Goal: Task Accomplishment & Management: Complete application form

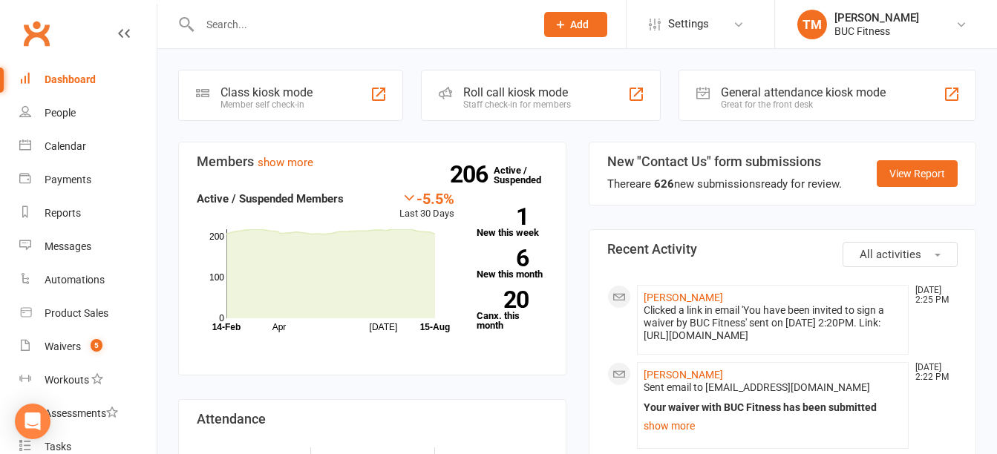
click at [258, 20] on input "text" at bounding box center [360, 24] width 330 height 21
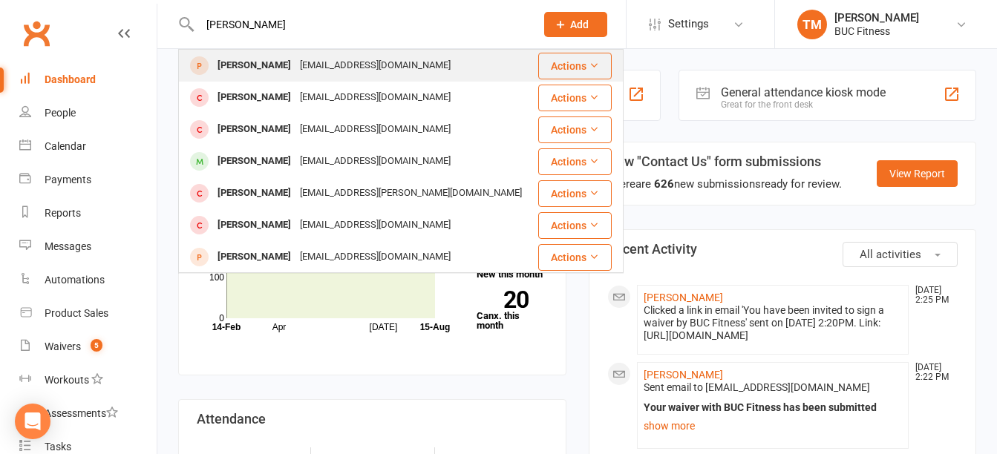
type input "[PERSON_NAME]"
click at [281, 68] on div "[PERSON_NAME]" at bounding box center [254, 66] width 82 height 22
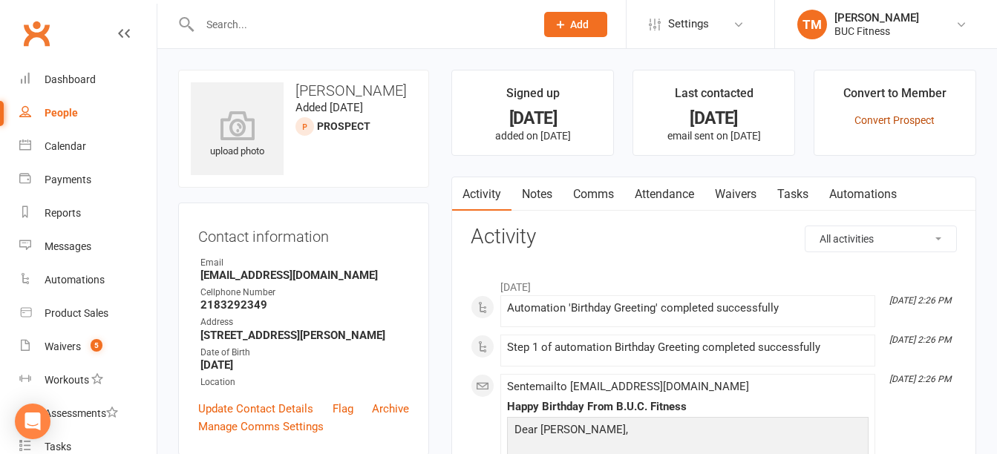
click at [907, 120] on link "Convert Prospect" at bounding box center [895, 120] width 80 height 12
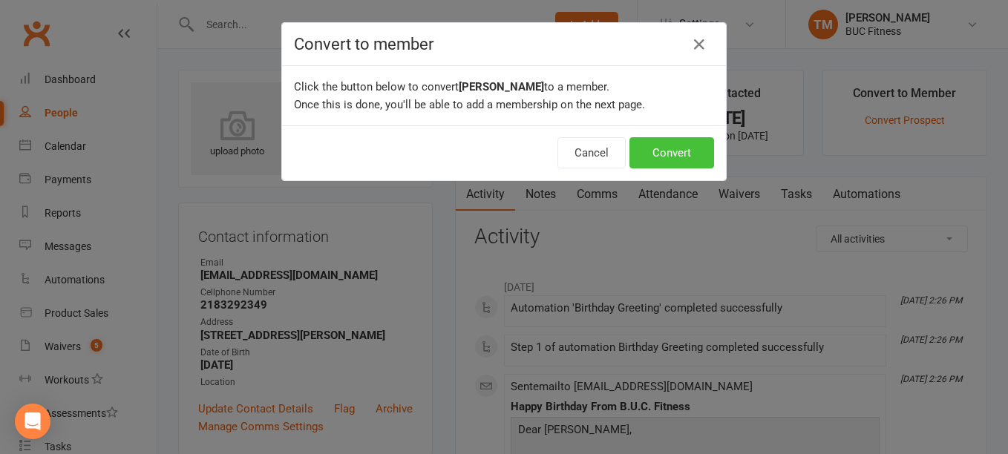
click at [685, 154] on button "Convert" at bounding box center [672, 152] width 85 height 31
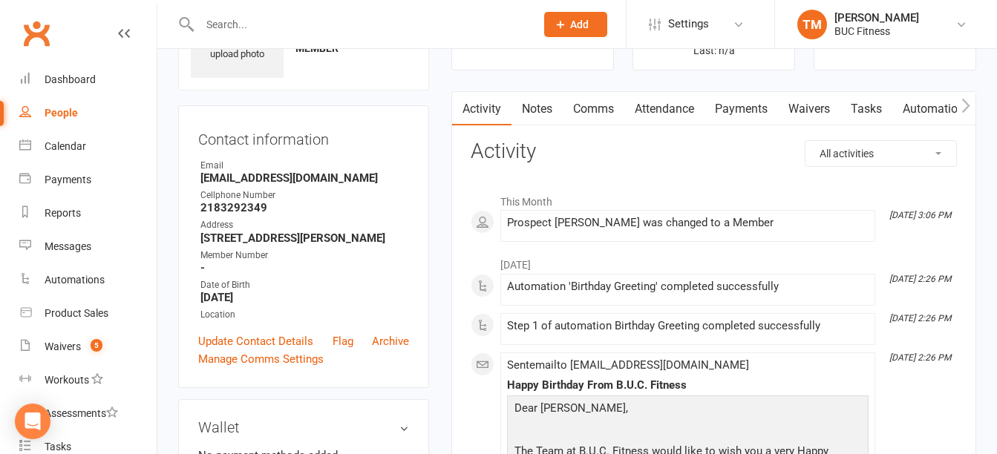
scroll to position [74, 0]
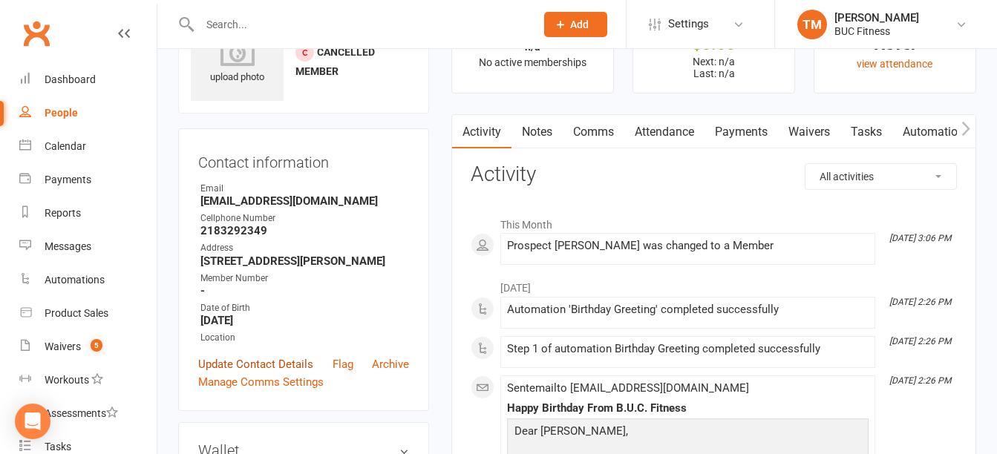
click at [249, 368] on link "Update Contact Details" at bounding box center [255, 365] width 115 height 18
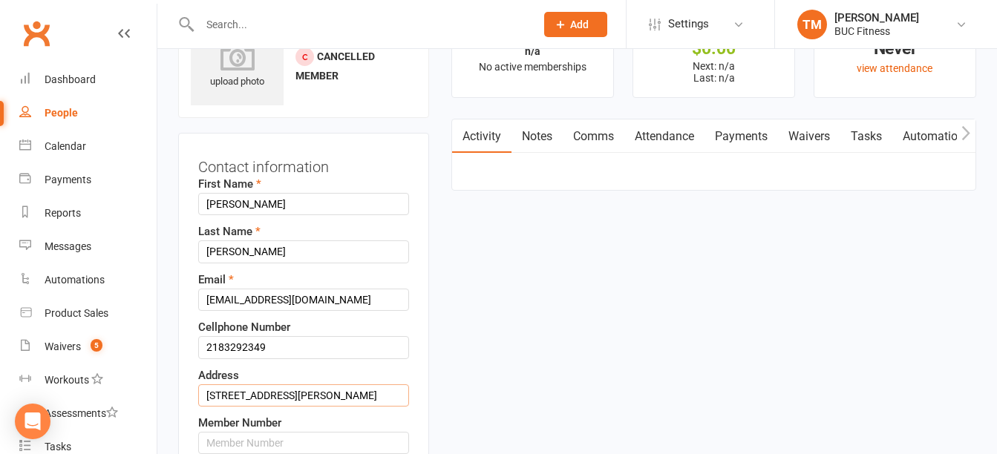
click at [330, 398] on input "418 E Vernon Ave" at bounding box center [303, 396] width 211 height 22
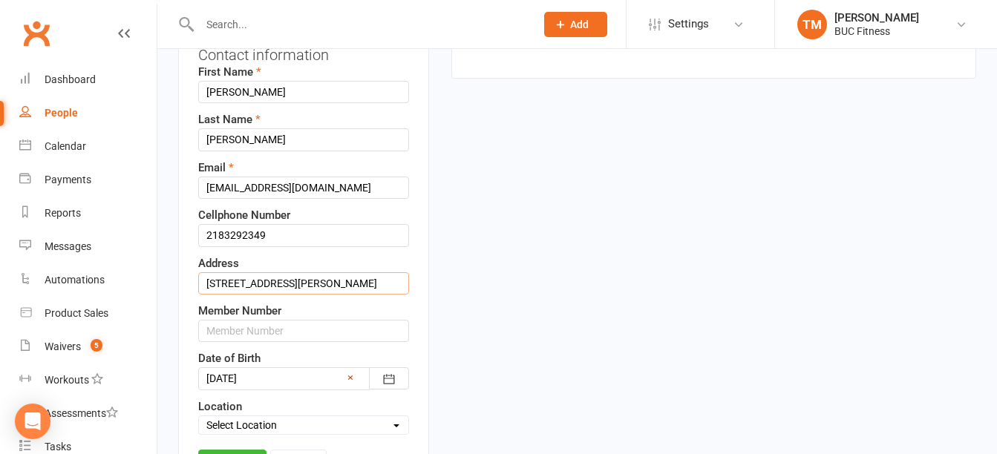
scroll to position [218, 0]
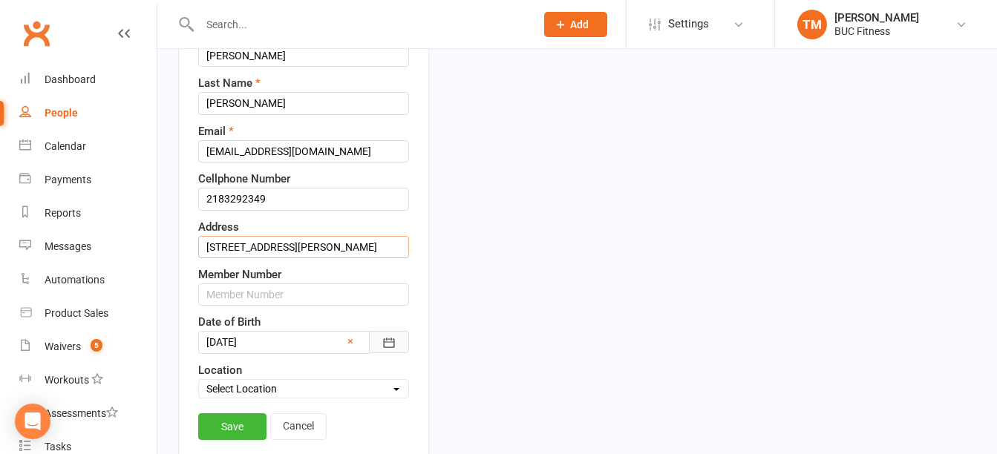
type input "418 E Vernon Ave, Fergus Falls, MN 56537"
click at [388, 347] on icon "button" at bounding box center [389, 344] width 11 height 10
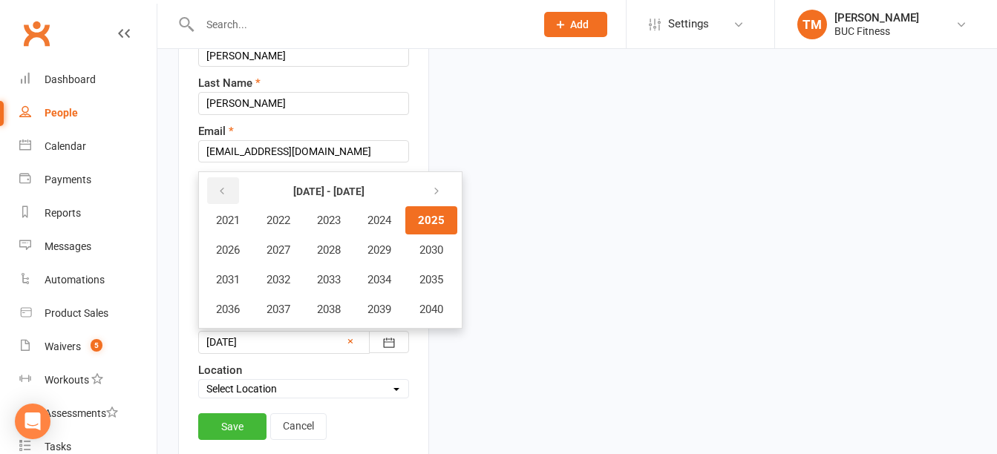
click at [223, 188] on icon "button" at bounding box center [222, 192] width 10 height 12
click at [375, 221] on span "1984" at bounding box center [380, 220] width 24 height 13
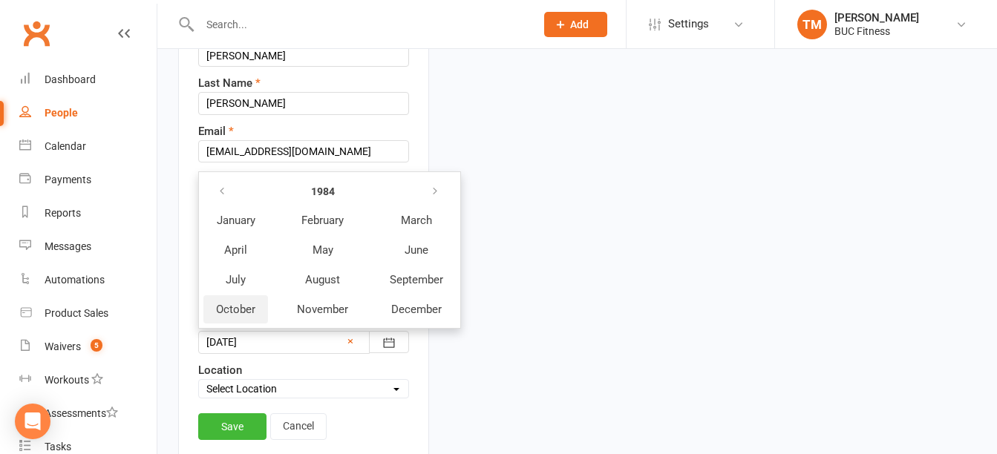
click at [252, 307] on span "October" at bounding box center [235, 309] width 39 height 13
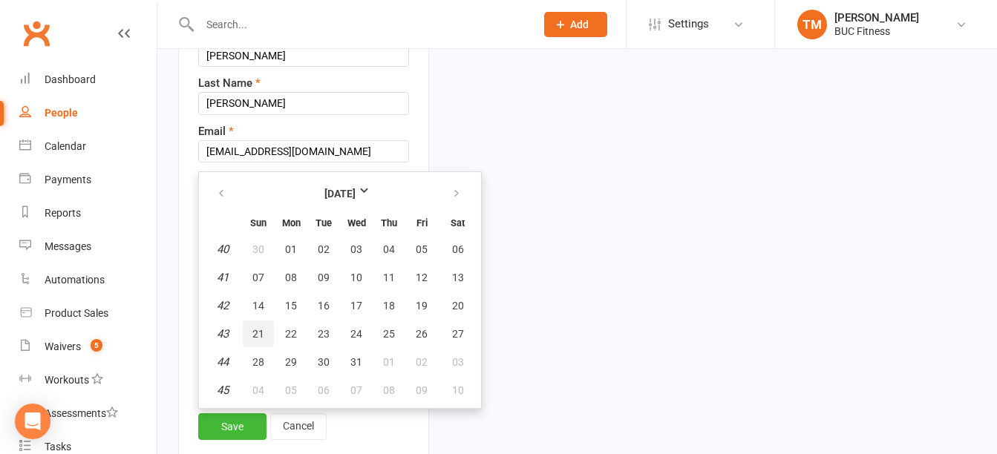
click at [264, 330] on button "21" at bounding box center [258, 334] width 31 height 27
type input "21 Oct 1984"
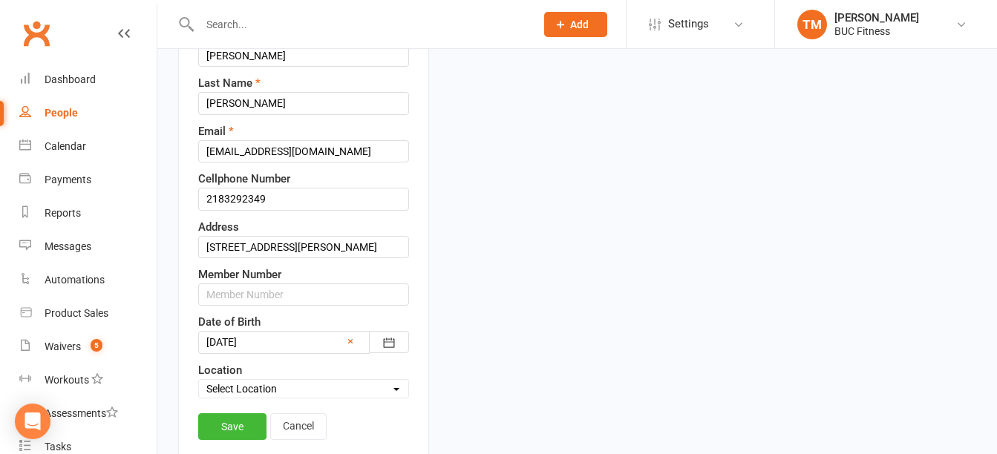
scroll to position [367, 0]
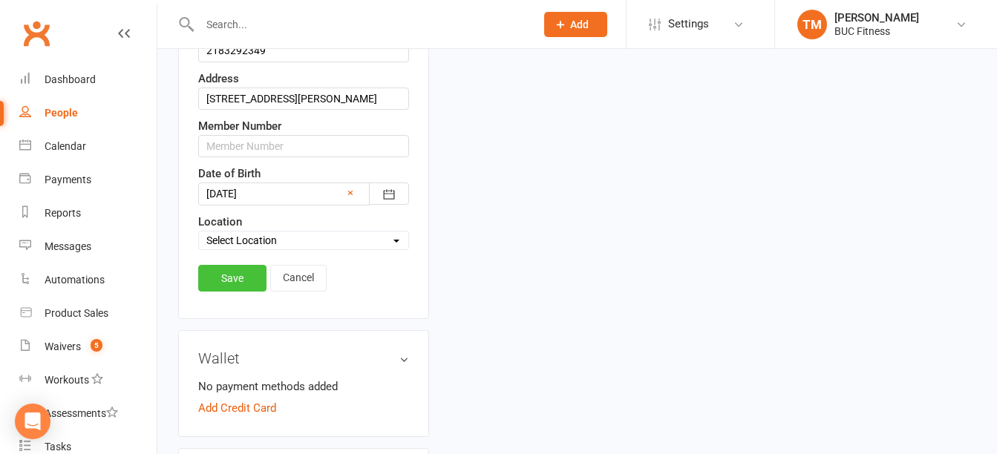
click at [227, 280] on link "Save" at bounding box center [232, 278] width 68 height 27
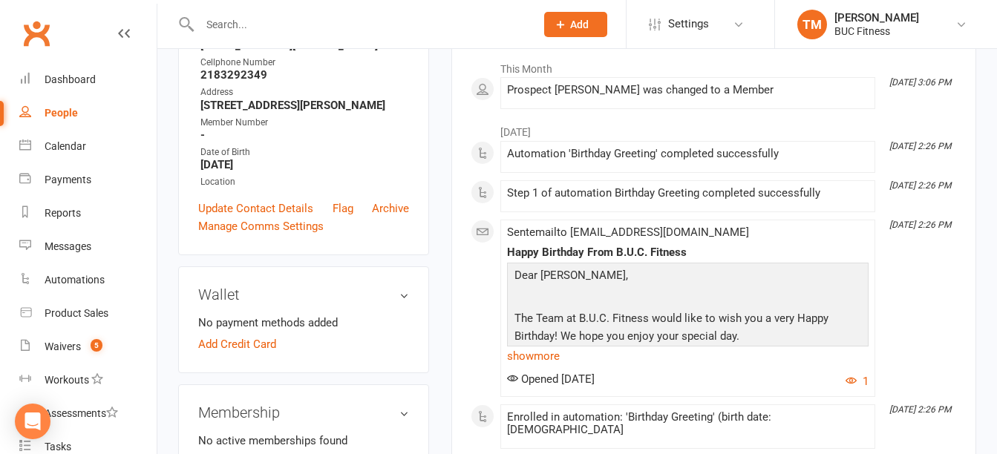
scroll to position [297, 0]
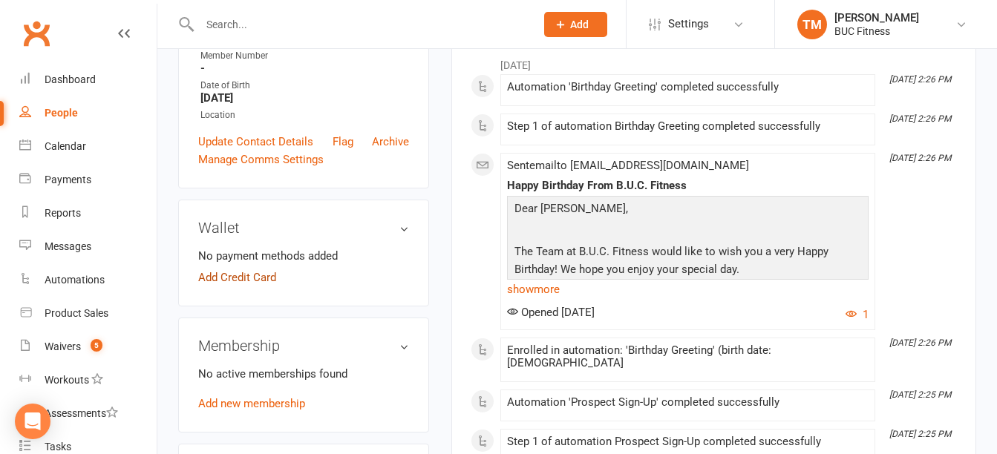
click at [252, 287] on link "Add Credit Card" at bounding box center [237, 278] width 78 height 18
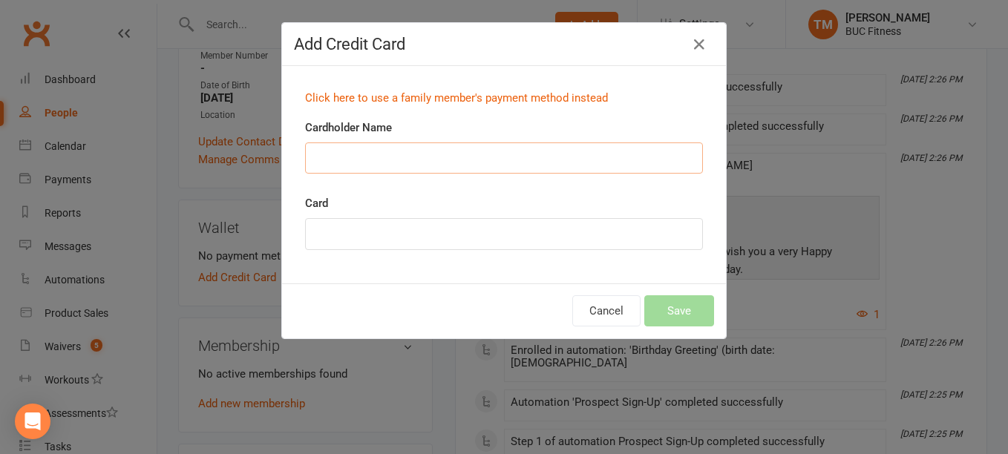
click at [406, 157] on input "Cardholder Name" at bounding box center [504, 158] width 398 height 31
click at [406, 157] on input "Maggie" at bounding box center [504, 158] width 398 height 31
type input "Maggie Beving"
click at [518, 272] on div "Click here to use a family member's payment method instead Cardholder Name Magg…" at bounding box center [504, 175] width 444 height 218
click at [667, 319] on button "Save" at bounding box center [679, 311] width 70 height 31
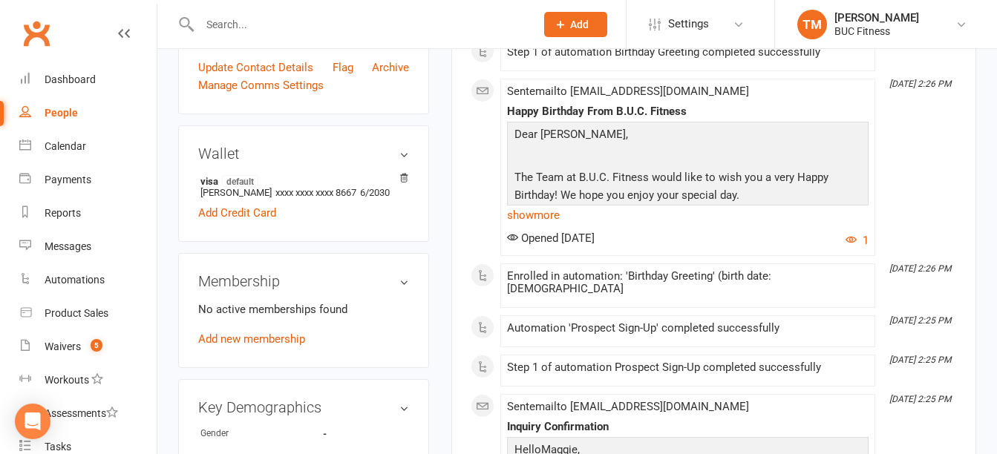
scroll to position [445, 0]
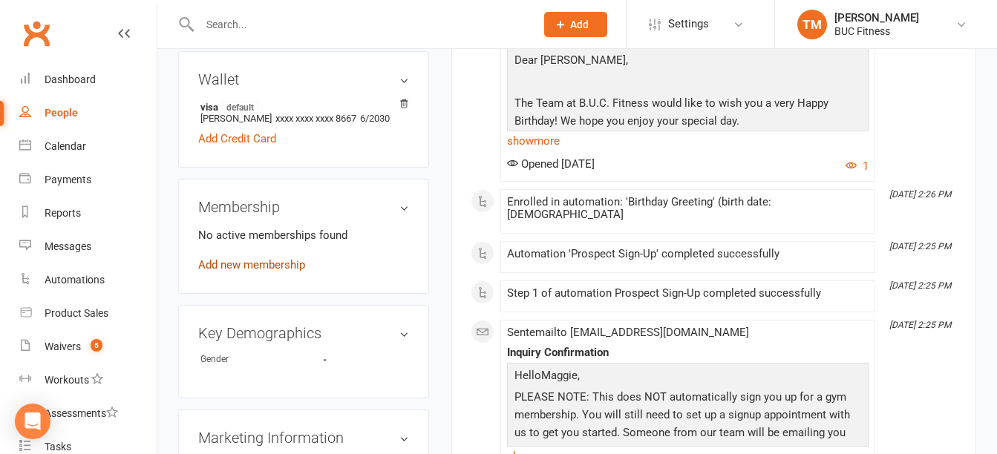
click at [232, 272] on link "Add new membership" at bounding box center [251, 264] width 107 height 13
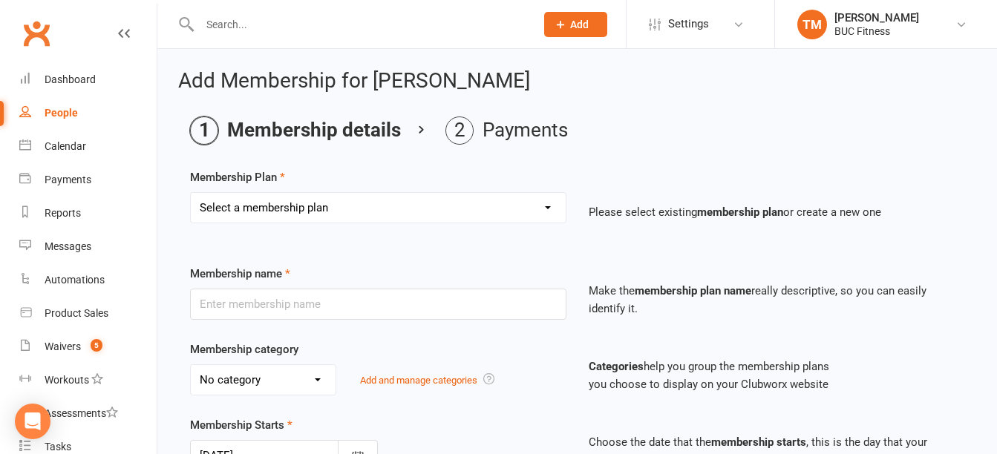
click at [329, 208] on select "Select a membership plan Create new Membership Plan Single Membership # (Plus T…" at bounding box center [378, 208] width 375 height 30
select select "4"
click at [191, 193] on select "Select a membership plan Create new Membership Plan Single Membership # (Plus T…" at bounding box center [378, 208] width 375 height 30
type input "One Person - $/Plus Tax"
select select "2"
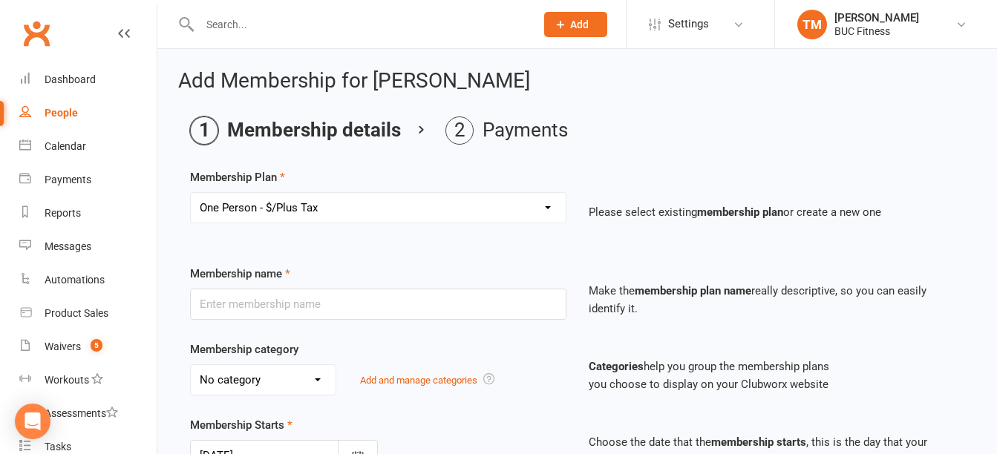
type input "0"
select select "2"
type input "0"
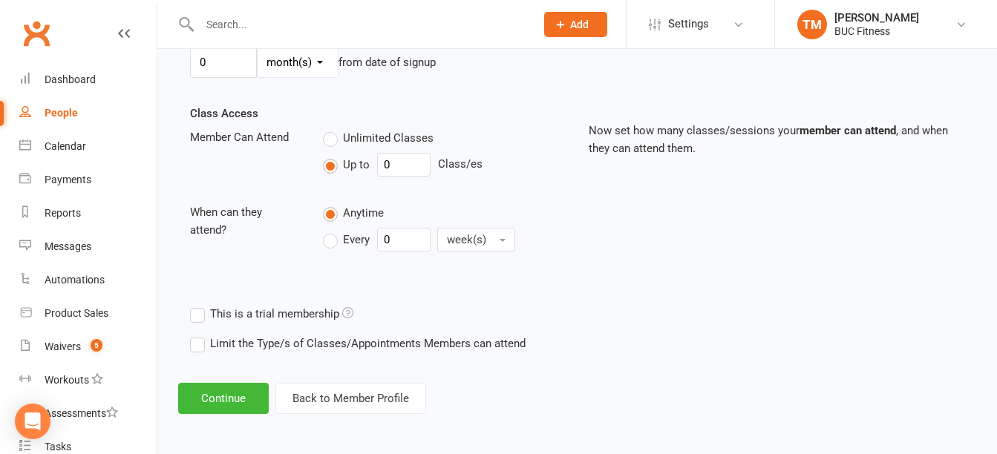
scroll to position [471, 0]
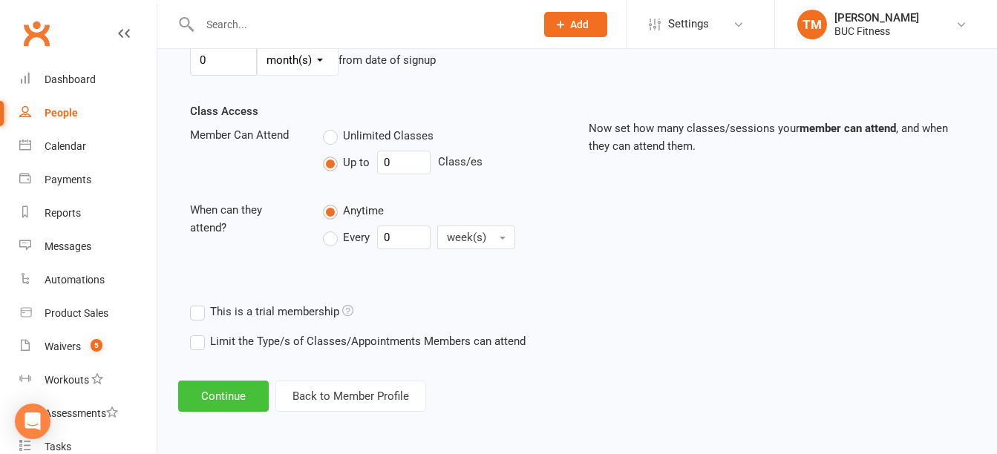
click at [240, 402] on button "Continue" at bounding box center [223, 396] width 91 height 31
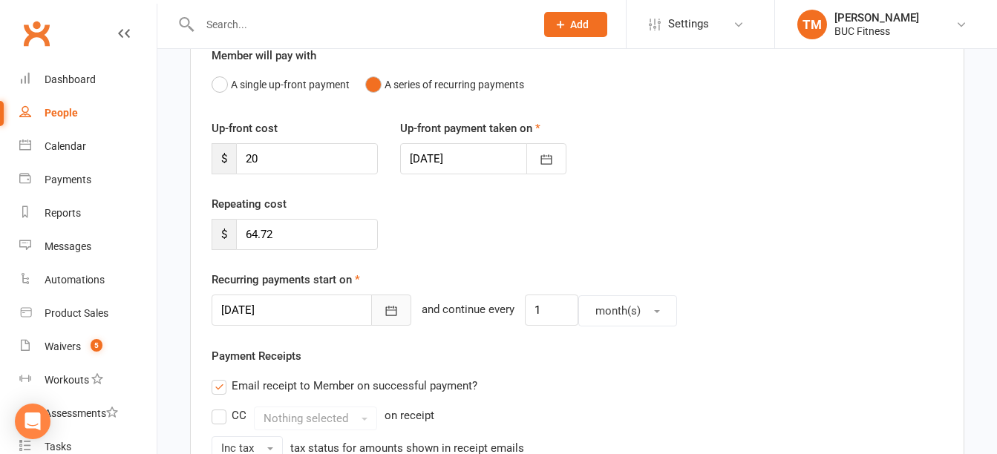
scroll to position [148, 0]
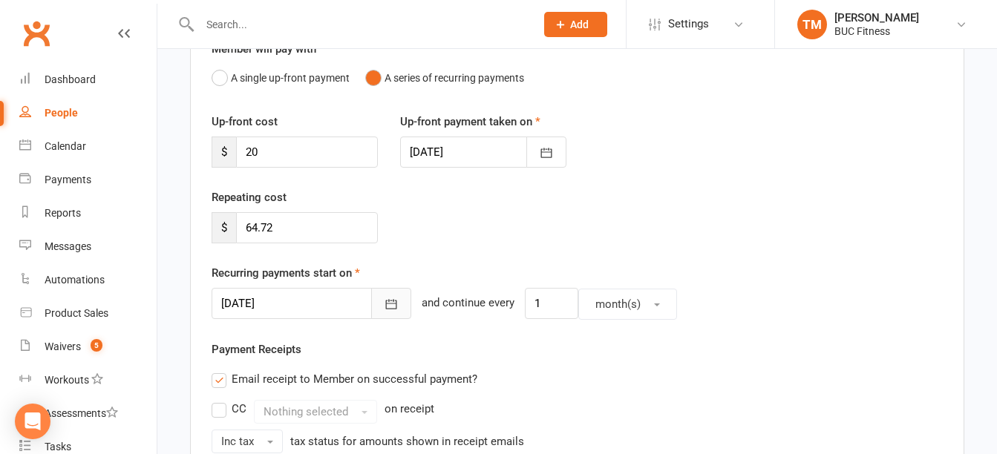
click at [384, 308] on icon "button" at bounding box center [391, 304] width 15 height 15
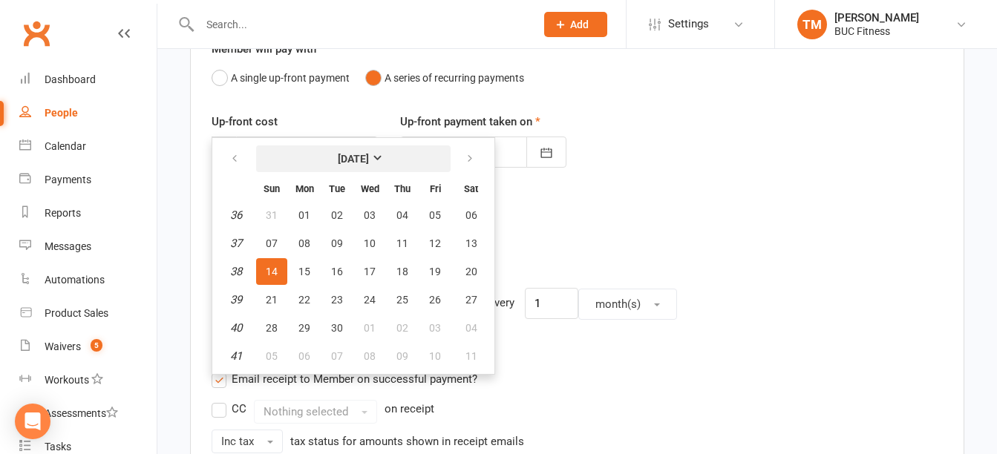
click at [369, 158] on strong "September 2025" at bounding box center [353, 159] width 31 height 12
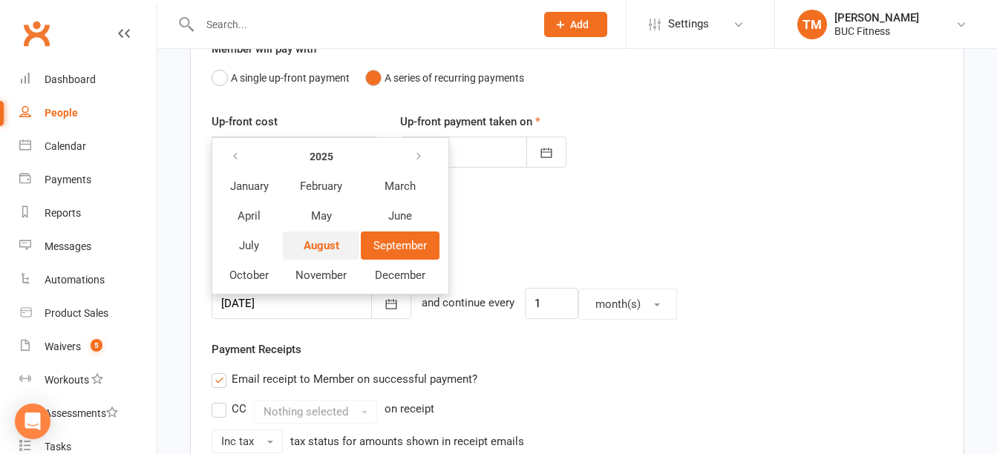
click at [328, 245] on span "August" at bounding box center [322, 245] width 36 height 13
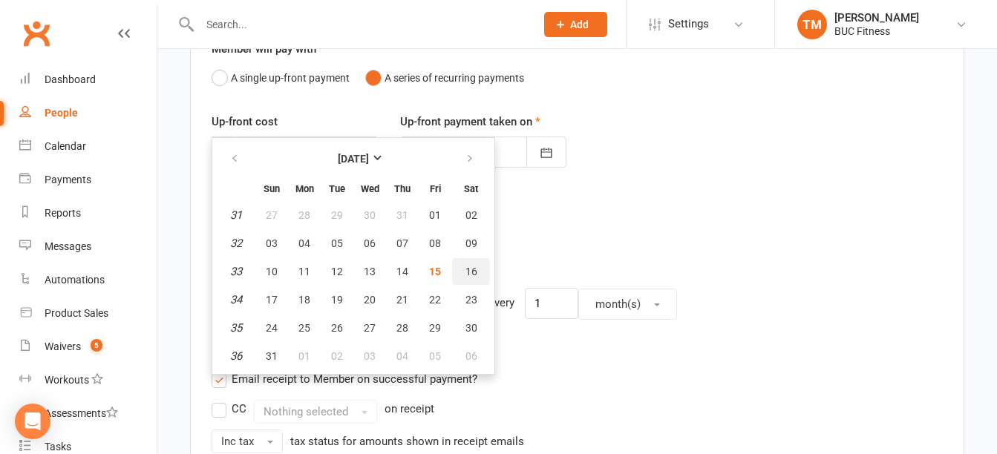
click at [463, 273] on button "16" at bounding box center [471, 271] width 38 height 27
type input "16 Aug 2025"
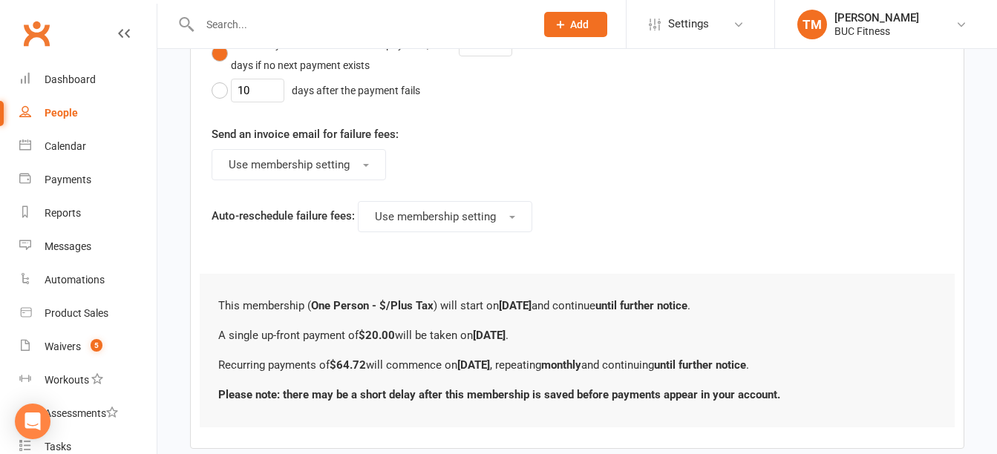
scroll to position [970, 0]
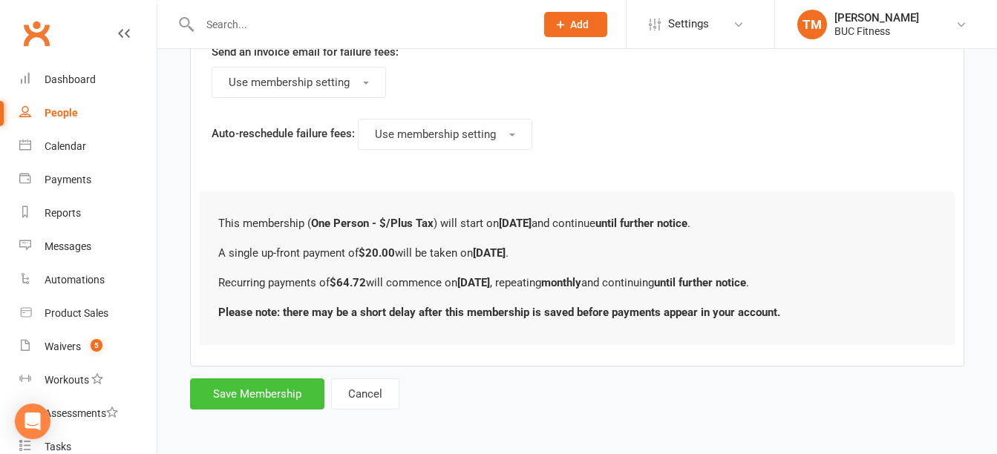
click at [278, 386] on button "Save Membership" at bounding box center [257, 394] width 134 height 31
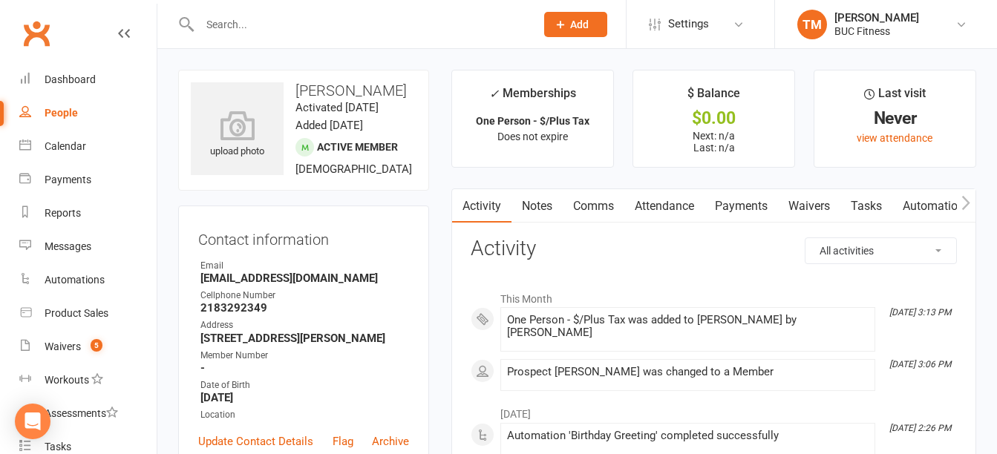
click at [800, 209] on link "Waivers" at bounding box center [809, 206] width 62 height 34
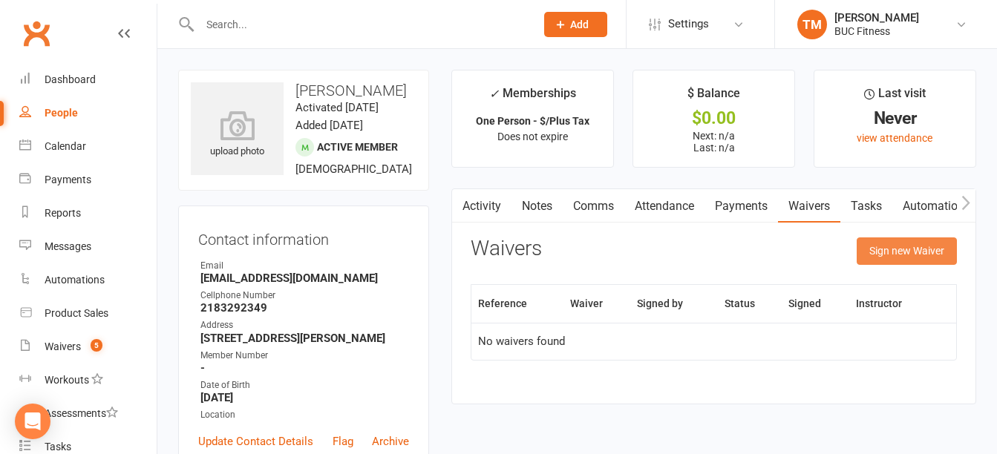
click at [915, 255] on button "Sign new Waiver" at bounding box center [907, 251] width 100 height 27
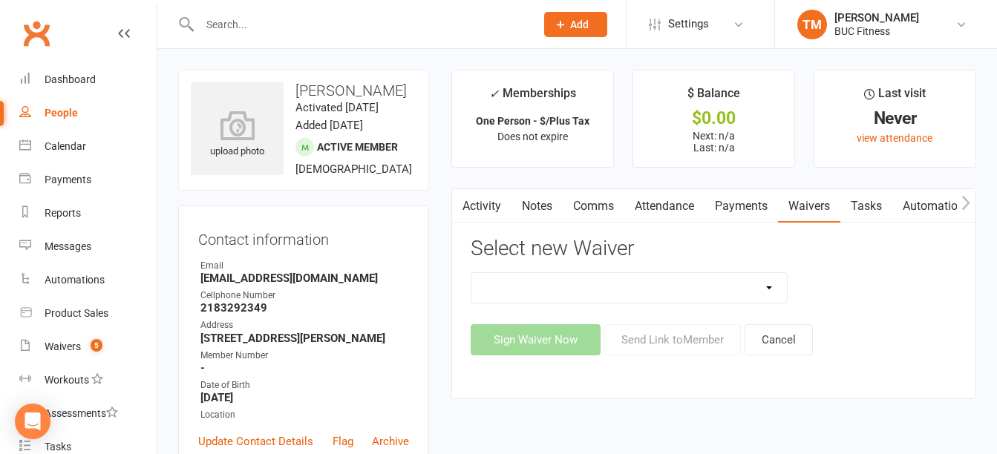
click at [721, 285] on select "New Client--Barnesville New Client--Fergus Falls Photo Release Waiver Rules / I…" at bounding box center [628, 288] width 315 height 30
select select "5045"
click at [471, 273] on select "New Client--Barnesville New Client--Fergus Falls Photo Release Waiver Rules / I…" at bounding box center [628, 288] width 315 height 30
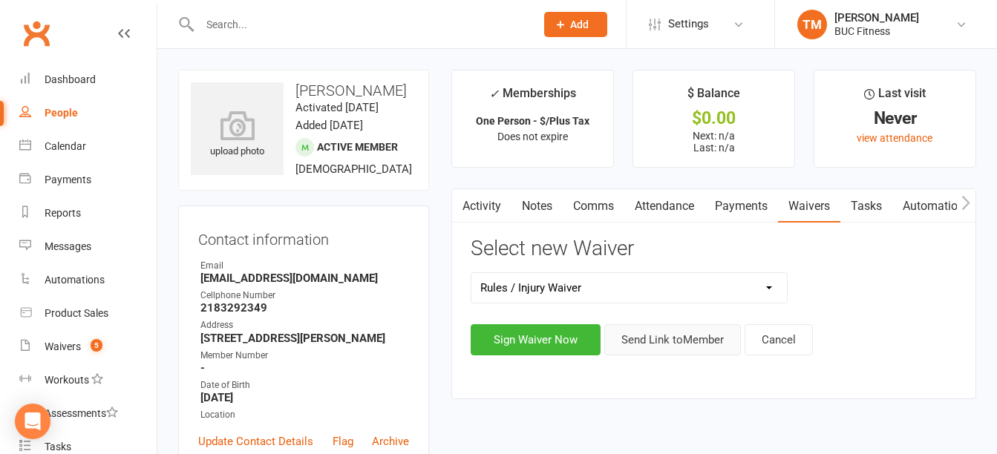
click at [691, 343] on button "Send Link to Member" at bounding box center [672, 339] width 137 height 31
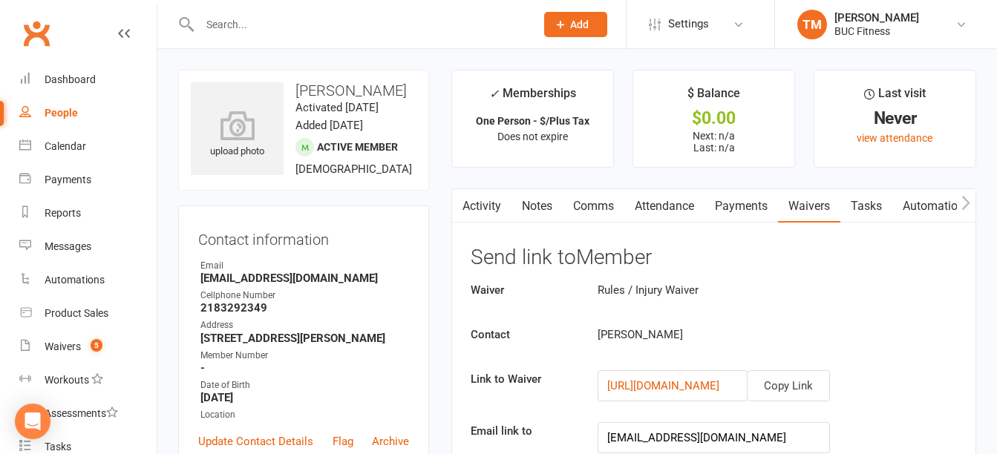
scroll to position [297, 0]
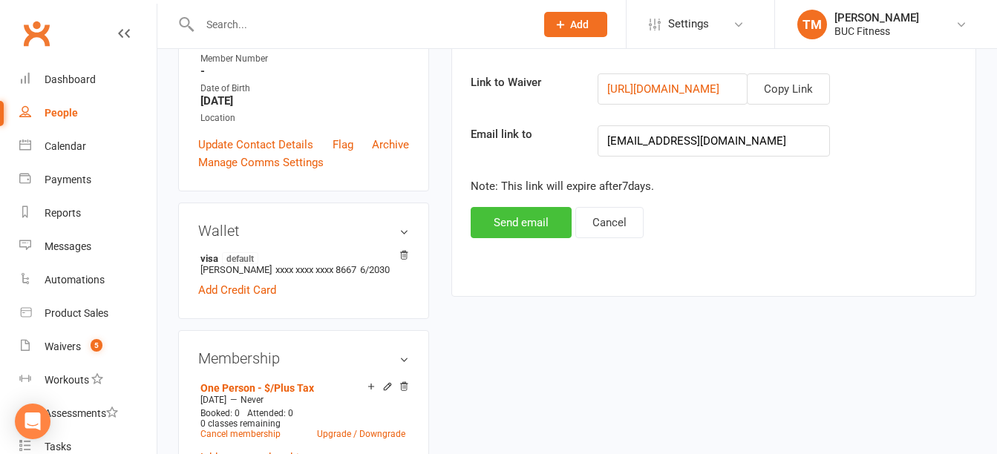
click at [523, 214] on button "Send email" at bounding box center [521, 222] width 101 height 31
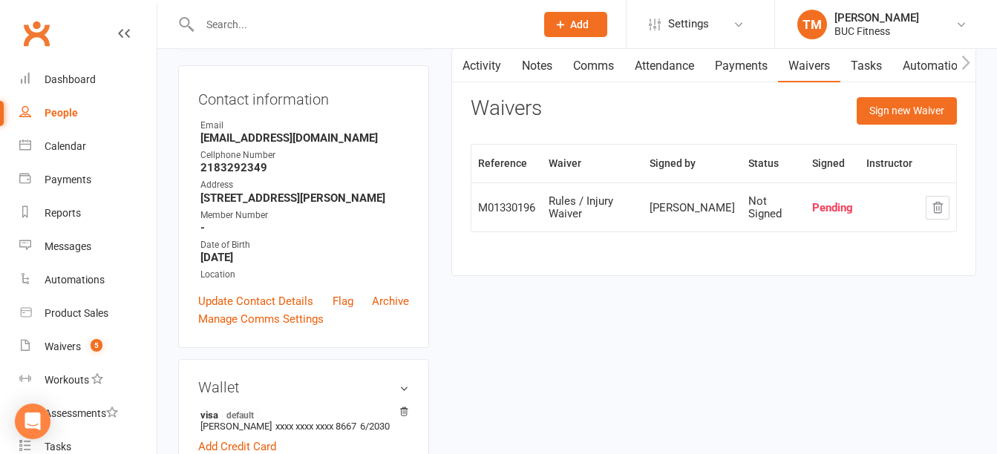
scroll to position [0, 0]
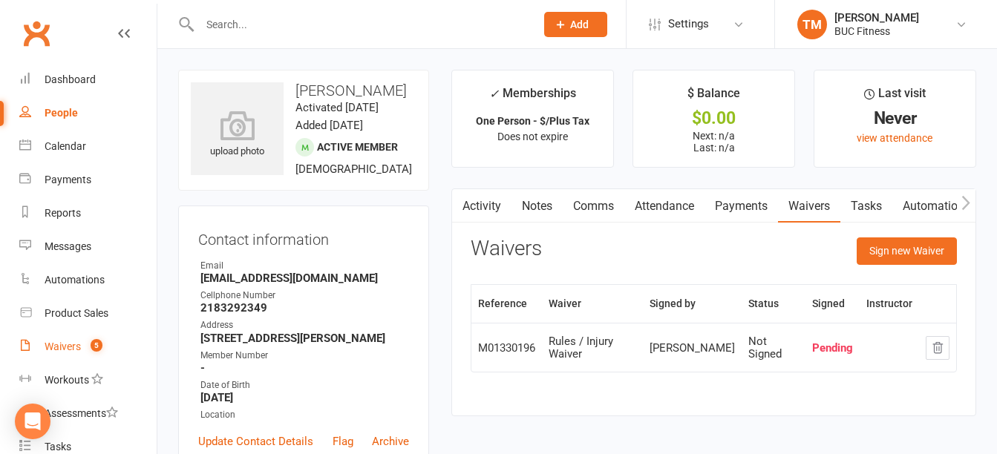
click at [68, 345] on div "Waivers" at bounding box center [63, 347] width 36 height 12
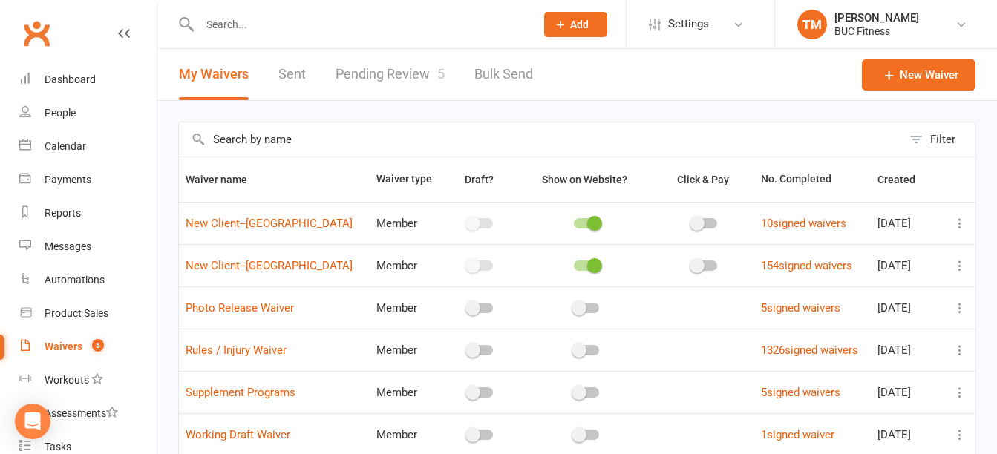
click at [370, 75] on link "Pending Review 5" at bounding box center [390, 74] width 109 height 51
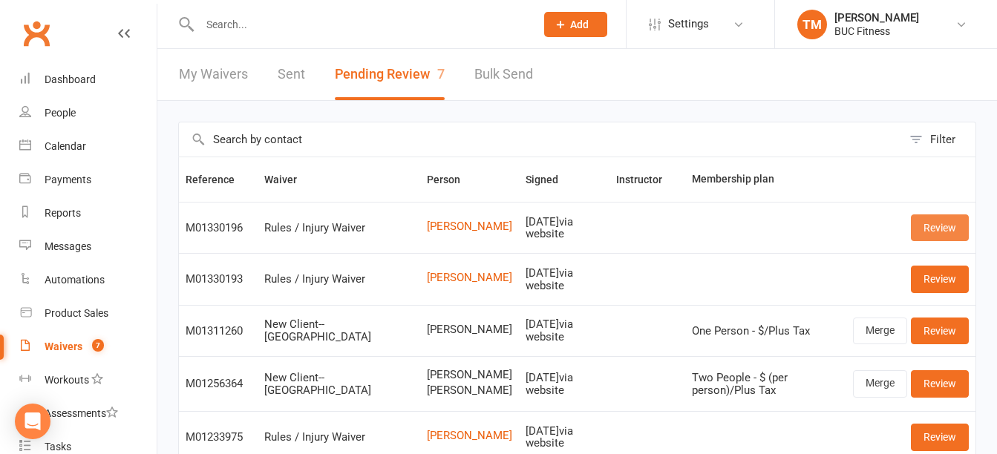
click at [930, 227] on link "Review" at bounding box center [940, 228] width 58 height 27
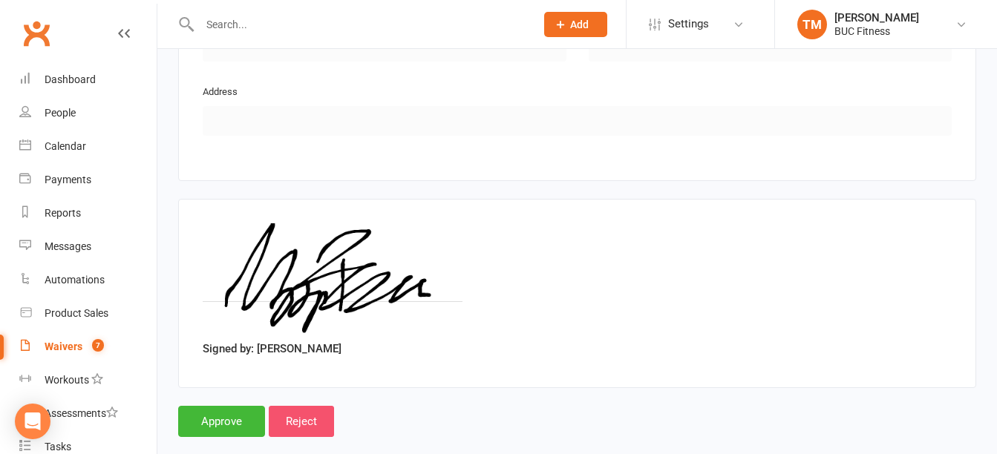
scroll to position [887, 0]
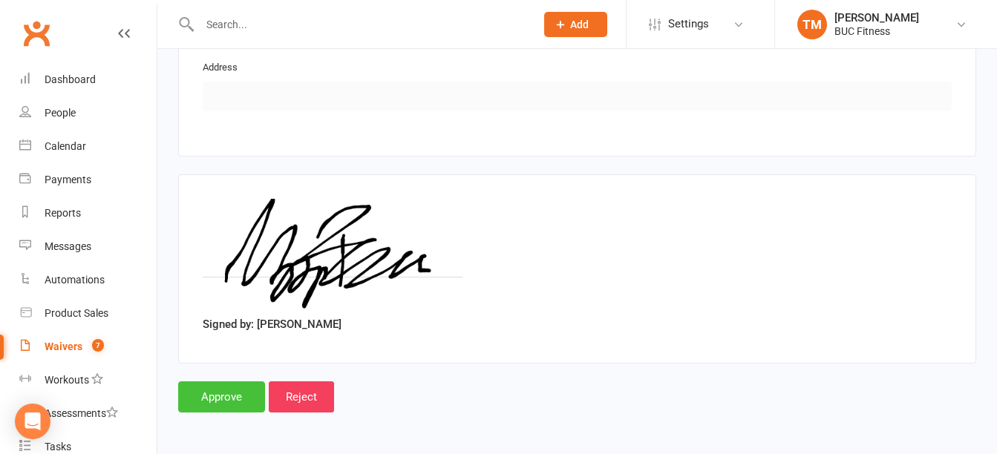
click at [192, 392] on input "Approve" at bounding box center [221, 397] width 87 height 31
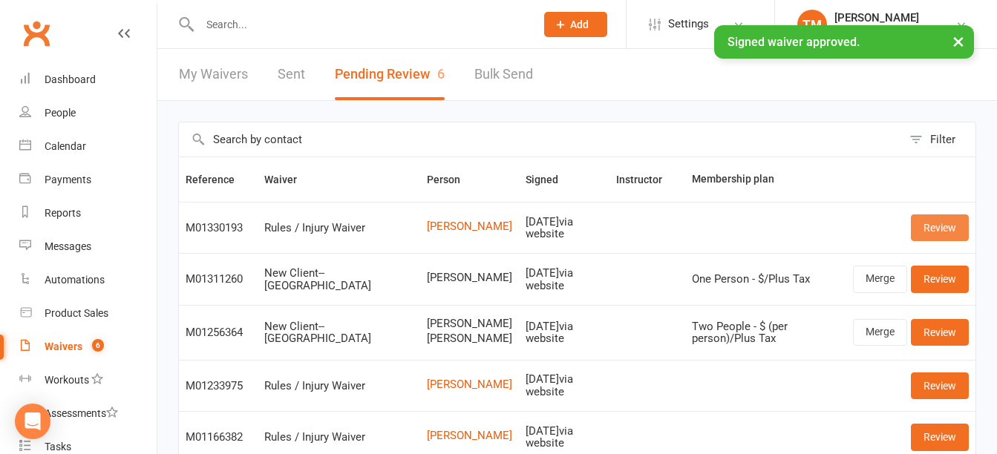
click at [935, 223] on link "Review" at bounding box center [940, 228] width 58 height 27
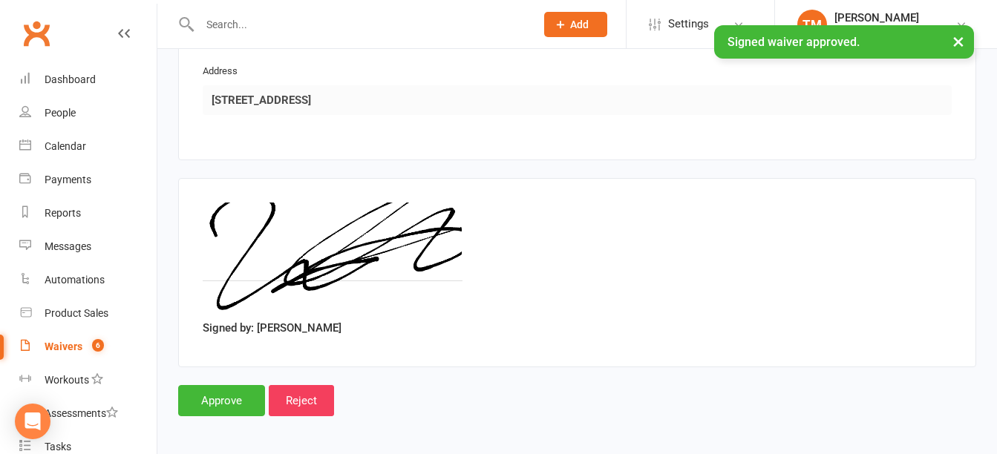
scroll to position [887, 0]
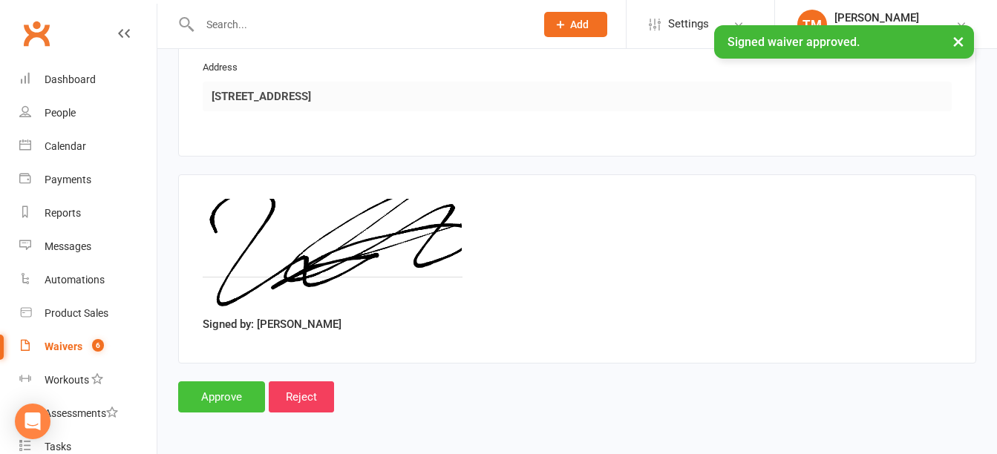
click at [226, 399] on input "Approve" at bounding box center [221, 397] width 87 height 31
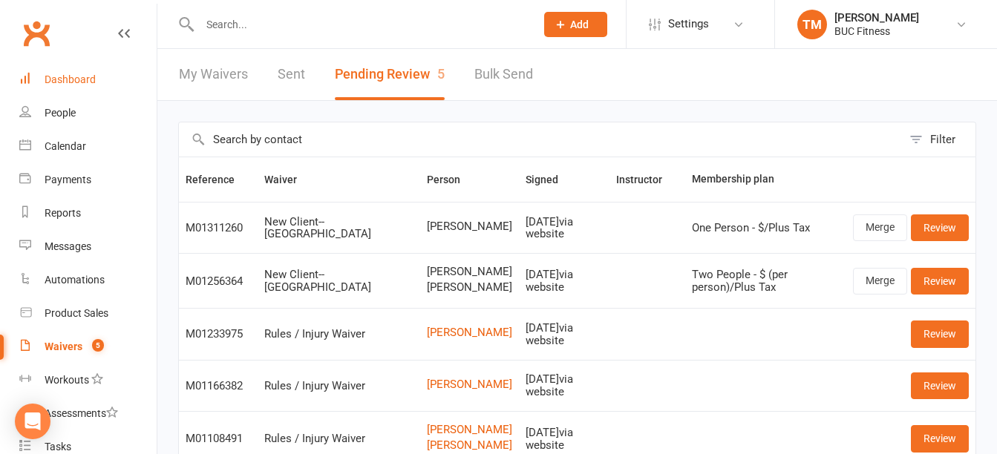
click at [59, 74] on div "Dashboard" at bounding box center [70, 80] width 51 height 12
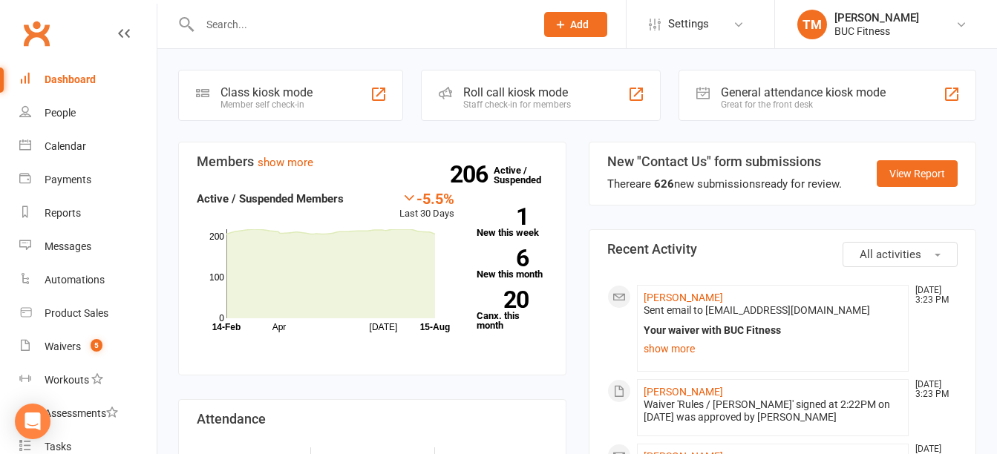
click at [419, 46] on div at bounding box center [351, 24] width 347 height 48
click at [369, 30] on input "text" at bounding box center [360, 24] width 330 height 21
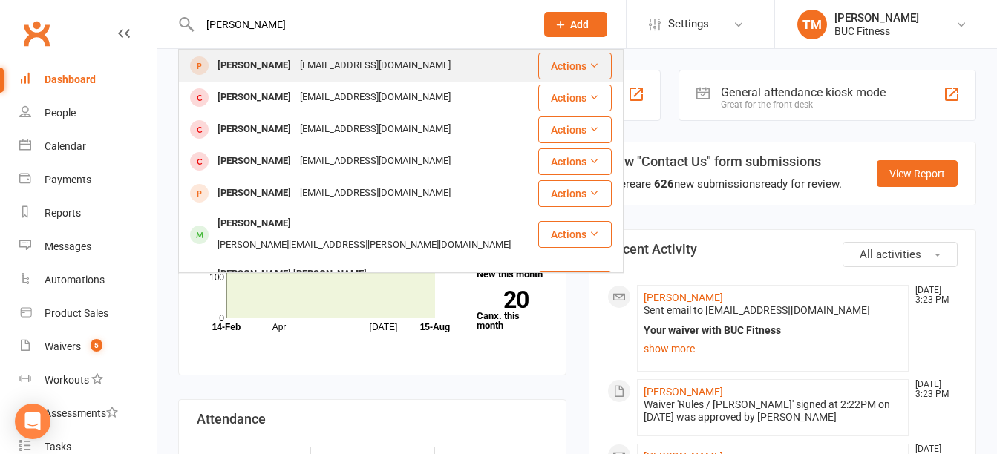
type input "delanie"
click at [294, 65] on div "Delanie Filippello" at bounding box center [254, 66] width 82 height 22
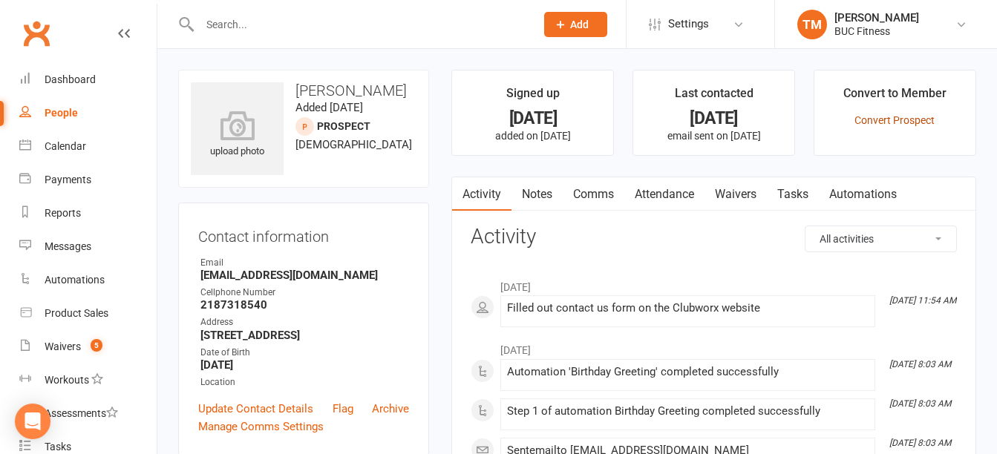
click at [892, 120] on link "Convert Prospect" at bounding box center [895, 120] width 80 height 12
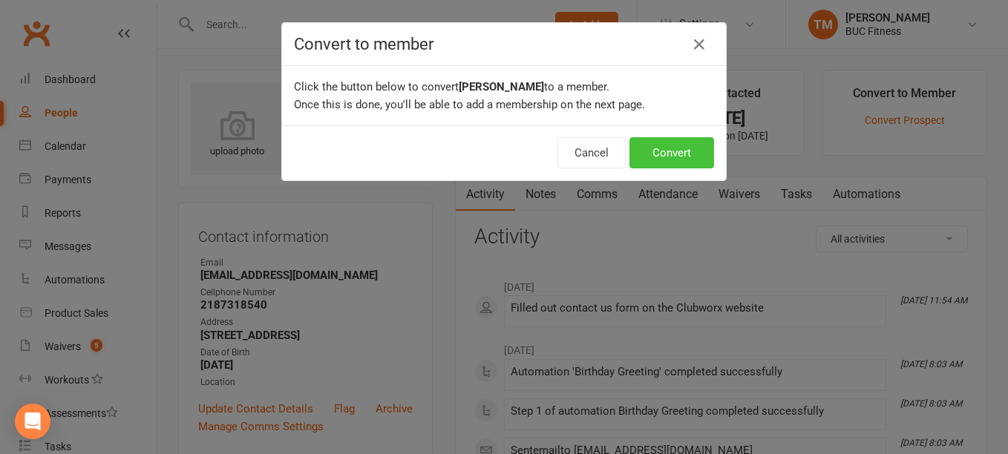
click at [686, 160] on button "Convert" at bounding box center [672, 152] width 85 height 31
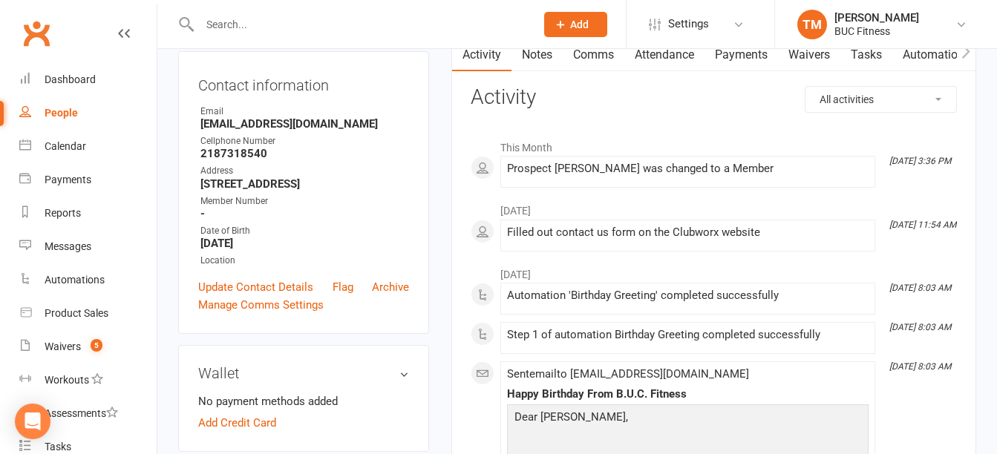
scroll to position [148, 0]
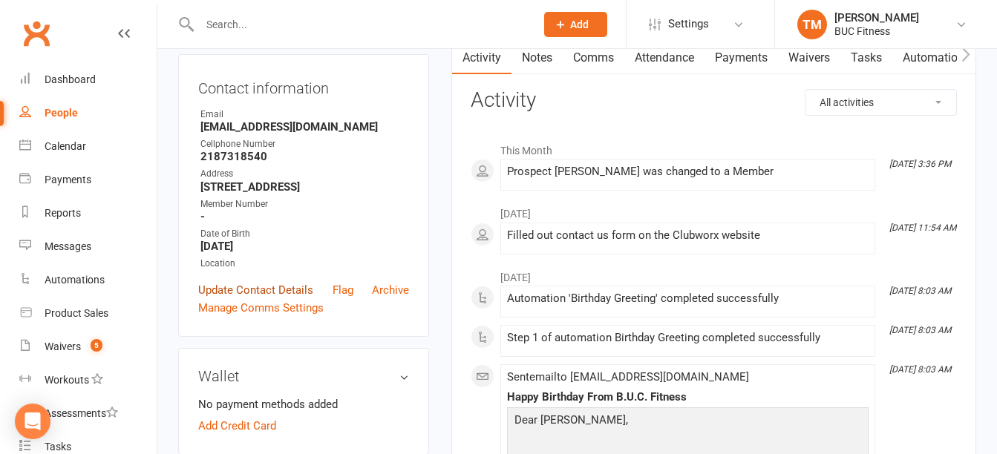
click at [262, 299] on link "Update Contact Details" at bounding box center [255, 290] width 115 height 18
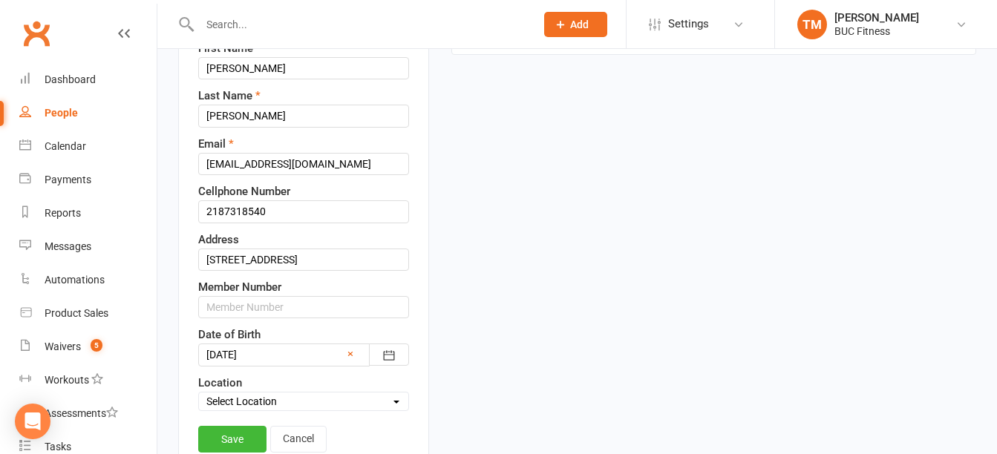
scroll to position [218, 0]
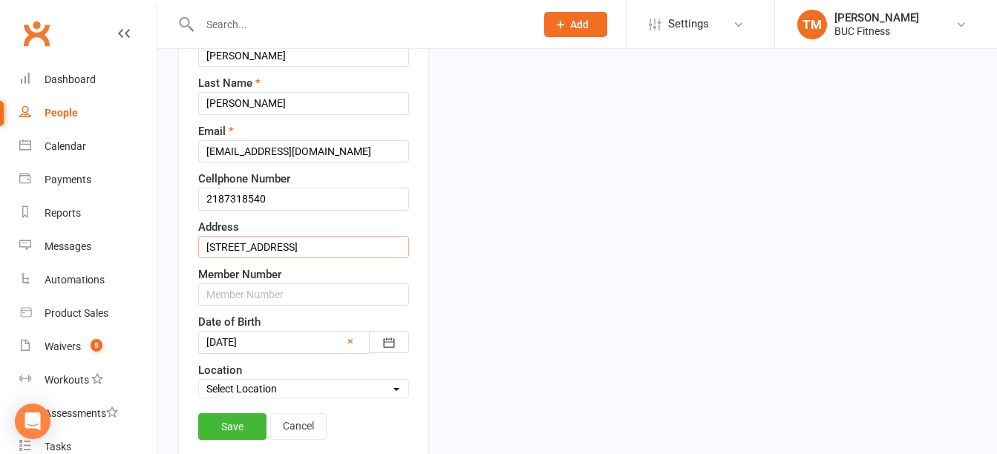
click at [342, 258] on input "216 Alta Vista Ct" at bounding box center [303, 247] width 211 height 22
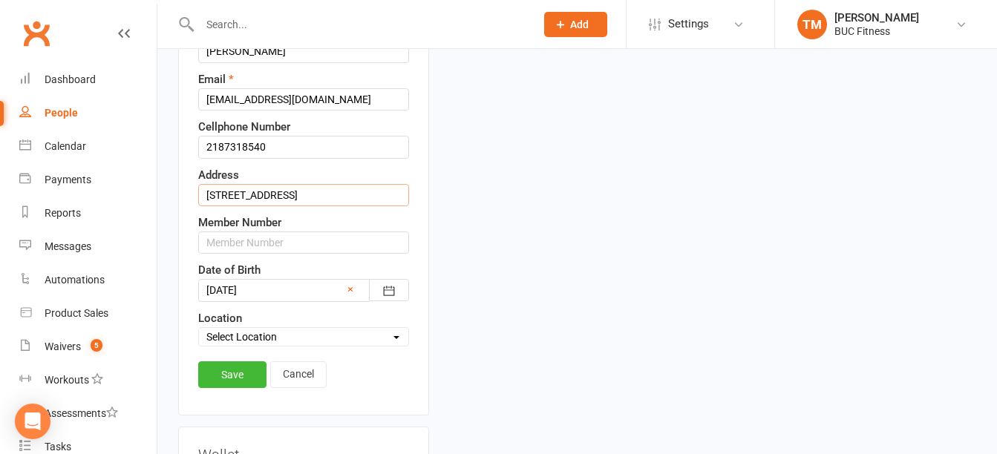
scroll to position [293, 0]
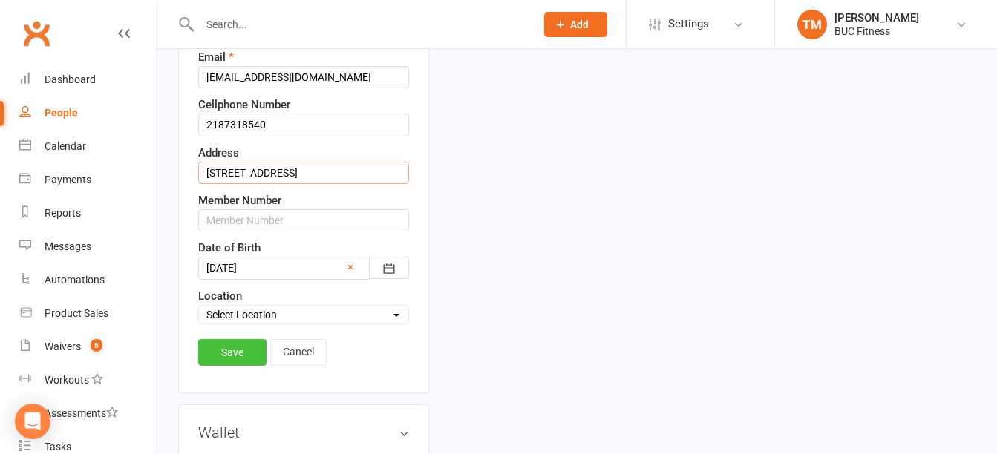
type input "216 Alta Vista Ct, Fergus Falls, MN 56537"
click at [227, 366] on link "Save" at bounding box center [232, 352] width 68 height 27
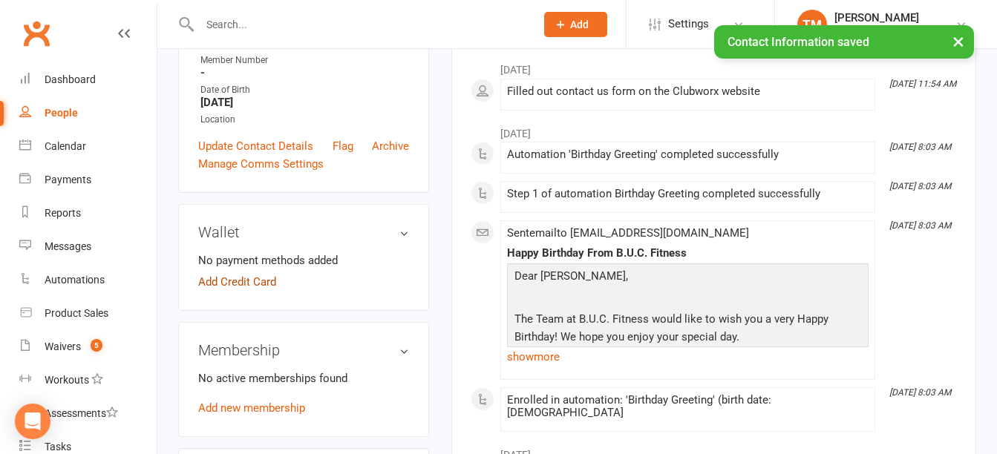
click at [249, 291] on link "Add Credit Card" at bounding box center [237, 282] width 78 height 18
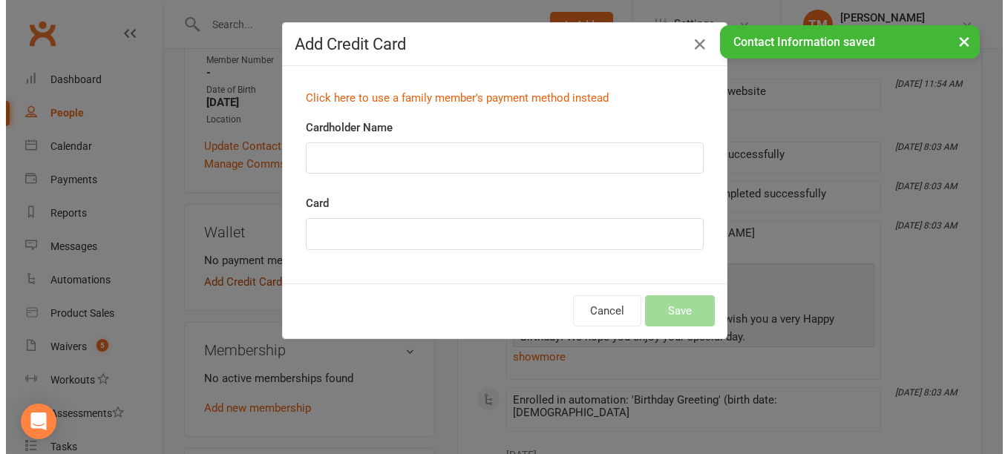
scroll to position [278, 0]
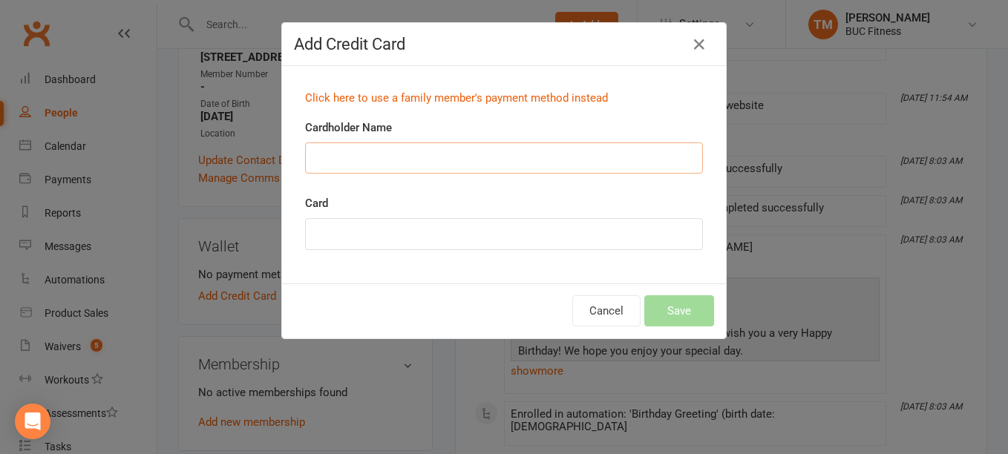
click at [386, 157] on input "Cardholder Name" at bounding box center [504, 158] width 398 height 31
type input "Delanie J Filippello"
click at [520, 285] on div "Cancel Save" at bounding box center [504, 311] width 444 height 55
click at [688, 315] on button "Save" at bounding box center [679, 311] width 70 height 31
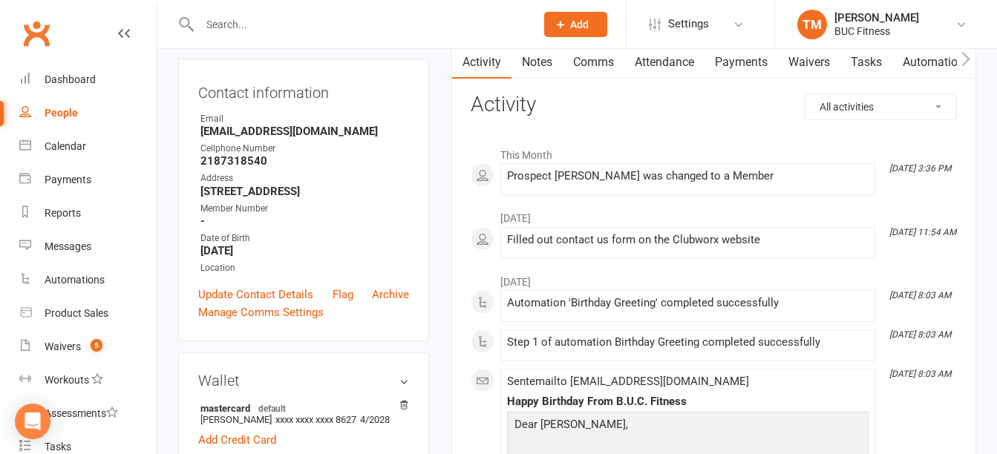
scroll to position [0, 0]
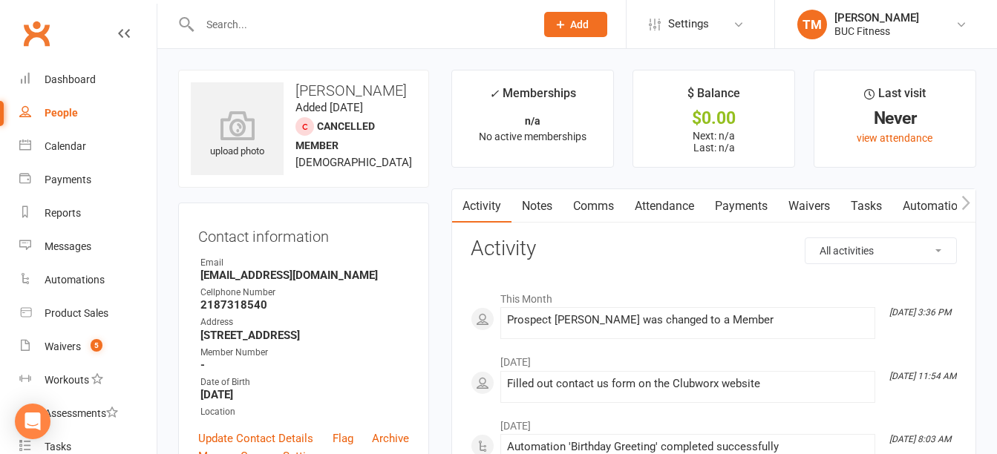
click at [808, 210] on link "Waivers" at bounding box center [809, 206] width 62 height 34
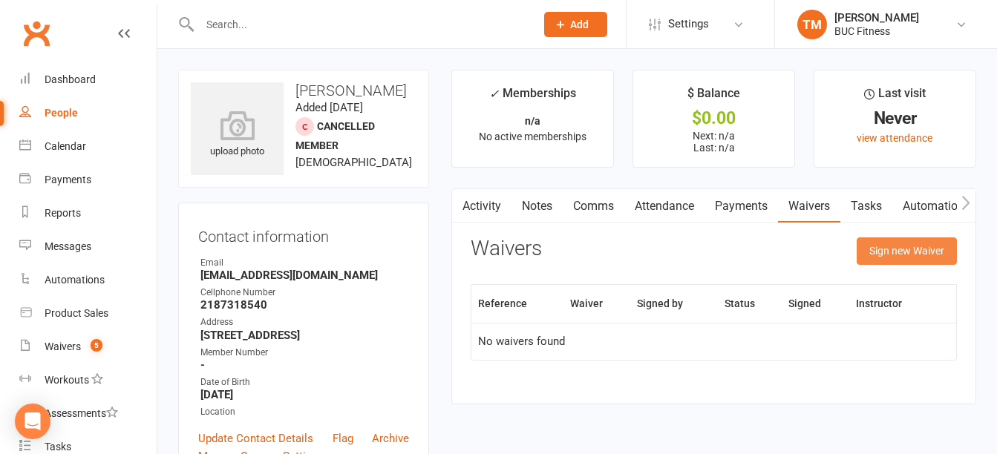
click at [877, 261] on button "Sign new Waiver" at bounding box center [907, 251] width 100 height 27
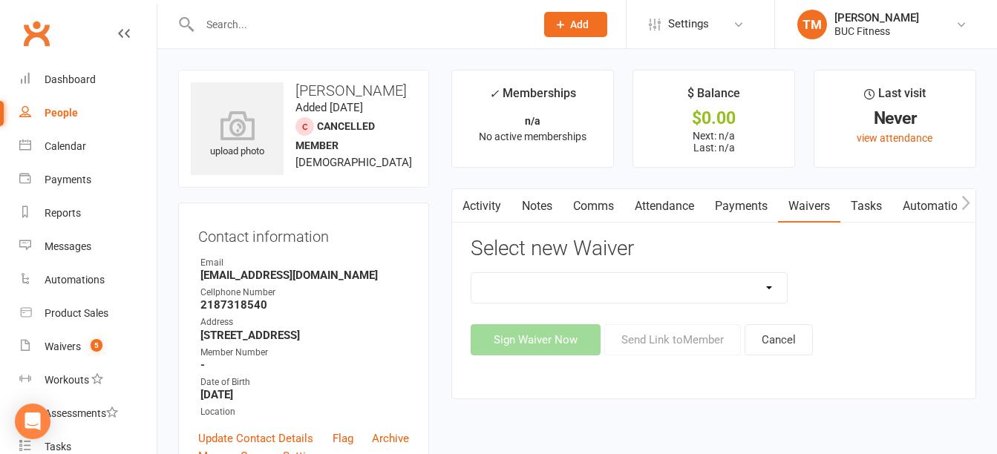
click at [714, 286] on select "New Client--Barnesville New Client--Fergus Falls Photo Release Waiver Rules / I…" at bounding box center [628, 288] width 315 height 30
select select "5045"
click at [471, 273] on select "New Client--Barnesville New Client--Fergus Falls Photo Release Waiver Rules / I…" at bounding box center [628, 288] width 315 height 30
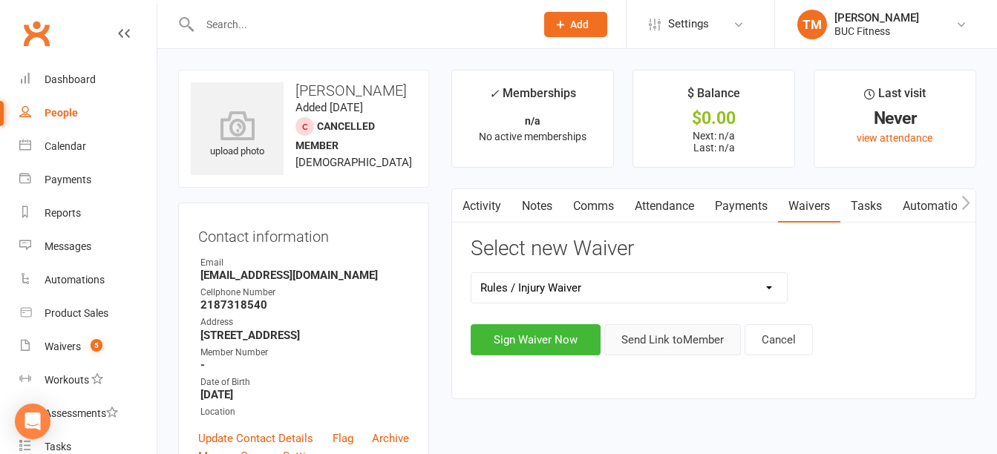
click at [684, 338] on button "Send Link to Member" at bounding box center [672, 339] width 137 height 31
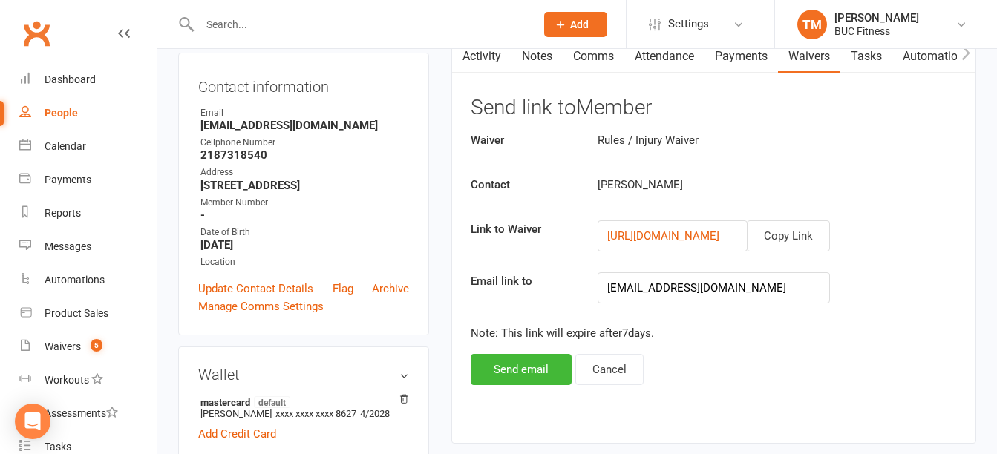
scroll to position [223, 0]
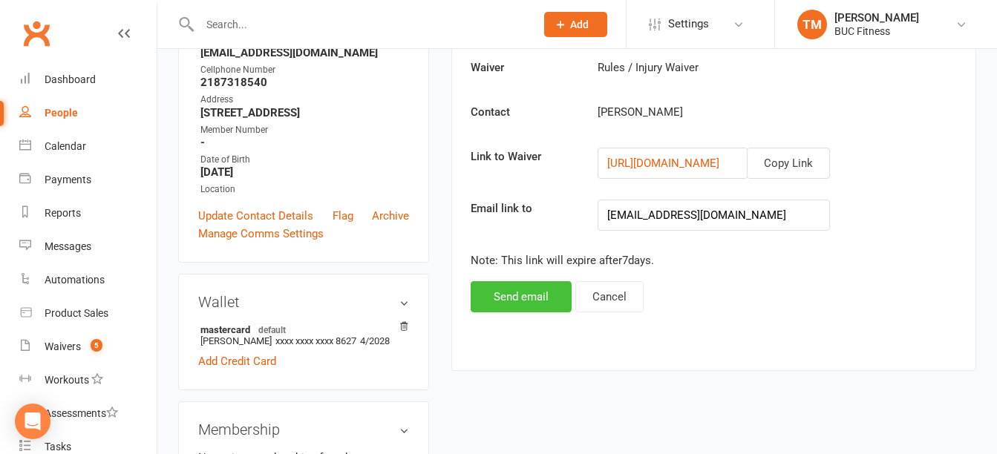
click at [515, 298] on button "Send email" at bounding box center [521, 296] width 101 height 31
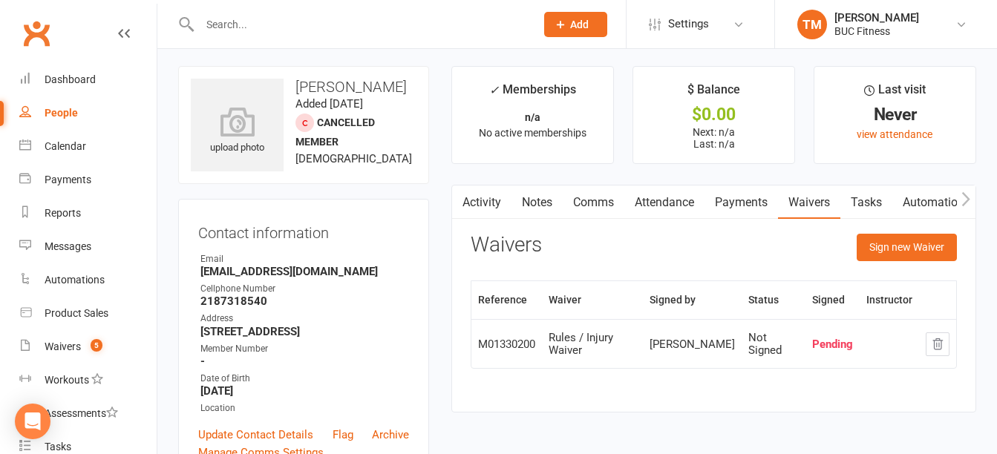
scroll to position [0, 0]
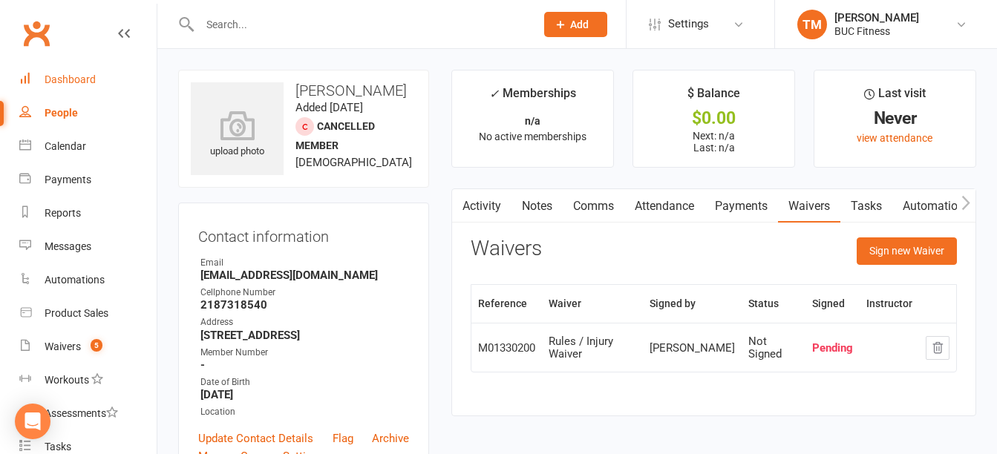
click at [76, 76] on div "Dashboard" at bounding box center [70, 80] width 51 height 12
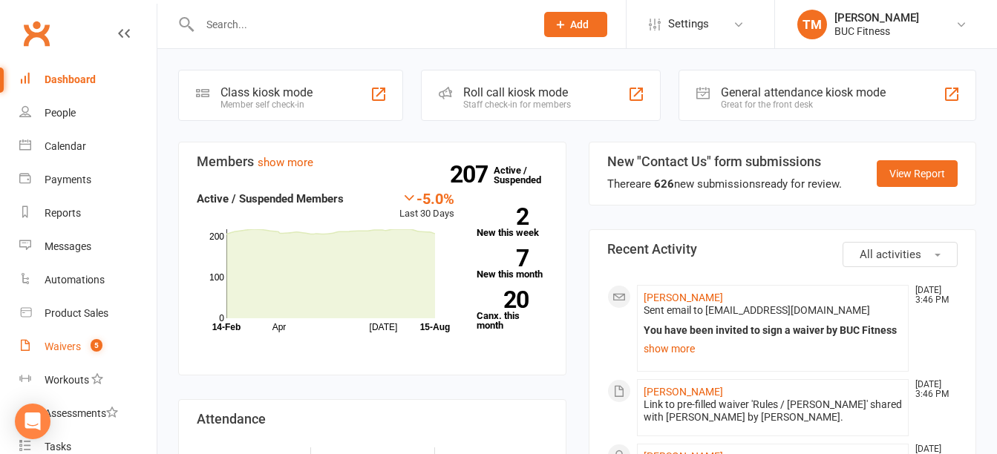
click at [65, 345] on div "Waivers" at bounding box center [63, 347] width 36 height 12
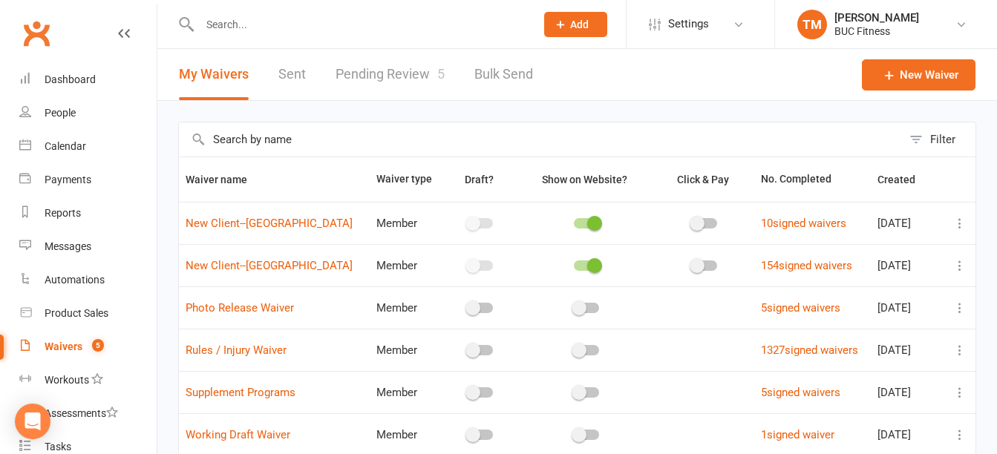
click at [389, 71] on link "Pending Review 5" at bounding box center [390, 74] width 109 height 51
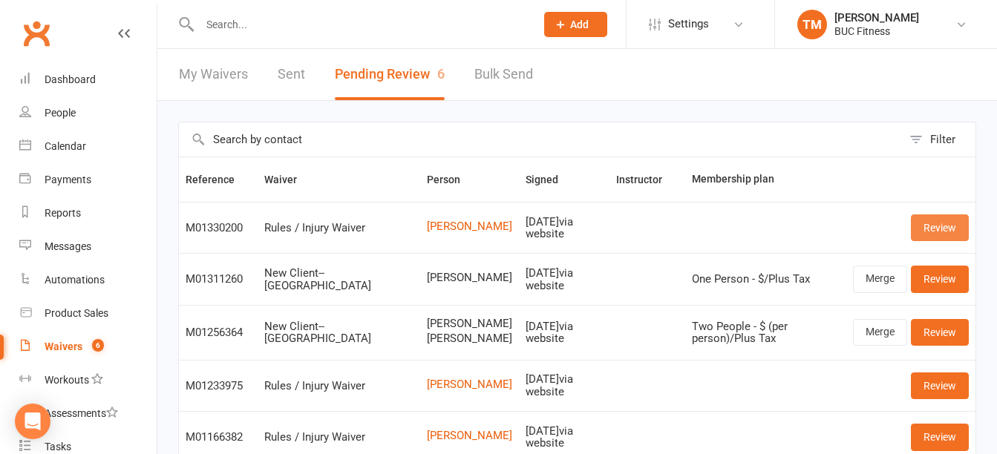
click at [944, 225] on link "Review" at bounding box center [940, 228] width 58 height 27
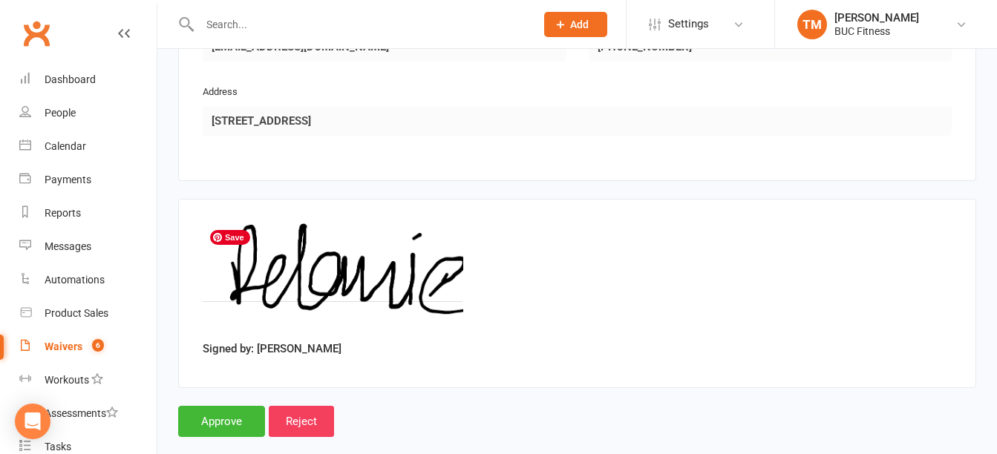
scroll to position [887, 0]
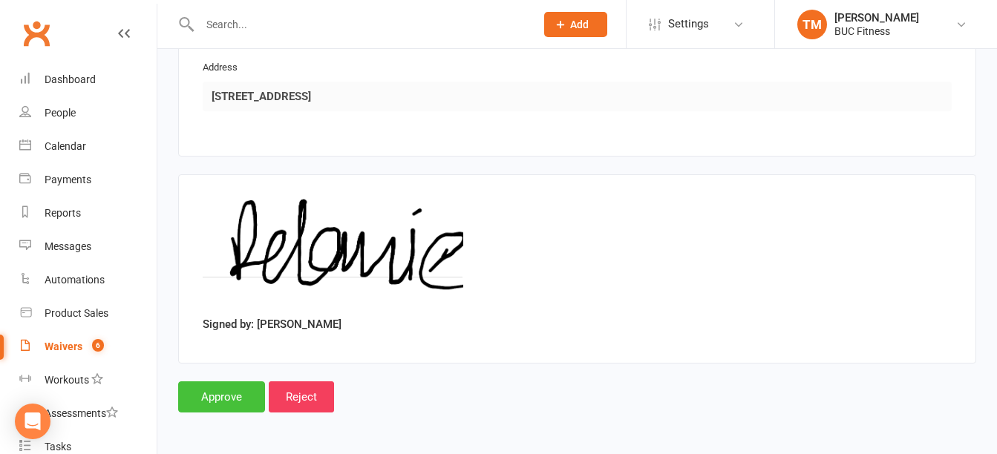
click at [218, 401] on input "Approve" at bounding box center [221, 397] width 87 height 31
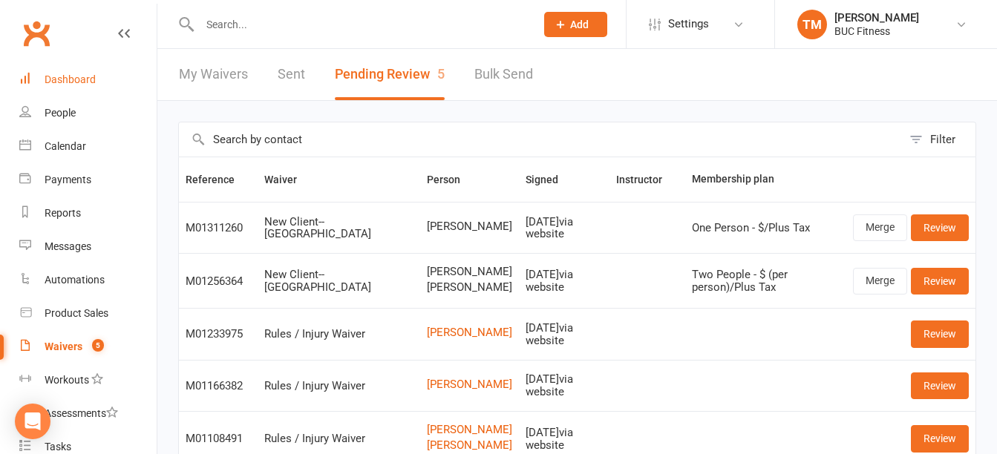
click at [45, 81] on div "Dashboard" at bounding box center [70, 80] width 51 height 12
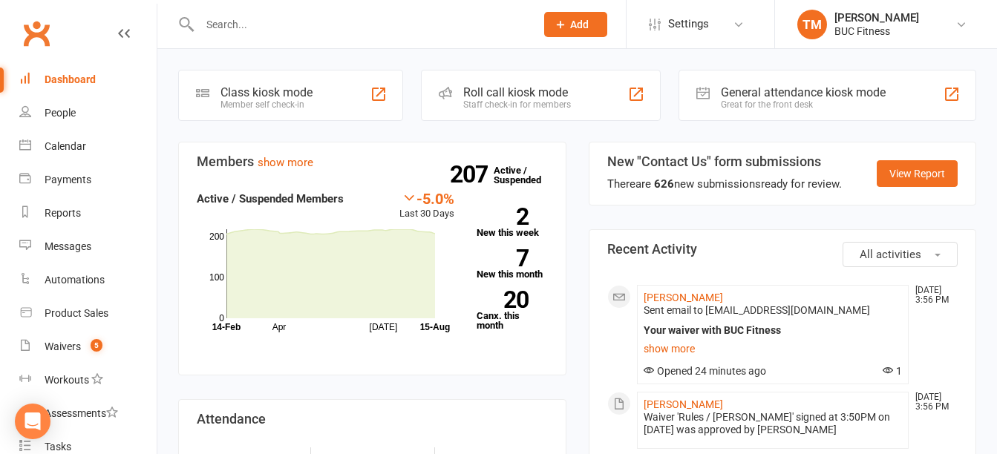
click at [580, 30] on button "Add" at bounding box center [575, 24] width 63 height 25
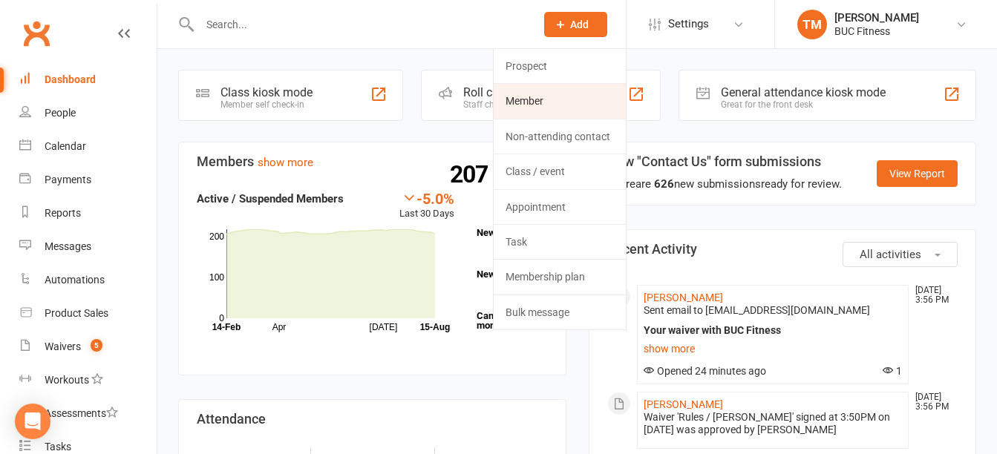
click at [549, 104] on link "Member" at bounding box center [560, 101] width 132 height 34
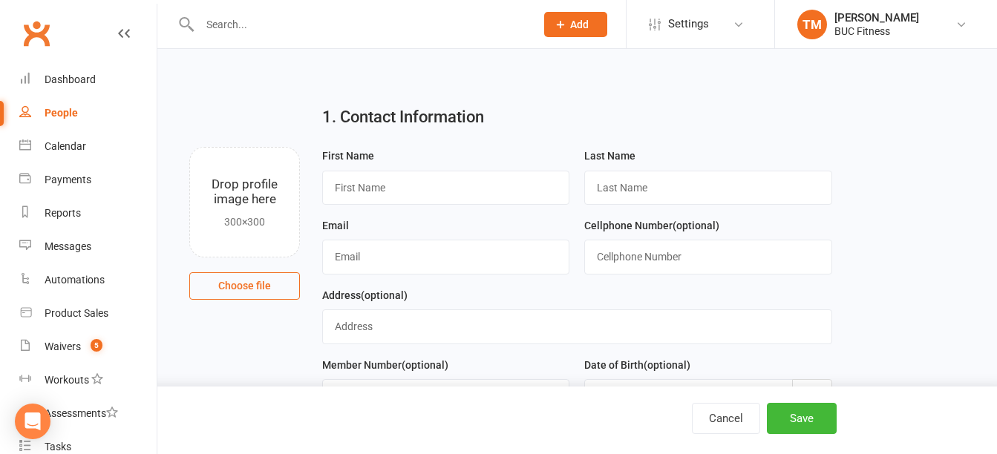
click at [295, 19] on input "text" at bounding box center [360, 24] width 330 height 21
click at [372, 183] on input "text" at bounding box center [445, 188] width 247 height 34
type input "Deontavius"
type input "h"
type input "Hunter"
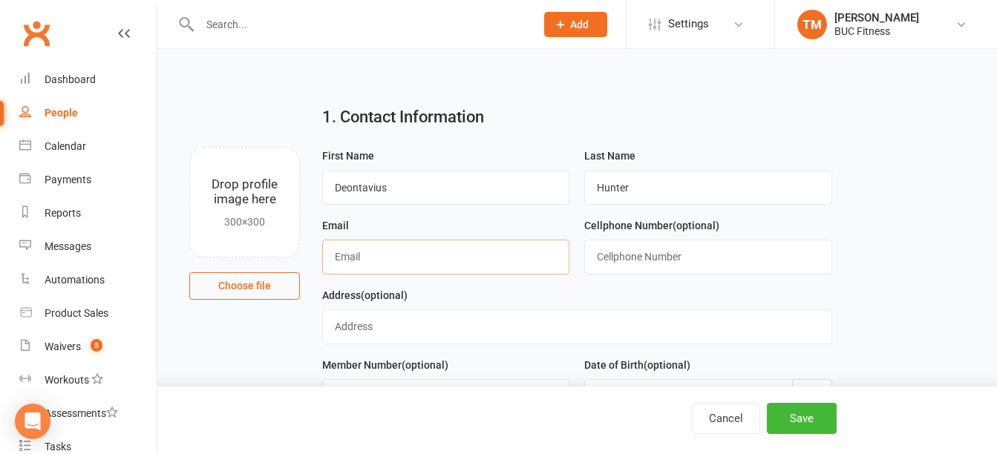
click at [392, 252] on input "text" at bounding box center [445, 257] width 247 height 34
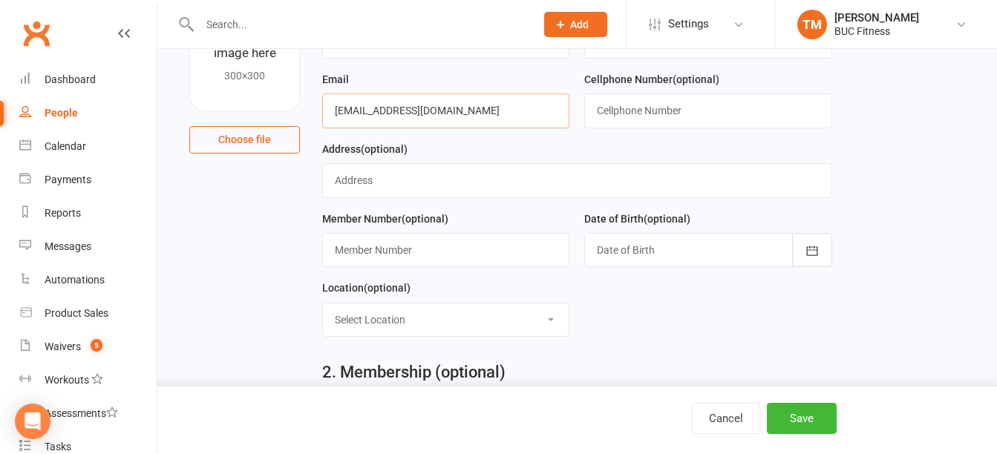
scroll to position [148, 0]
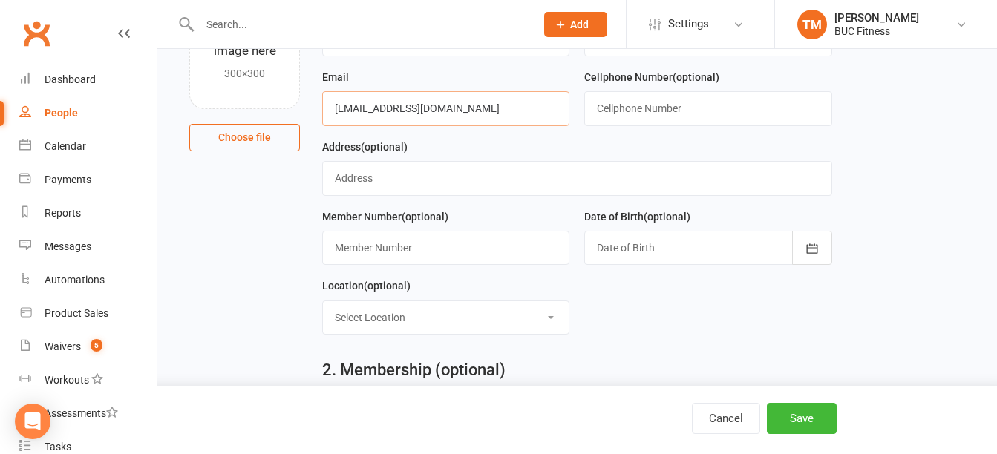
type input "foreverly.grateful14809@gmail.com"
click at [362, 180] on input "text" at bounding box center [577, 178] width 510 height 34
type input "1515 College Way, Fergus Falls 56537"
click at [731, 252] on div at bounding box center [707, 248] width 247 height 34
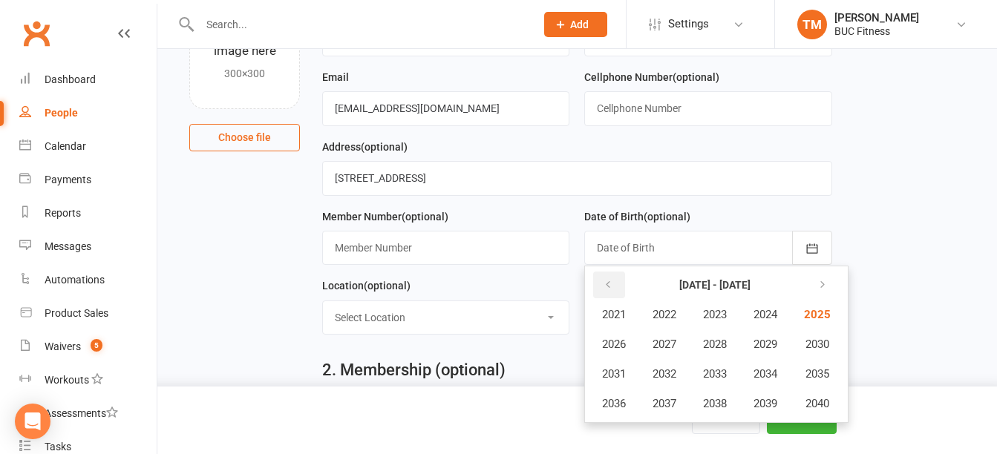
click at [610, 289] on icon "button" at bounding box center [608, 285] width 10 height 12
click at [777, 409] on span "1999" at bounding box center [766, 403] width 24 height 13
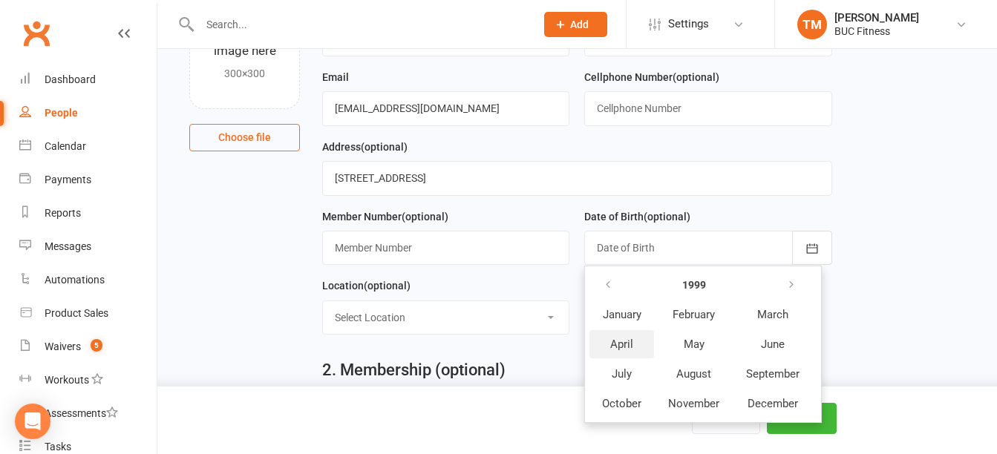
click at [618, 350] on span "April" at bounding box center [621, 344] width 23 height 13
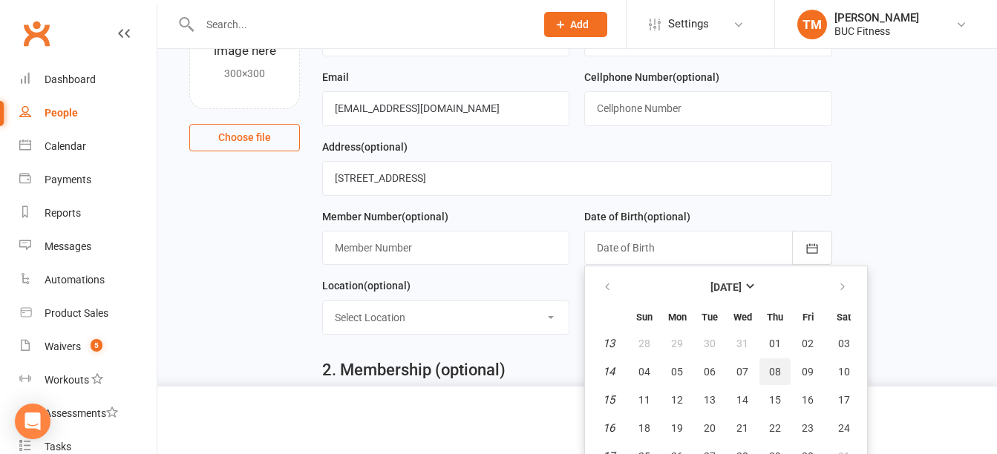
click at [775, 378] on span "08" at bounding box center [775, 372] width 12 height 12
type input "08 Apr 1999"
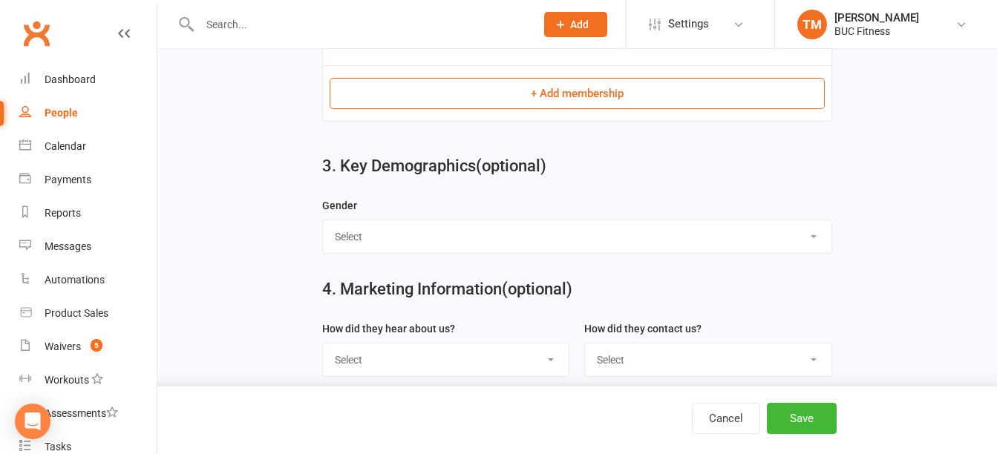
scroll to position [594, 0]
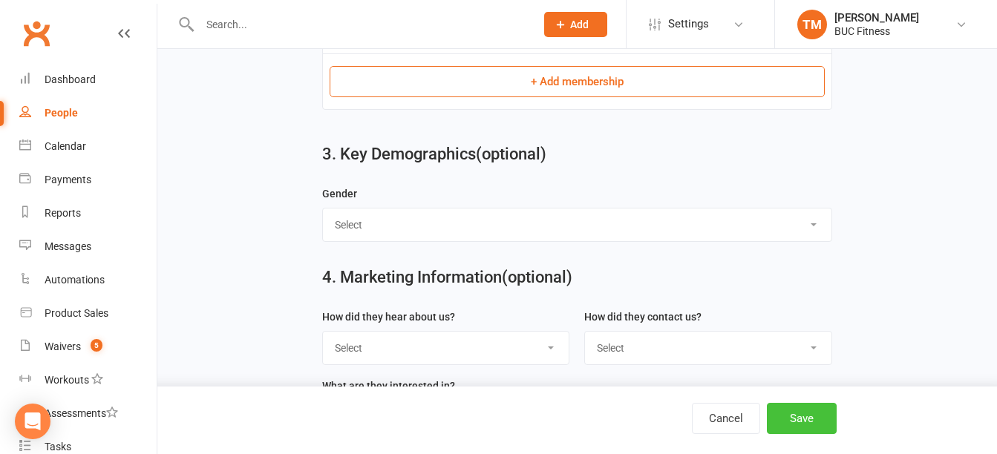
click at [806, 422] on button "Save" at bounding box center [802, 418] width 70 height 31
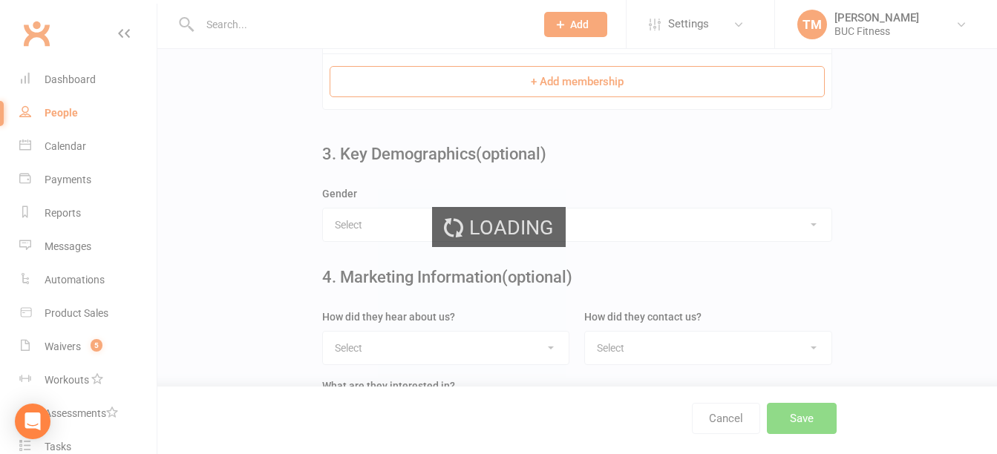
scroll to position [0, 0]
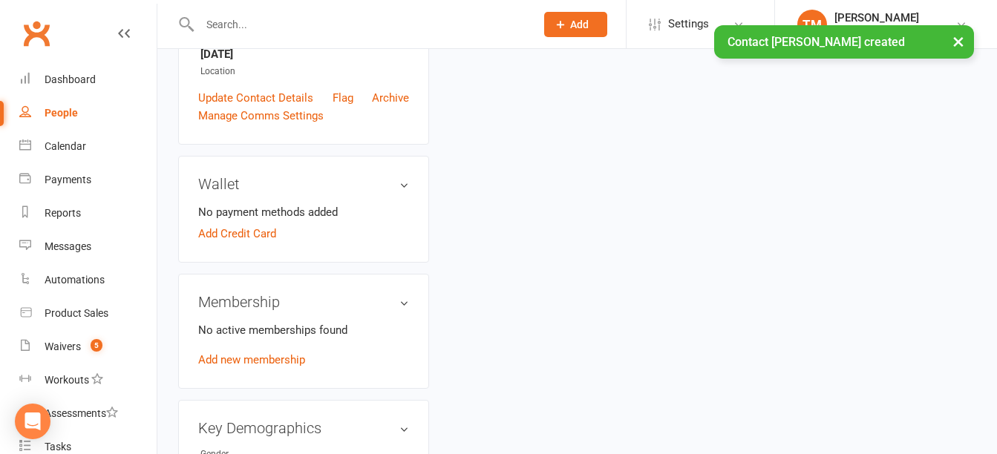
scroll to position [371, 0]
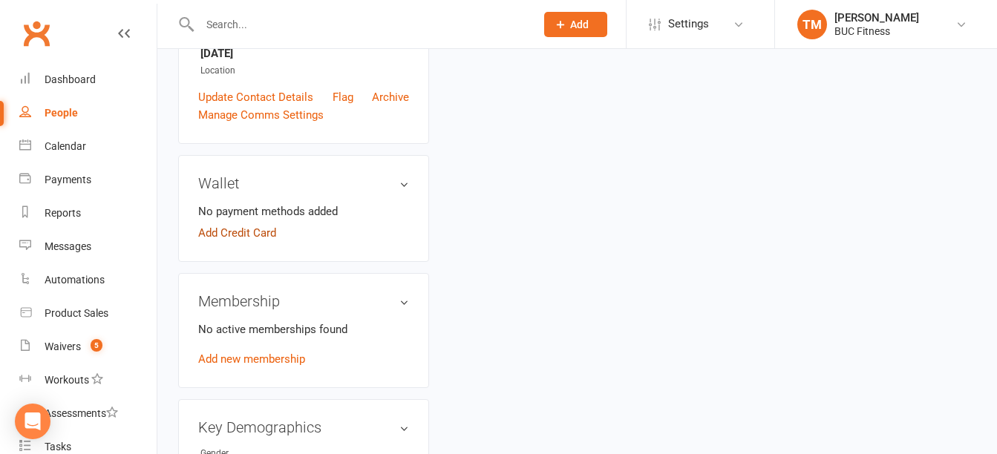
click at [219, 234] on link "Add Credit Card" at bounding box center [237, 233] width 78 height 18
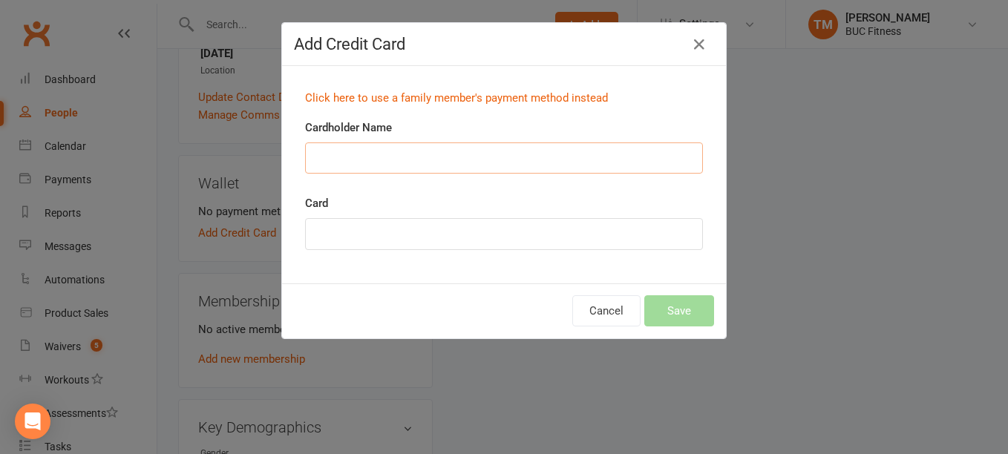
click at [342, 154] on input "Cardholder Name" at bounding box center [504, 158] width 398 height 31
type input "Deon Hunter"
click at [418, 285] on div "Cancel Save" at bounding box center [504, 311] width 444 height 55
click at [668, 304] on button "Save" at bounding box center [679, 311] width 70 height 31
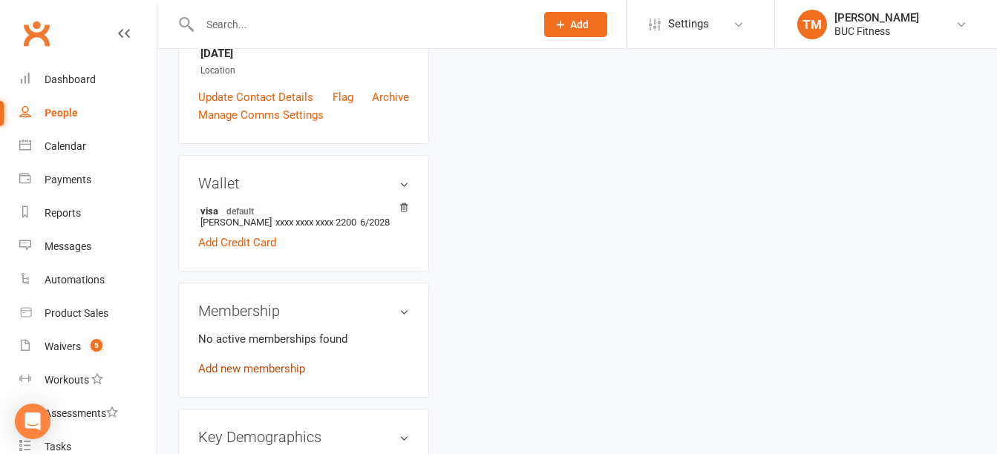
click at [280, 369] on link "Add new membership" at bounding box center [251, 368] width 107 height 13
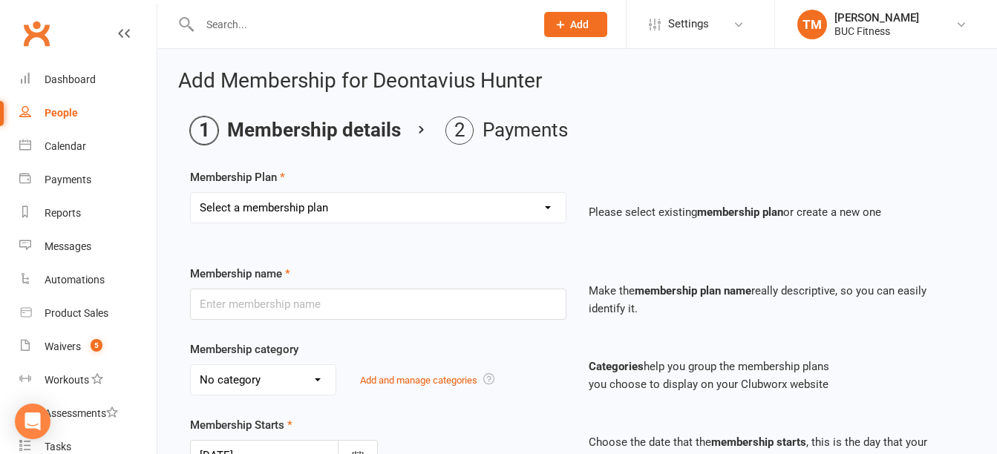
click at [396, 218] on select "Select a membership plan Create new Membership Plan Single Membership # (Plus T…" at bounding box center [378, 208] width 375 height 30
select select "4"
click at [191, 193] on select "Select a membership plan Create new Membership Plan Single Membership # (Plus T…" at bounding box center [378, 208] width 375 height 30
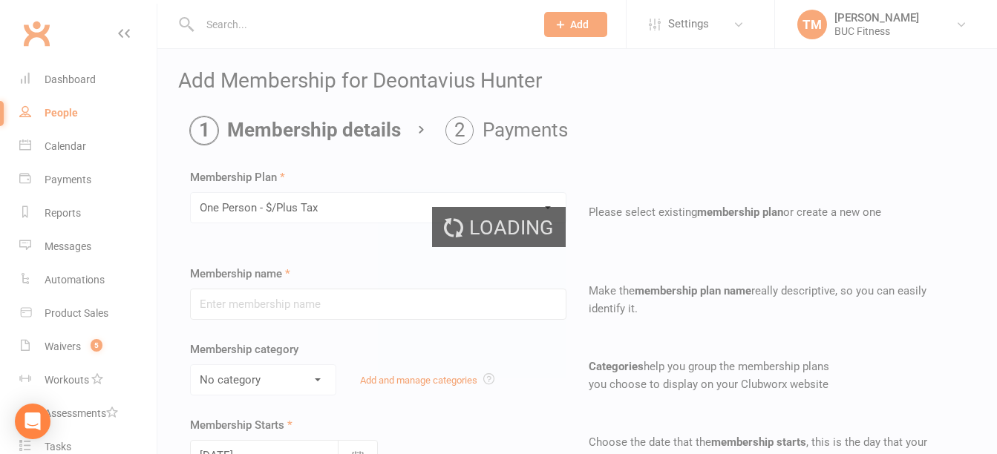
type input "One Person - $/Plus Tax"
select select "2"
type input "0"
select select "2"
type input "0"
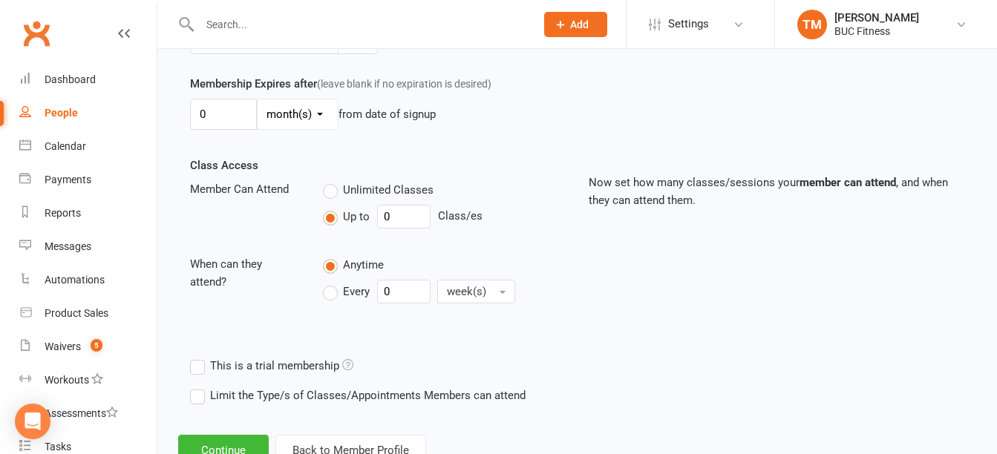
scroll to position [471, 0]
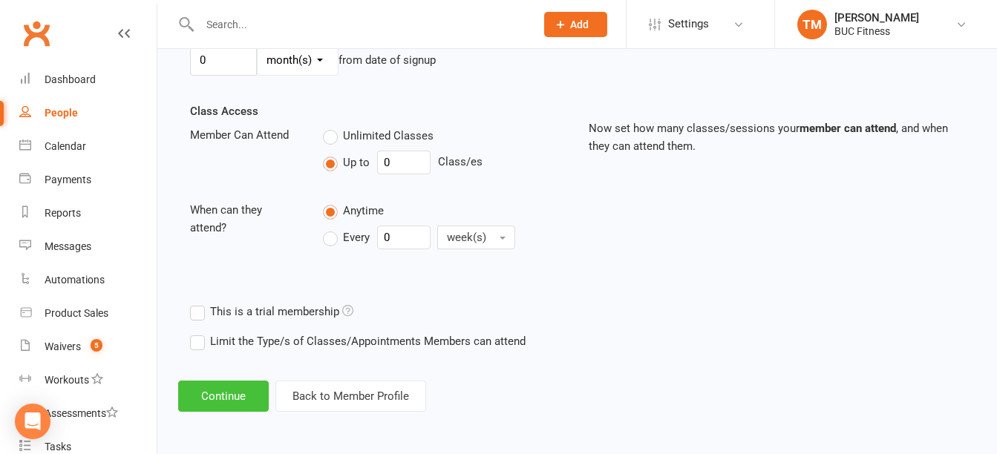
click at [207, 397] on button "Continue" at bounding box center [223, 396] width 91 height 31
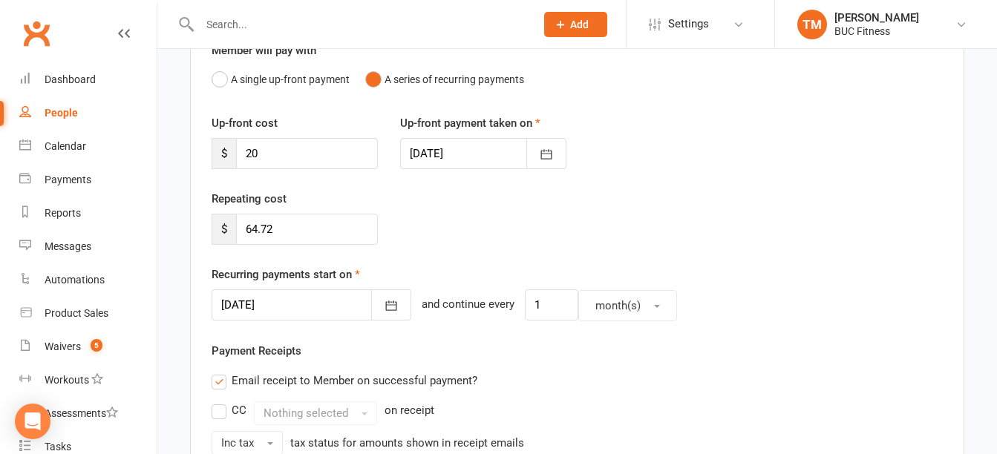
scroll to position [148, 0]
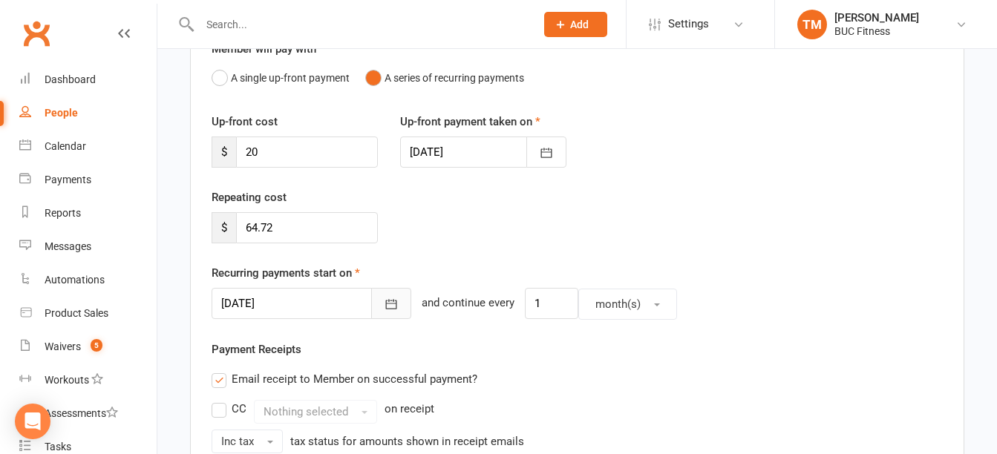
click at [386, 302] on icon "button" at bounding box center [391, 305] width 11 height 10
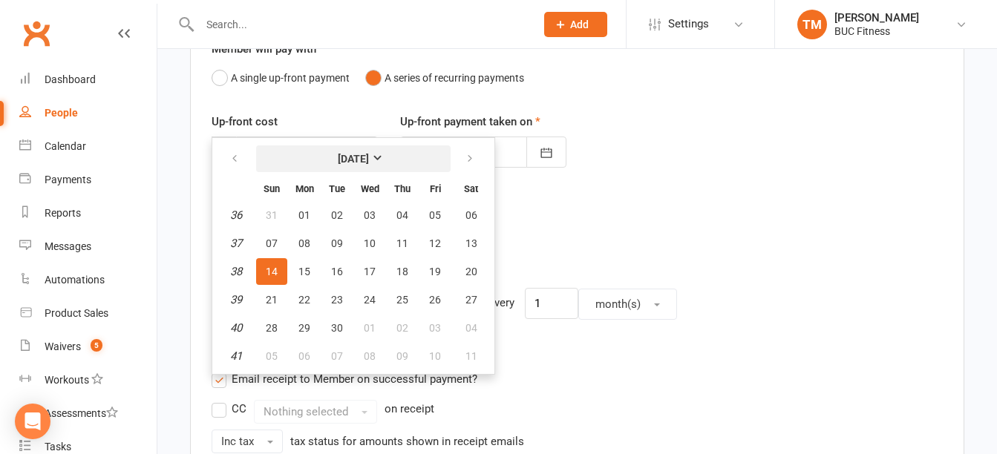
click at [369, 157] on strong "September 2025" at bounding box center [353, 159] width 31 height 12
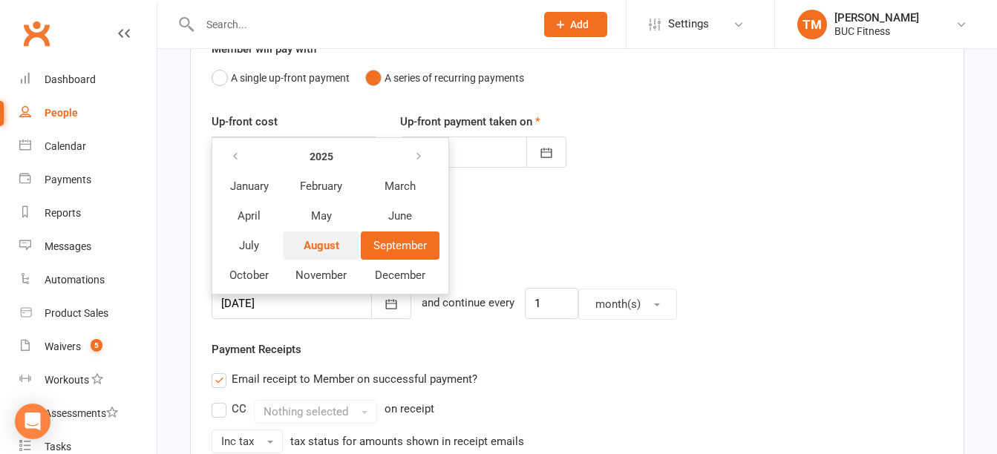
click at [318, 247] on span "August" at bounding box center [322, 245] width 36 height 13
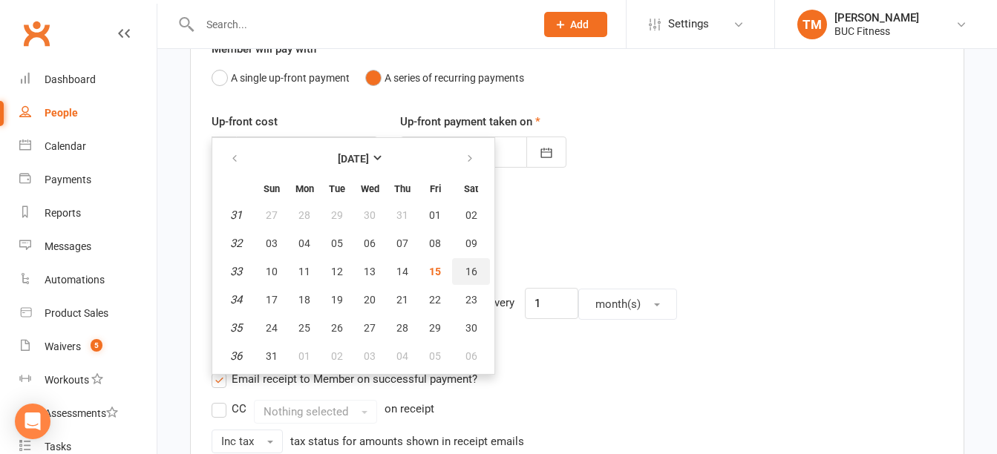
click at [477, 267] on button "16" at bounding box center [471, 271] width 38 height 27
type input "16 Aug 2025"
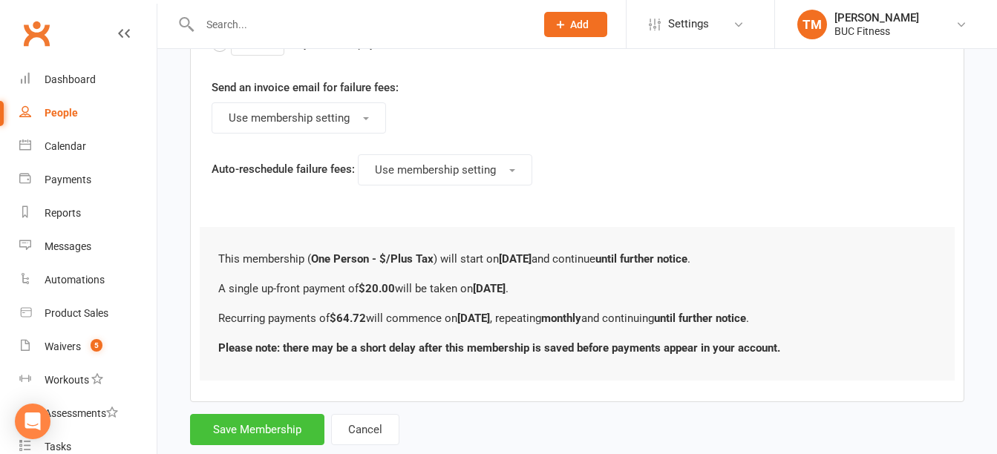
scroll to position [970, 0]
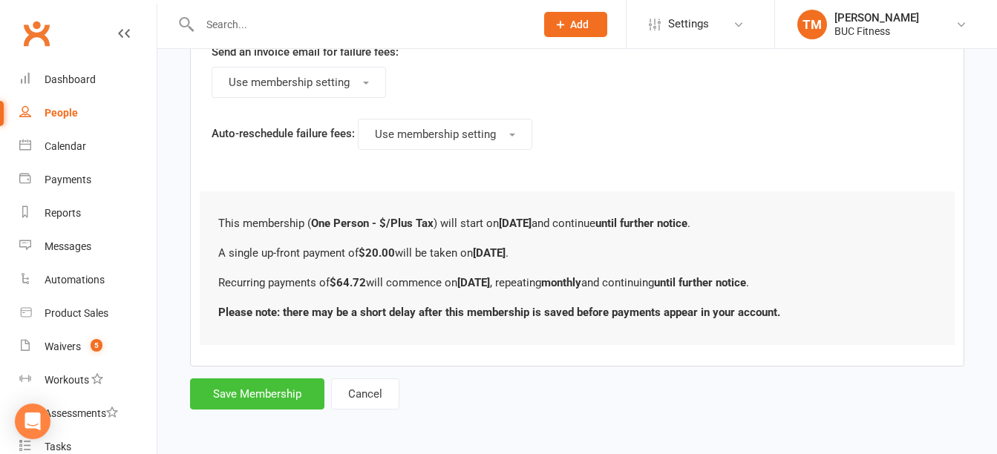
click at [245, 397] on button "Save Membership" at bounding box center [257, 394] width 134 height 31
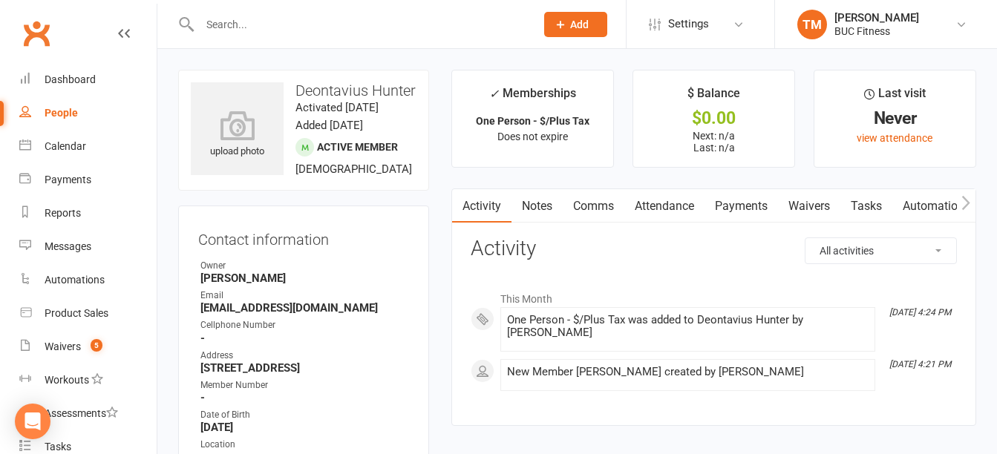
click at [754, 204] on link "Payments" at bounding box center [742, 206] width 74 height 34
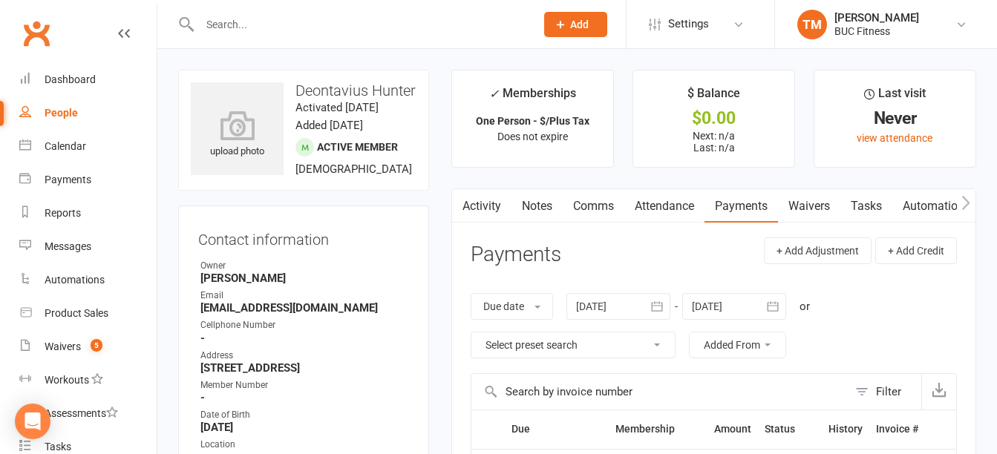
click at [804, 209] on link "Waivers" at bounding box center [809, 206] width 62 height 34
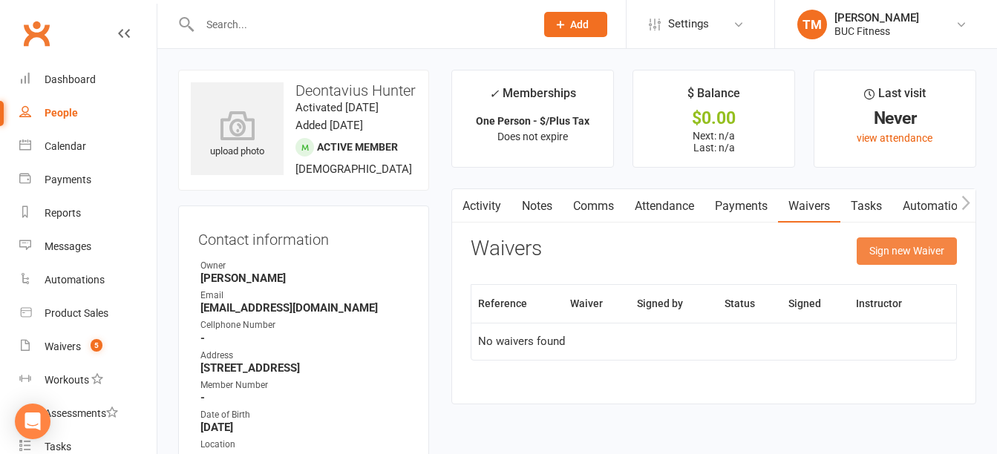
click at [915, 253] on button "Sign new Waiver" at bounding box center [907, 251] width 100 height 27
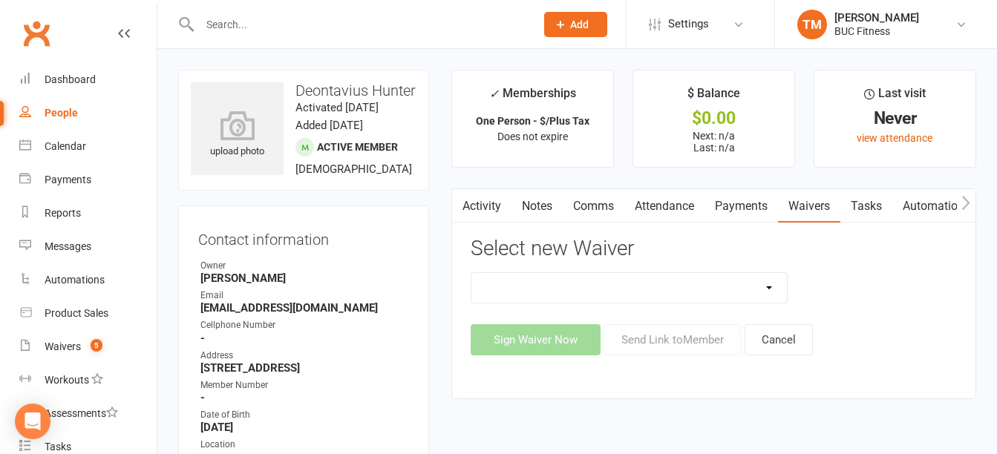
click at [754, 290] on select "New Client--Barnesville New Client--Fergus Falls Photo Release Waiver Rules / I…" at bounding box center [628, 288] width 315 height 30
select select "5045"
click at [471, 273] on select "New Client--Barnesville New Client--Fergus Falls Photo Release Waiver Rules / I…" at bounding box center [628, 288] width 315 height 30
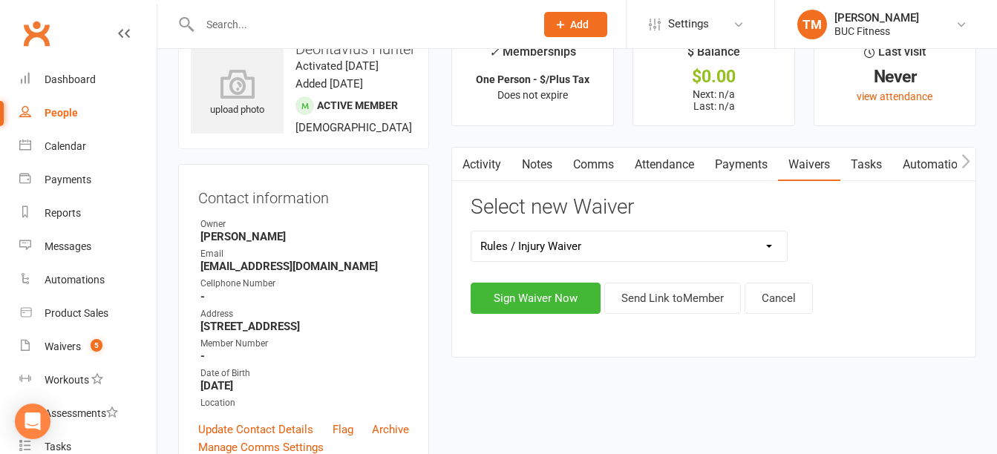
scroll to position [74, 0]
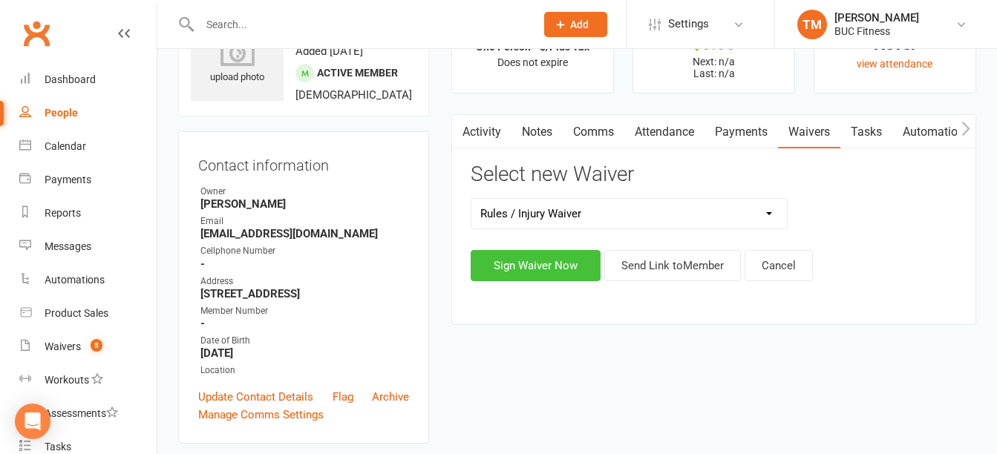
click at [558, 268] on button "Sign Waiver Now" at bounding box center [536, 265] width 130 height 31
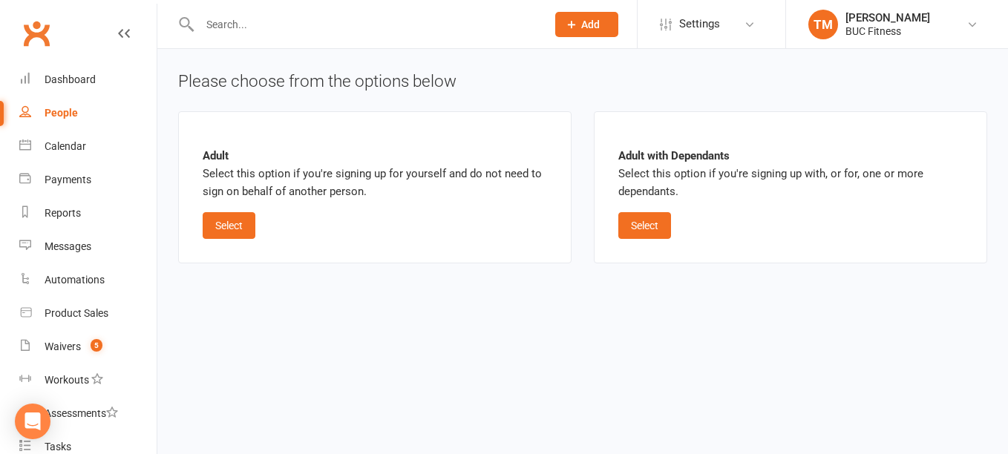
click at [118, 36] on icon at bounding box center [124, 33] width 12 height 12
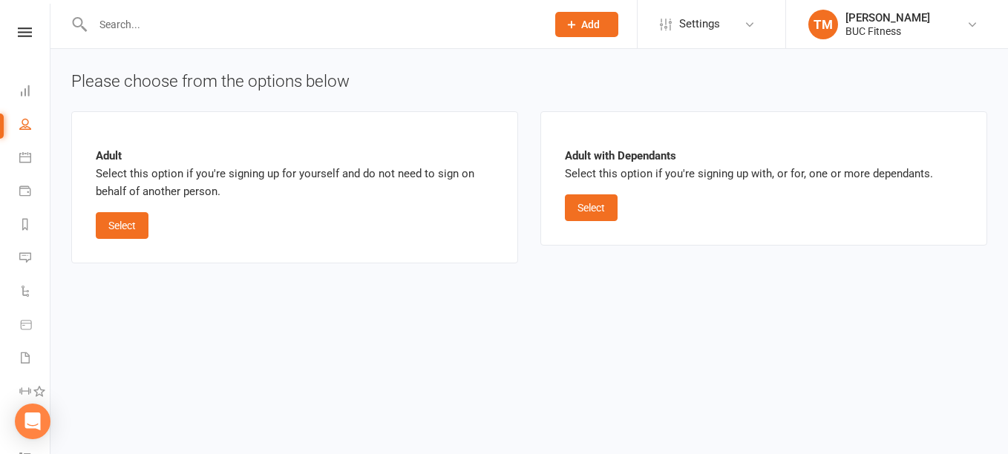
click at [16, 38] on div "Clubworx" at bounding box center [25, 51] width 50 height 48
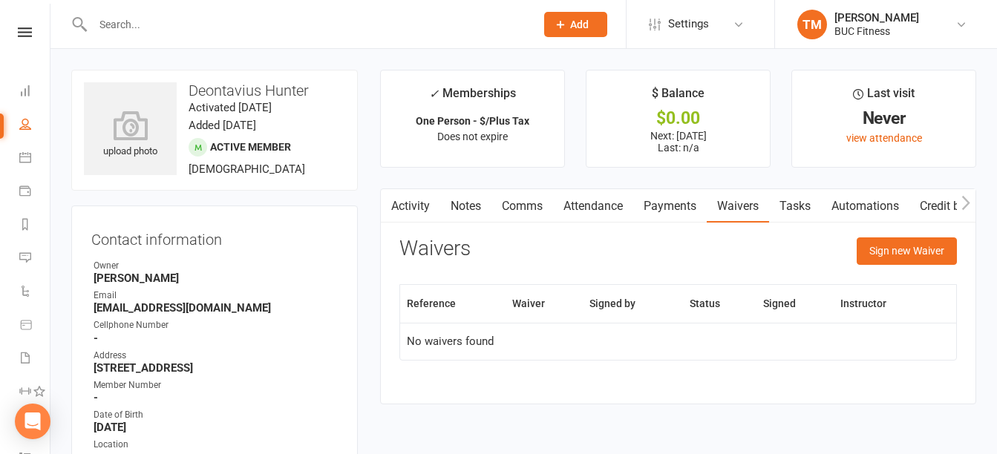
click at [755, 203] on link "Waivers" at bounding box center [738, 206] width 62 height 34
click at [891, 255] on button "Sign new Waiver" at bounding box center [907, 251] width 100 height 27
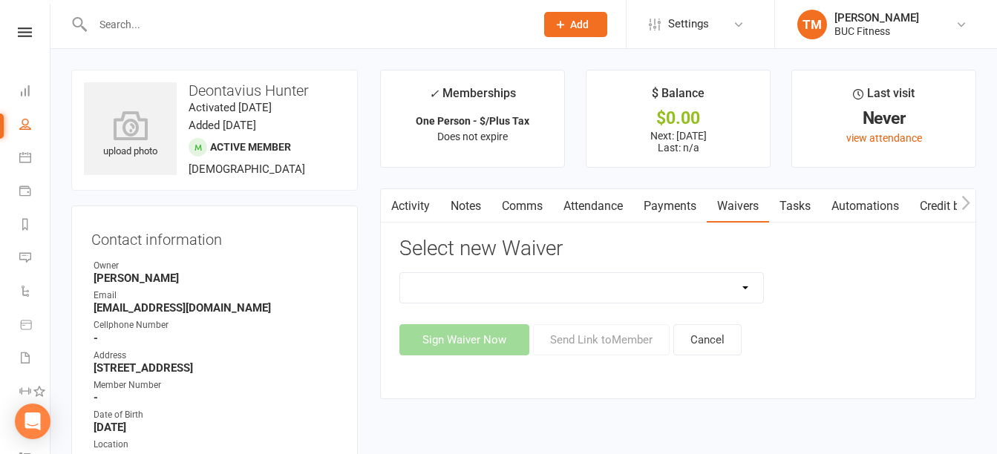
click at [640, 290] on select "New Client--Barnesville New Client--Fergus Falls Photo Release Waiver Rules / I…" at bounding box center [581, 288] width 362 height 30
select select "5045"
click at [400, 273] on select "New Client--Barnesville New Client--Fergus Falls Photo Release Waiver Rules / I…" at bounding box center [581, 288] width 362 height 30
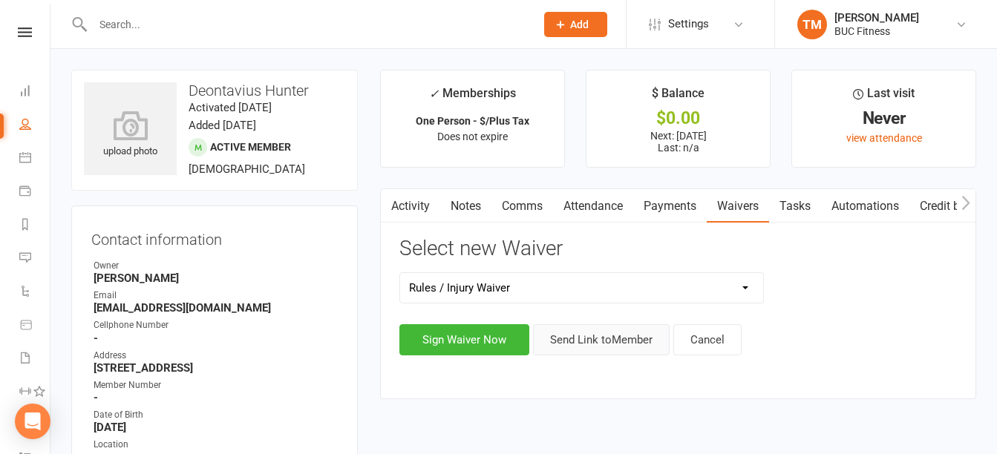
click at [643, 338] on button "Send Link to Member" at bounding box center [601, 339] width 137 height 31
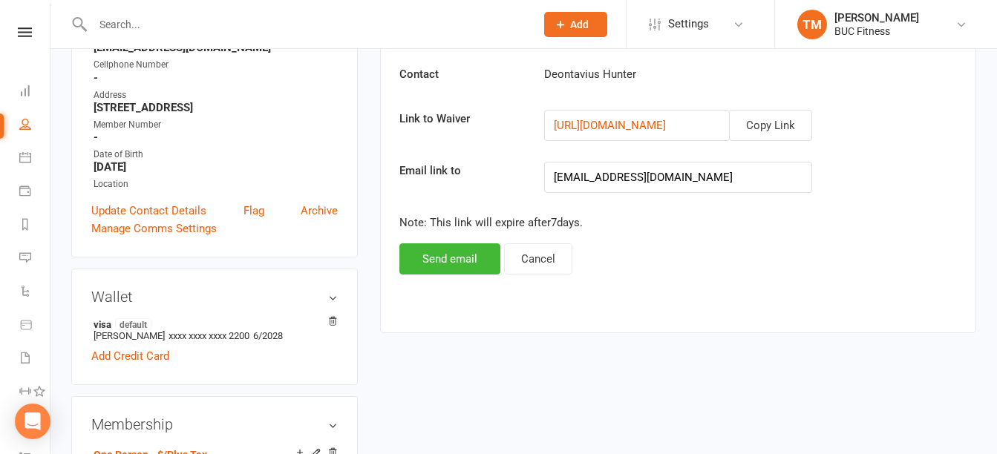
scroll to position [297, 0]
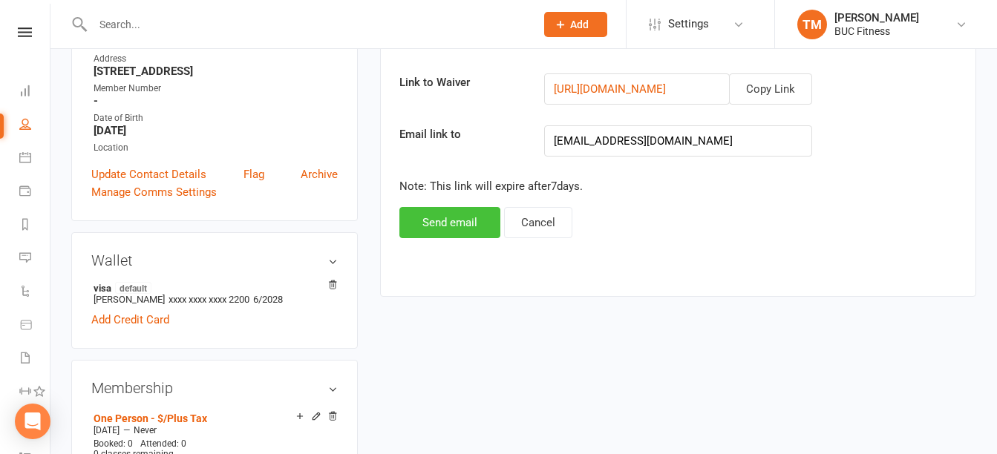
click at [437, 220] on button "Send email" at bounding box center [449, 222] width 101 height 31
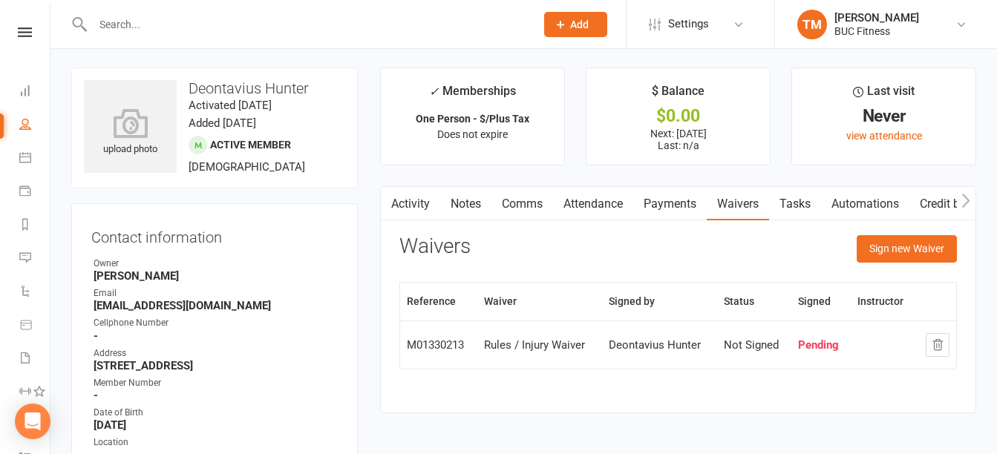
scroll to position [0, 0]
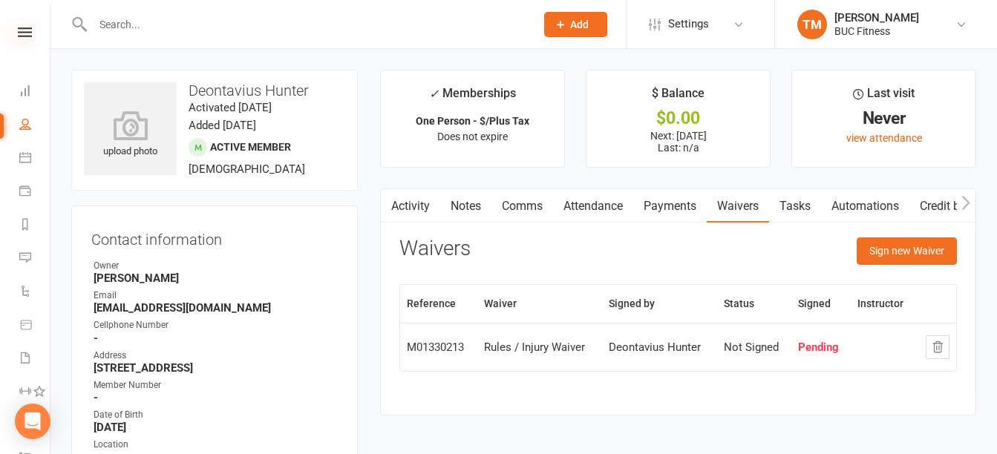
click at [19, 36] on icon at bounding box center [25, 32] width 14 height 10
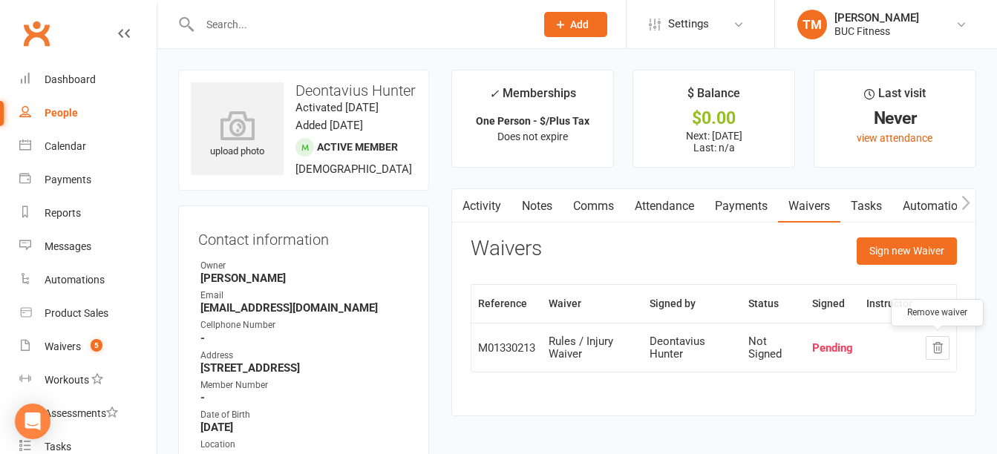
click at [932, 349] on icon "button" at bounding box center [937, 348] width 13 height 13
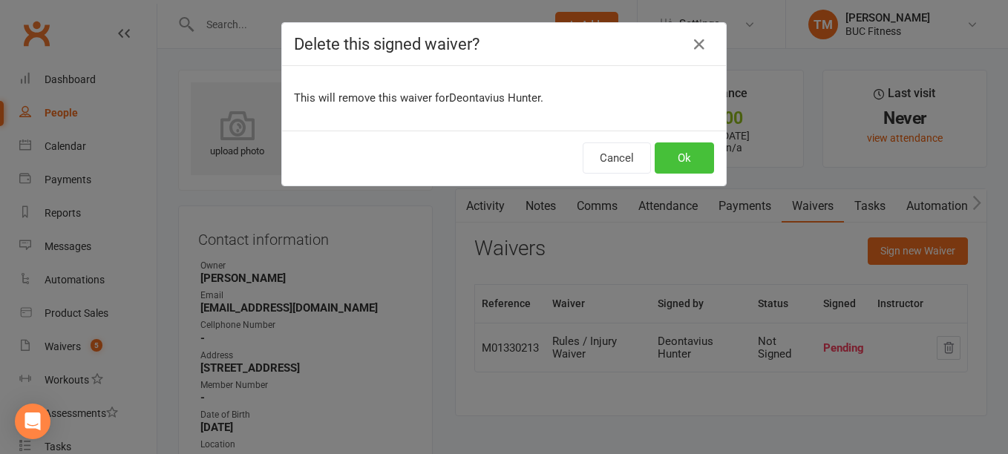
click at [696, 155] on button "Ok" at bounding box center [684, 158] width 59 height 31
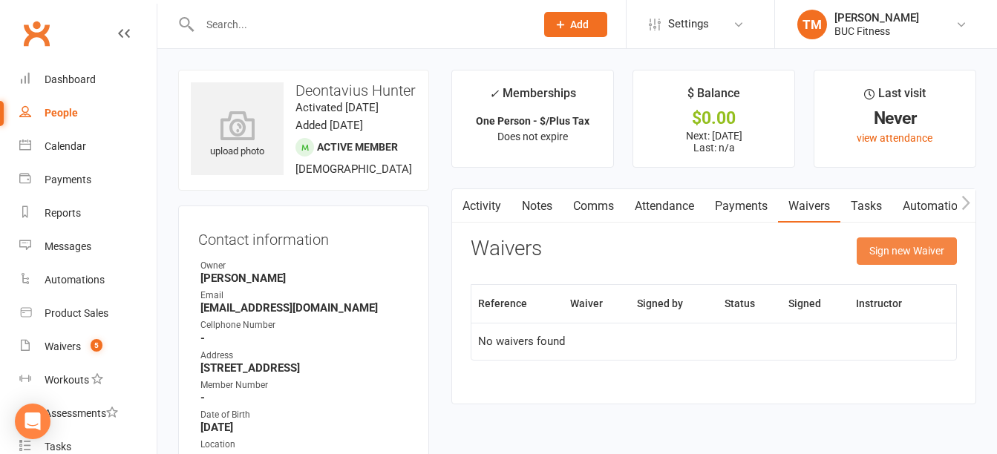
click at [899, 257] on button "Sign new Waiver" at bounding box center [907, 251] width 100 height 27
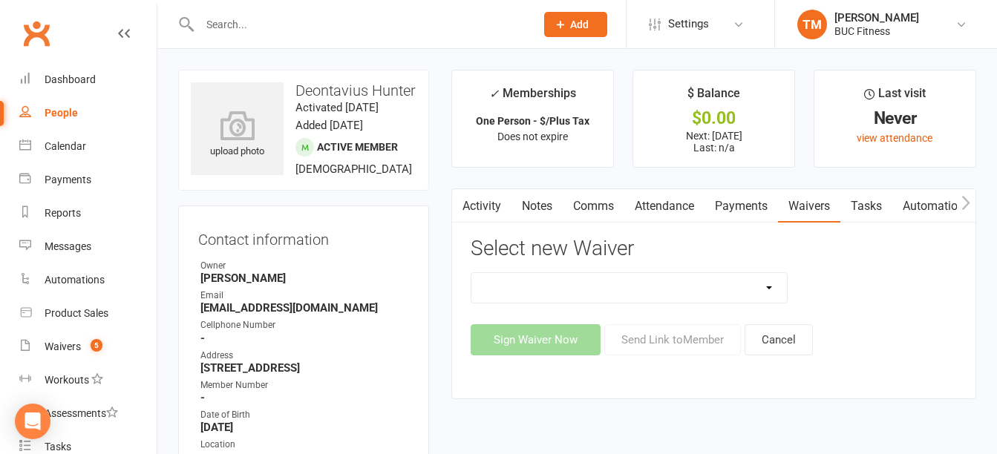
drag, startPoint x: 697, startPoint y: 284, endPoint x: 687, endPoint y: 304, distance: 22.6
click at [697, 284] on select "New Client--Barnesville New Client--Fergus Falls Photo Release Waiver Rules / I…" at bounding box center [628, 288] width 315 height 30
select select "5045"
click at [471, 273] on select "New Client--Barnesville New Client--Fergus Falls Photo Release Waiver Rules / I…" at bounding box center [628, 288] width 315 height 30
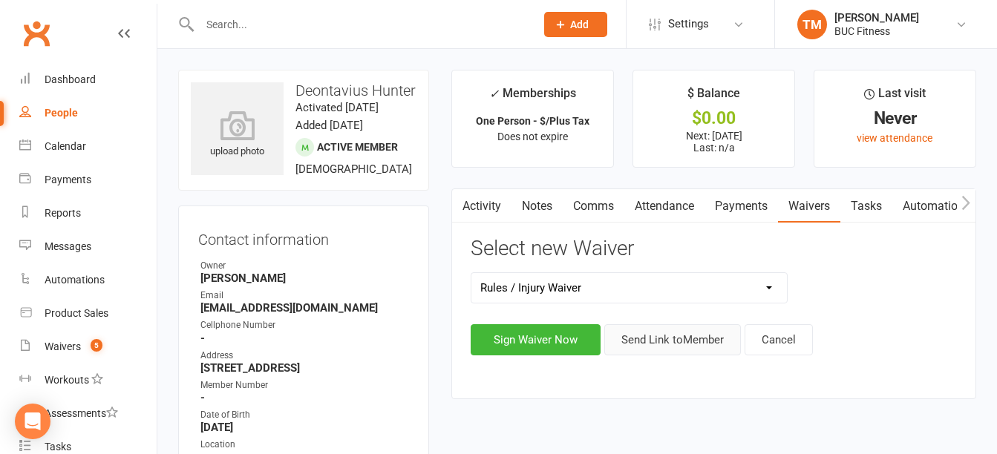
click at [699, 344] on button "Send Link to Member" at bounding box center [672, 339] width 137 height 31
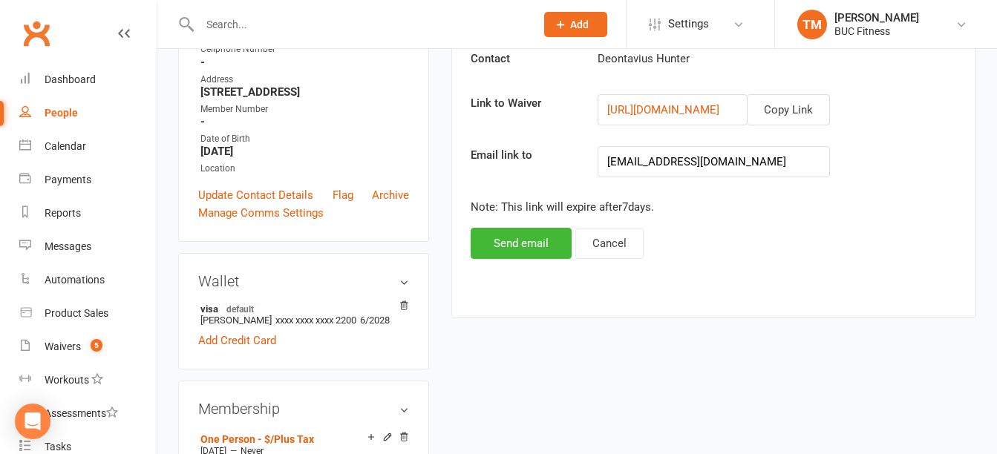
scroll to position [223, 0]
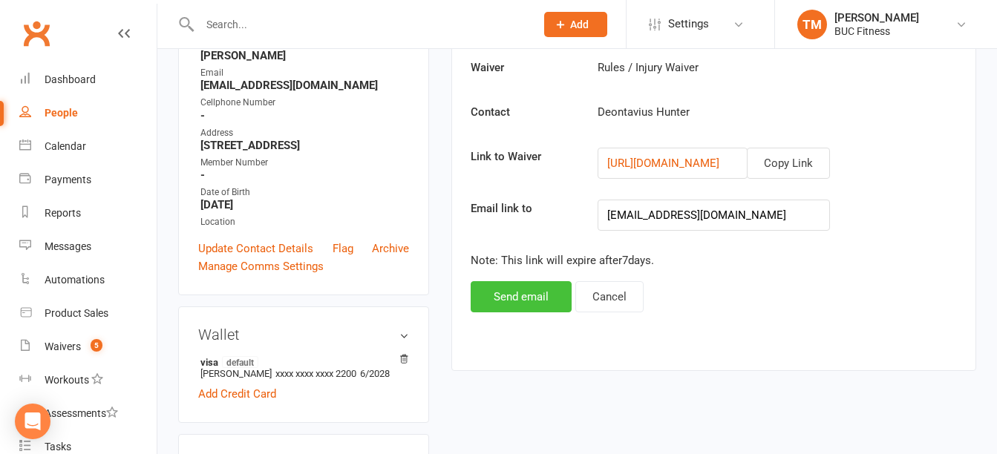
click at [511, 291] on button "Send email" at bounding box center [521, 296] width 101 height 31
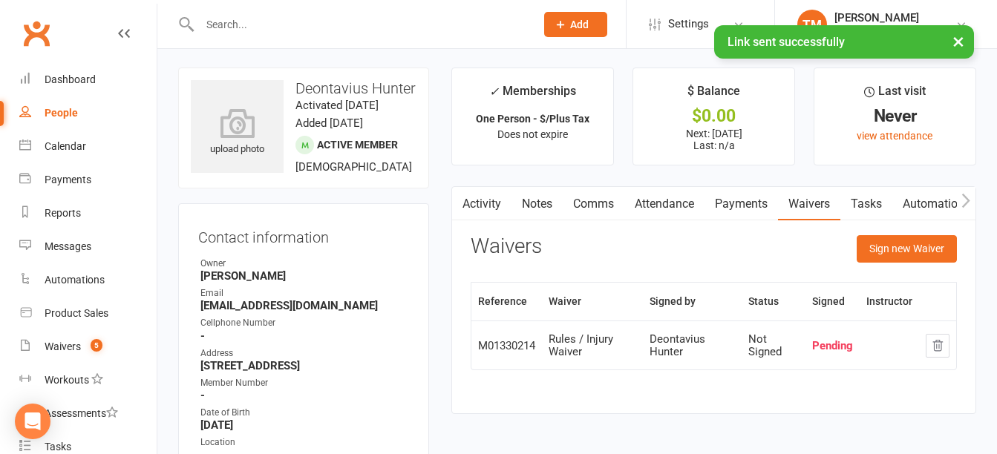
scroll to position [0, 0]
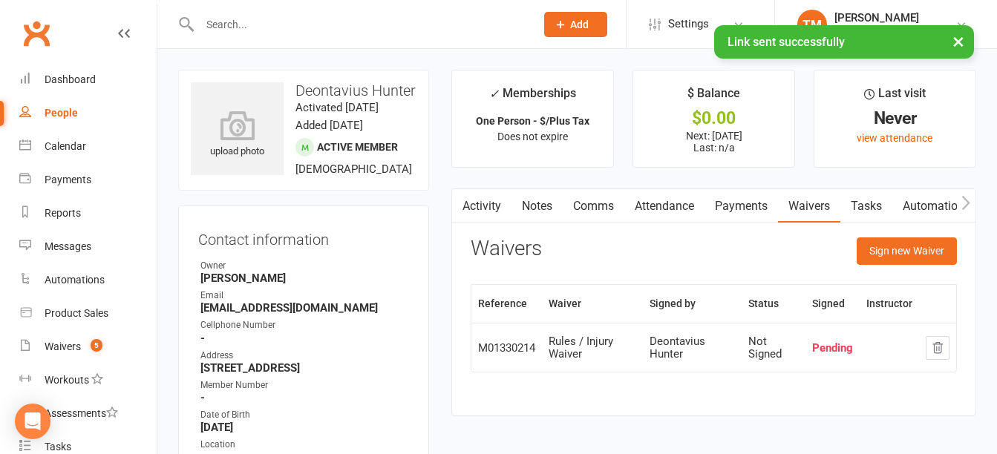
click at [487, 209] on link "Activity" at bounding box center [481, 206] width 59 height 34
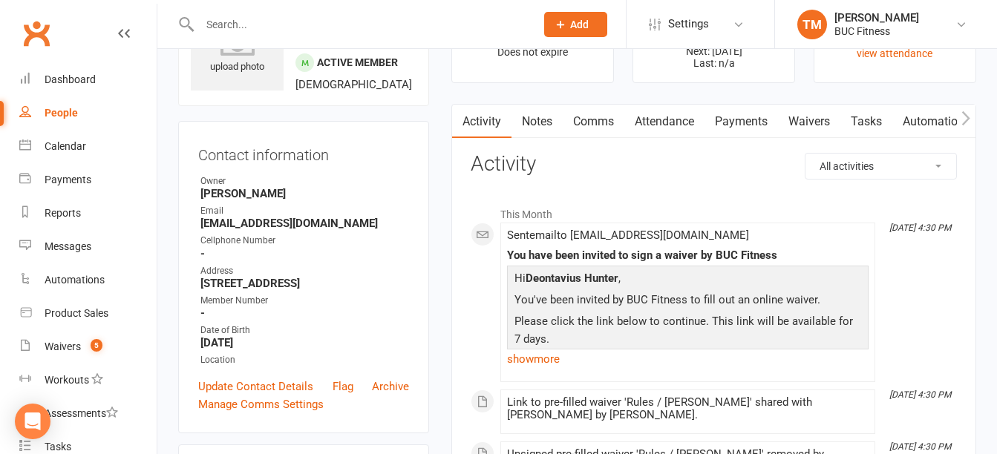
scroll to position [74, 0]
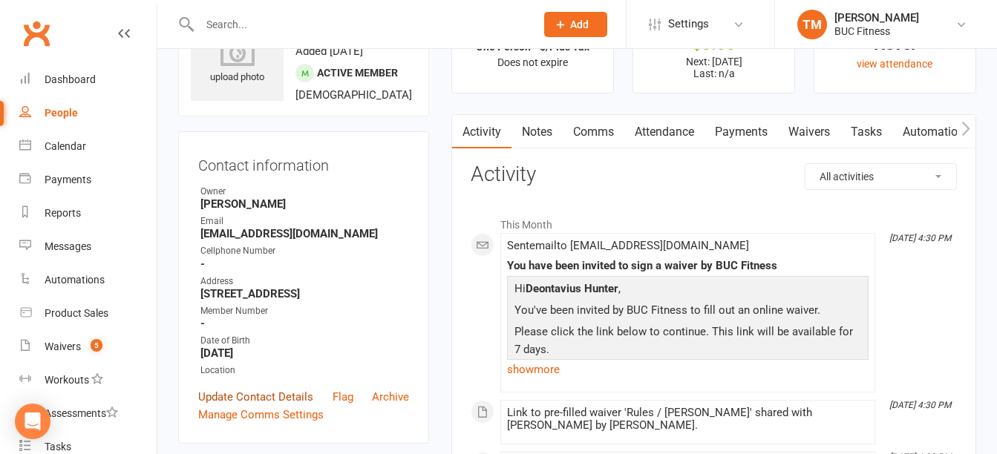
click at [240, 406] on link "Update Contact Details" at bounding box center [255, 397] width 115 height 18
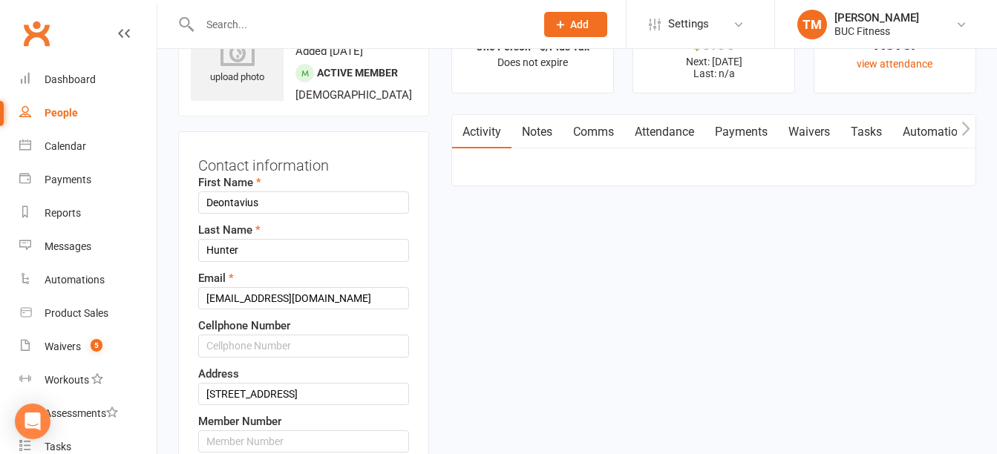
scroll to position [70, 0]
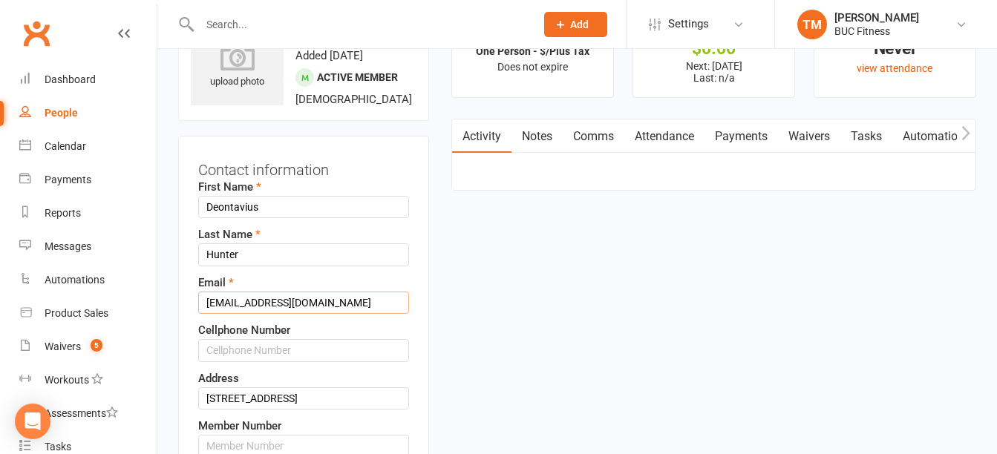
click at [287, 314] on input "foreverly.grateful14809@gmail.com" at bounding box center [303, 303] width 211 height 22
click at [289, 314] on input "foreverly.grateful14809@gmail.com" at bounding box center [303, 303] width 211 height 22
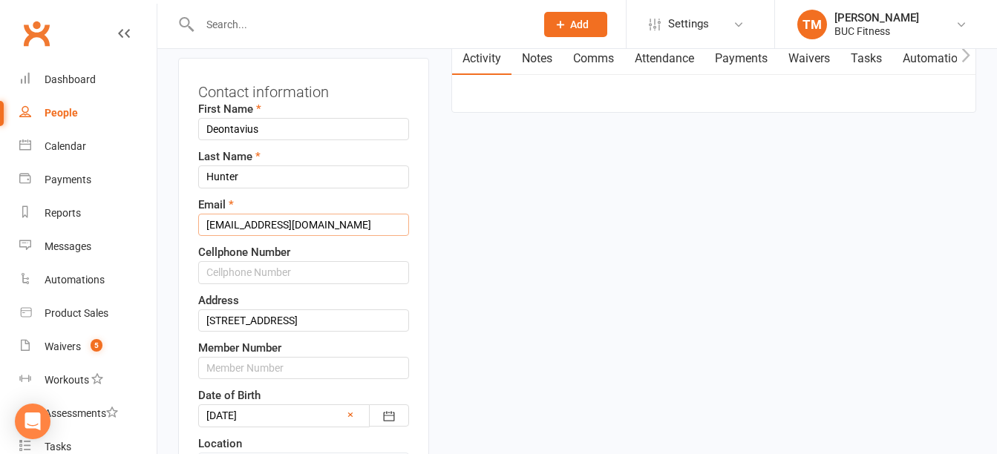
scroll to position [218, 0]
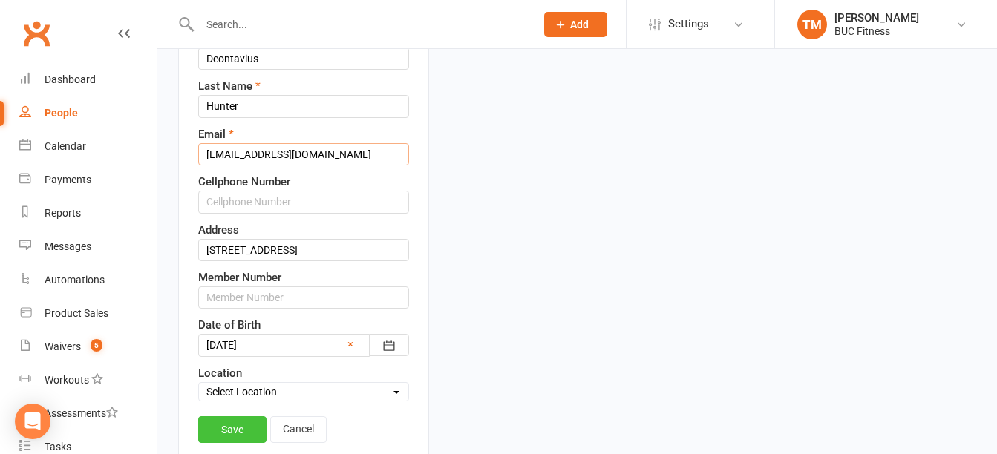
type input "foreverly.grateful4809@gmail.com"
click at [226, 443] on link "Save" at bounding box center [232, 430] width 68 height 27
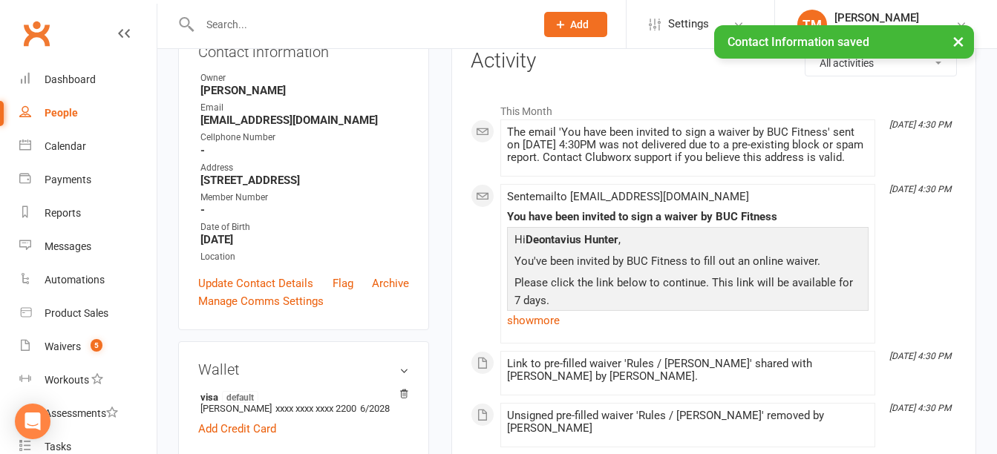
scroll to position [0, 0]
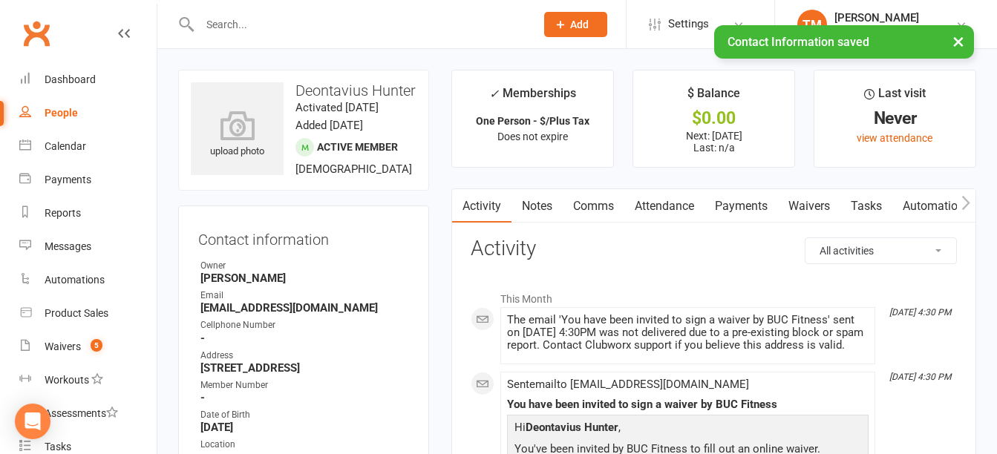
click at [812, 201] on link "Waivers" at bounding box center [809, 206] width 62 height 34
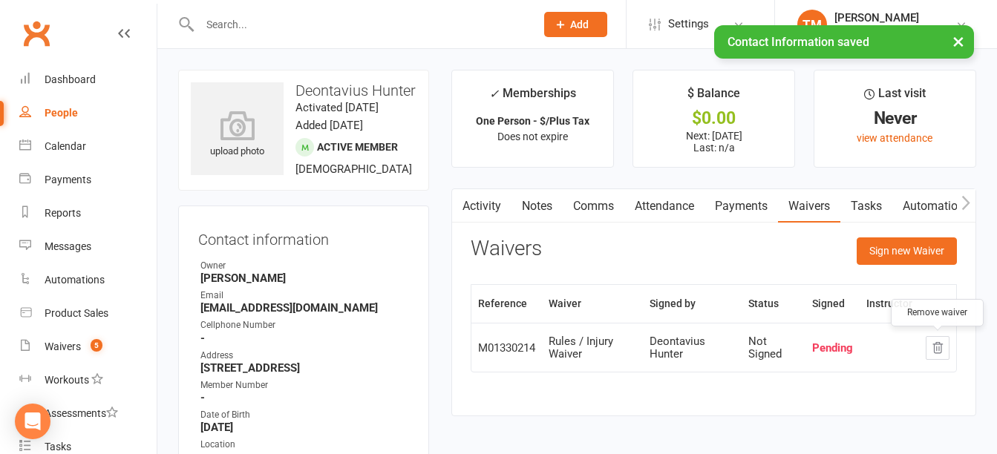
click at [937, 350] on icon "button" at bounding box center [938, 347] width 10 height 10
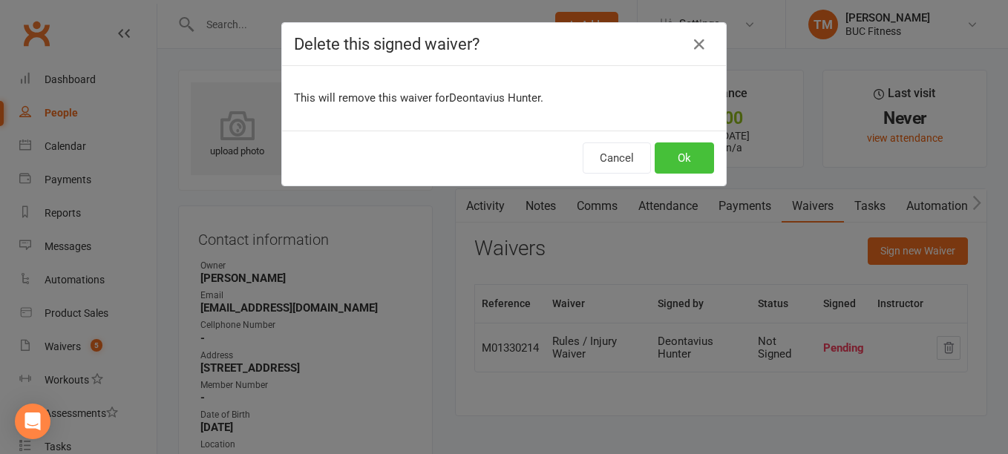
click at [689, 156] on button "Ok" at bounding box center [684, 158] width 59 height 31
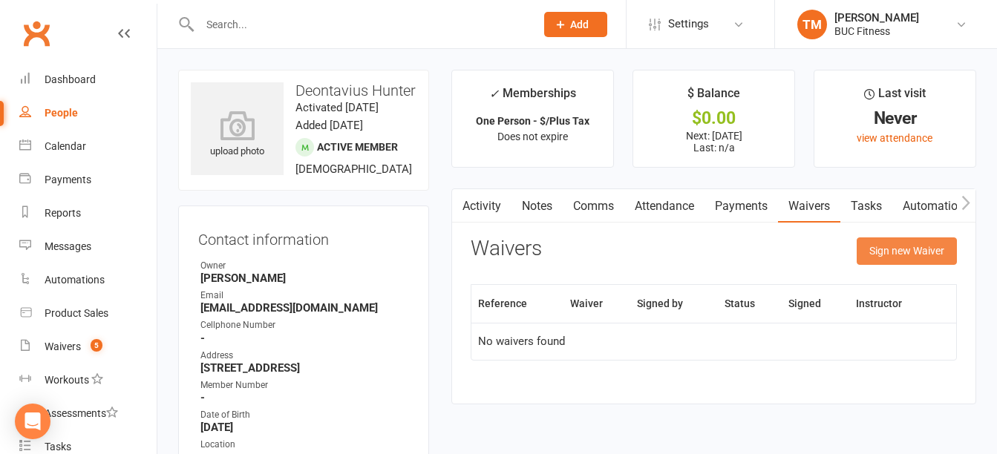
click at [906, 254] on button "Sign new Waiver" at bounding box center [907, 251] width 100 height 27
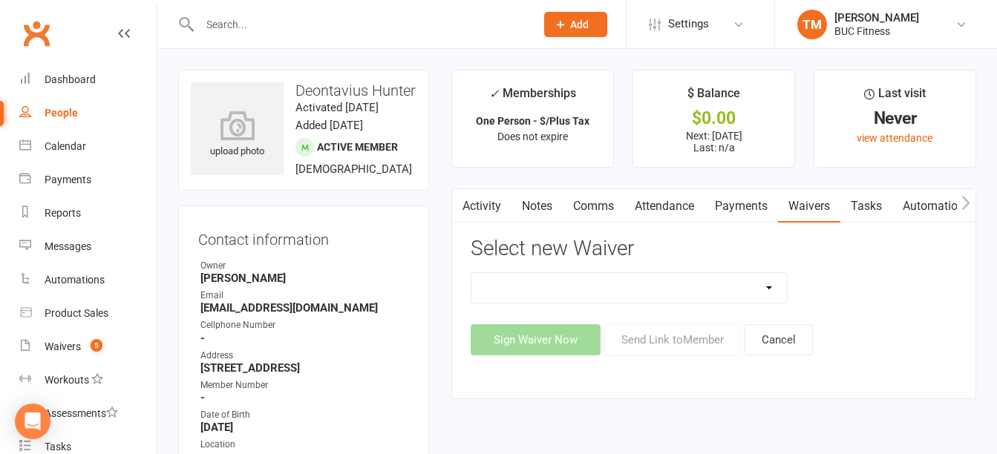
click at [626, 285] on select "New Client--Barnesville New Client--Fergus Falls Photo Release Waiver Rules / I…" at bounding box center [628, 288] width 315 height 30
select select "5045"
click at [471, 273] on select "New Client--Barnesville New Client--Fergus Falls Photo Release Waiver Rules / I…" at bounding box center [628, 288] width 315 height 30
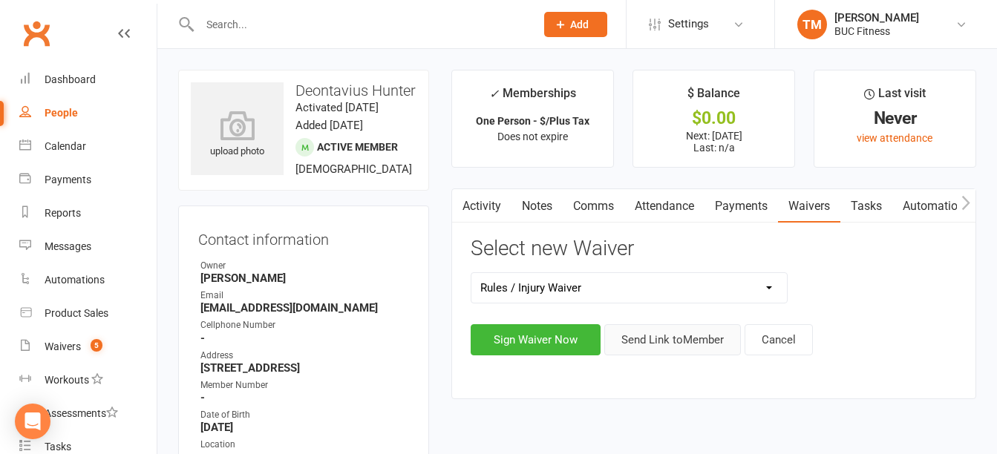
click at [664, 339] on button "Send Link to Member" at bounding box center [672, 339] width 137 height 31
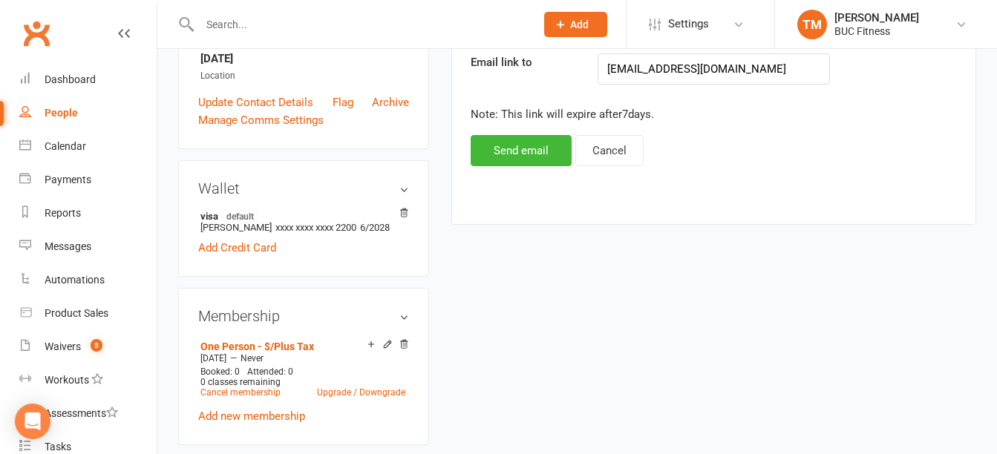
scroll to position [371, 0]
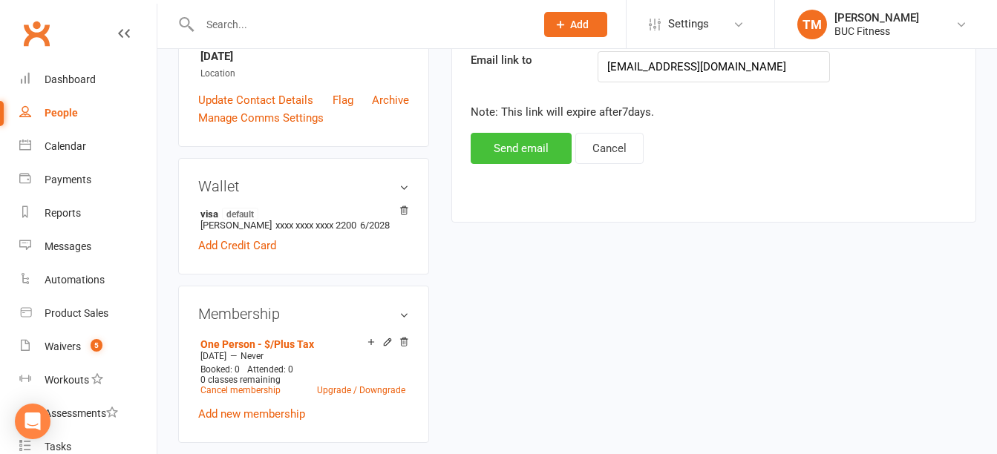
click at [518, 137] on button "Send email" at bounding box center [521, 148] width 101 height 31
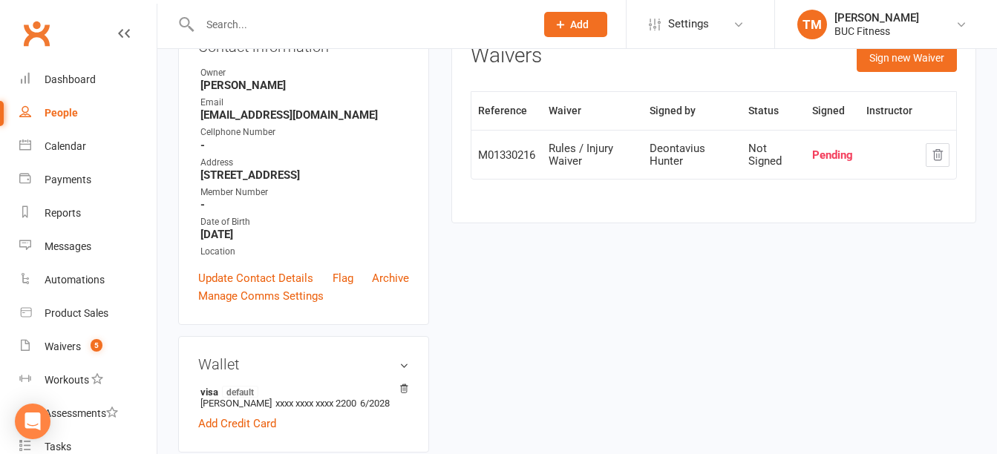
scroll to position [0, 0]
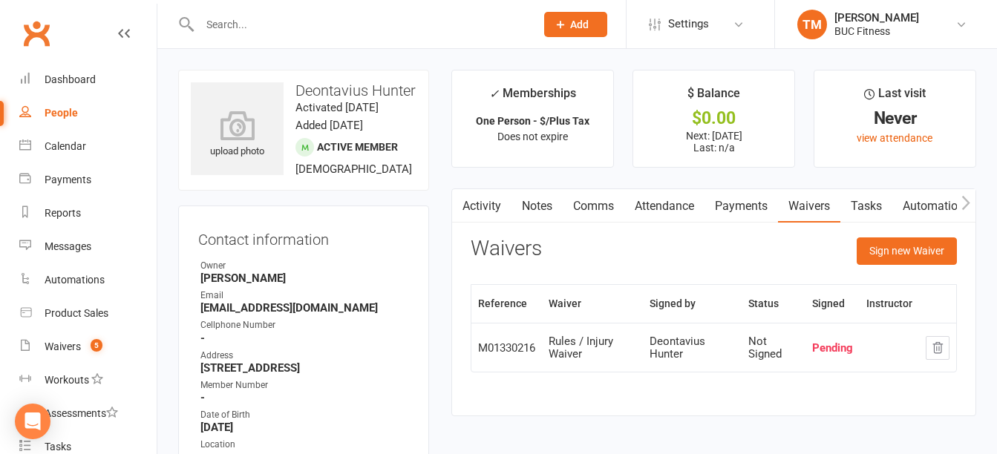
click at [739, 204] on link "Payments" at bounding box center [742, 206] width 74 height 34
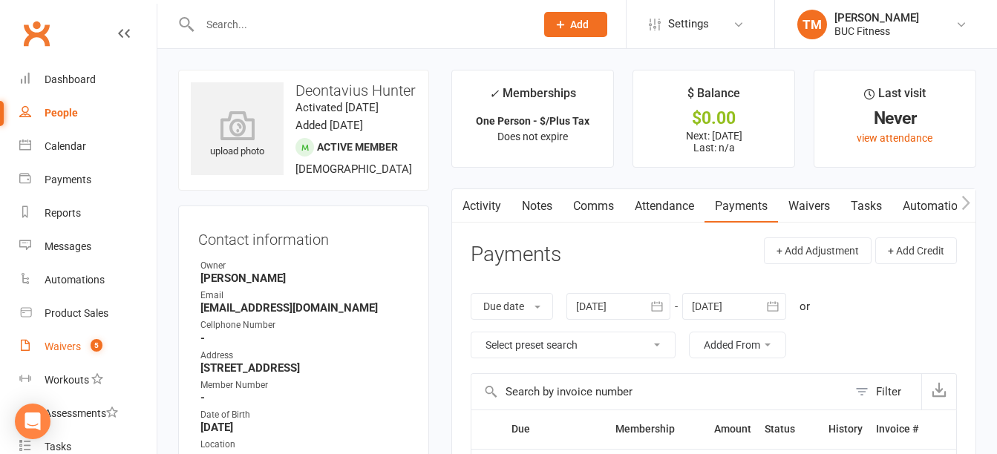
click at [60, 346] on div "Waivers" at bounding box center [63, 347] width 36 height 12
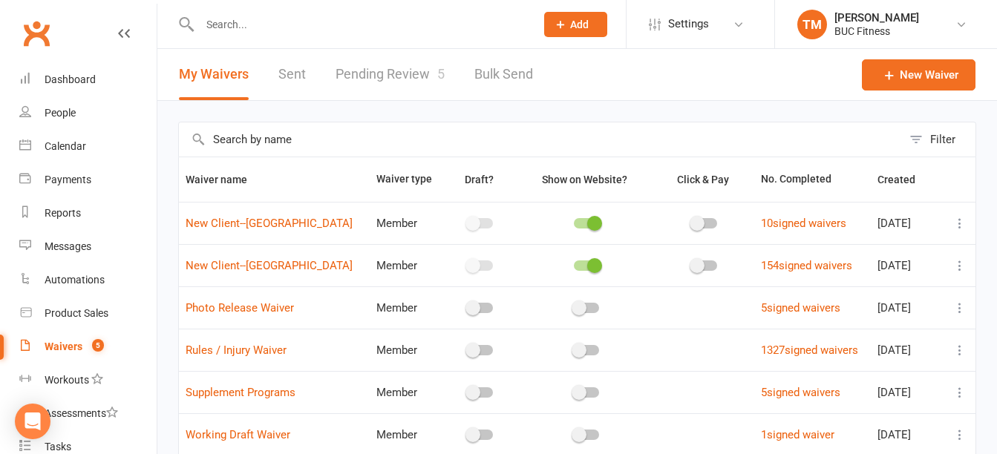
click at [396, 74] on link "Pending Review 5" at bounding box center [390, 74] width 109 height 51
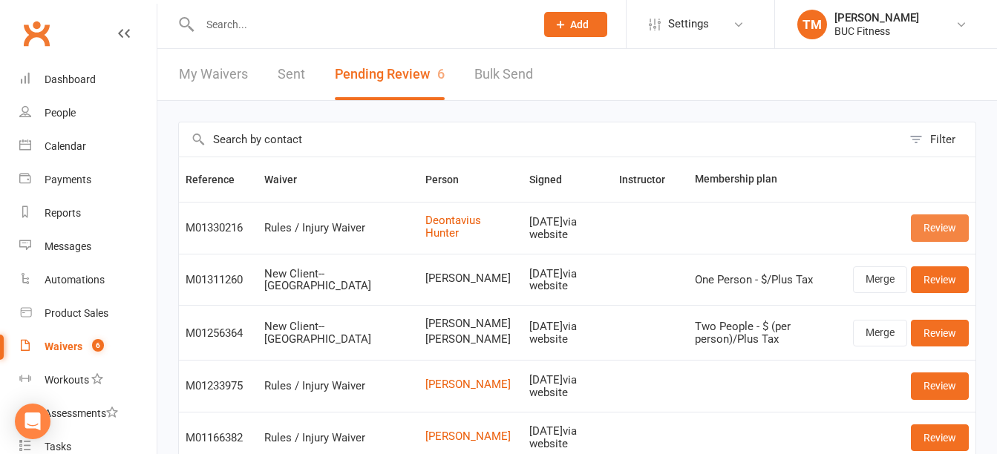
click at [922, 222] on link "Review" at bounding box center [940, 228] width 58 height 27
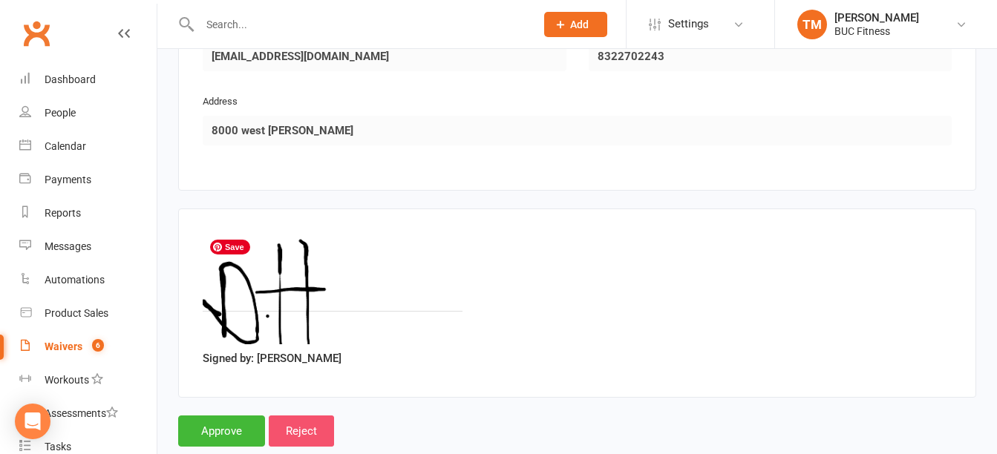
scroll to position [887, 0]
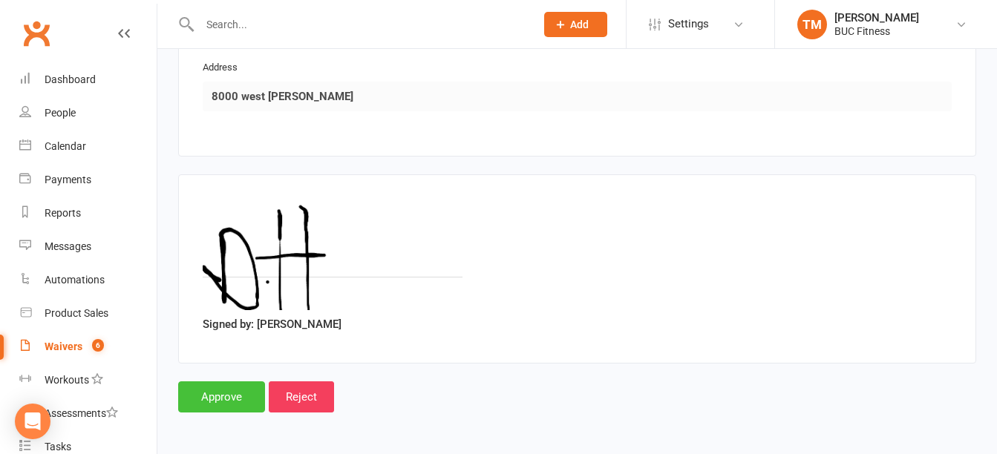
click at [232, 388] on input "Approve" at bounding box center [221, 397] width 87 height 31
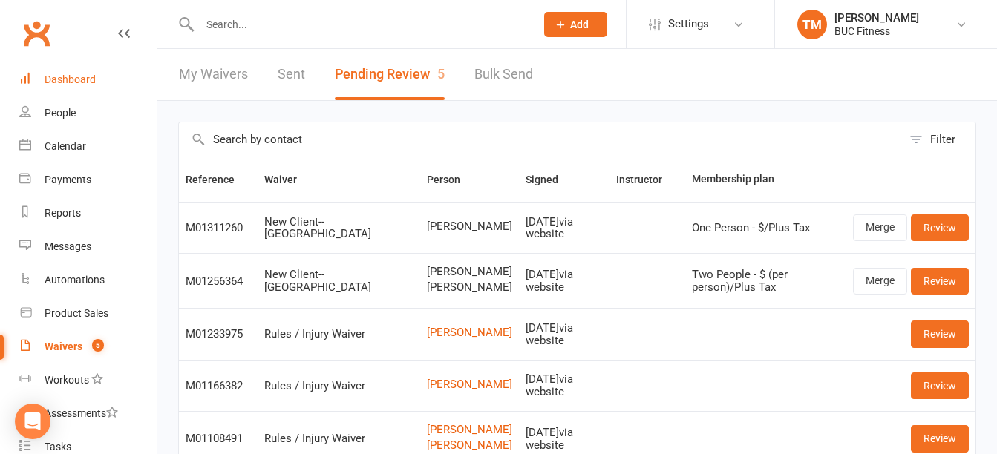
click at [59, 78] on div "Dashboard" at bounding box center [70, 80] width 51 height 12
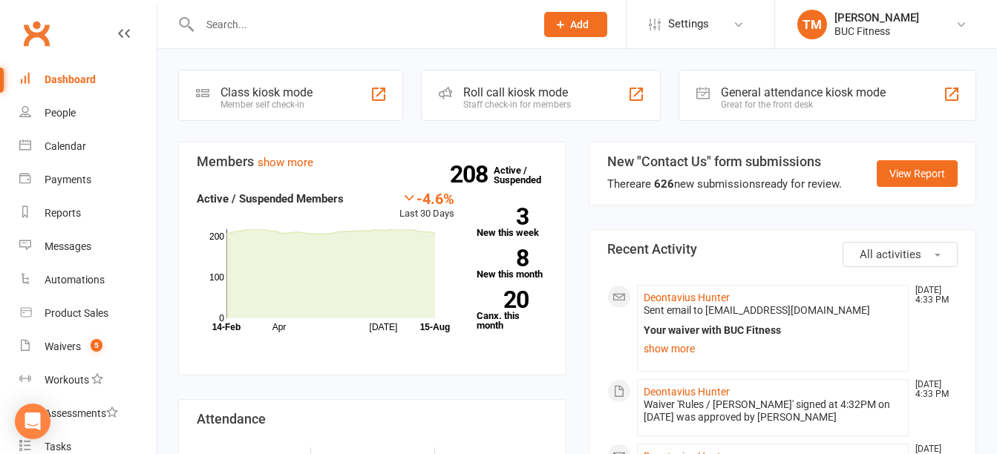
click at [443, 24] on input "text" at bounding box center [360, 24] width 330 height 21
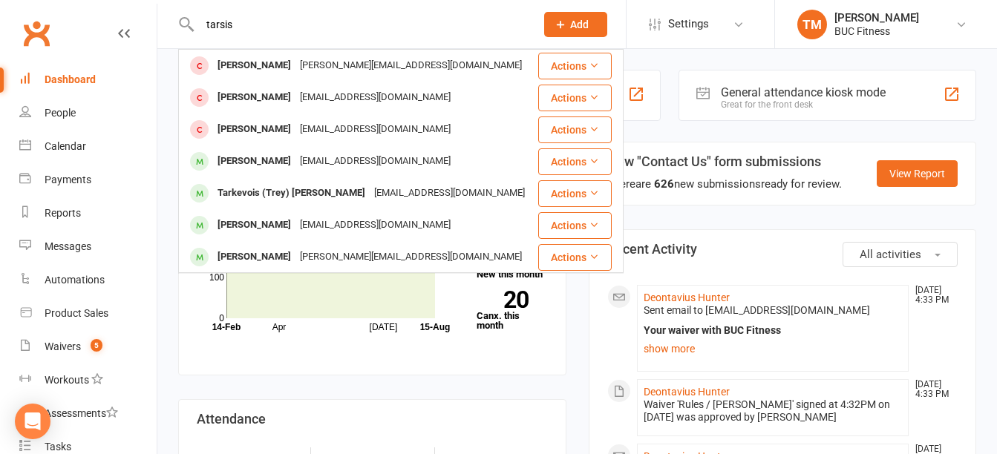
type input "tarsis"
click at [562, 25] on icon at bounding box center [560, 24] width 13 height 13
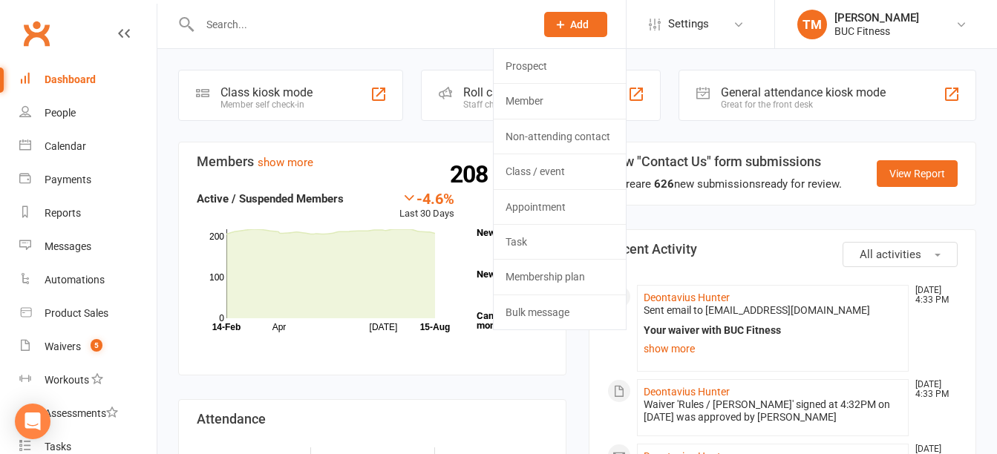
click at [348, 33] on input "text" at bounding box center [360, 24] width 330 height 21
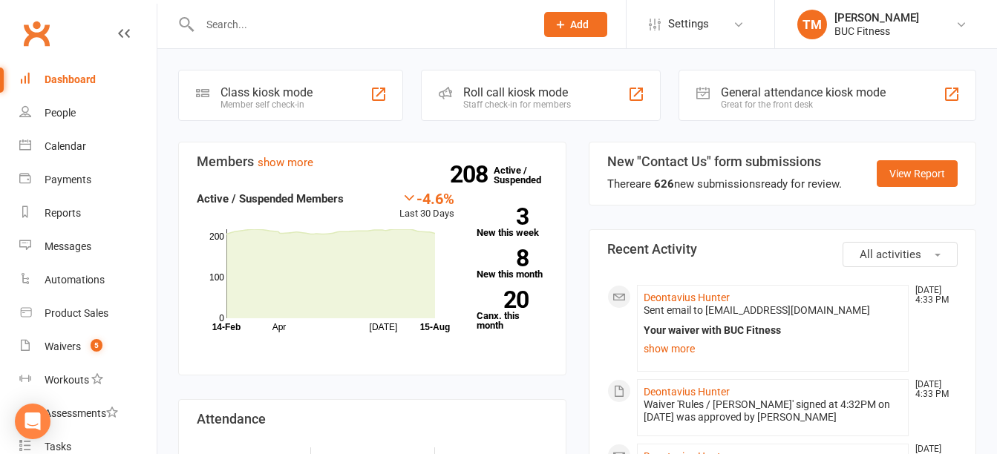
click at [579, 22] on span "Add" at bounding box center [579, 25] width 19 height 12
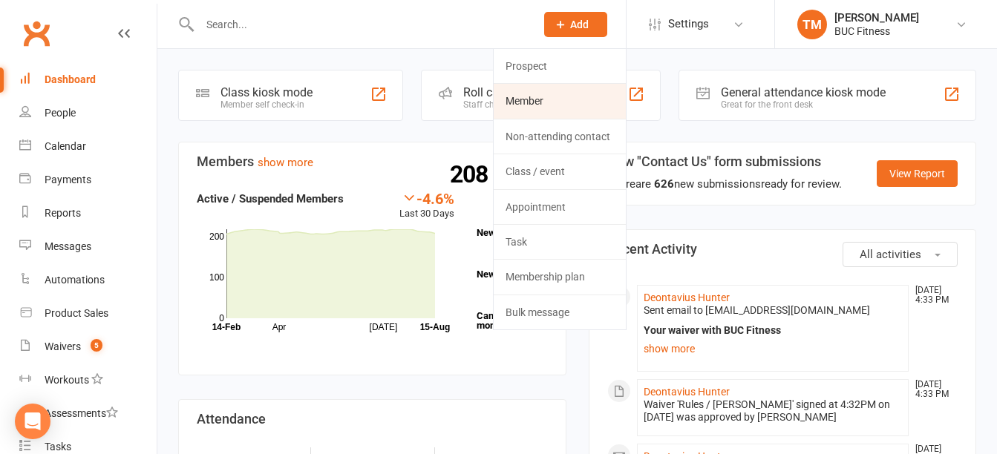
click at [549, 102] on link "Member" at bounding box center [560, 101] width 132 height 34
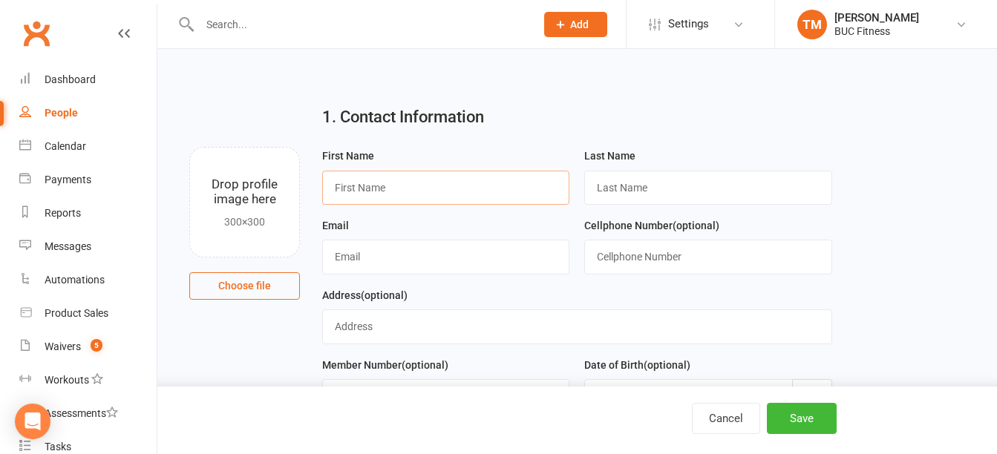
click at [386, 186] on input "text" at bounding box center [445, 188] width 247 height 34
type input "Tarsis"
type input "Williams"
click at [370, 259] on input "text" at bounding box center [445, 257] width 247 height 34
type input "multimetro58@gmail.com"
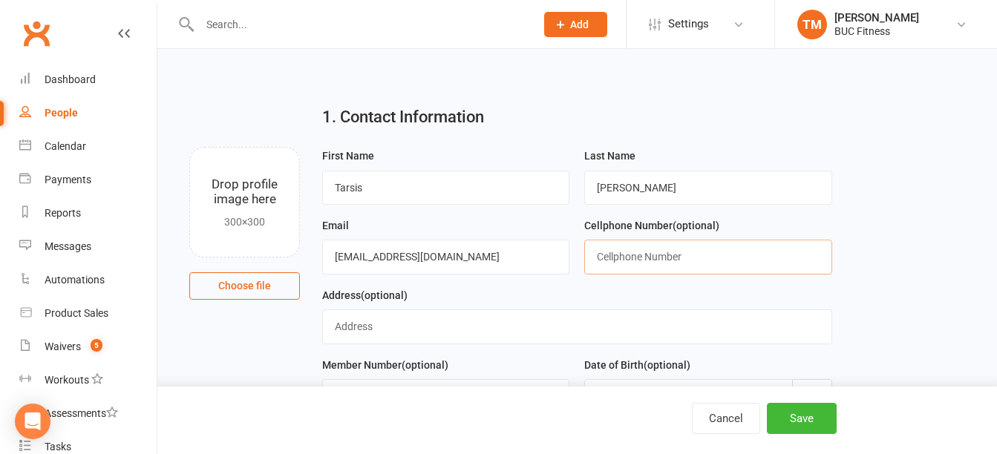
click at [601, 266] on input "text" at bounding box center [707, 257] width 247 height 34
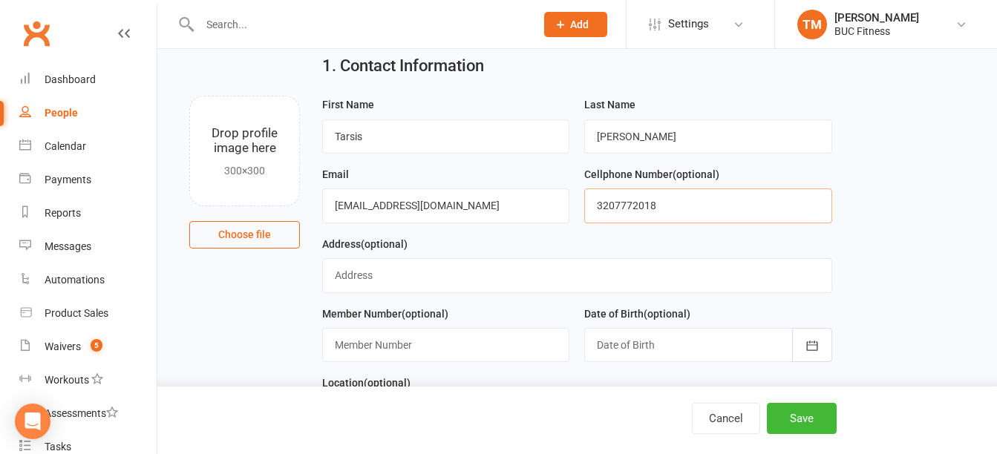
scroll to position [74, 0]
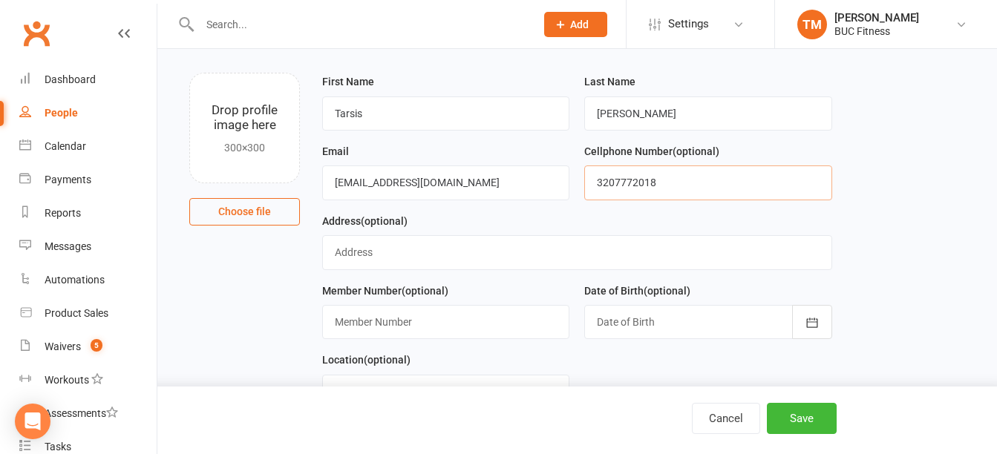
type input "3207772018"
click at [411, 259] on input "text" at bounding box center [577, 252] width 510 height 34
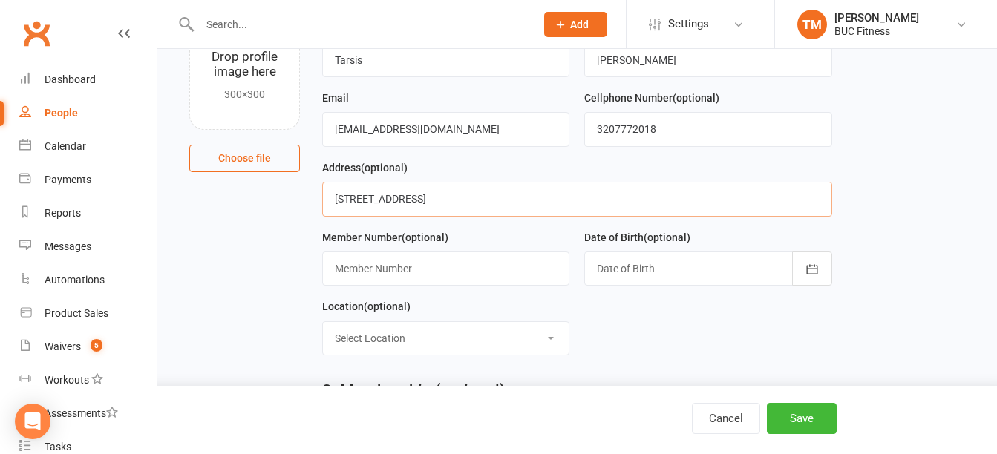
scroll to position [148, 0]
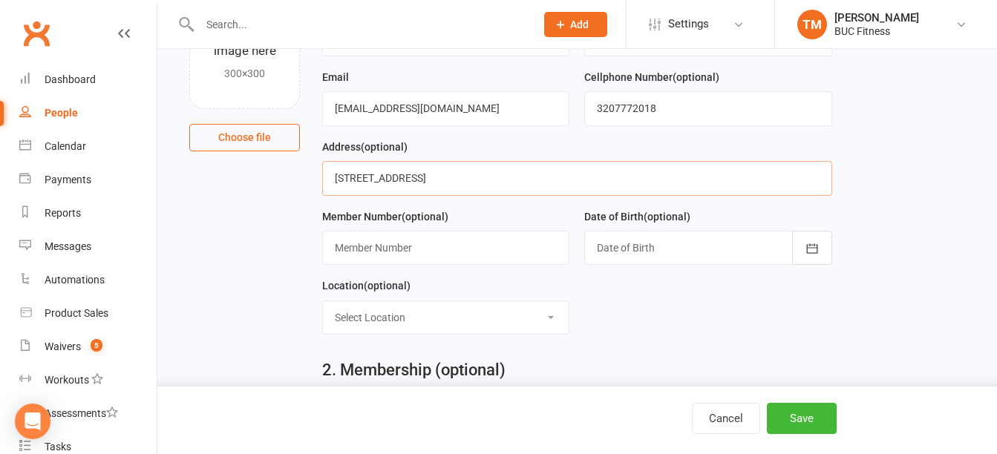
type input "1112 Green Acres Way, Fergus Falls, MN 56537"
click at [699, 251] on div at bounding box center [707, 248] width 247 height 34
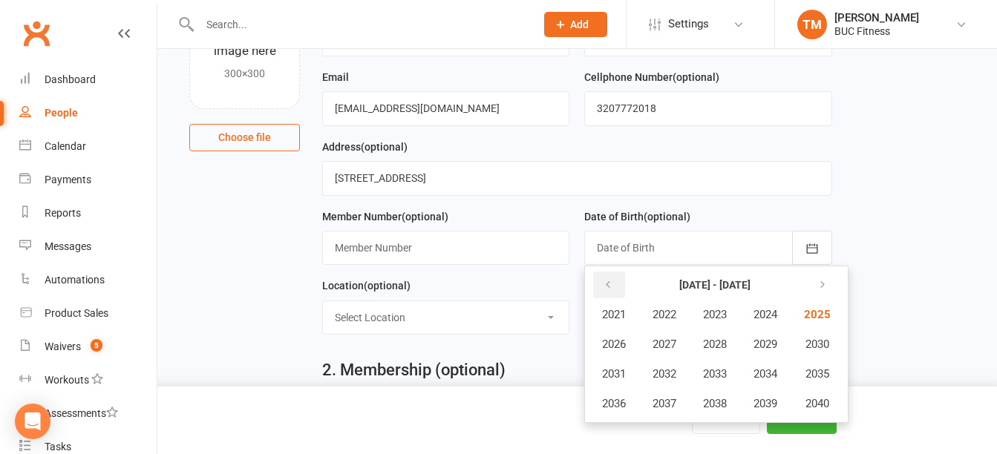
click at [608, 282] on icon "button" at bounding box center [608, 285] width 10 height 12
click at [718, 407] on span "1978" at bounding box center [715, 403] width 24 height 13
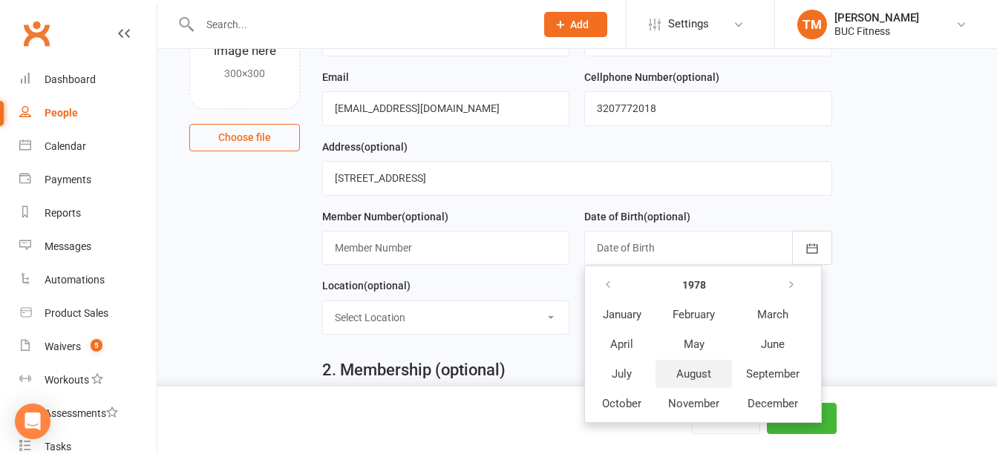
click at [693, 375] on span "August" at bounding box center [693, 374] width 35 height 13
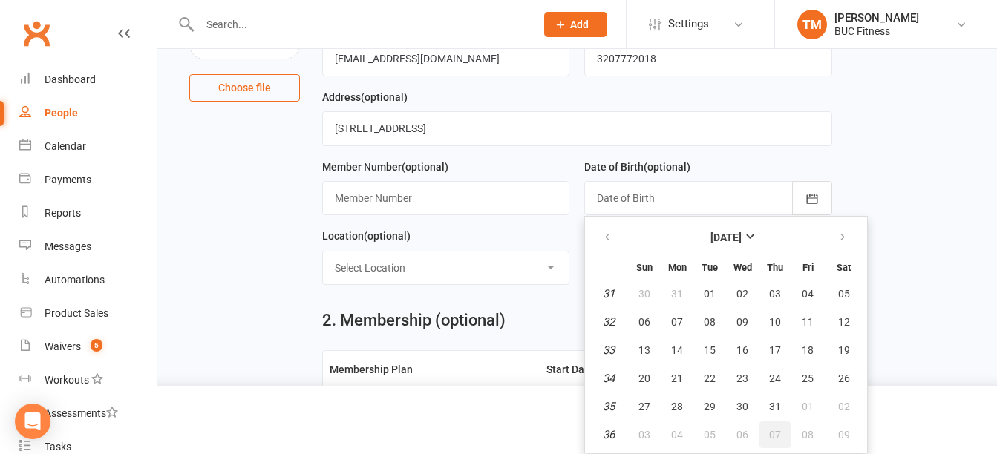
scroll to position [223, 0]
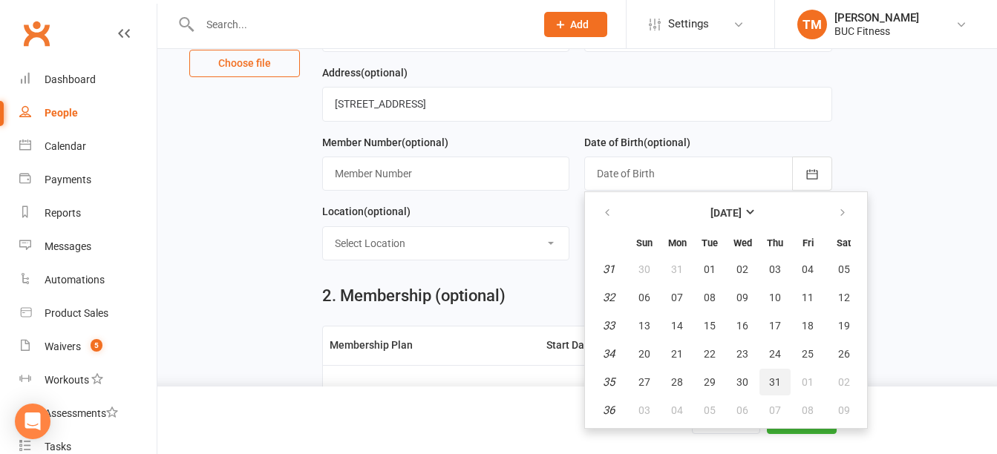
click at [774, 387] on span "31" at bounding box center [775, 382] width 12 height 12
type input "31 Aug 1978"
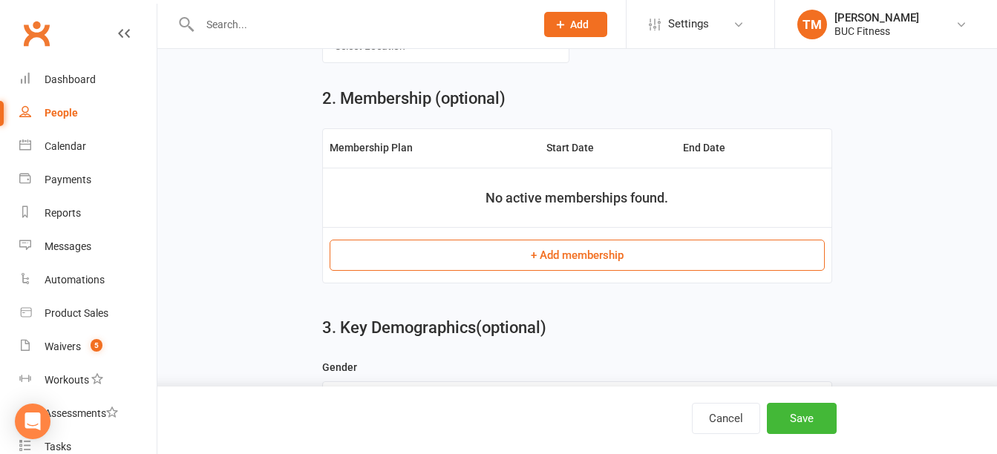
scroll to position [445, 0]
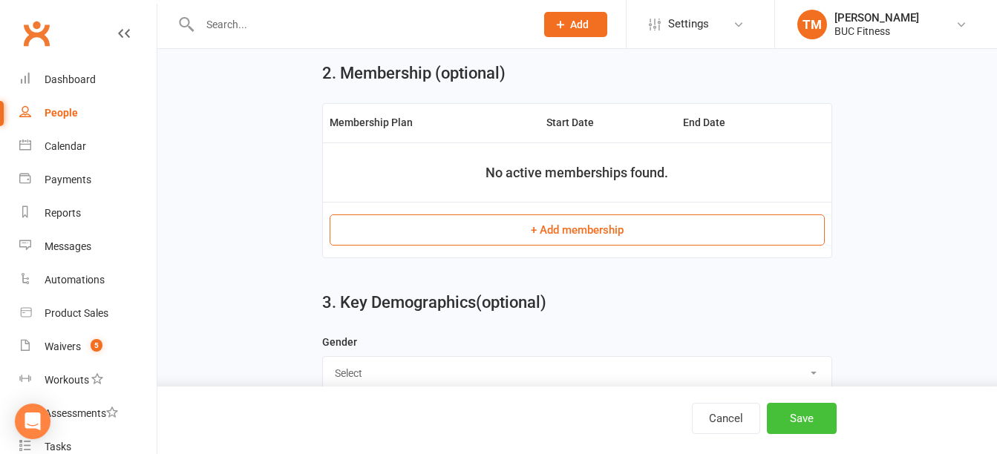
click at [797, 418] on button "Save" at bounding box center [802, 418] width 70 height 31
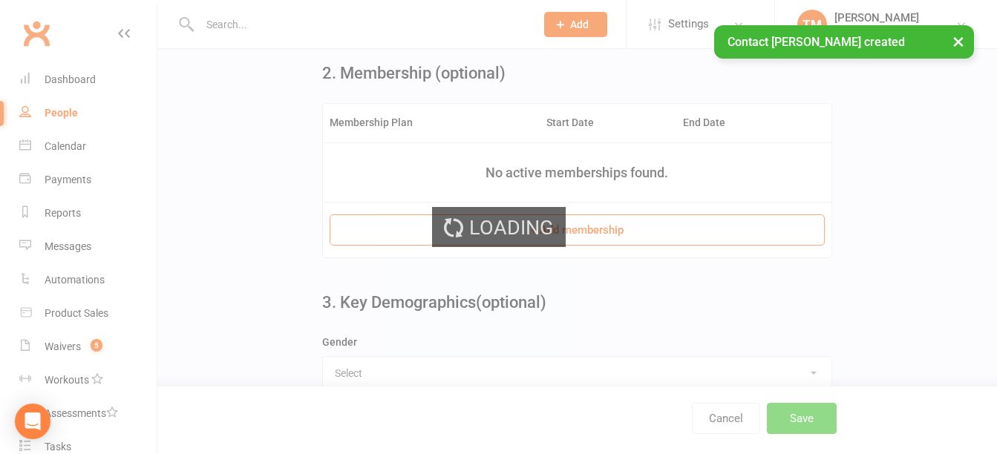
scroll to position [0, 0]
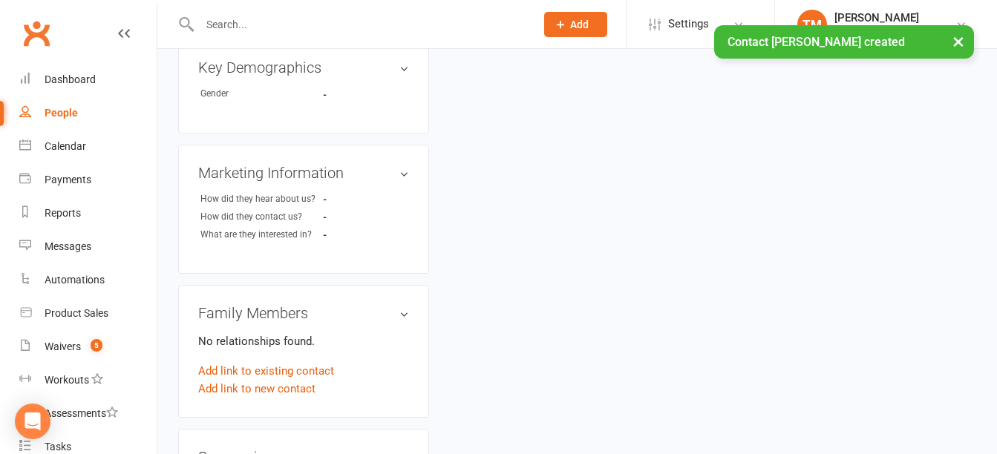
scroll to position [817, 0]
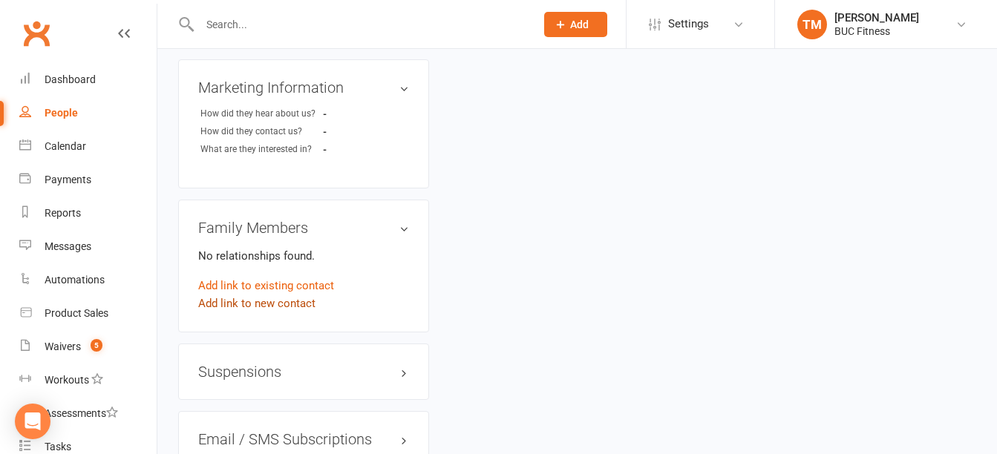
click at [301, 313] on link "Add link to new contact" at bounding box center [256, 304] width 117 height 18
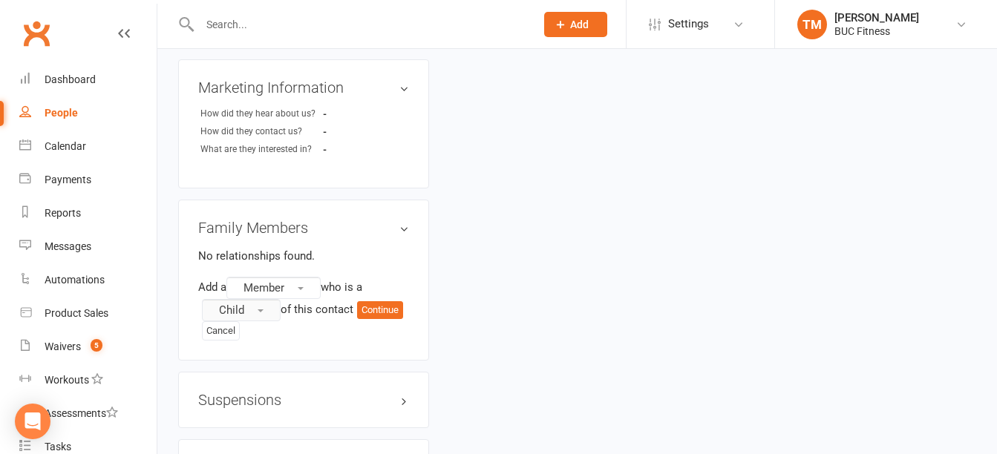
click at [260, 313] on span "button" at bounding box center [261, 311] width 6 height 3
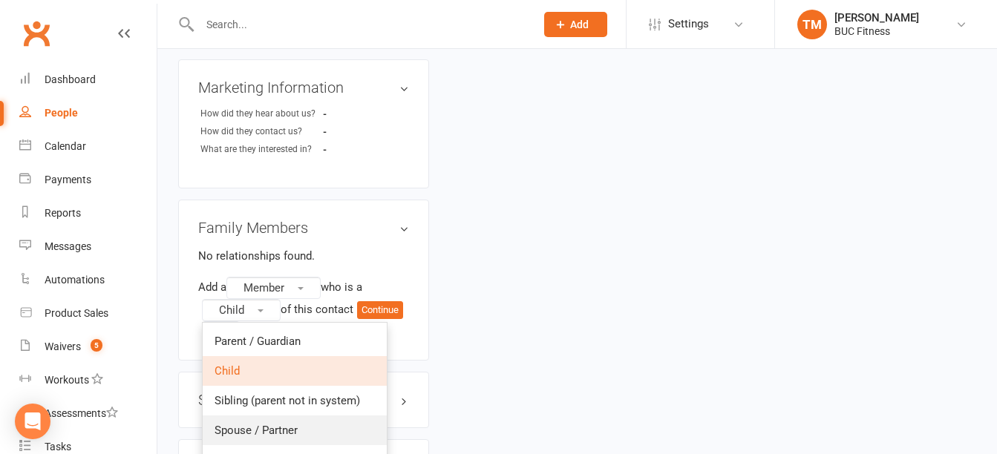
click at [267, 437] on span "Spouse / Partner" at bounding box center [256, 430] width 83 height 13
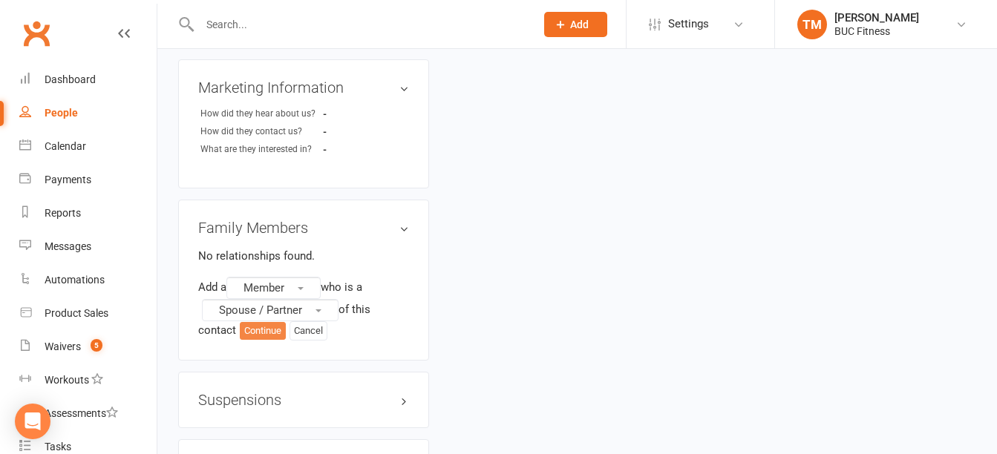
click at [275, 340] on button "Continue" at bounding box center [263, 331] width 46 height 18
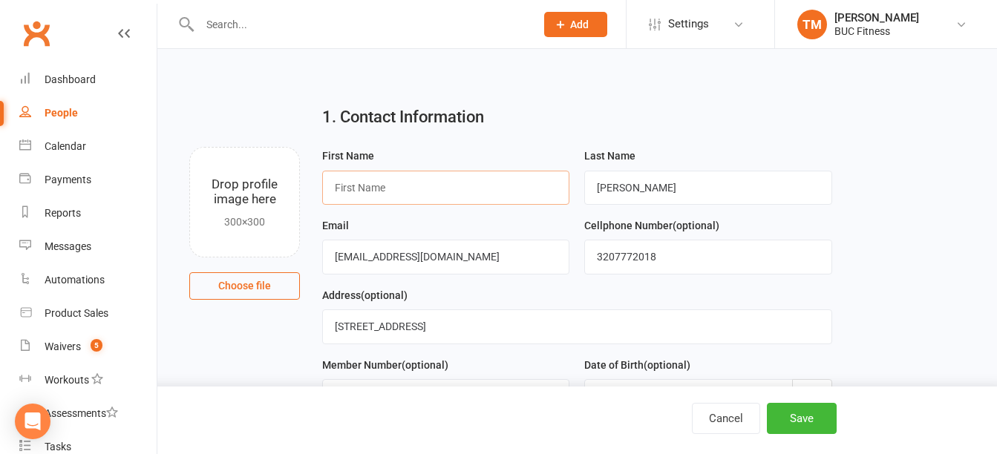
click at [409, 185] on input "text" at bounding box center [445, 188] width 247 height 34
type input "[PERSON_NAME]"
drag, startPoint x: 473, startPoint y: 258, endPoint x: 207, endPoint y: 257, distance: 265.8
click at [207, 147] on div "Drop profile image here 300×300 Choose file First Name Veronica Last Name Nieve…" at bounding box center [577, 147] width 798 height 0
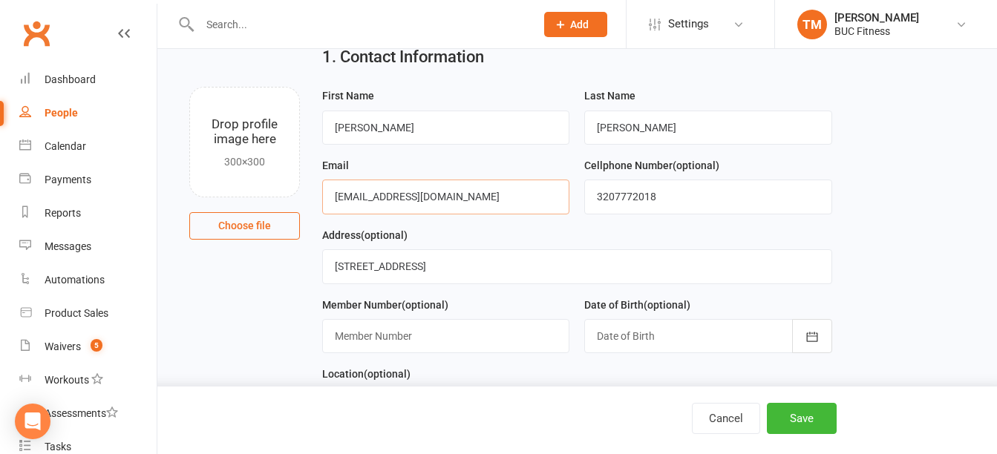
scroll to position [148, 0]
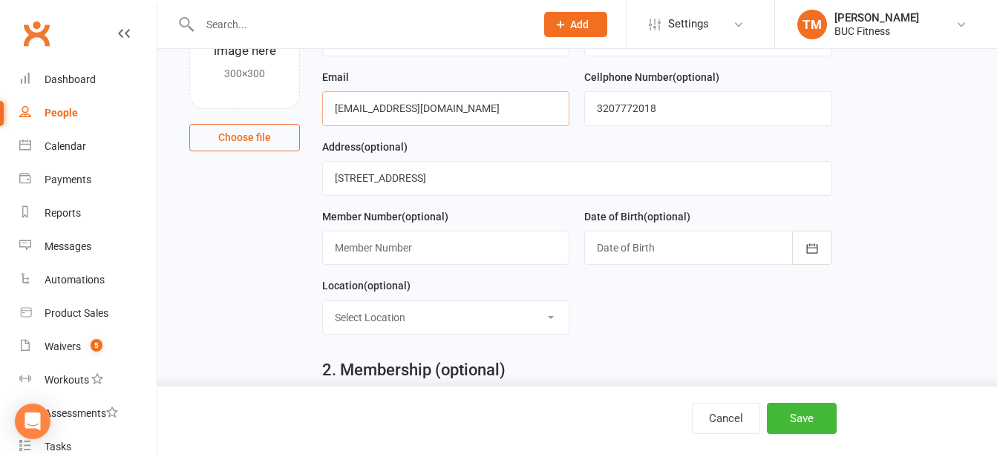
type input "[EMAIL_ADDRESS][DOMAIN_NAME]"
click at [709, 255] on div at bounding box center [707, 248] width 247 height 34
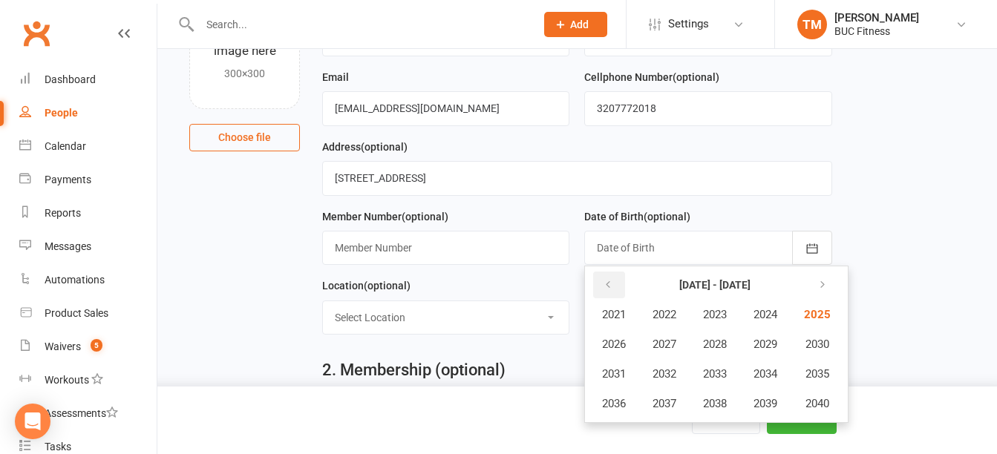
click at [610, 289] on icon "button" at bounding box center [608, 285] width 10 height 12
click at [667, 408] on span "1977" at bounding box center [665, 403] width 24 height 13
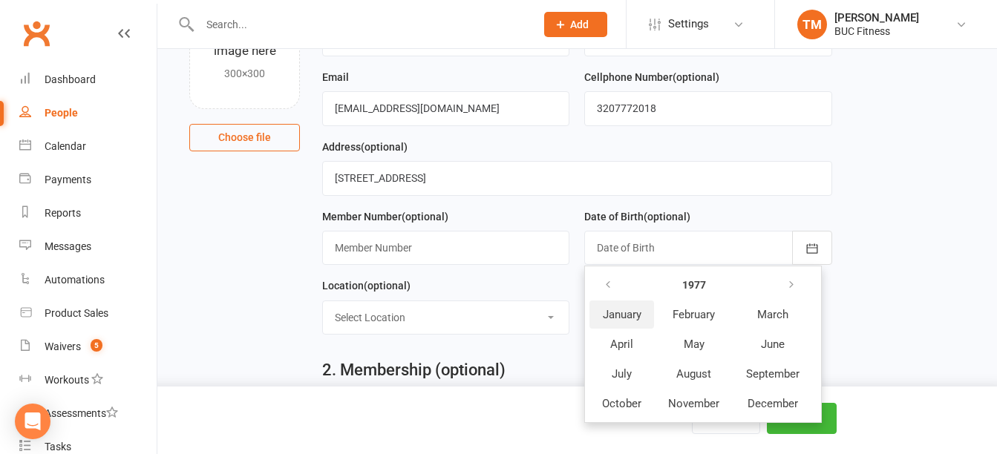
click at [619, 316] on span "January" at bounding box center [622, 314] width 39 height 13
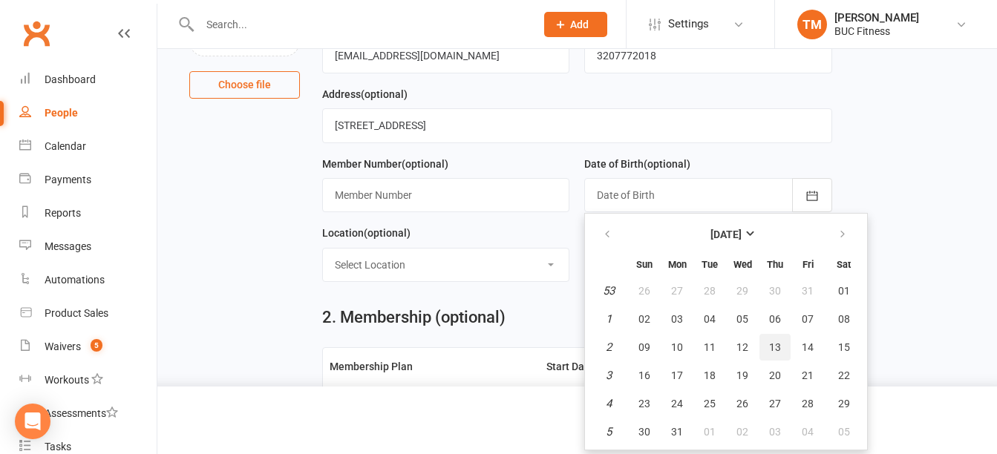
scroll to position [223, 0]
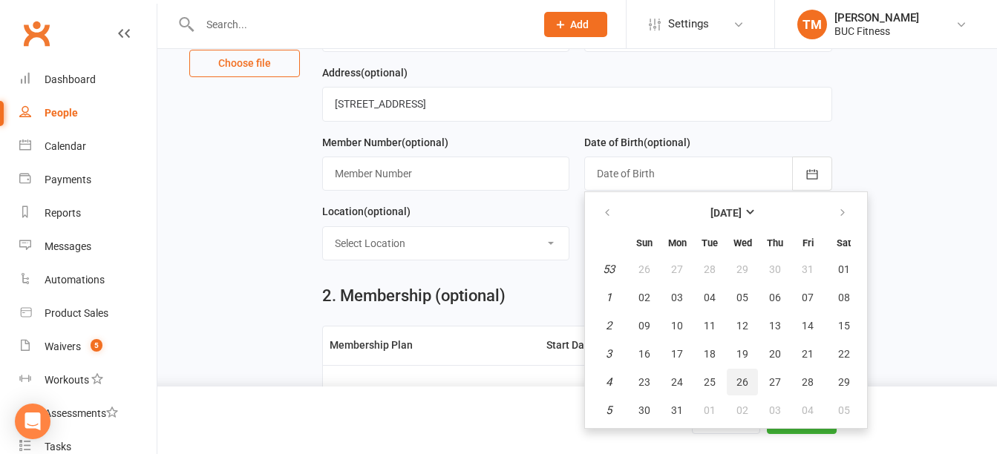
click at [748, 385] on button "26" at bounding box center [742, 382] width 31 height 27
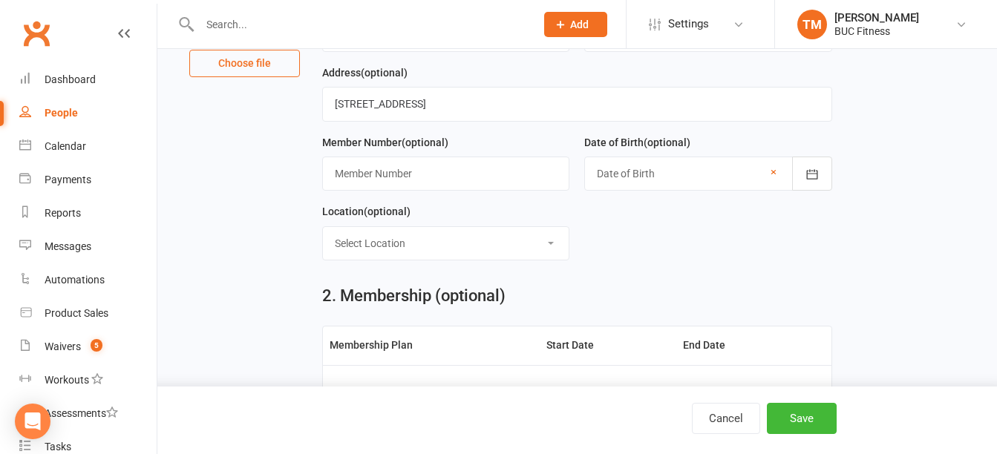
type input "[DATE]"
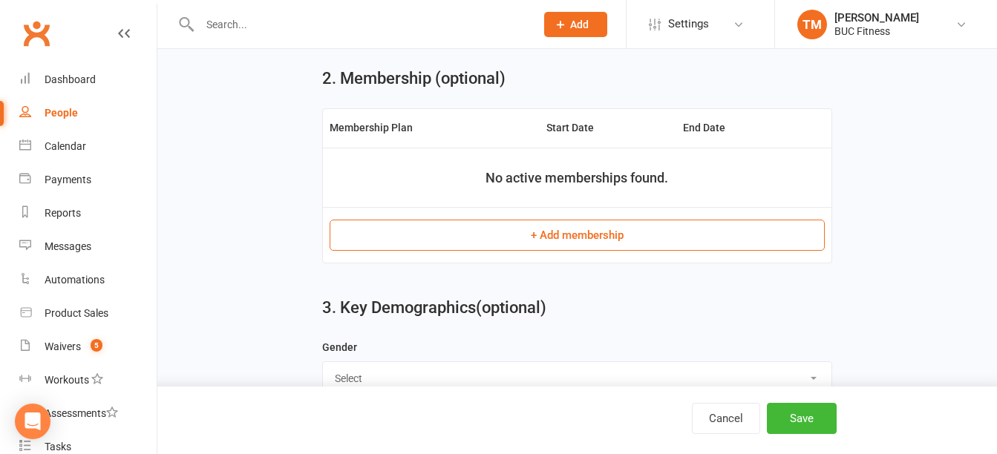
scroll to position [445, 0]
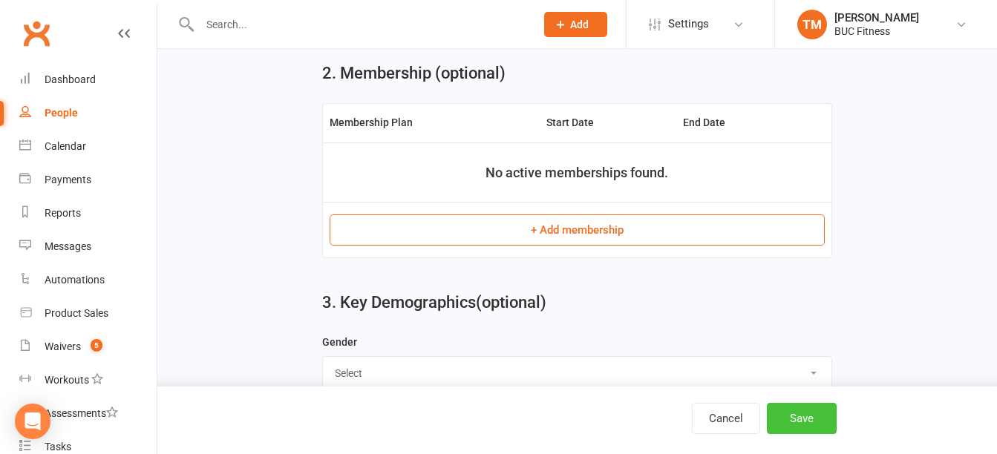
click at [800, 419] on button "Save" at bounding box center [802, 418] width 70 height 31
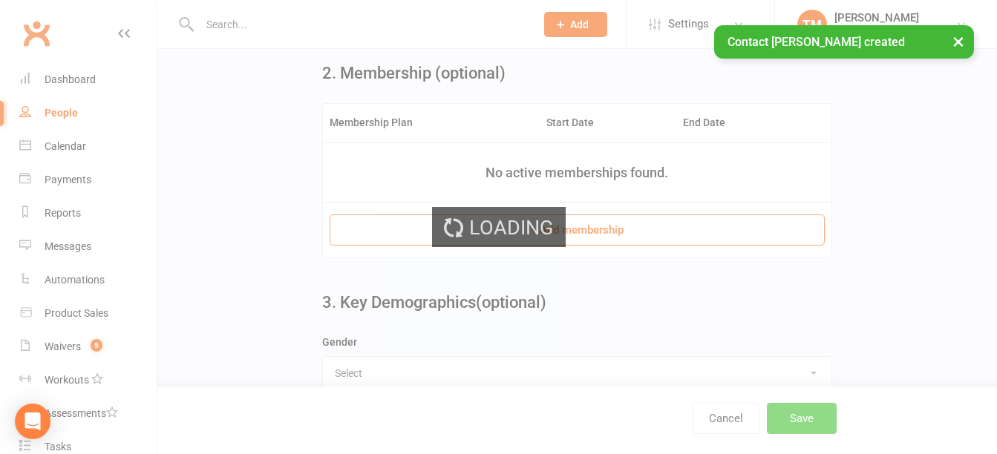
scroll to position [0, 0]
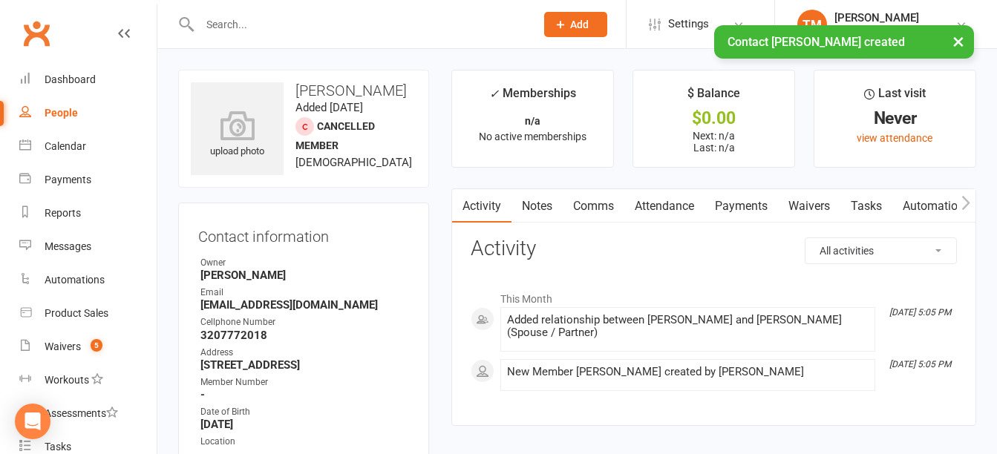
click at [303, 25] on div "× Contact Veronica Nieves created" at bounding box center [489, 25] width 978 height 0
click at [304, 22] on input "text" at bounding box center [360, 24] width 330 height 21
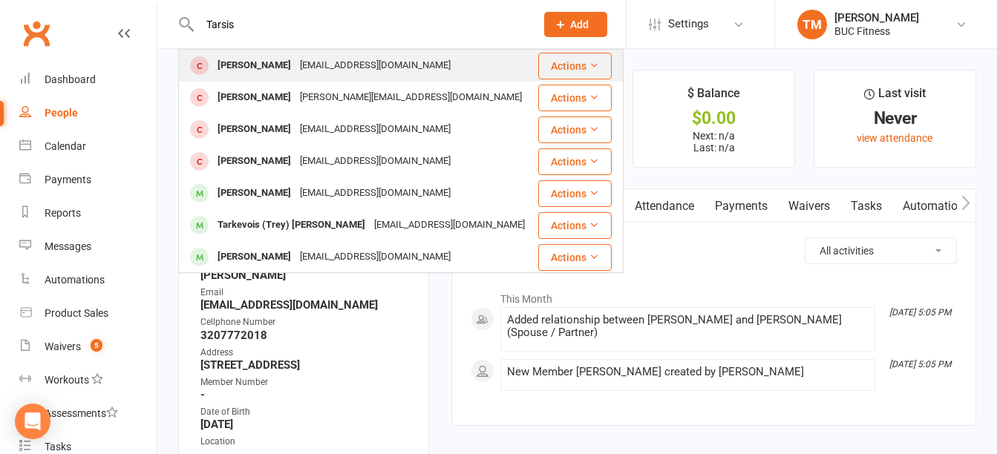
type input "Tarsis"
click at [296, 63] on div "[EMAIL_ADDRESS][DOMAIN_NAME]" at bounding box center [376, 66] width 160 height 22
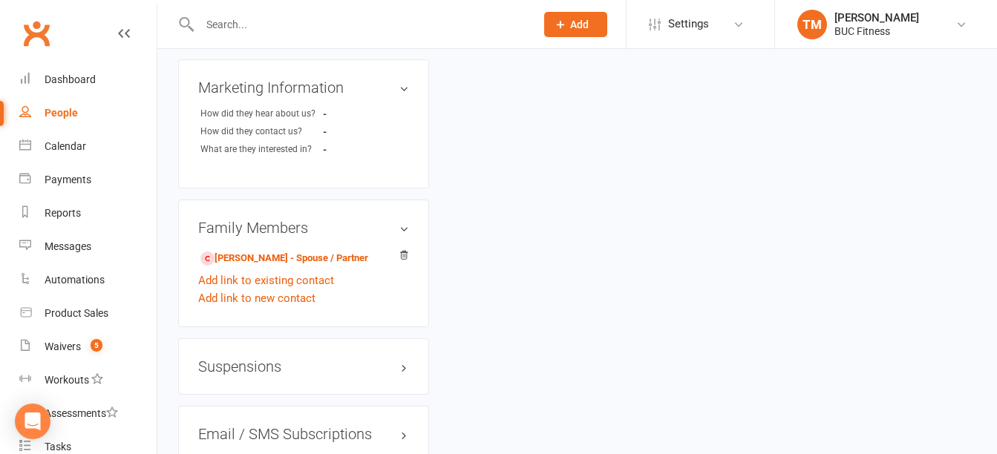
scroll to position [965, 0]
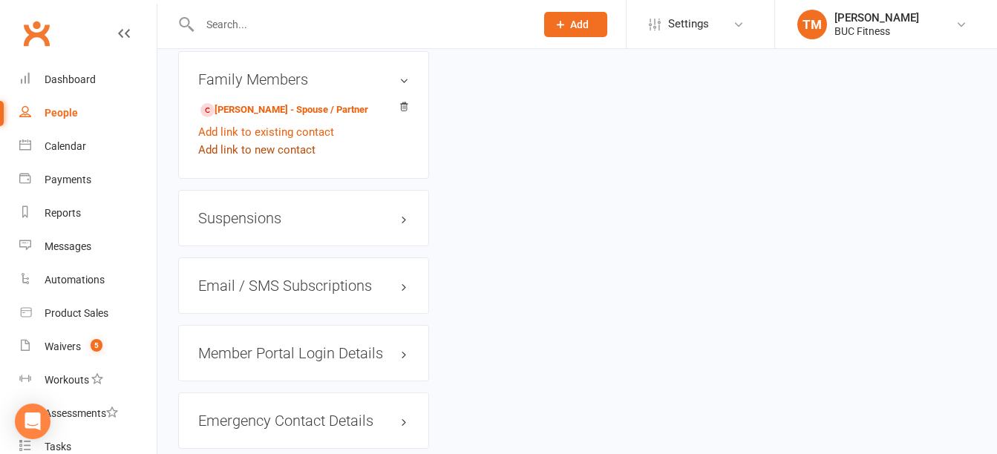
click at [266, 159] on link "Add link to new contact" at bounding box center [256, 150] width 117 height 18
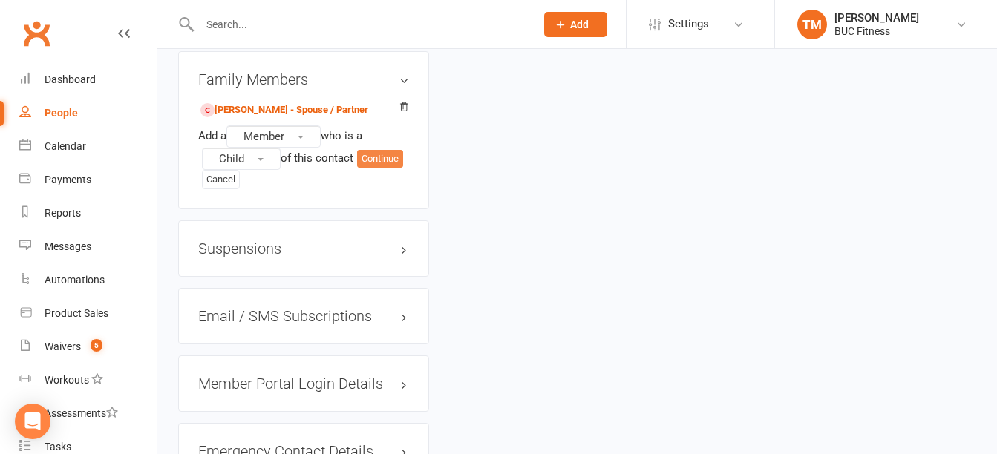
click at [381, 168] on button "Continue" at bounding box center [380, 159] width 46 height 18
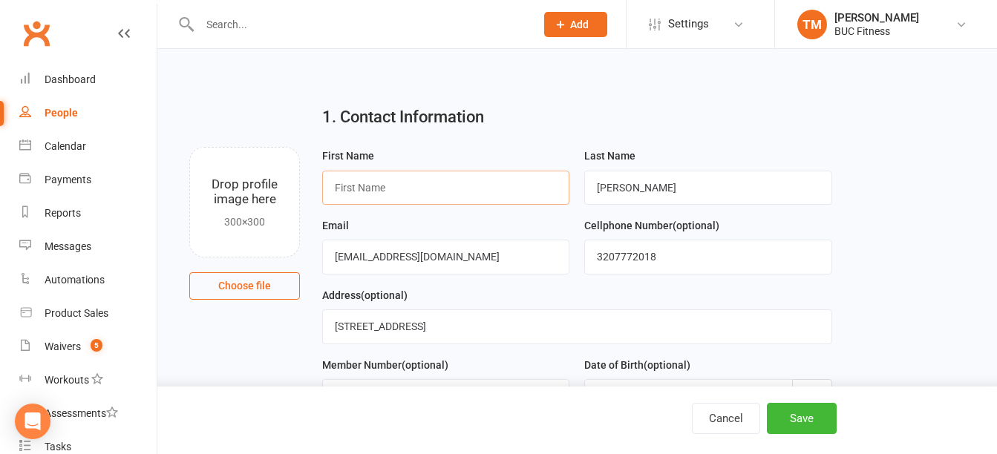
click at [426, 193] on input "text" at bounding box center [445, 188] width 247 height 34
click at [428, 192] on input "text" at bounding box center [445, 188] width 247 height 34
type input "Ezequiel"
type input "Williams"
click at [498, 291] on div "Address (optional) 1112 Green Acres Way, Fergus Falls, MN 56537" at bounding box center [577, 316] width 510 height 58
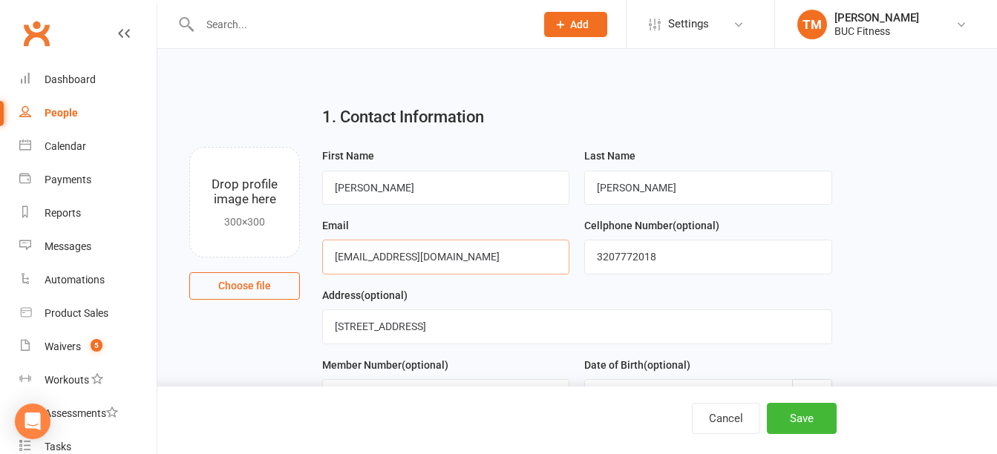
drag, startPoint x: 494, startPoint y: 263, endPoint x: 244, endPoint y: 263, distance: 250.2
click at [244, 147] on div "Drop profile image here 300×300 Choose file First Name Ezequiel Last Name Willi…" at bounding box center [577, 147] width 798 height 0
drag, startPoint x: 666, startPoint y: 256, endPoint x: 483, endPoint y: 267, distance: 183.7
click at [483, 267] on form "First Name Ezequiel Last Name Williams Email Cellphone Number (optional) 320777…" at bounding box center [577, 321] width 525 height 348
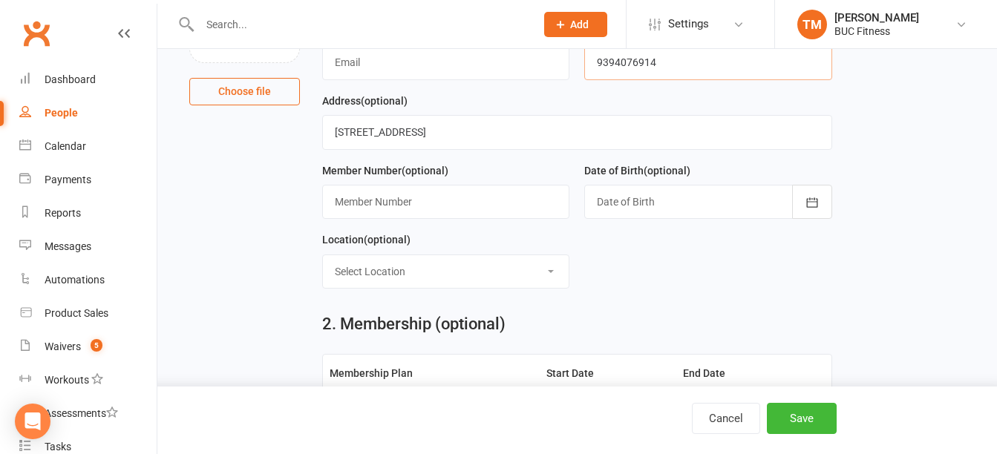
scroll to position [223, 0]
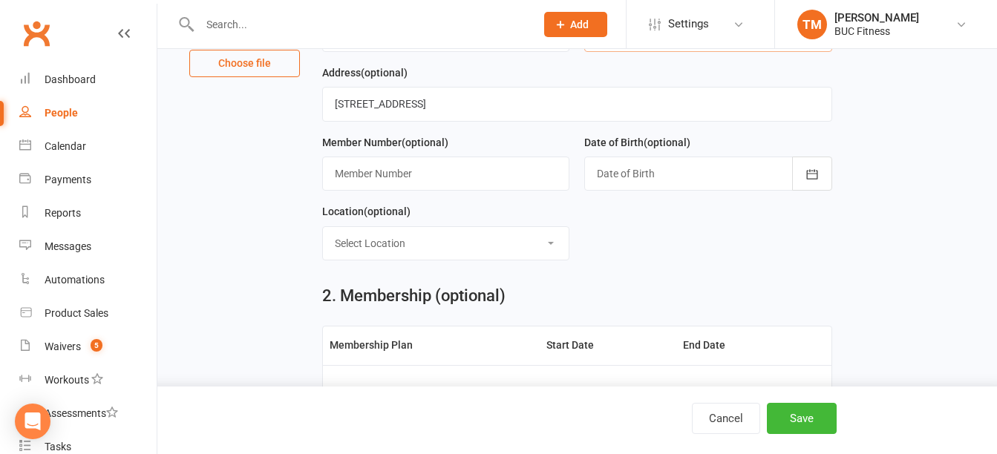
type input "9394076914"
click at [656, 179] on div at bounding box center [707, 174] width 247 height 34
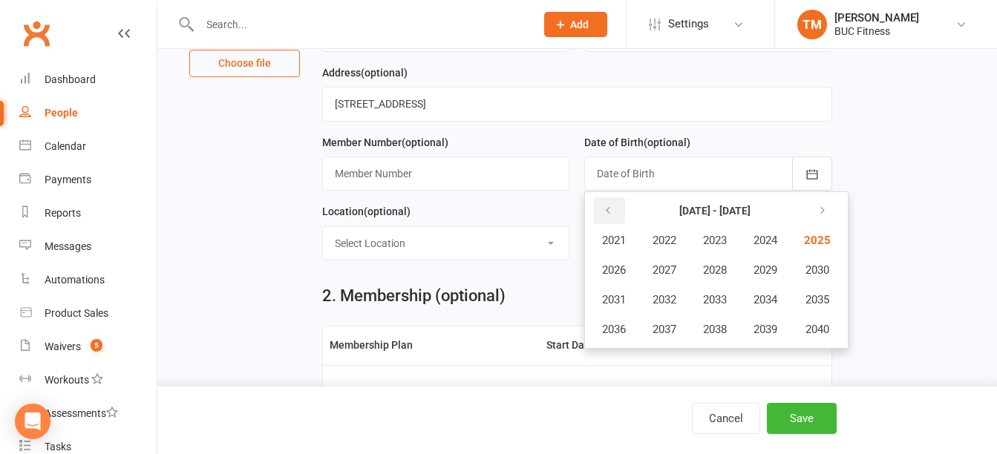
click at [610, 214] on icon "button" at bounding box center [608, 211] width 10 height 12
click at [716, 272] on span "2008" at bounding box center [715, 270] width 24 height 13
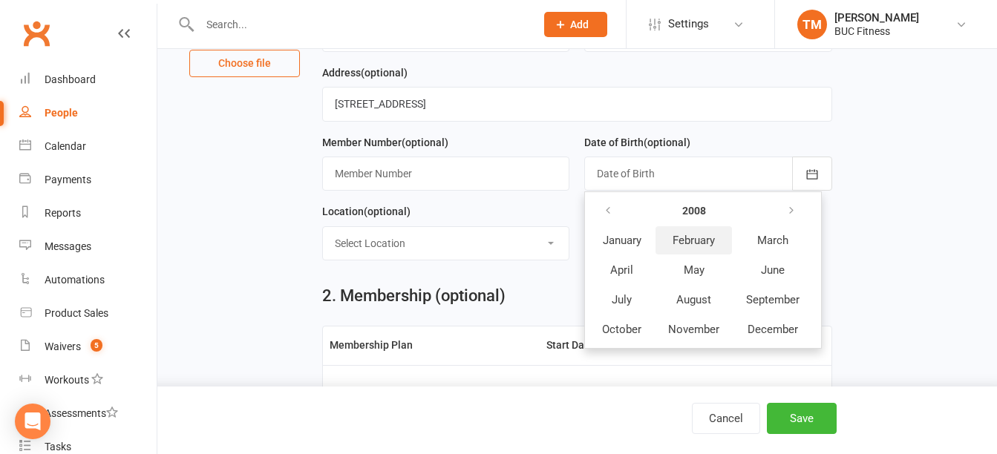
click at [705, 247] on span "February" at bounding box center [694, 240] width 42 height 13
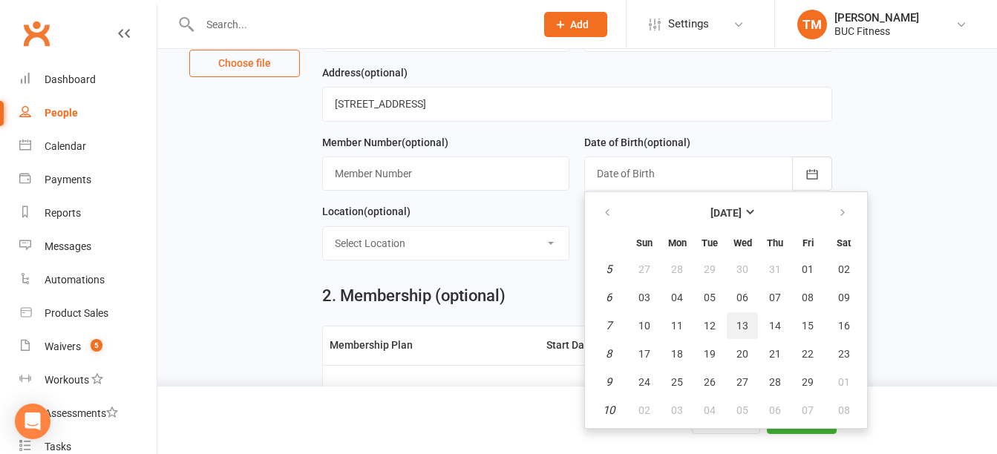
click at [742, 332] on span "13" at bounding box center [743, 326] width 12 height 12
type input "13 Feb 2008"
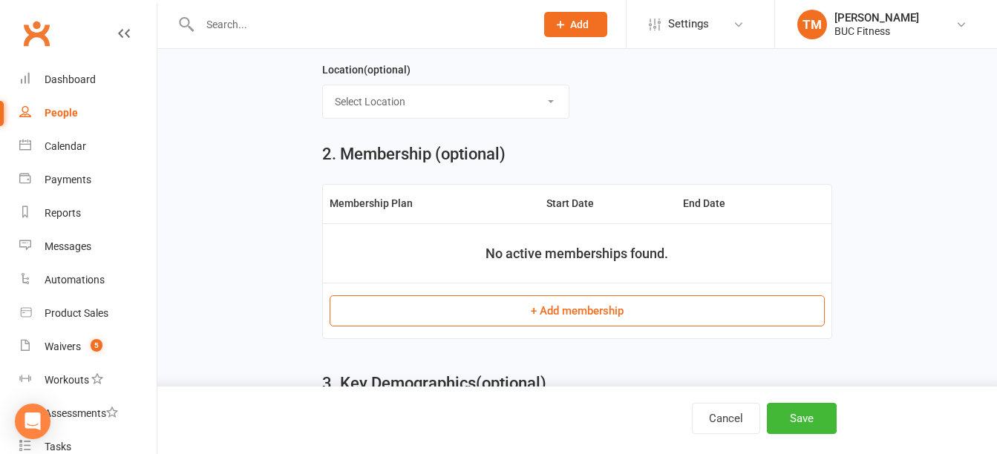
scroll to position [371, 0]
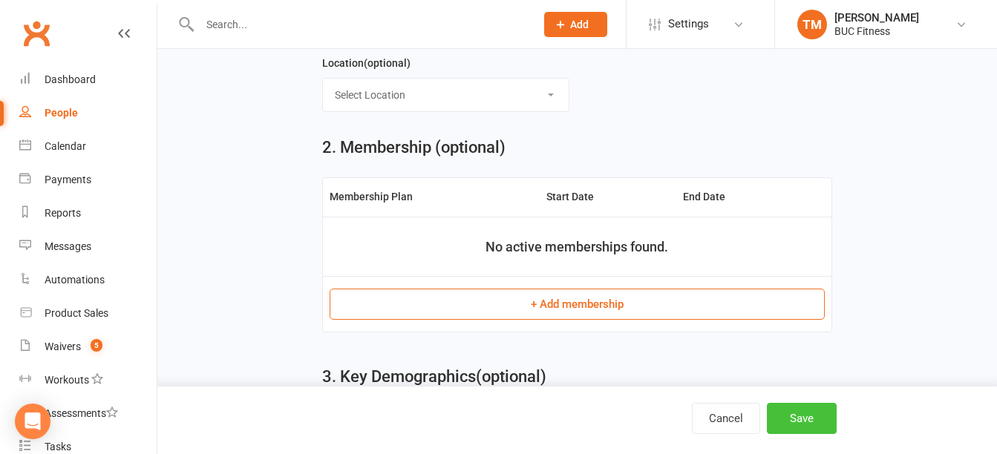
click at [801, 421] on button "Save" at bounding box center [802, 418] width 70 height 31
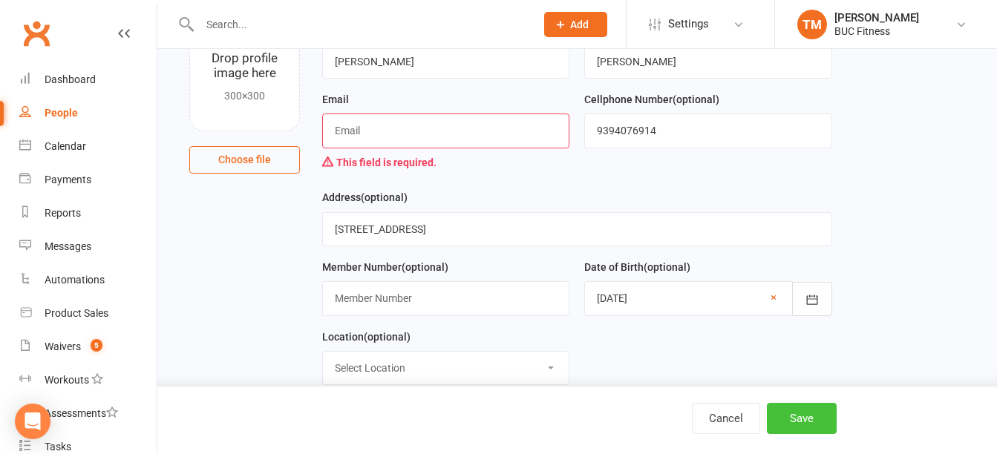
scroll to position [102, 0]
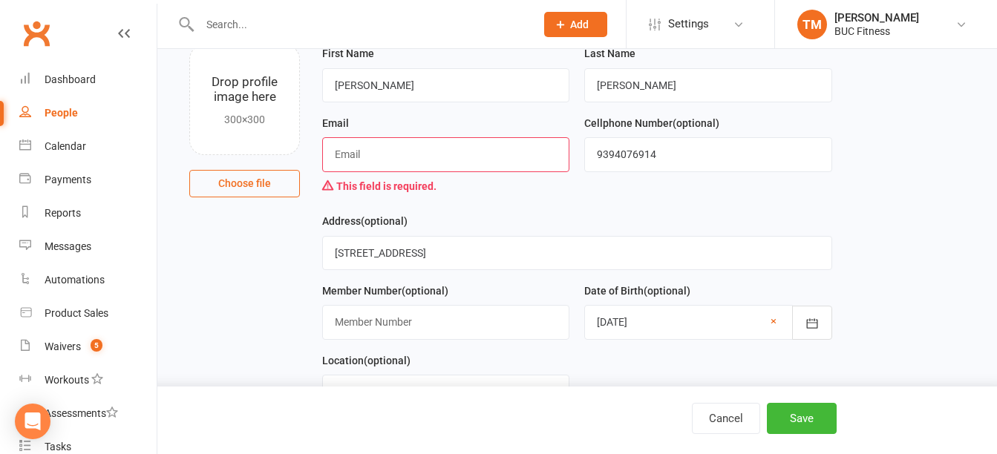
click at [806, 436] on div "Cancel Save" at bounding box center [498, 421] width 997 height 68
click at [401, 158] on input "text" at bounding box center [445, 154] width 247 height 34
type input "[EMAIL_ADDRESS][DOMAIN_NAME]"
click at [795, 422] on button "Save" at bounding box center [802, 418] width 70 height 31
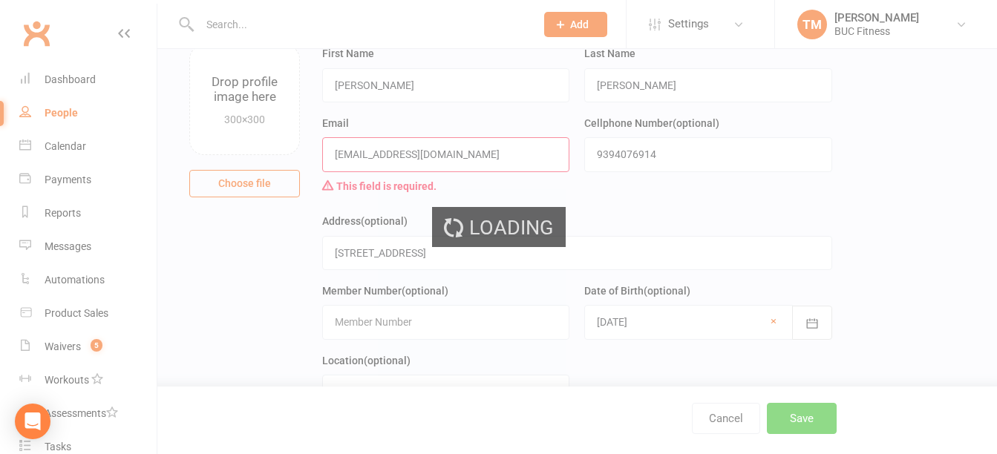
scroll to position [0, 0]
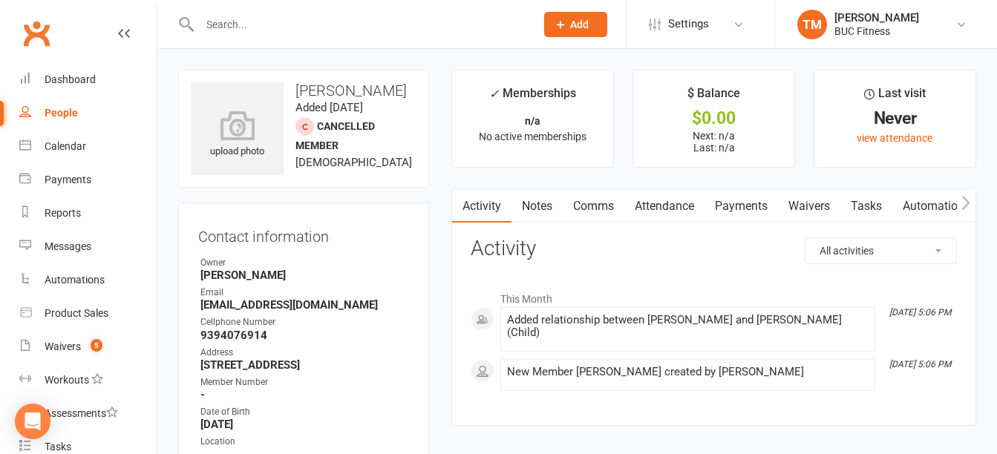
click at [301, 20] on input "text" at bounding box center [360, 24] width 330 height 21
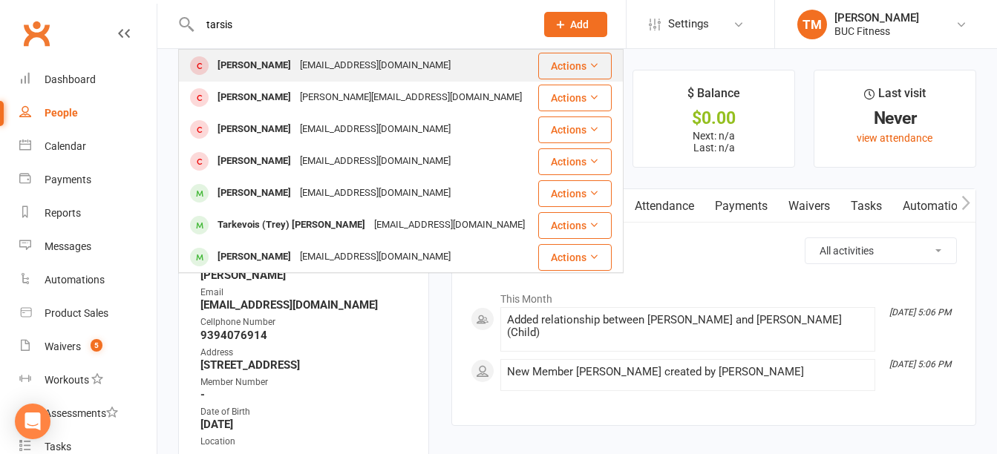
type input "tarsis"
click at [298, 62] on div "[EMAIL_ADDRESS][DOMAIN_NAME]" at bounding box center [376, 66] width 160 height 22
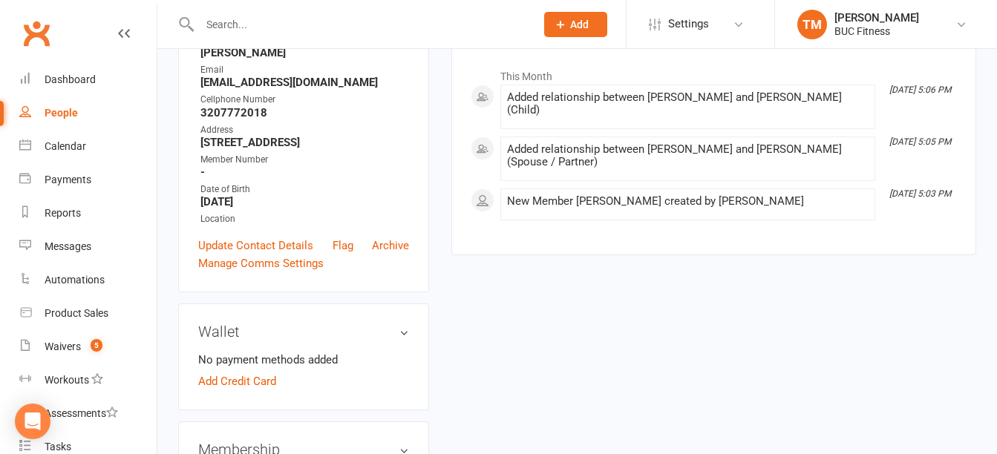
scroll to position [297, 0]
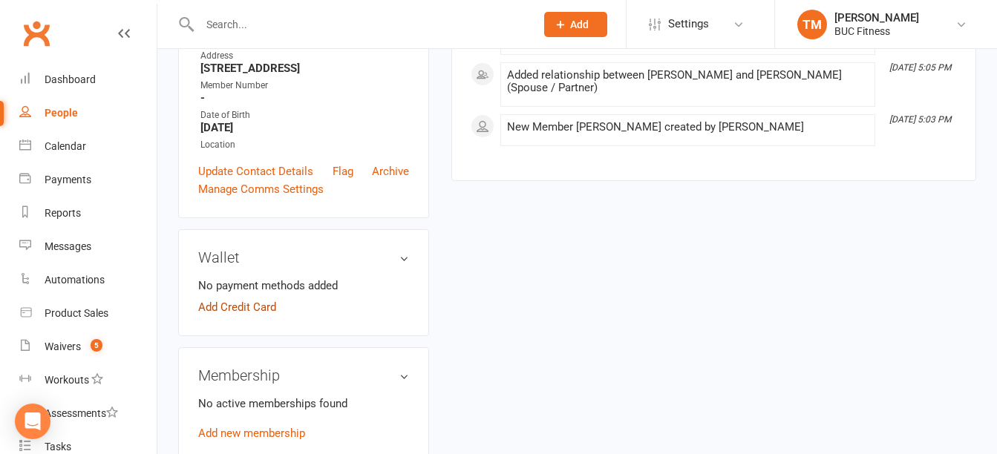
click at [264, 316] on link "Add Credit Card" at bounding box center [237, 307] width 78 height 18
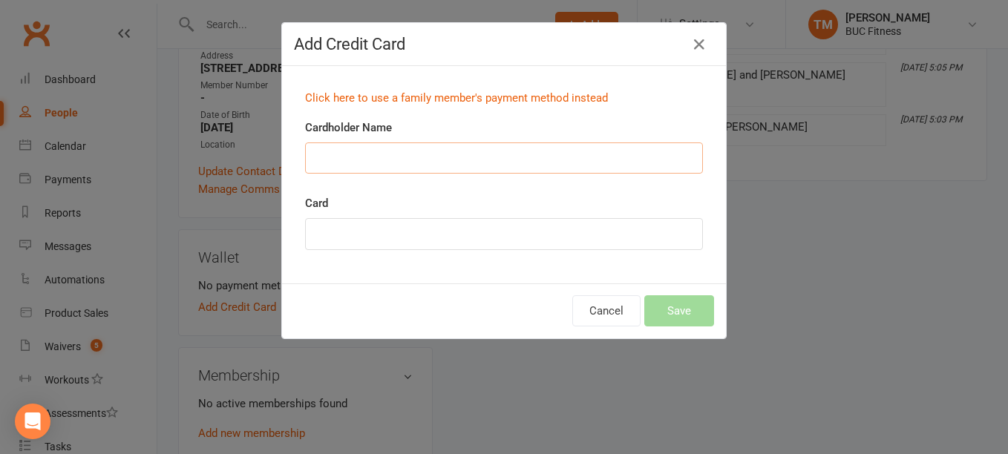
click at [428, 148] on input "Cardholder Name" at bounding box center [504, 158] width 398 height 31
type input "Veronica Torres Nieves"
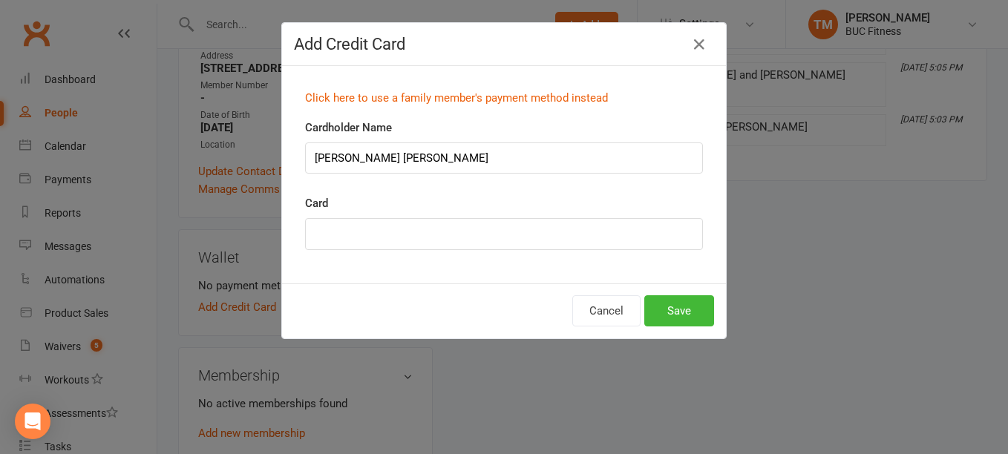
click at [532, 288] on div "Cancel Save" at bounding box center [504, 311] width 444 height 55
click at [679, 313] on button "Save" at bounding box center [679, 311] width 70 height 31
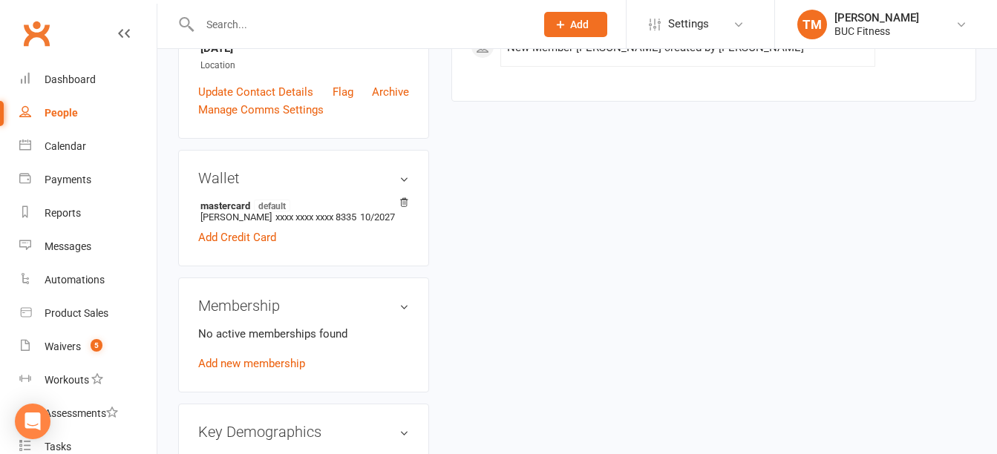
scroll to position [445, 0]
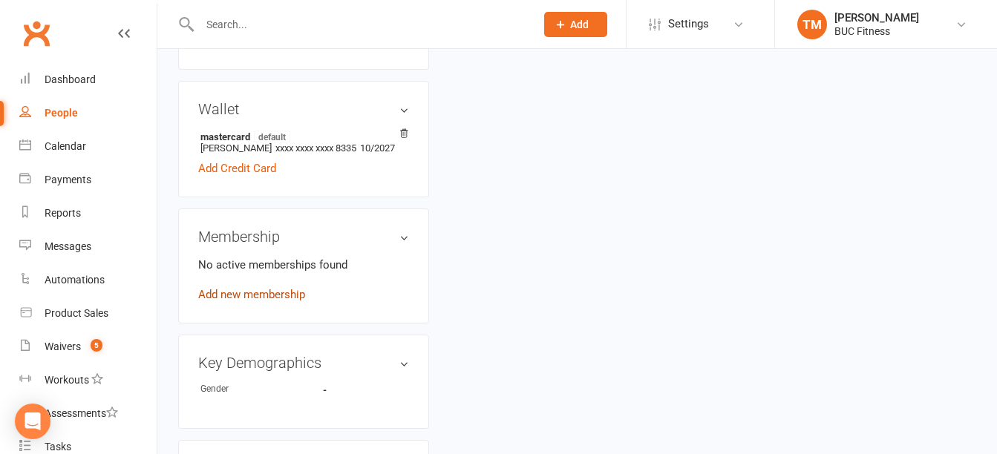
click at [267, 301] on link "Add new membership" at bounding box center [251, 294] width 107 height 13
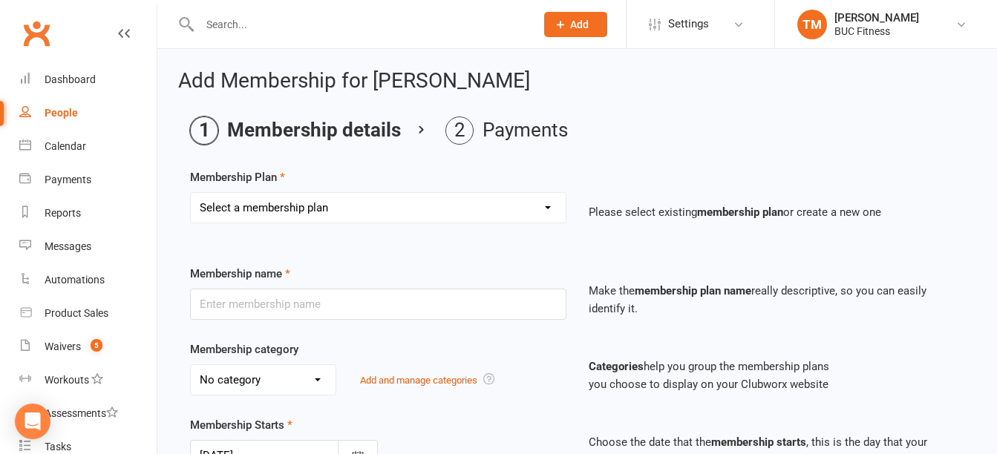
click at [341, 210] on select "Select a membership plan Create new Membership Plan Single Membership # (Plus T…" at bounding box center [378, 208] width 375 height 30
select select "6"
click at [191, 193] on select "Select a membership plan Create new Membership Plan Single Membership # (Plus T…" at bounding box center [378, 208] width 375 height 30
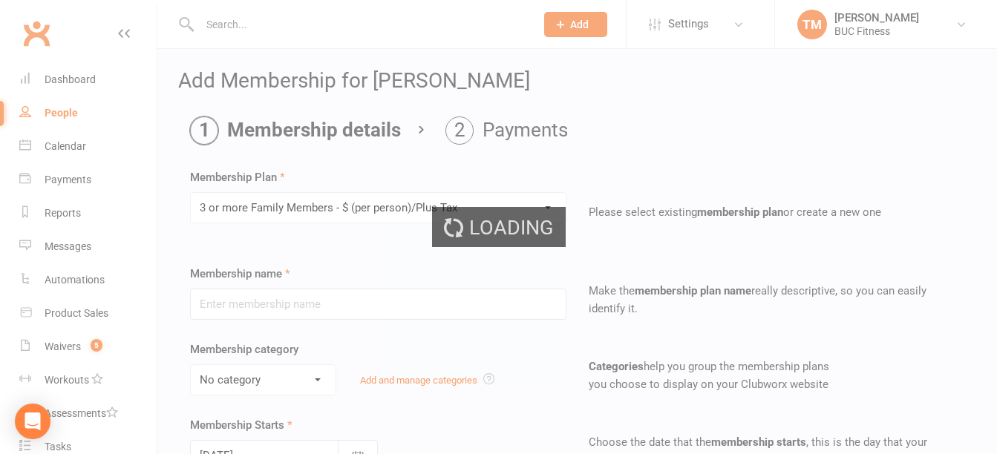
type input "3 or more Family Members - $ (per person)/Plus Tax"
select select "5"
type input "0"
select select "2"
type input "0"
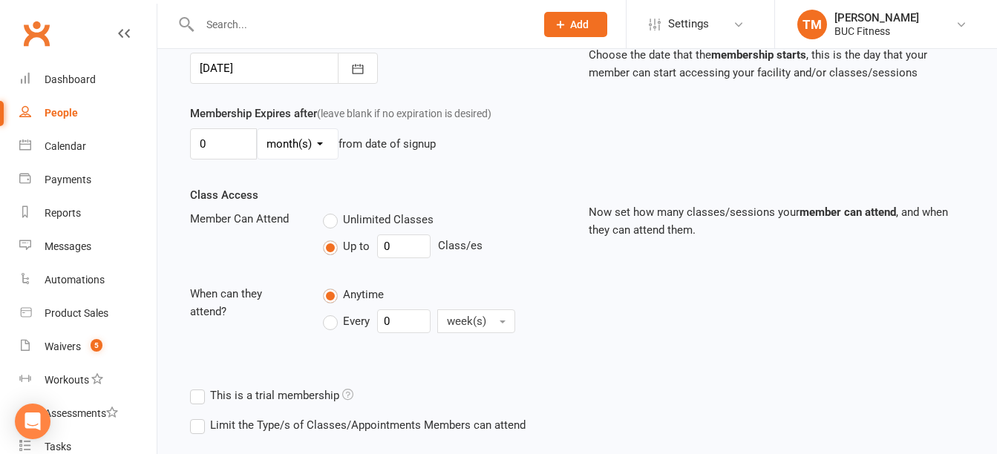
scroll to position [471, 0]
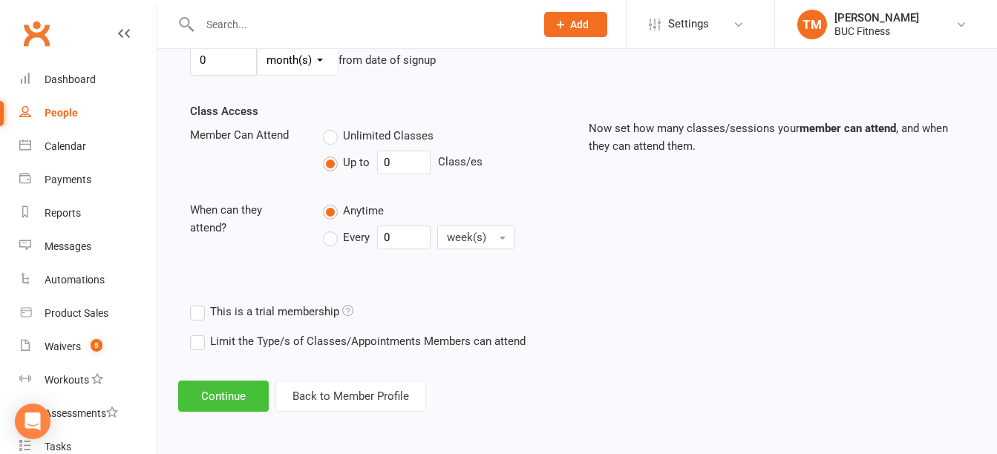
click at [255, 389] on button "Continue" at bounding box center [223, 396] width 91 height 31
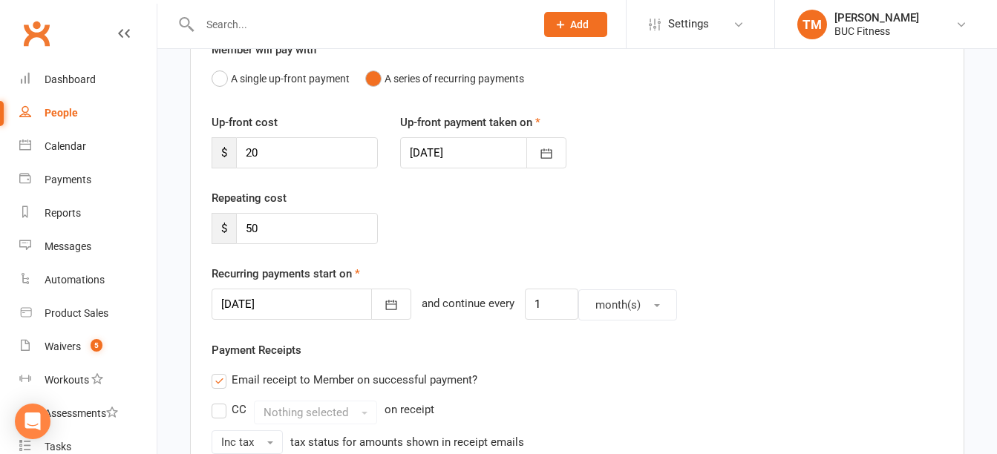
scroll to position [148, 0]
drag, startPoint x: 277, startPoint y: 233, endPoint x: 160, endPoint y: 233, distance: 117.3
type input "161.82"
click at [384, 306] on icon "button" at bounding box center [391, 304] width 15 height 15
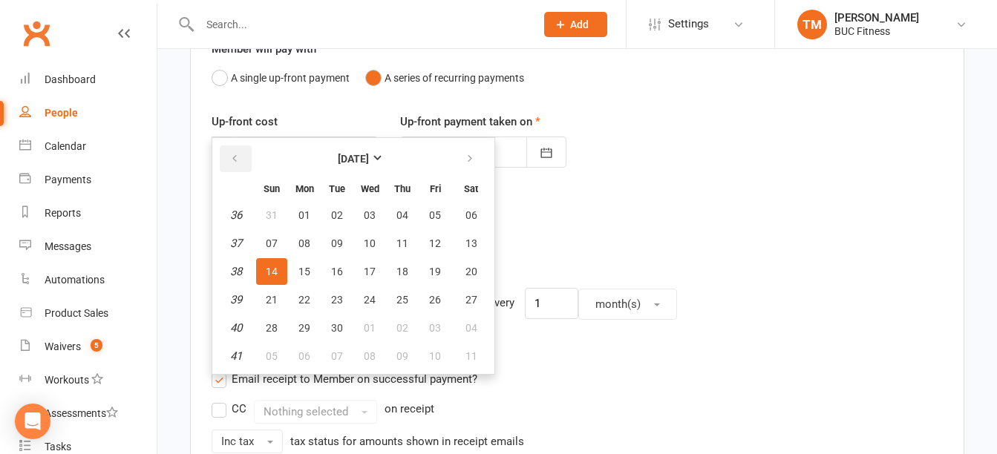
click at [231, 157] on icon "button" at bounding box center [234, 159] width 10 height 12
click at [471, 276] on span "16" at bounding box center [472, 272] width 12 height 12
type input "16 Aug 2025"
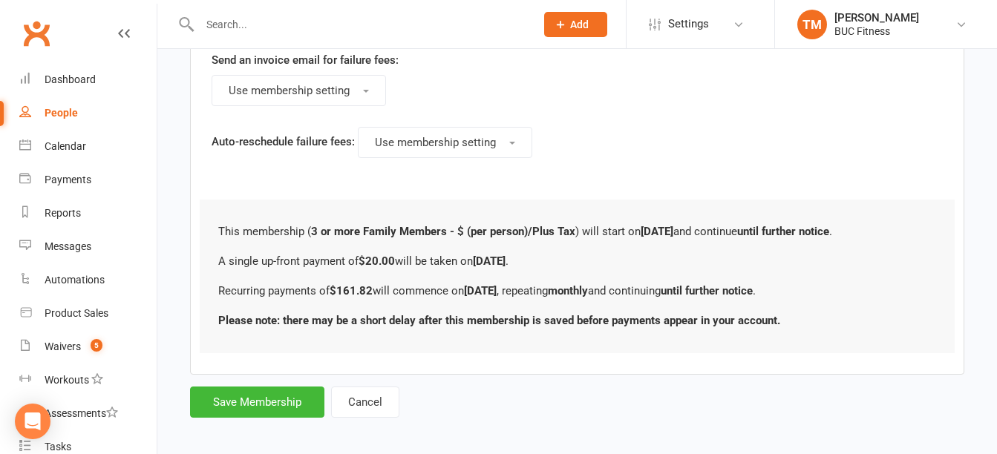
scroll to position [970, 0]
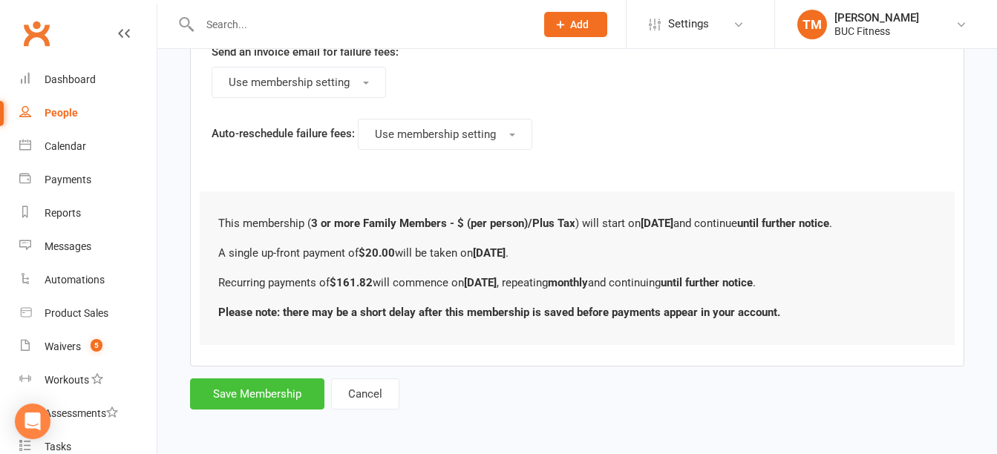
click at [234, 407] on button "Save Membership" at bounding box center [257, 394] width 134 height 31
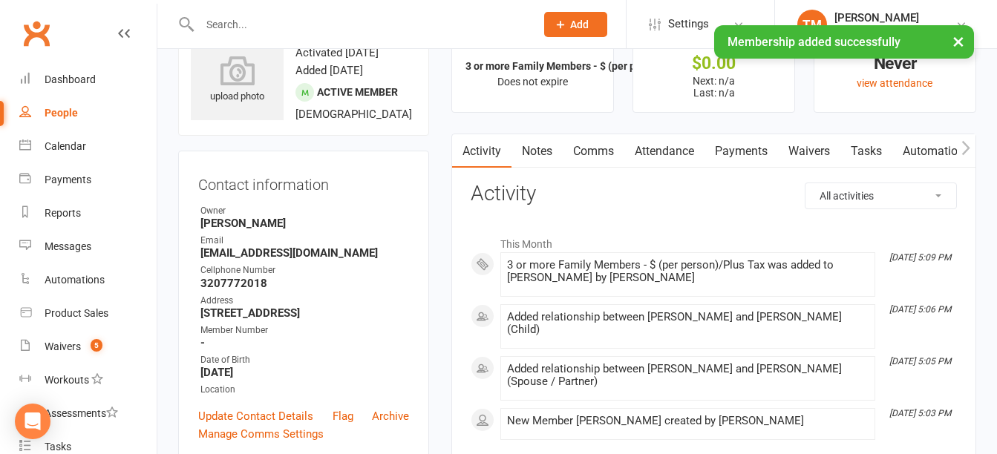
scroll to position [74, 0]
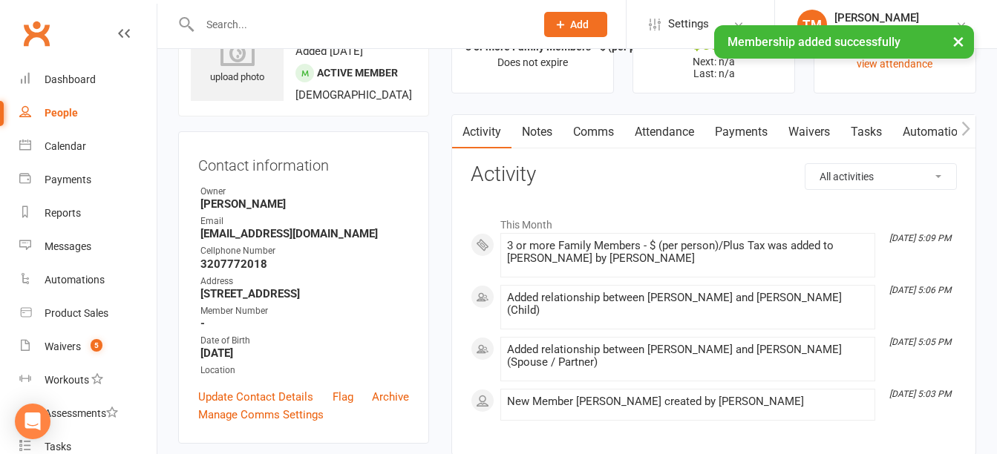
click at [823, 134] on link "Waivers" at bounding box center [809, 132] width 62 height 34
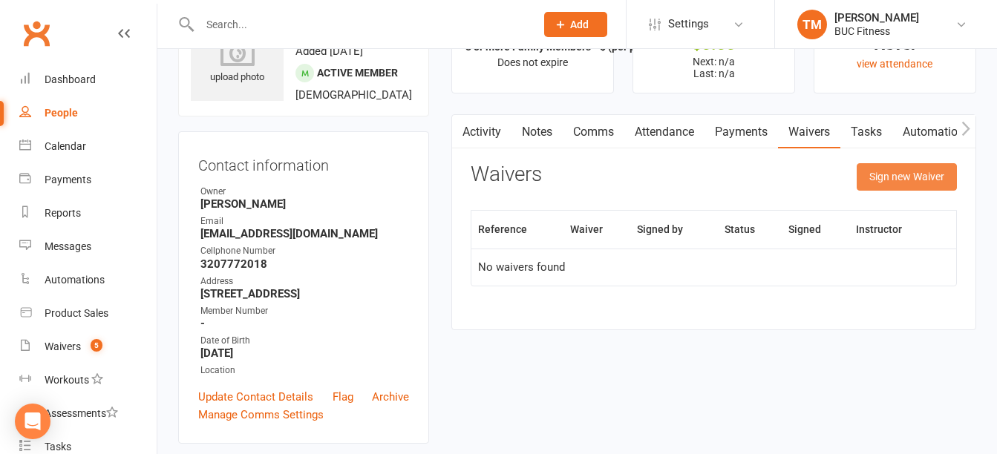
click at [880, 172] on button "Sign new Waiver" at bounding box center [907, 176] width 100 height 27
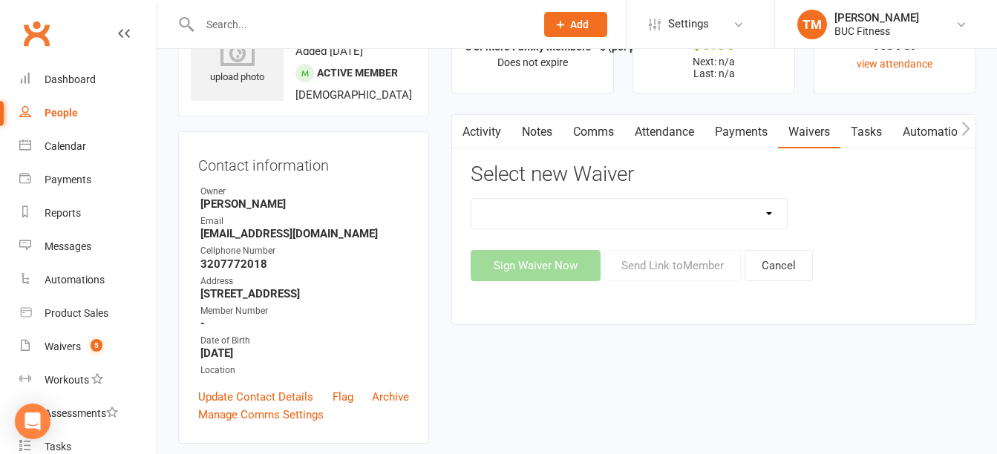
click at [705, 217] on select "New Client--[GEOGRAPHIC_DATA] New Client--[GEOGRAPHIC_DATA] Photo Release Waive…" at bounding box center [628, 214] width 315 height 30
select select "5045"
click at [471, 199] on select "New Client--[GEOGRAPHIC_DATA] New Client--[GEOGRAPHIC_DATA] Photo Release Waive…" at bounding box center [628, 214] width 315 height 30
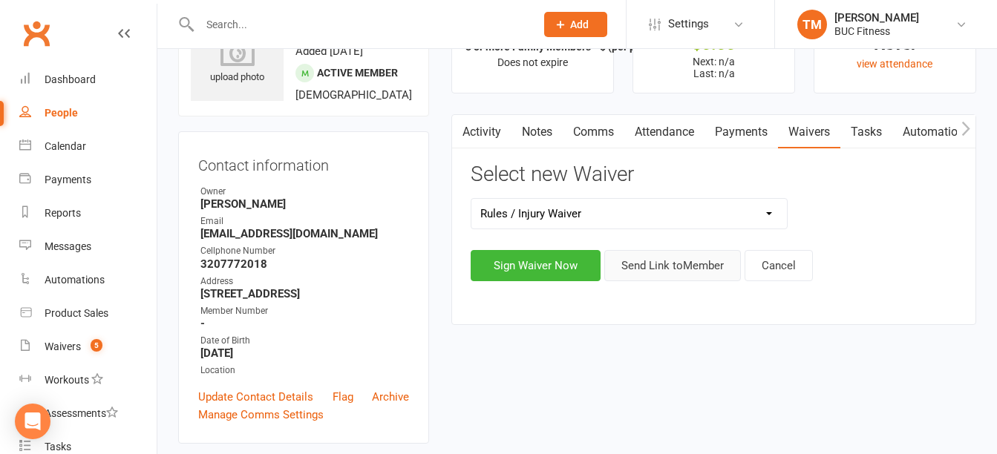
click at [697, 261] on button "Send Link to Member" at bounding box center [672, 265] width 137 height 31
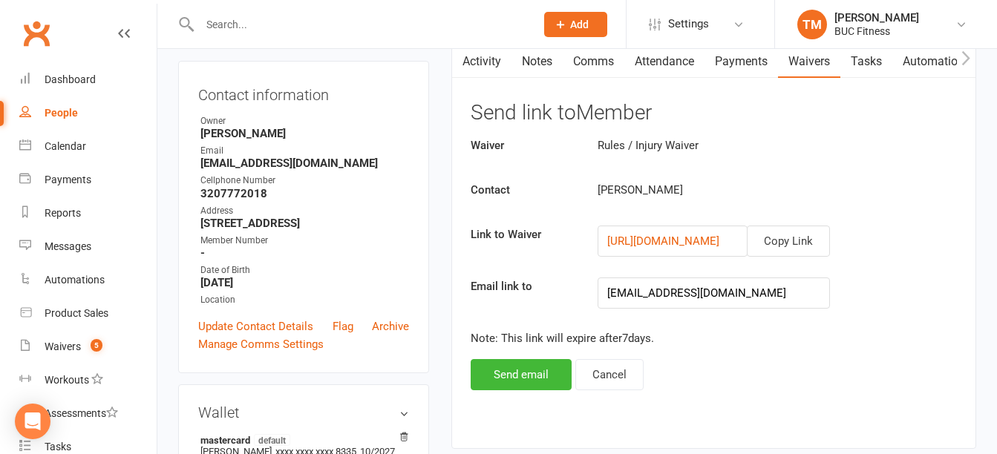
scroll to position [223, 0]
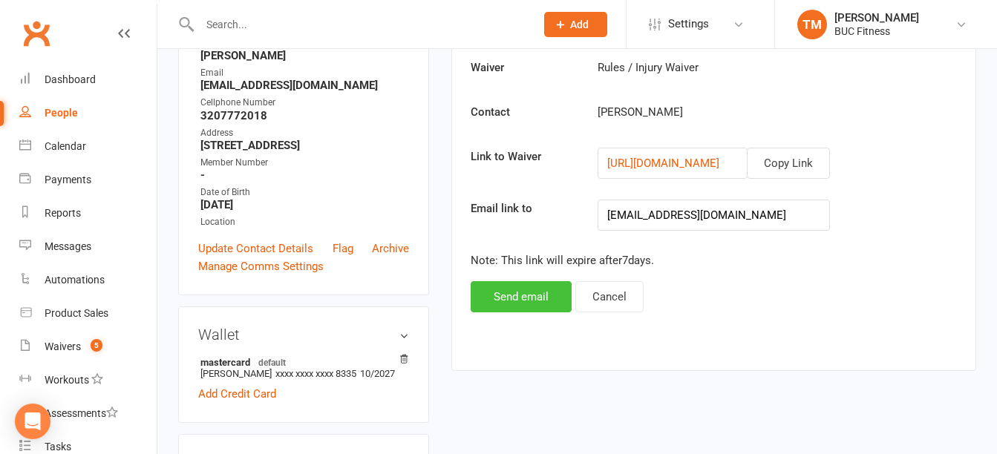
click at [523, 295] on button "Send email" at bounding box center [521, 296] width 101 height 31
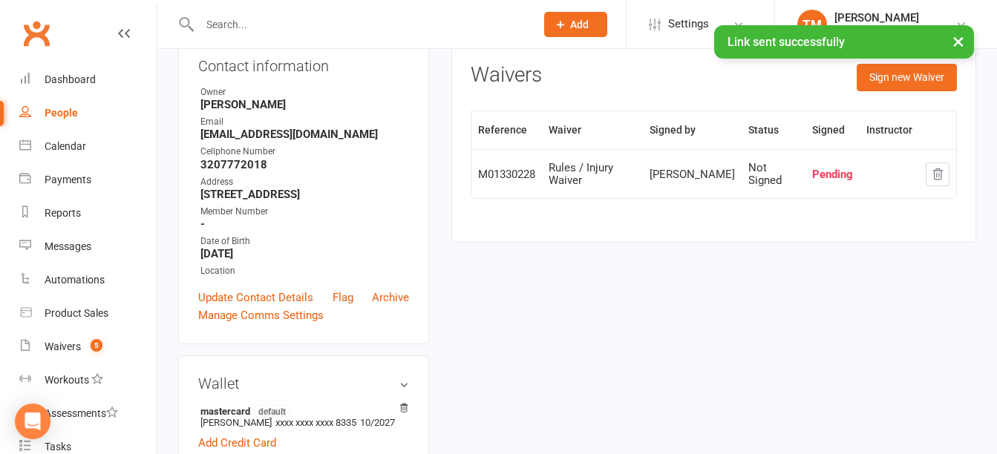
scroll to position [148, 0]
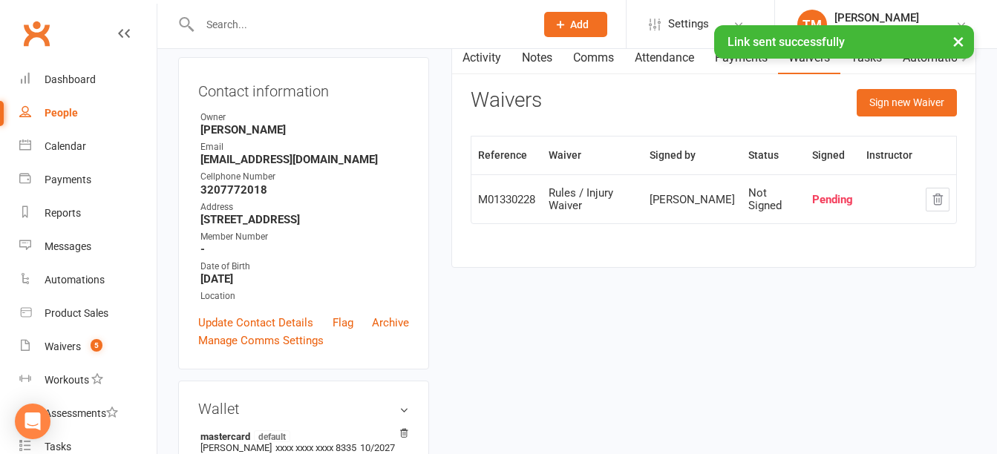
click at [336, 19] on input "text" at bounding box center [360, 24] width 330 height 21
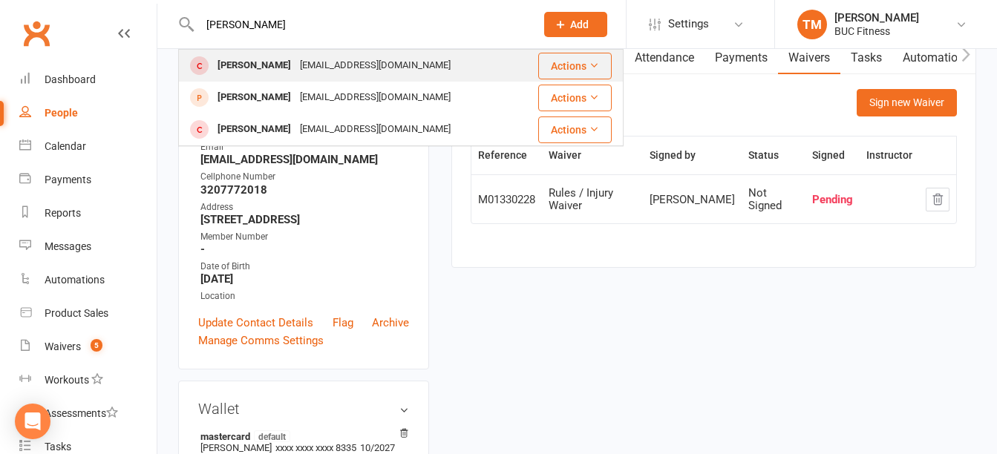
type input "veronica"
click at [345, 64] on div "[EMAIL_ADDRESS][DOMAIN_NAME]" at bounding box center [376, 66] width 160 height 22
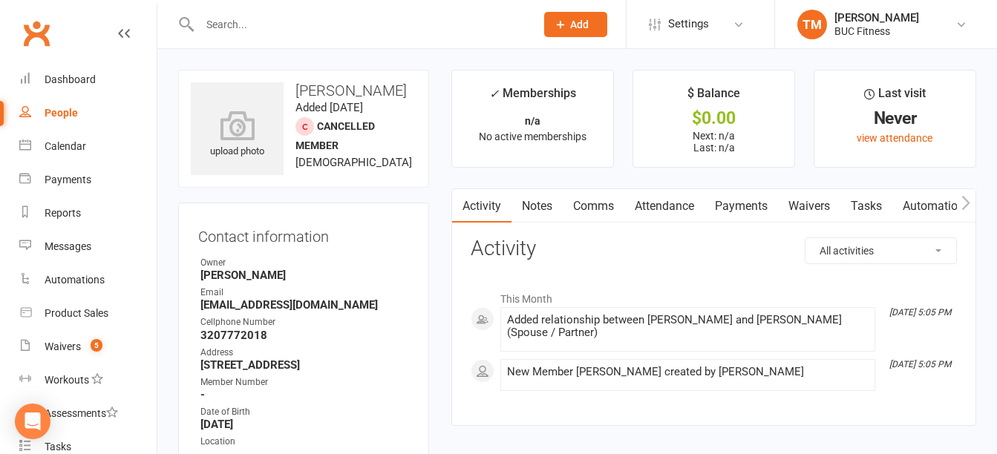
click at [806, 203] on link "Waivers" at bounding box center [809, 206] width 62 height 34
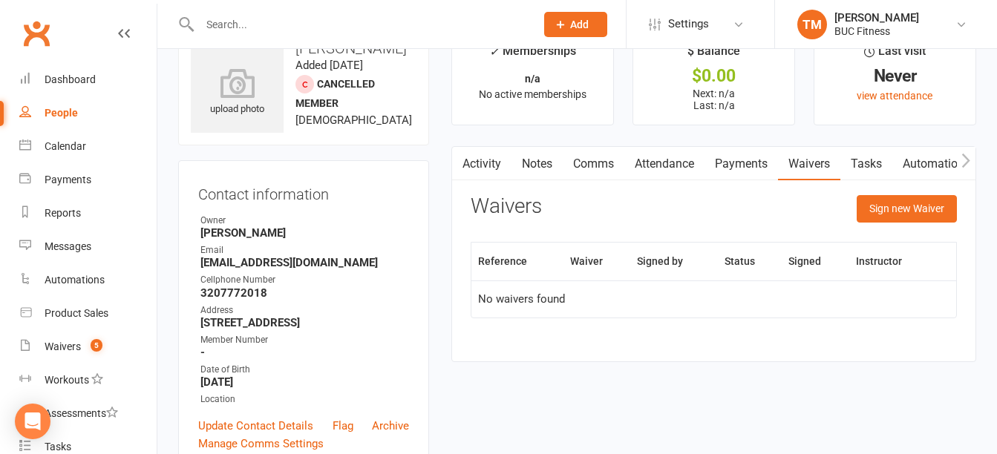
scroll to position [74, 0]
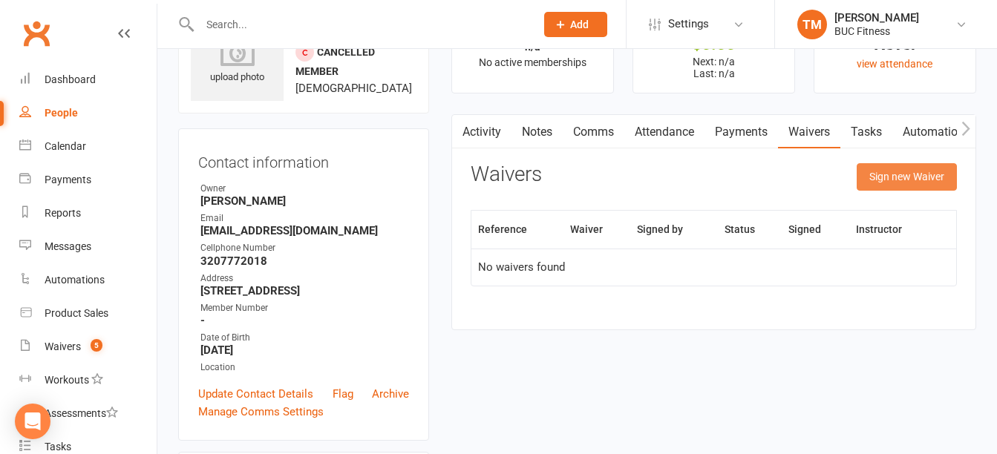
click at [878, 180] on button "Sign new Waiver" at bounding box center [907, 176] width 100 height 27
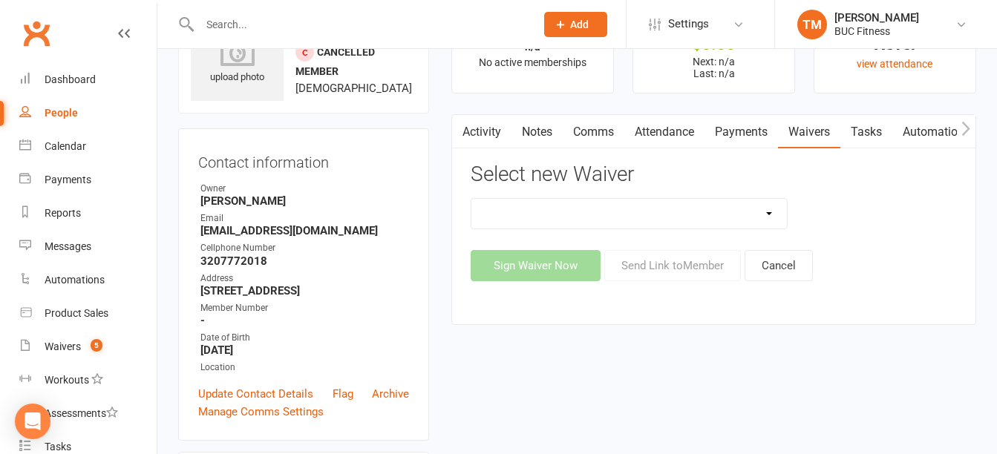
click at [670, 211] on select "New Client--[GEOGRAPHIC_DATA] New Client--[GEOGRAPHIC_DATA] Photo Release Waive…" at bounding box center [628, 214] width 315 height 30
select select "5045"
click at [471, 199] on select "New Client--[GEOGRAPHIC_DATA] New Client--[GEOGRAPHIC_DATA] Photo Release Waive…" at bounding box center [628, 214] width 315 height 30
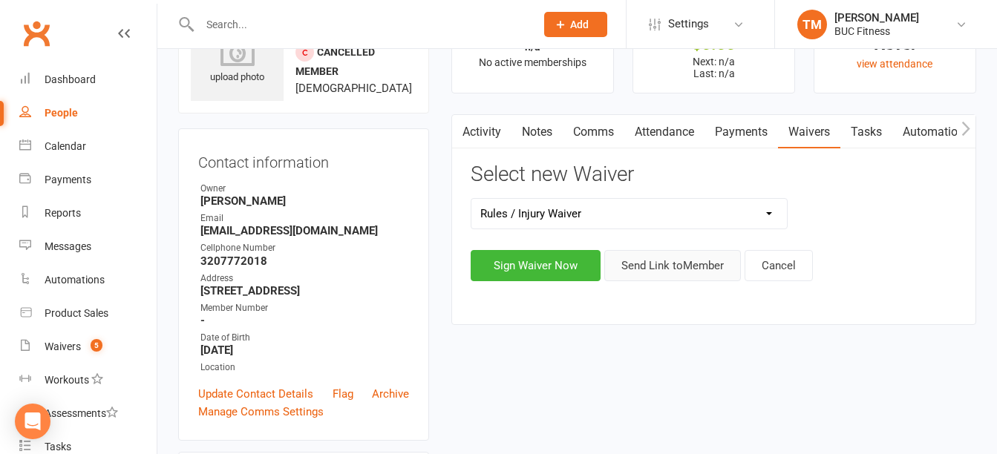
click at [659, 269] on button "Send Link to Member" at bounding box center [672, 265] width 137 height 31
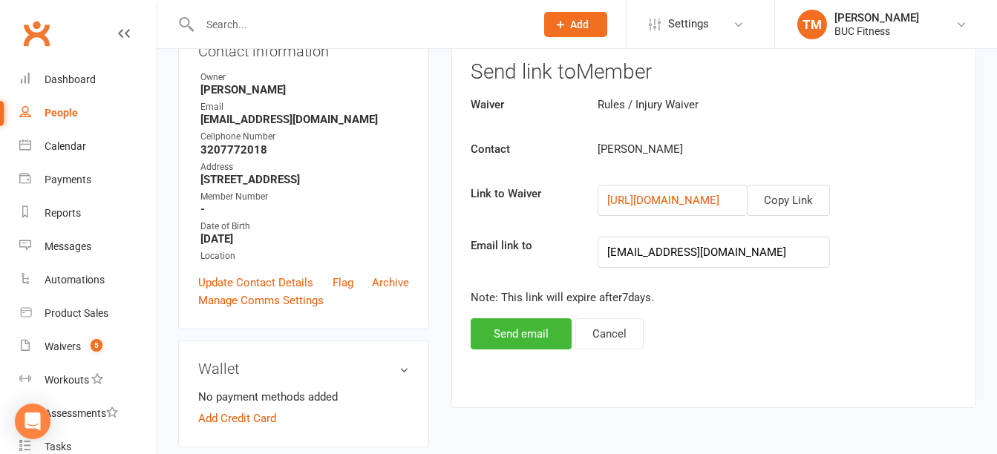
scroll to position [297, 0]
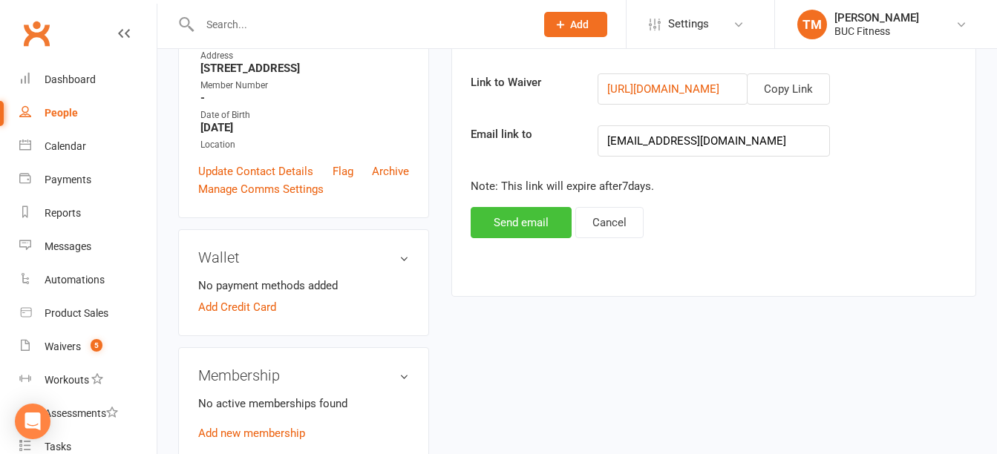
click at [525, 219] on button "Send email" at bounding box center [521, 222] width 101 height 31
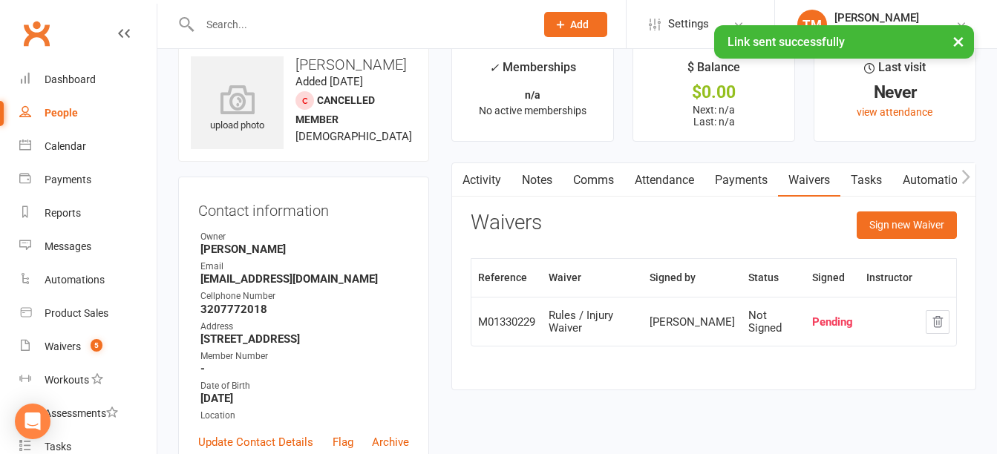
scroll to position [0, 0]
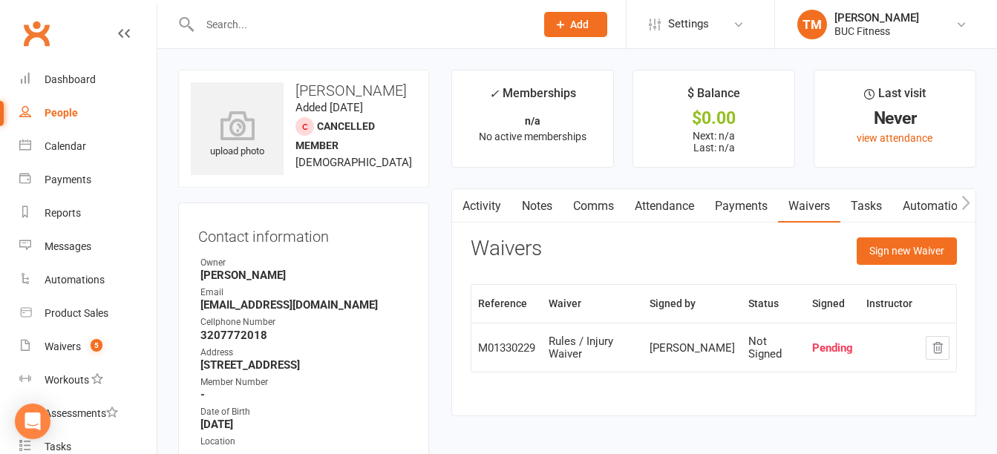
click at [486, 206] on link "Activity" at bounding box center [481, 206] width 59 height 34
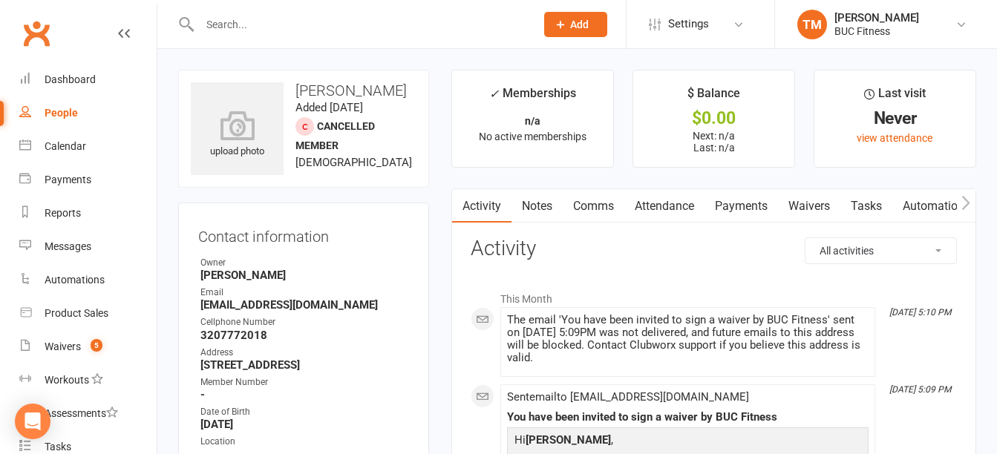
click at [273, 31] on input "text" at bounding box center [360, 24] width 330 height 21
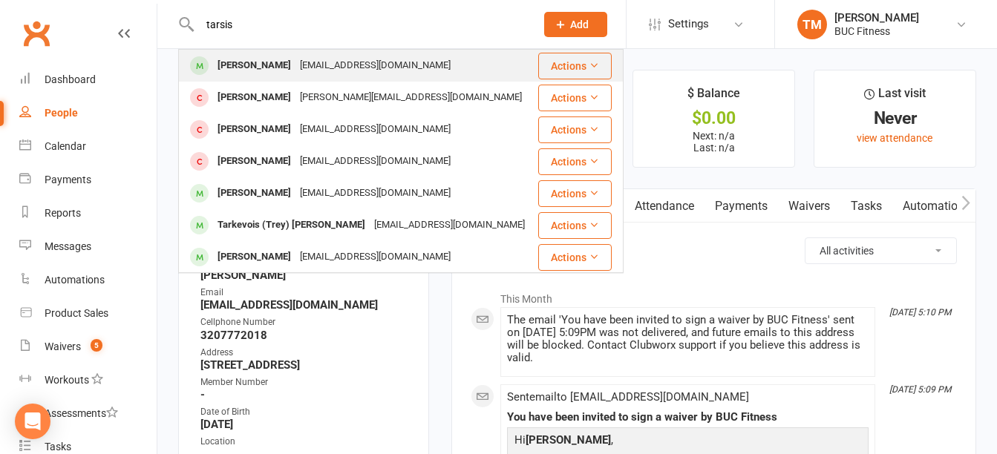
type input "tarsis"
click at [307, 62] on div "[EMAIL_ADDRESS][DOMAIN_NAME]" at bounding box center [376, 66] width 160 height 22
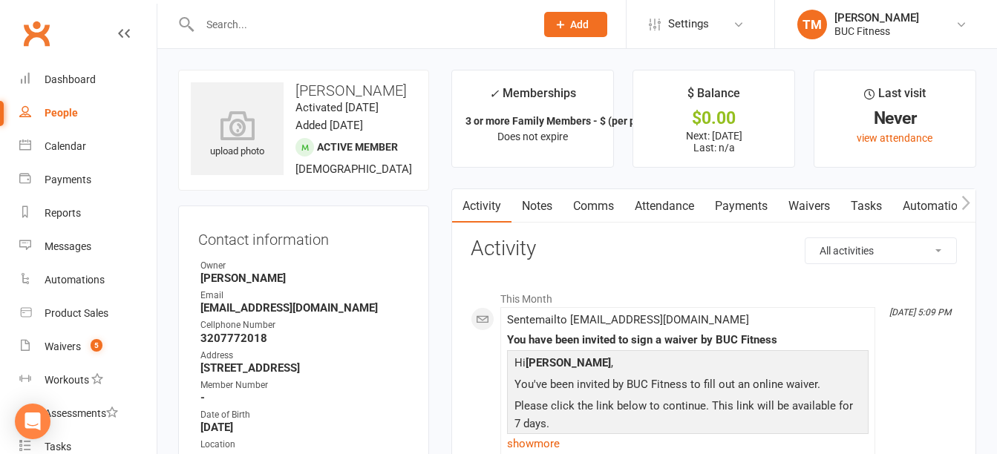
click at [534, 197] on link "Notes" at bounding box center [537, 206] width 51 height 34
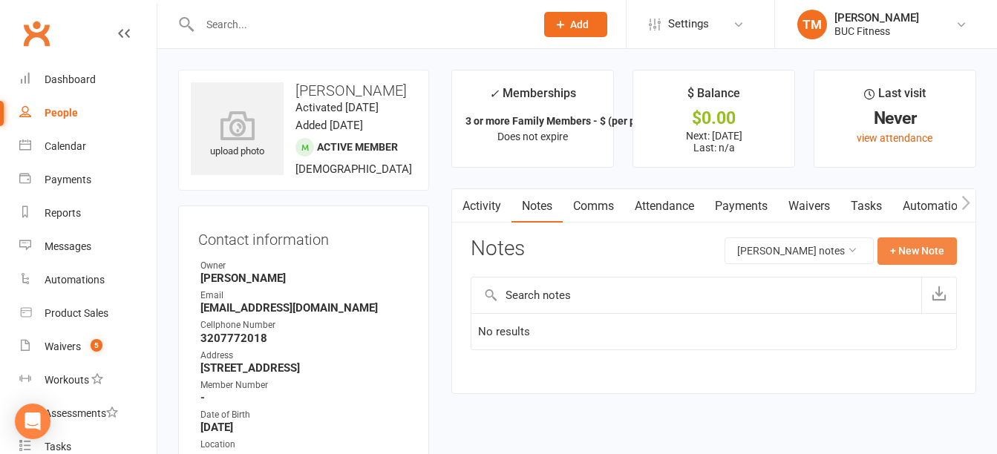
click at [911, 249] on button "+ New Note" at bounding box center [917, 251] width 79 height 27
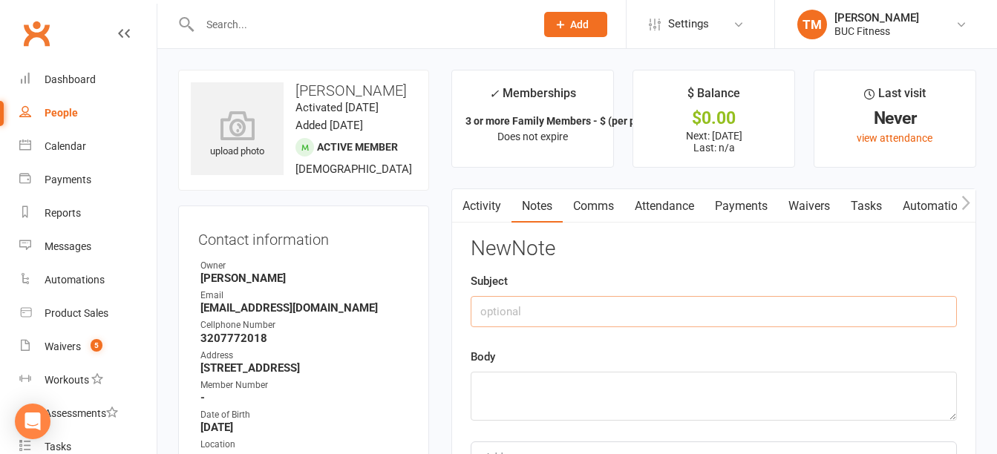
click at [563, 306] on input "text" at bounding box center [714, 311] width 486 height 31
type input "Wife and son on account"
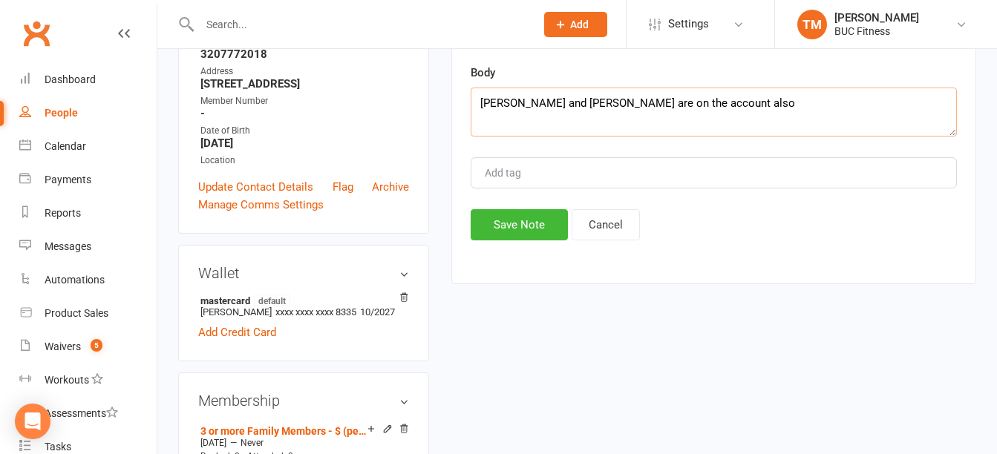
scroll to position [297, 0]
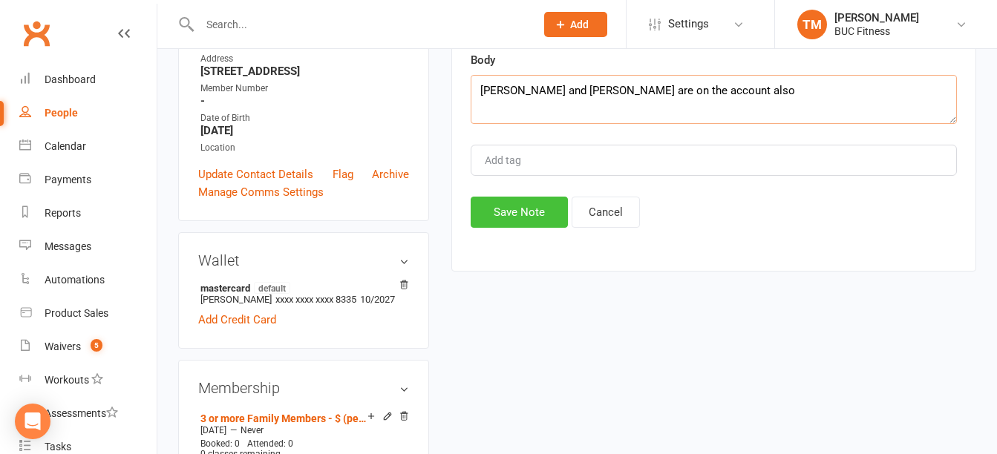
type textarea "[PERSON_NAME] and [PERSON_NAME] are on the account also"
click at [503, 206] on button "Save Note" at bounding box center [519, 212] width 97 height 31
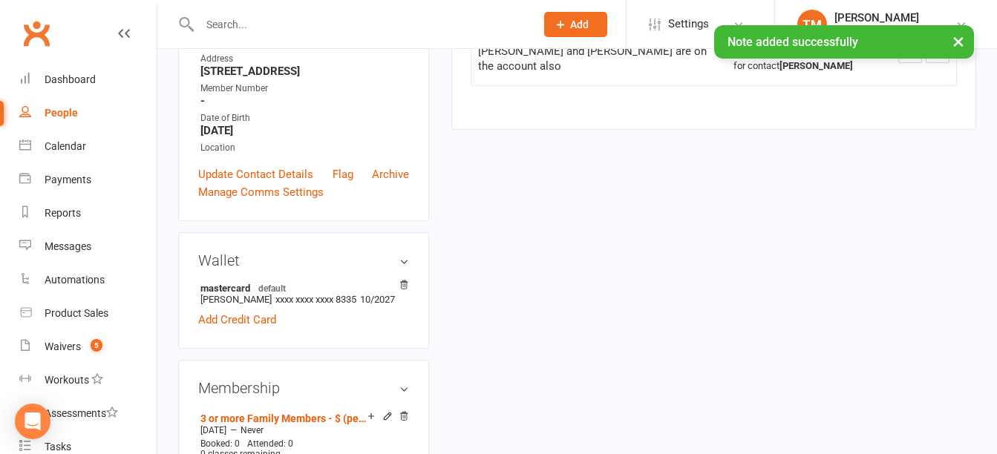
click at [317, 25] on div "× Note added successfully" at bounding box center [489, 25] width 978 height 0
click at [273, 19] on input "text" at bounding box center [360, 24] width 330 height 21
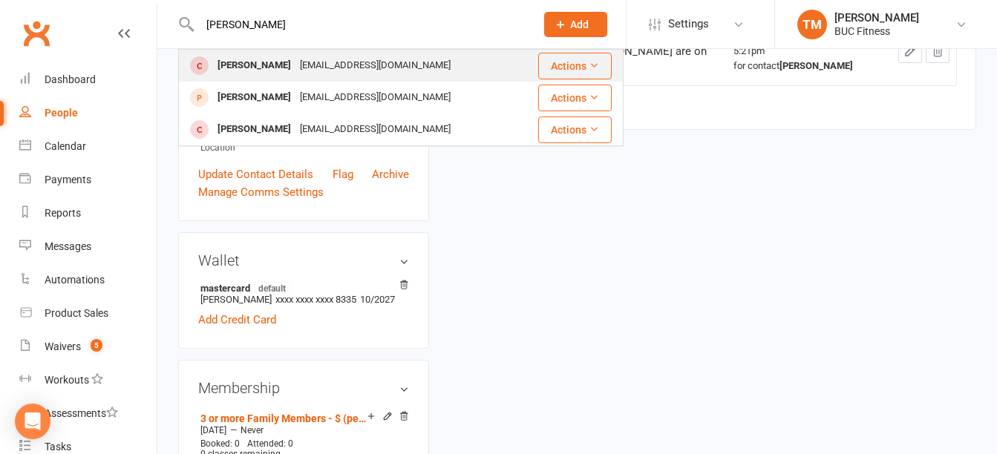
type input "veronica"
click at [317, 68] on div "[EMAIL_ADDRESS][DOMAIN_NAME]" at bounding box center [376, 66] width 160 height 22
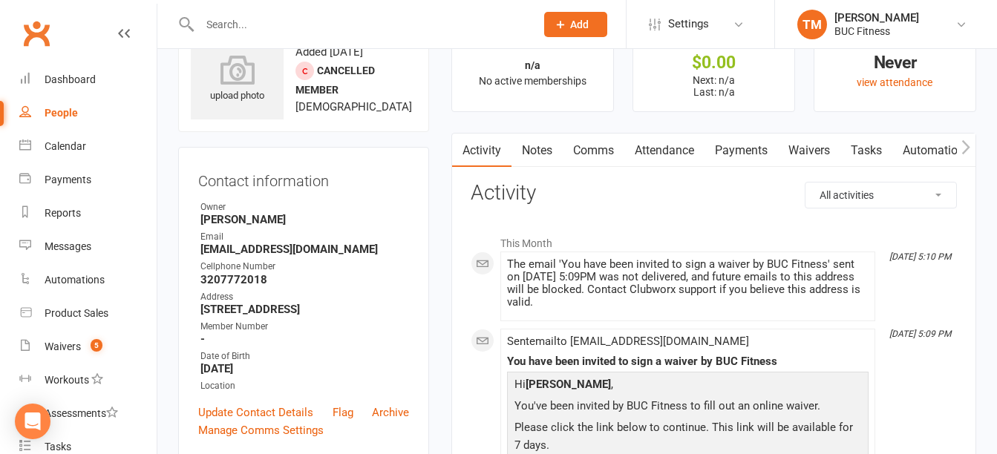
scroll to position [74, 0]
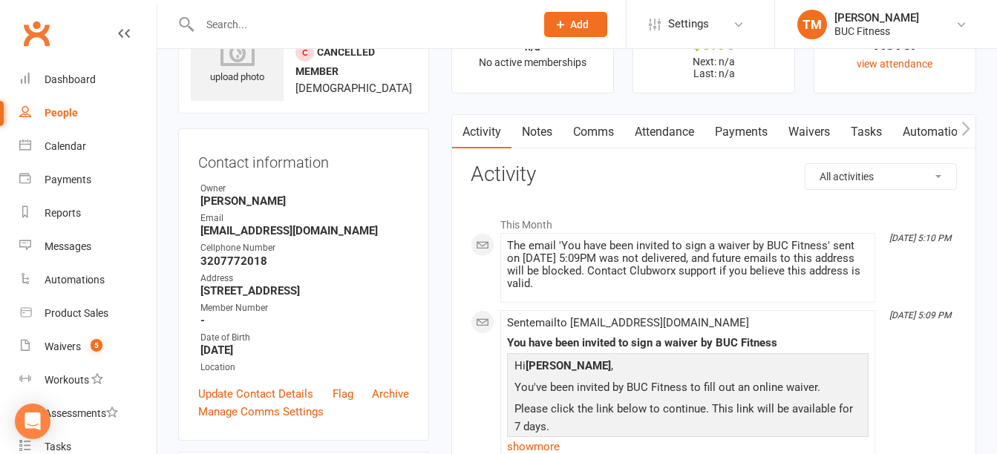
click at [527, 127] on link "Notes" at bounding box center [537, 132] width 51 height 34
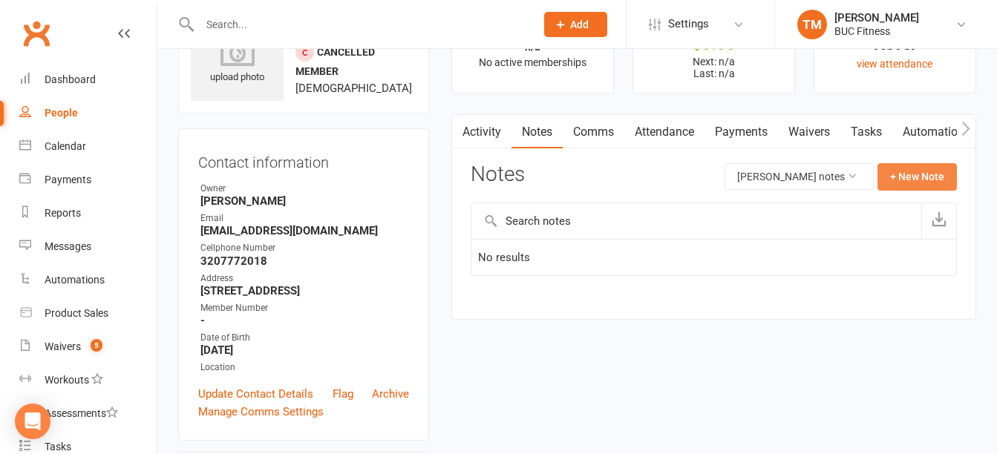
click at [905, 177] on button "+ New Note" at bounding box center [917, 176] width 79 height 27
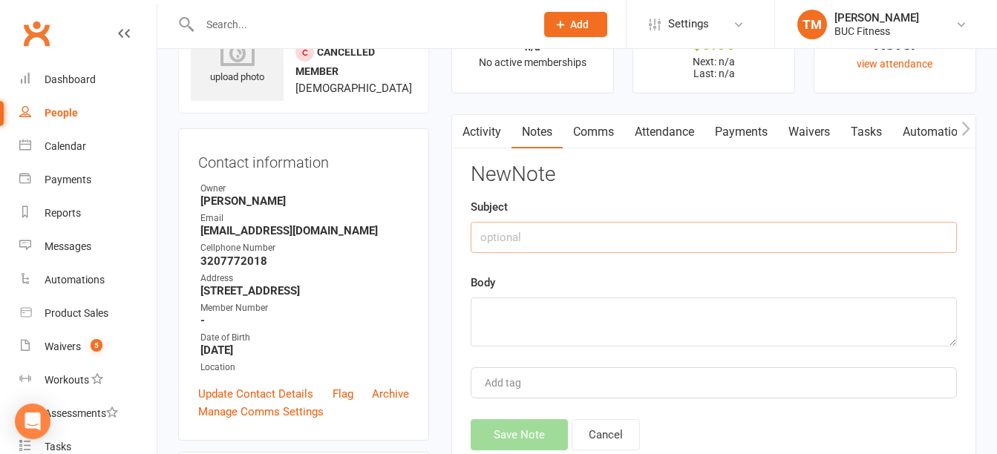
click at [603, 247] on input "text" at bounding box center [714, 237] width 486 height 31
type input "On [PERSON_NAME] acct"
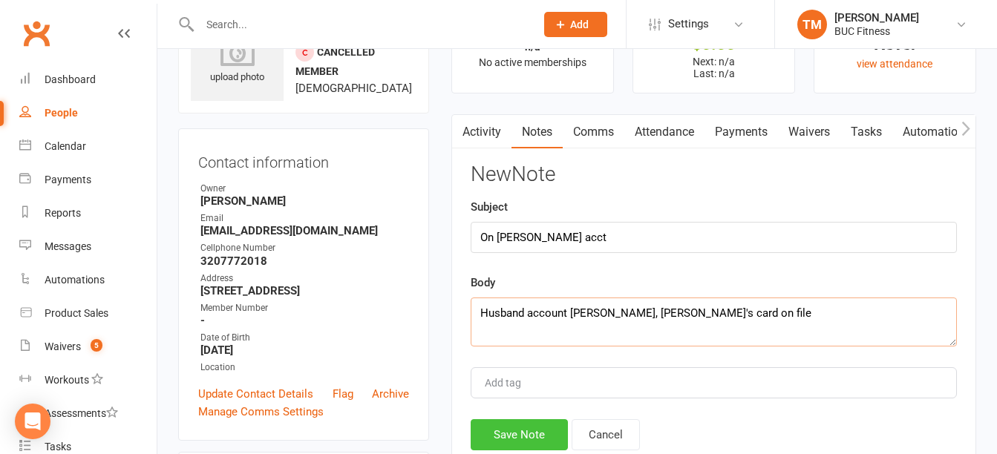
type textarea "Husband account [PERSON_NAME], [PERSON_NAME]'s card on file"
click at [513, 447] on button "Save Note" at bounding box center [519, 434] width 97 height 31
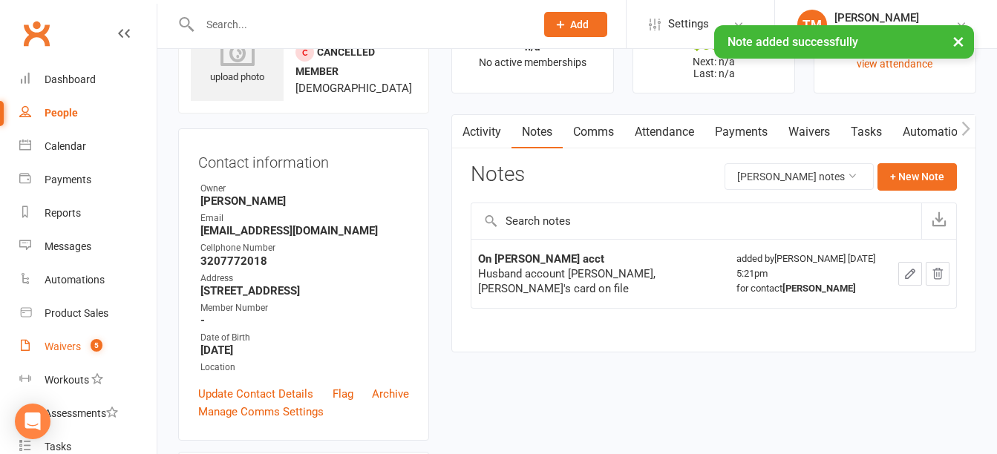
click at [70, 350] on div "Waivers" at bounding box center [63, 347] width 36 height 12
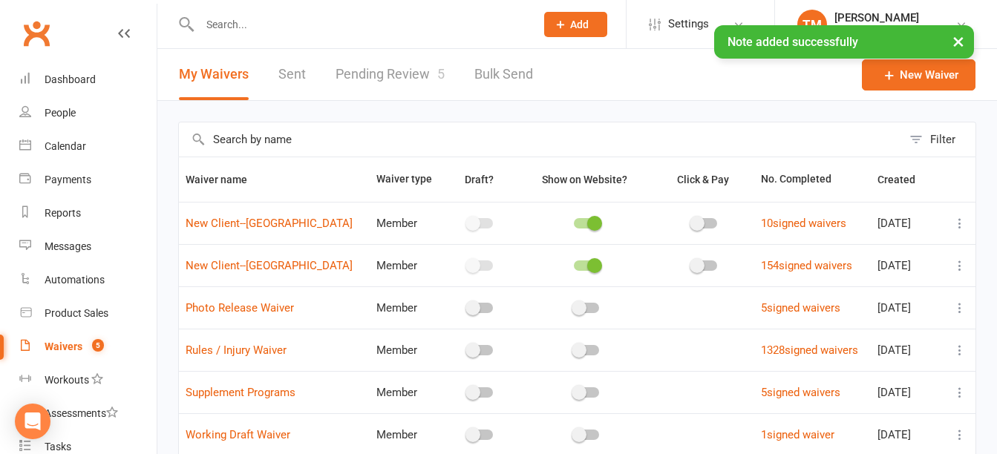
click at [401, 74] on link "Pending Review 5" at bounding box center [390, 74] width 109 height 51
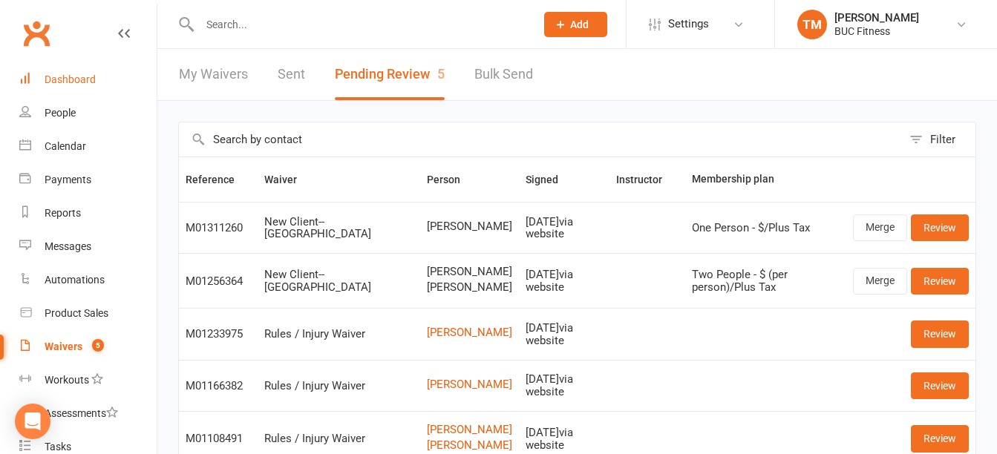
click at [77, 76] on div "Dashboard" at bounding box center [70, 80] width 51 height 12
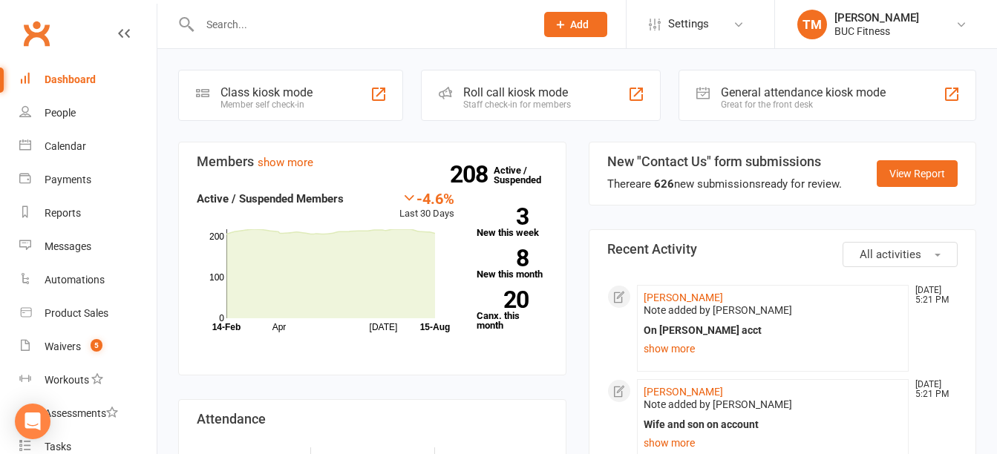
click at [581, 25] on span "Add" at bounding box center [579, 25] width 19 height 12
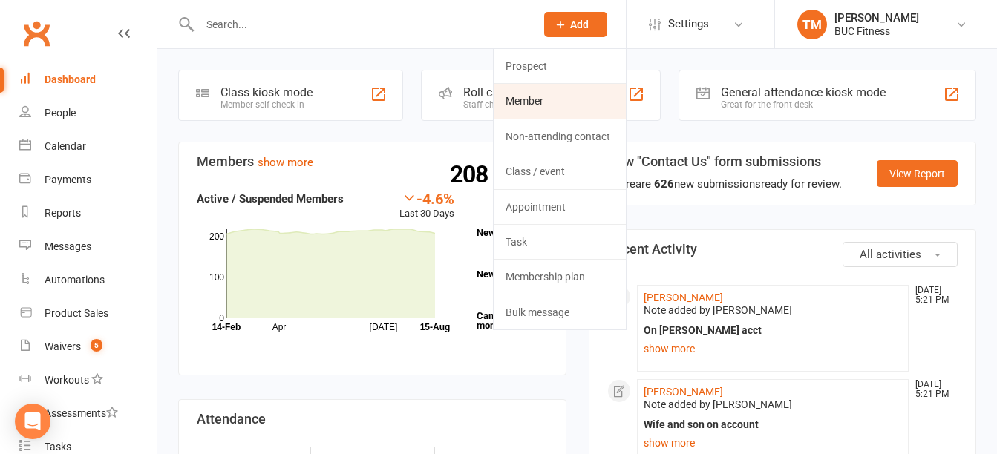
click at [536, 97] on link "Member" at bounding box center [560, 101] width 132 height 34
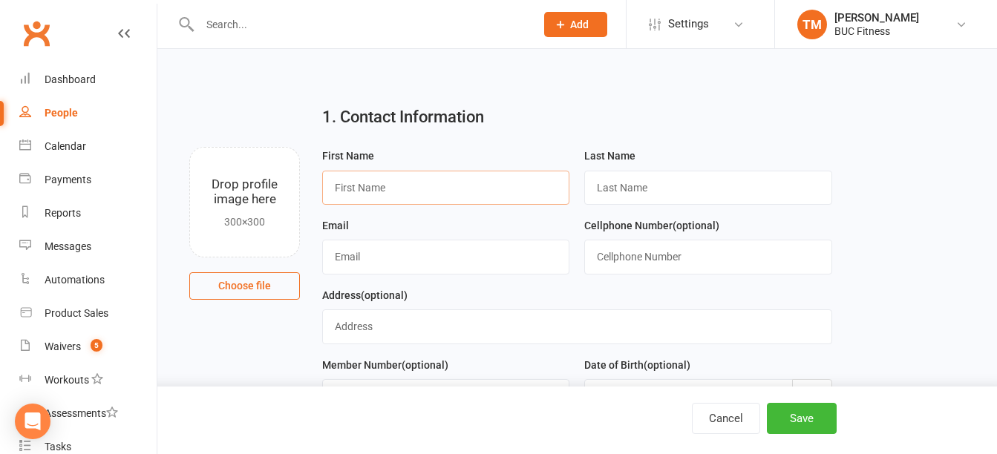
click at [357, 197] on input "text" at bounding box center [445, 188] width 247 height 34
click at [357, 197] on input "J" at bounding box center [445, 188] width 247 height 34
type input "Joe"
type input "Walton"
click at [402, 258] on input "text" at bounding box center [445, 257] width 247 height 34
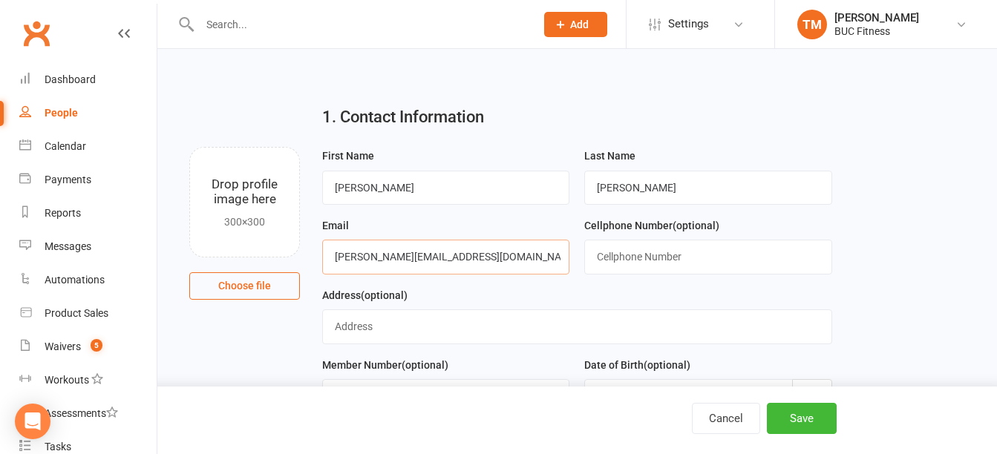
type input "joseph.walton514@gmail.com"
click at [610, 250] on input "text" at bounding box center [707, 257] width 247 height 34
type input "6512707451"
click at [461, 329] on input "text" at bounding box center [577, 327] width 510 height 34
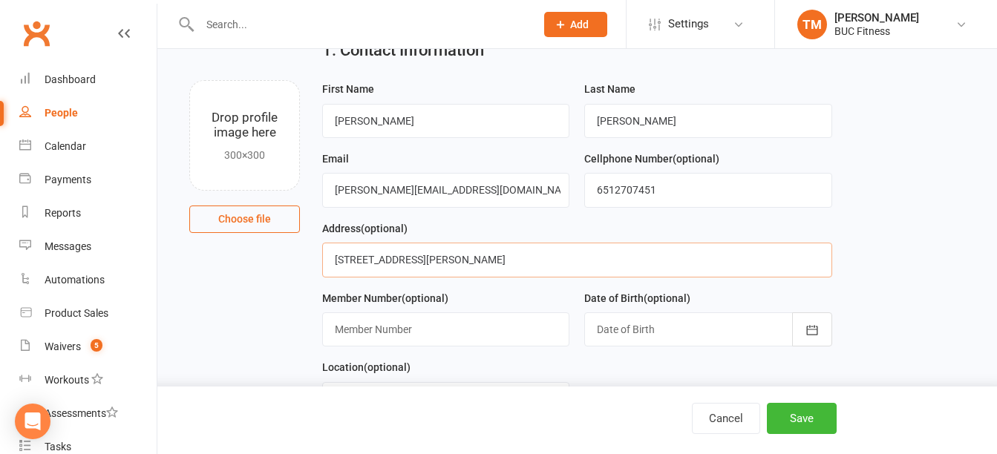
scroll to position [148, 0]
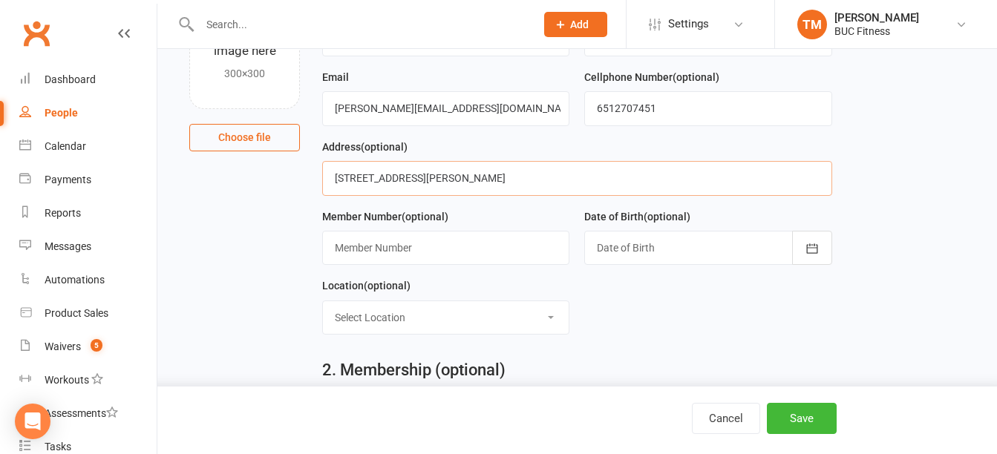
type input "1447 Patterson Loop, Fergus Falls, MN 56537"
click at [673, 244] on div at bounding box center [707, 248] width 247 height 34
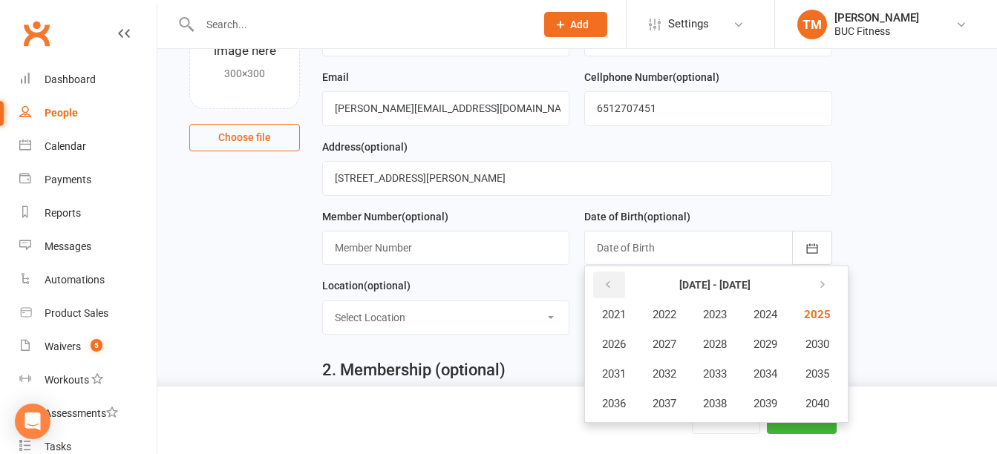
click at [610, 287] on icon "button" at bounding box center [608, 285] width 10 height 12
click at [620, 321] on span "1961" at bounding box center [614, 314] width 24 height 13
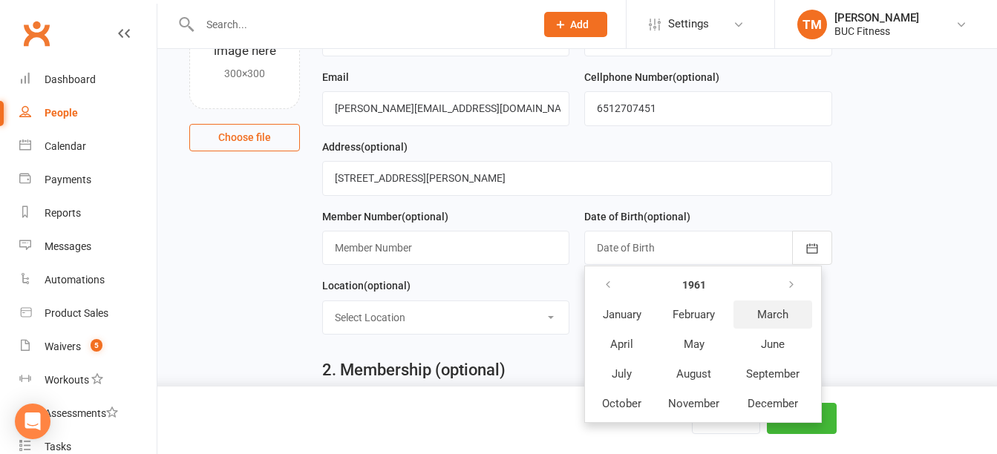
click at [774, 320] on span "March" at bounding box center [772, 314] width 31 height 13
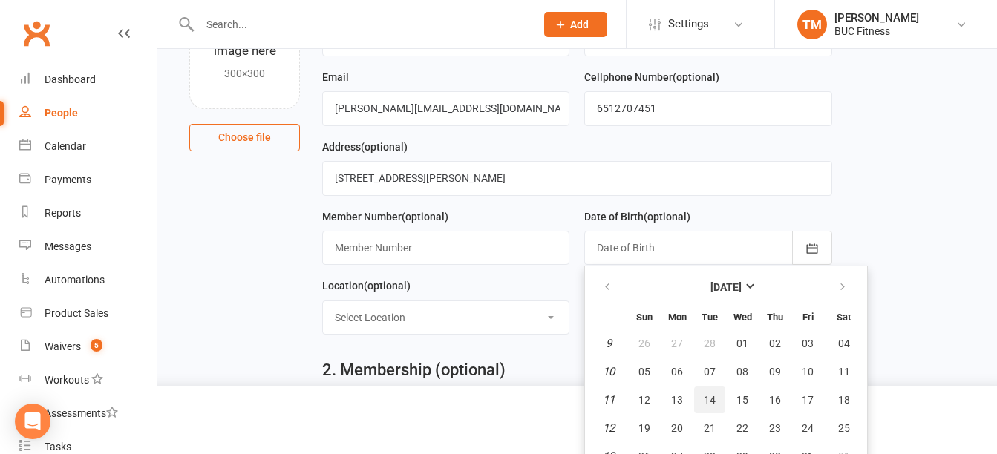
click at [711, 402] on span "14" at bounding box center [710, 400] width 12 height 12
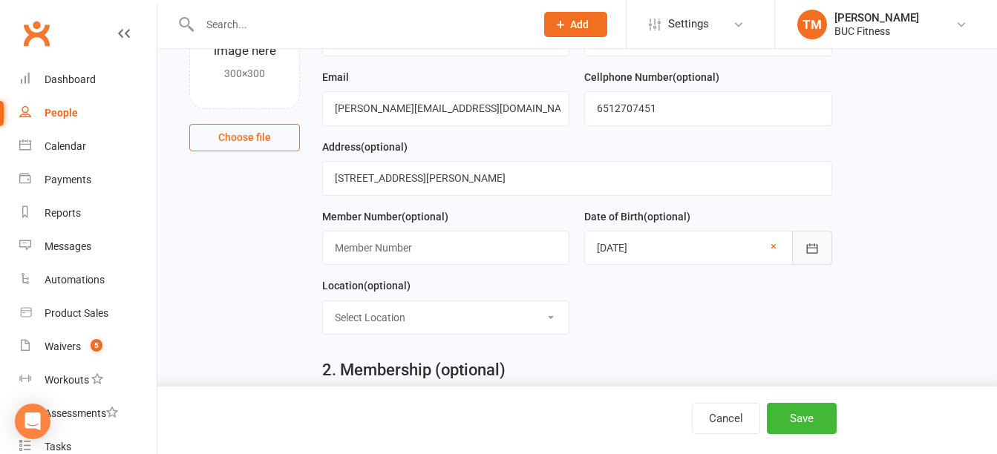
click at [810, 255] on icon "button" at bounding box center [812, 248] width 15 height 15
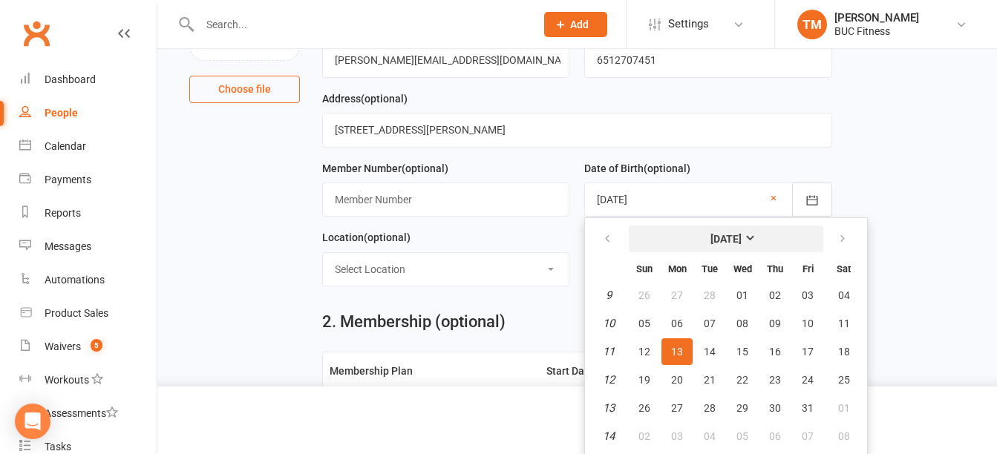
click at [742, 241] on strong "March 1961" at bounding box center [726, 239] width 31 height 12
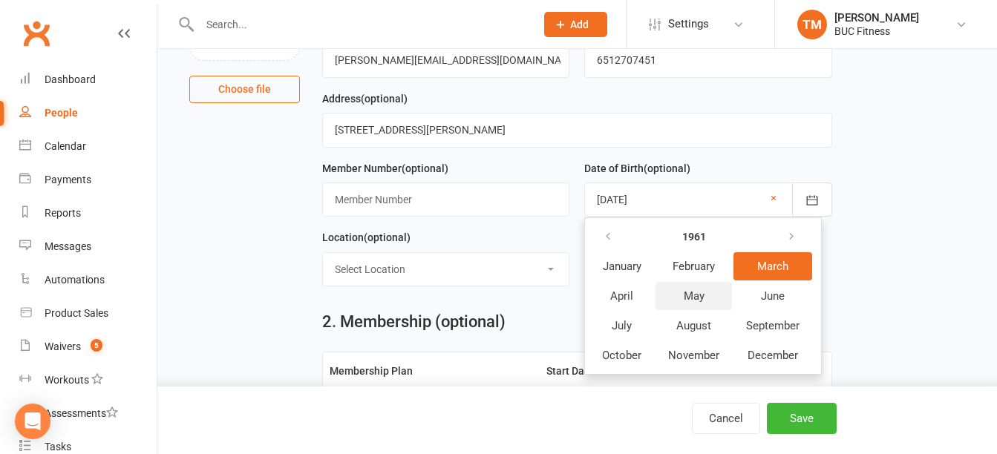
click at [682, 302] on button "May" at bounding box center [694, 296] width 76 height 28
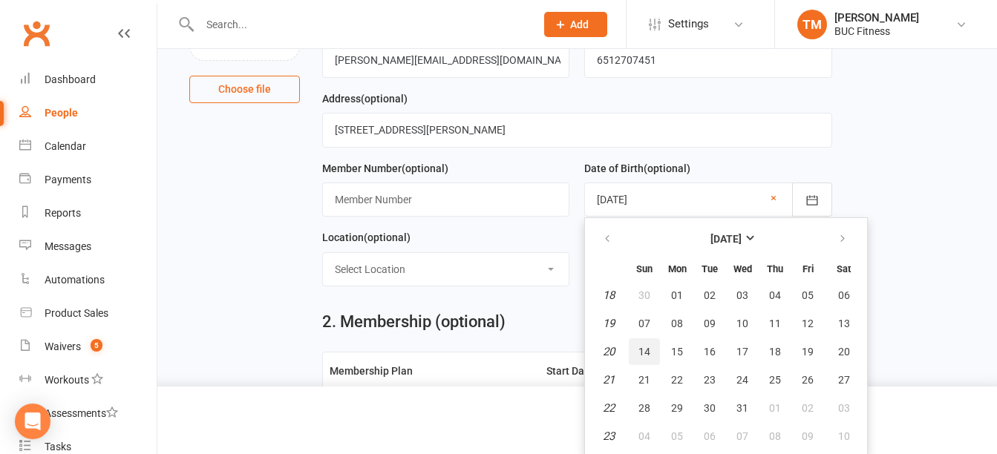
click at [646, 354] on span "14" at bounding box center [645, 352] width 12 height 12
type input "14 May 1961"
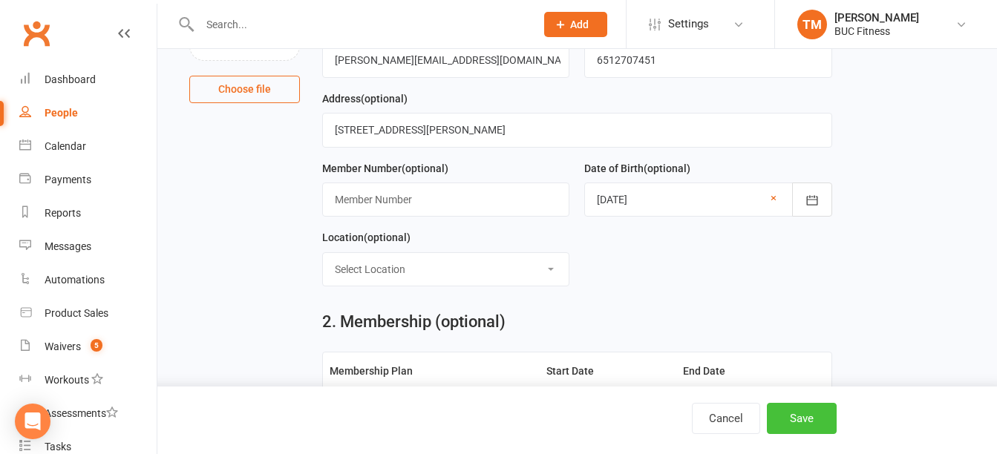
click at [808, 414] on button "Save" at bounding box center [802, 418] width 70 height 31
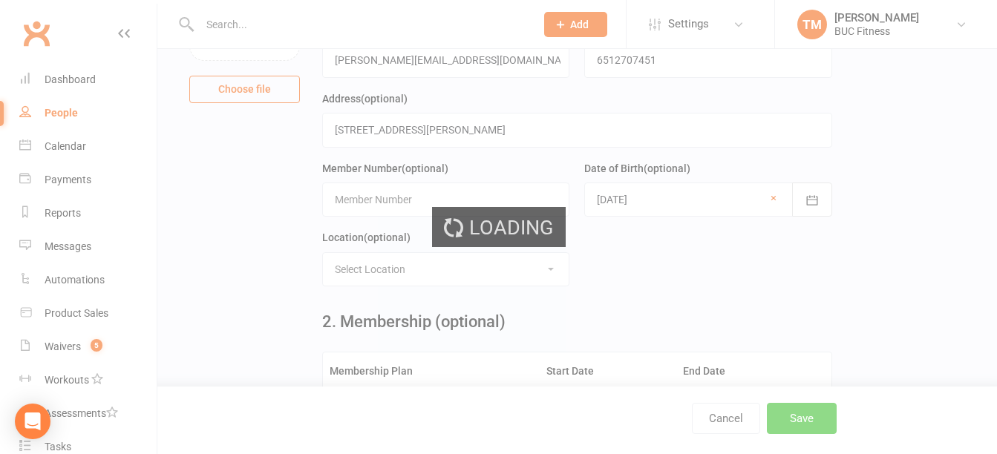
scroll to position [0, 0]
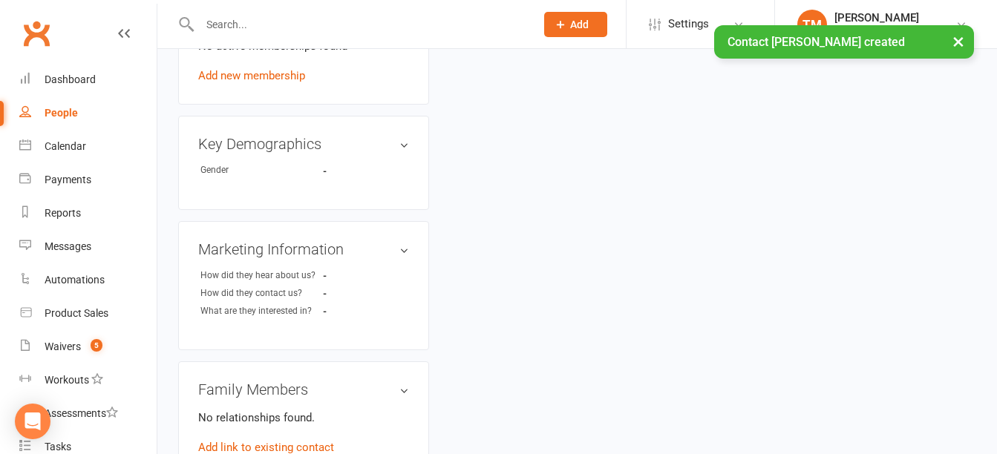
scroll to position [742, 0]
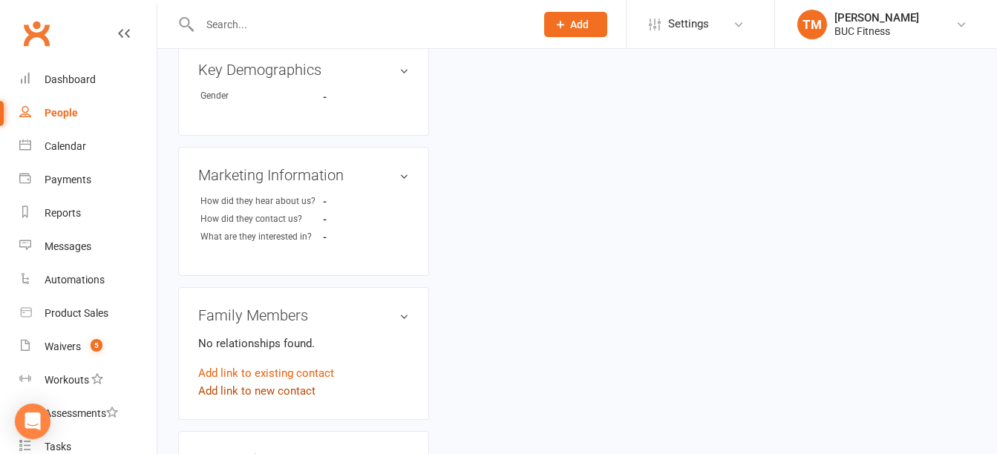
click at [283, 391] on link "Add link to new contact" at bounding box center [256, 391] width 117 height 18
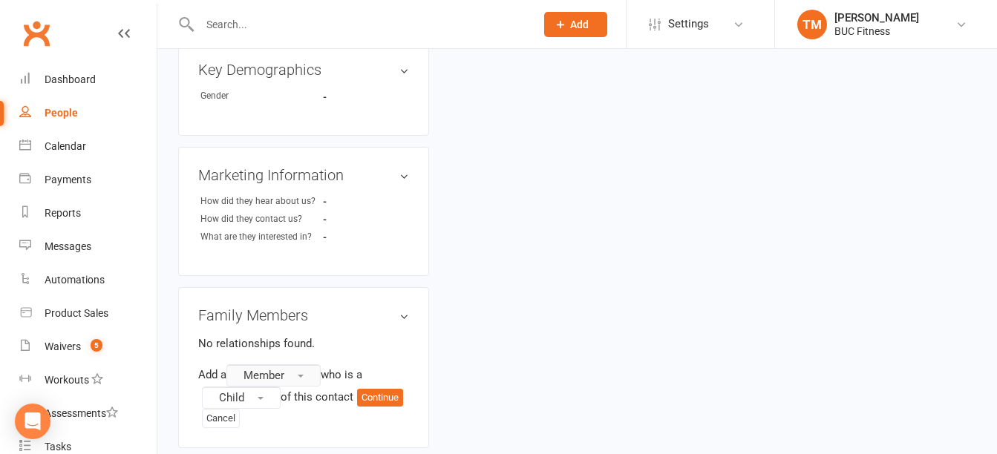
click at [307, 376] on button "Member" at bounding box center [273, 376] width 94 height 22
click at [396, 354] on relationship-list "No relationships found. Add a Member Member Prospect Non-attending contact who …" at bounding box center [303, 382] width 211 height 94
click at [311, 380] on button "Member" at bounding box center [273, 376] width 94 height 22
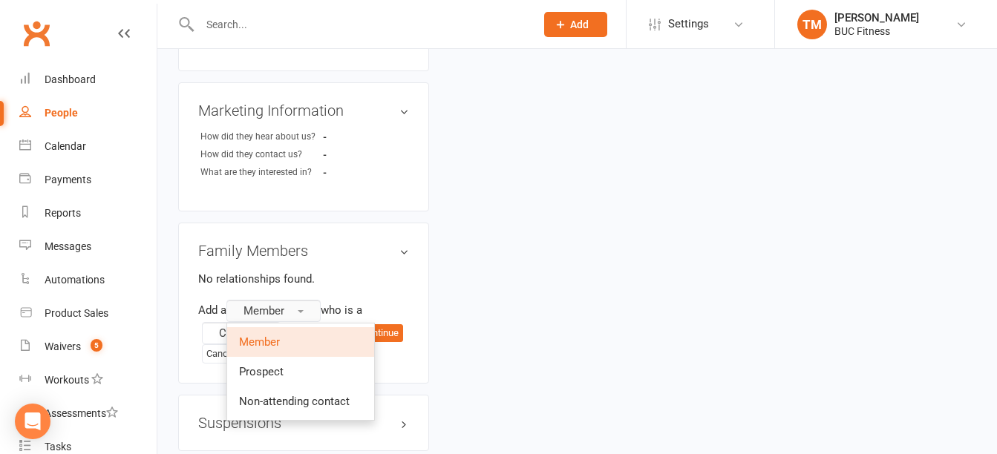
scroll to position [891, 0]
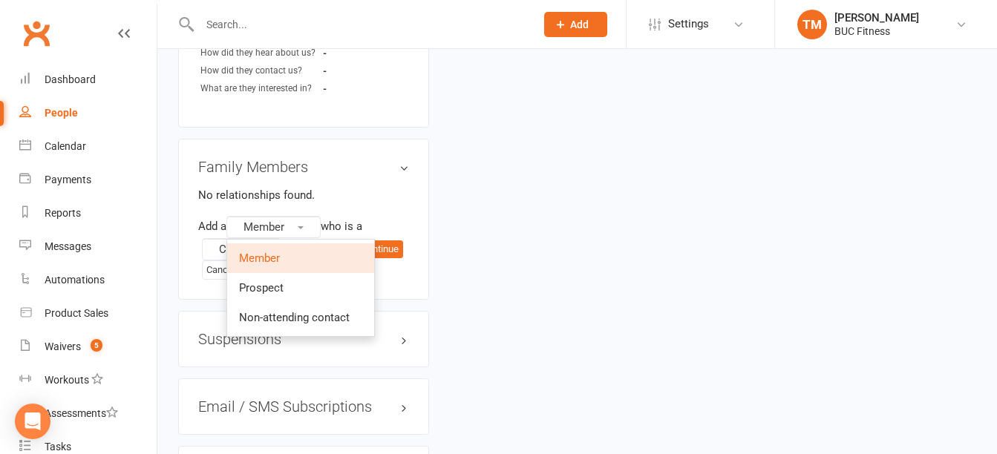
click at [387, 285] on div "Family Members No relationships found. Add a Member Member Prospect Non-attendi…" at bounding box center [303, 219] width 251 height 161
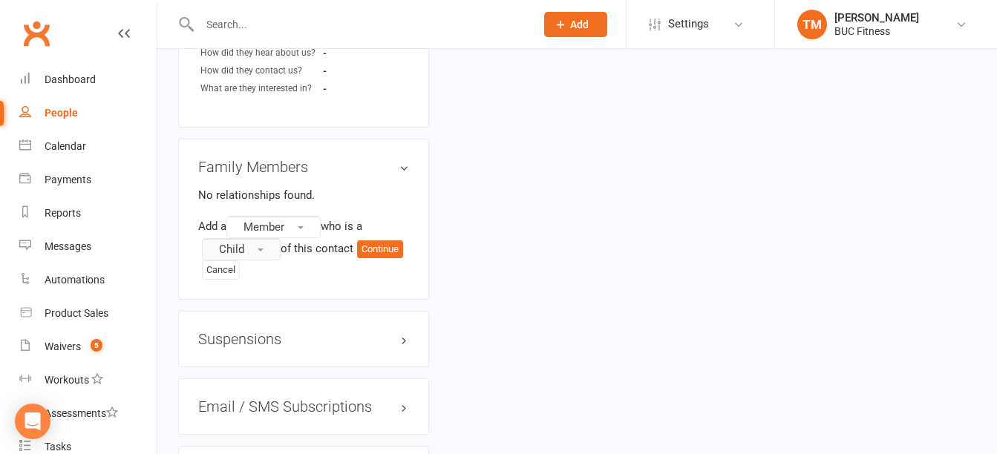
click at [261, 255] on button "Child" at bounding box center [241, 249] width 79 height 22
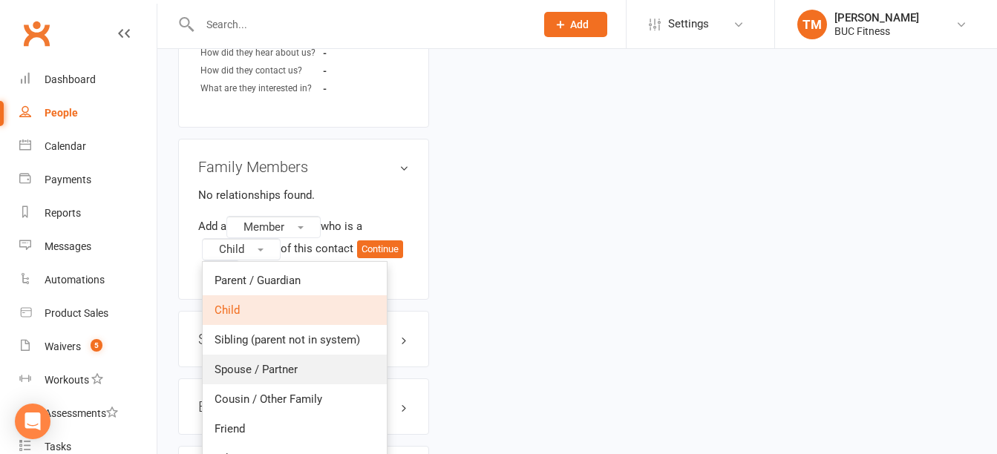
click at [272, 368] on span "Spouse / Partner" at bounding box center [256, 369] width 83 height 13
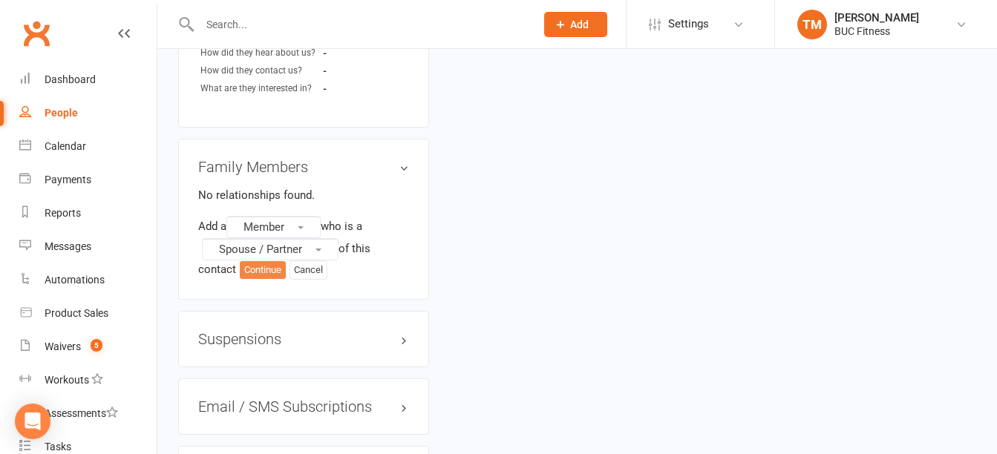
click at [264, 267] on button "Continue" at bounding box center [263, 270] width 46 height 18
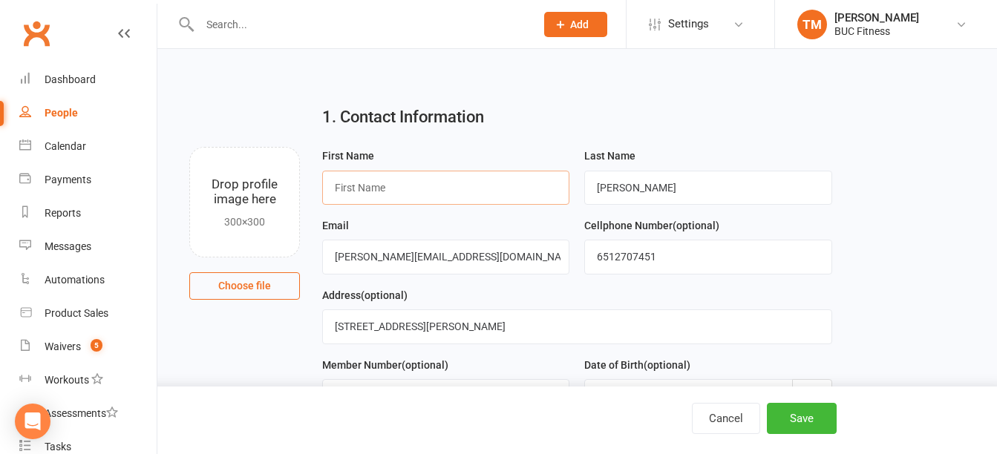
click at [433, 182] on input "text" at bounding box center [445, 188] width 247 height 34
type input "Nana"
drag, startPoint x: 503, startPoint y: 261, endPoint x: 112, endPoint y: 263, distance: 391.3
type input "walton.nana@yahoo.com"
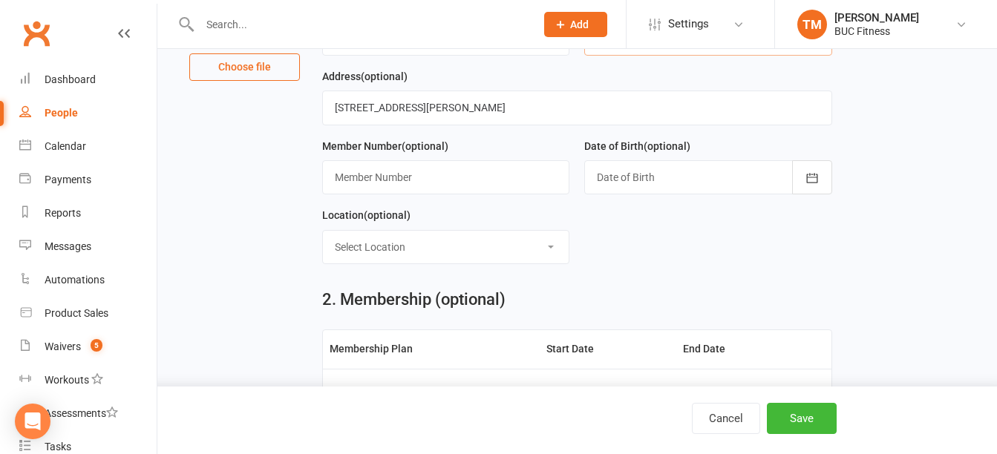
scroll to position [223, 0]
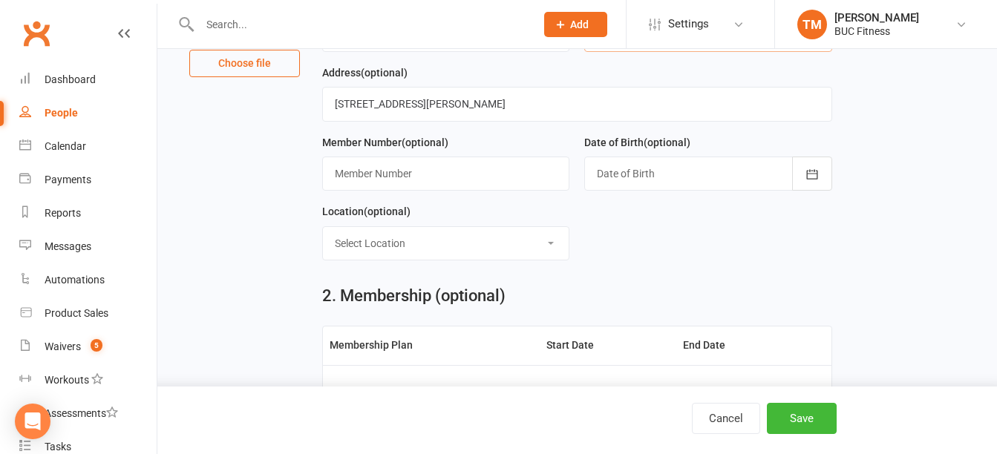
type input "9527370670"
click at [688, 179] on div at bounding box center [707, 174] width 247 height 34
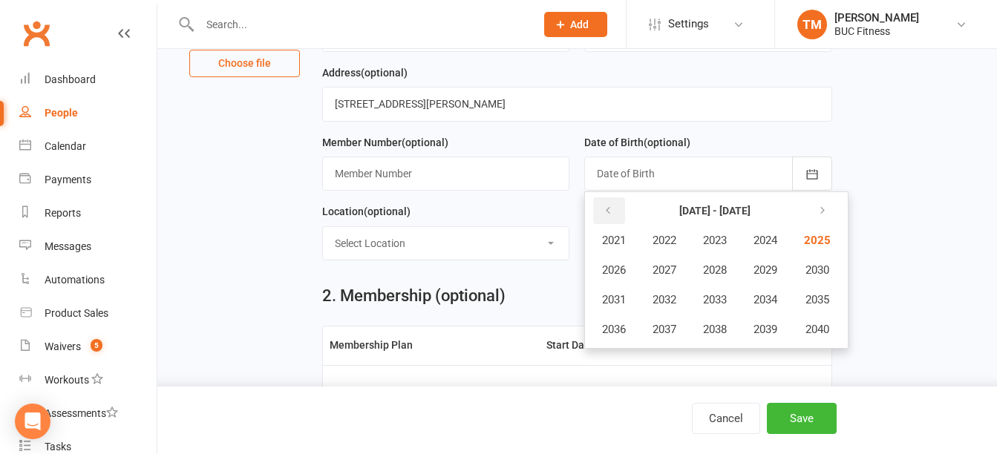
click at [615, 215] on button "button" at bounding box center [609, 210] width 32 height 27
click at [621, 330] on span "1996" at bounding box center [614, 329] width 24 height 13
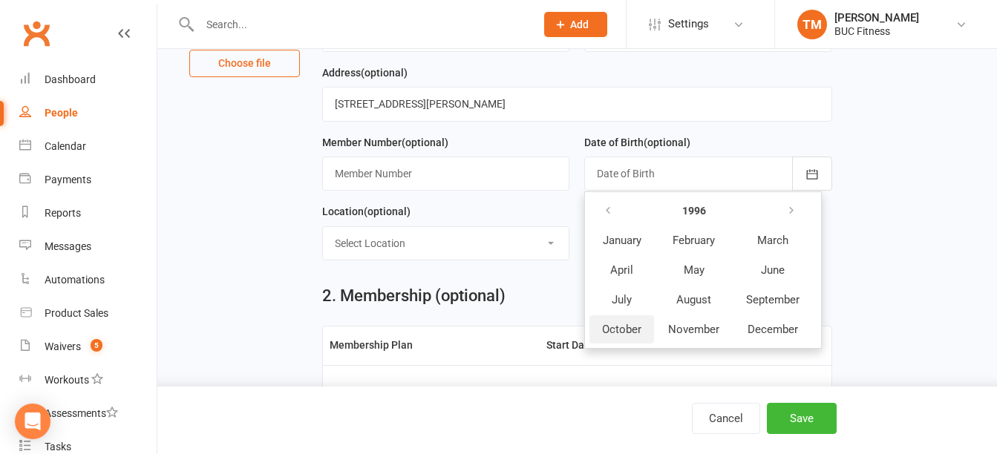
click at [631, 330] on span "October" at bounding box center [621, 329] width 39 height 13
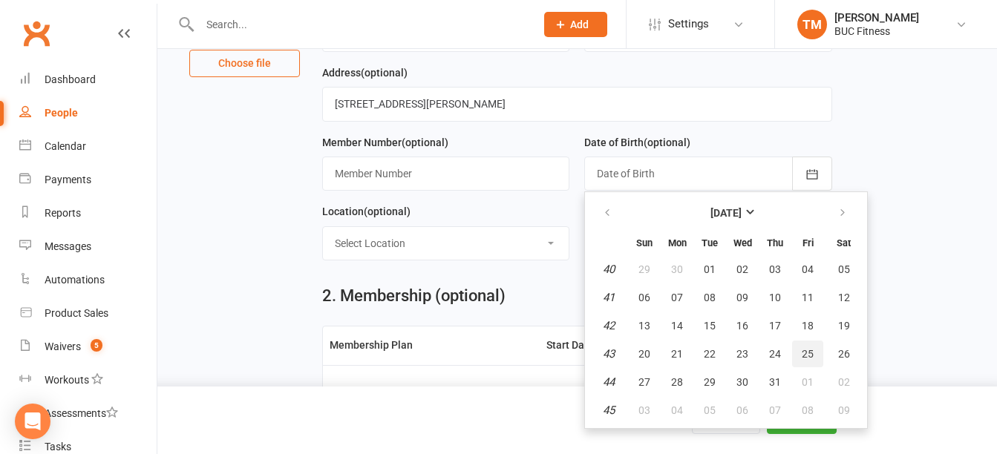
click at [810, 359] on span "25" at bounding box center [808, 354] width 12 height 12
type input "25 Oct 1996"
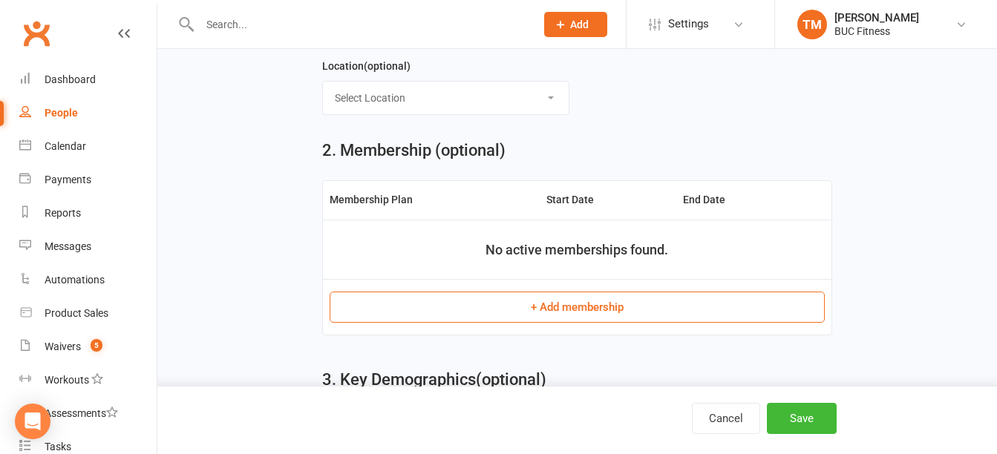
scroll to position [371, 0]
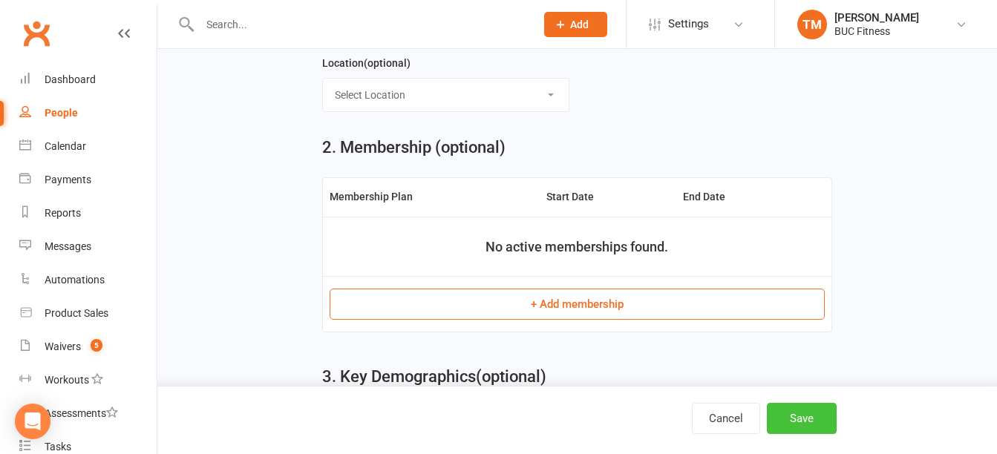
click at [805, 423] on button "Save" at bounding box center [802, 418] width 70 height 31
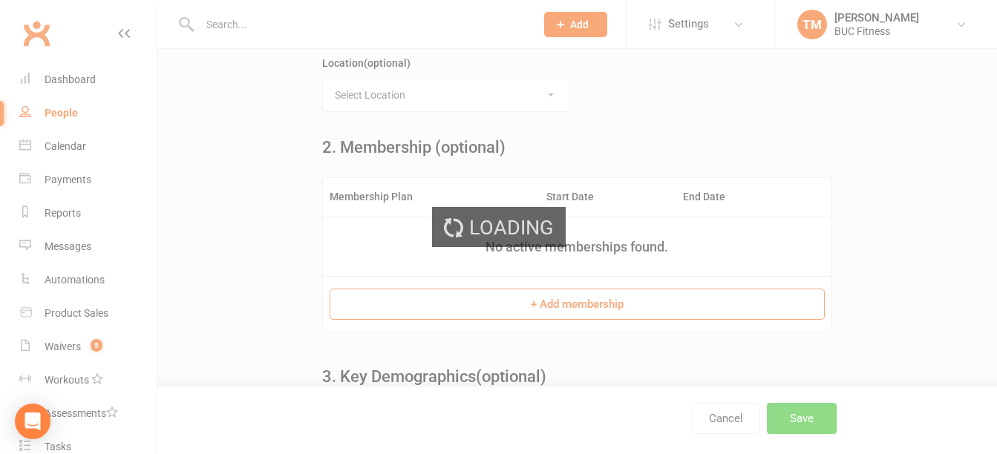
scroll to position [0, 0]
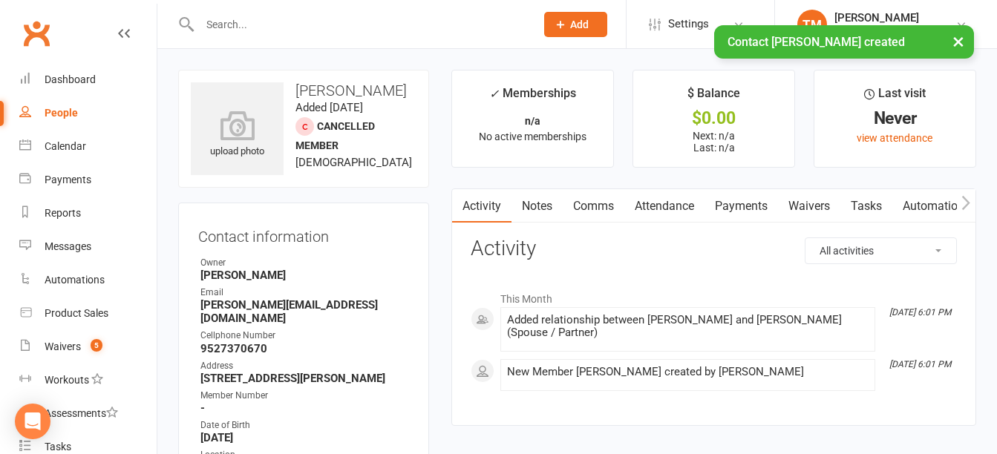
click at [306, 25] on div "× Contact Nana Walton created" at bounding box center [489, 25] width 978 height 0
click at [306, 17] on input "text" at bounding box center [360, 24] width 330 height 21
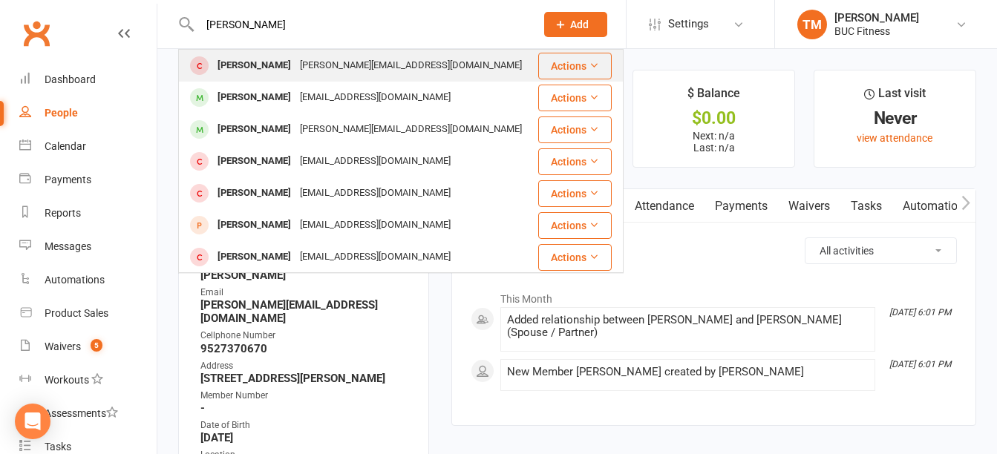
type input "Joe wal"
click at [267, 73] on div "[PERSON_NAME]" at bounding box center [254, 66] width 82 height 22
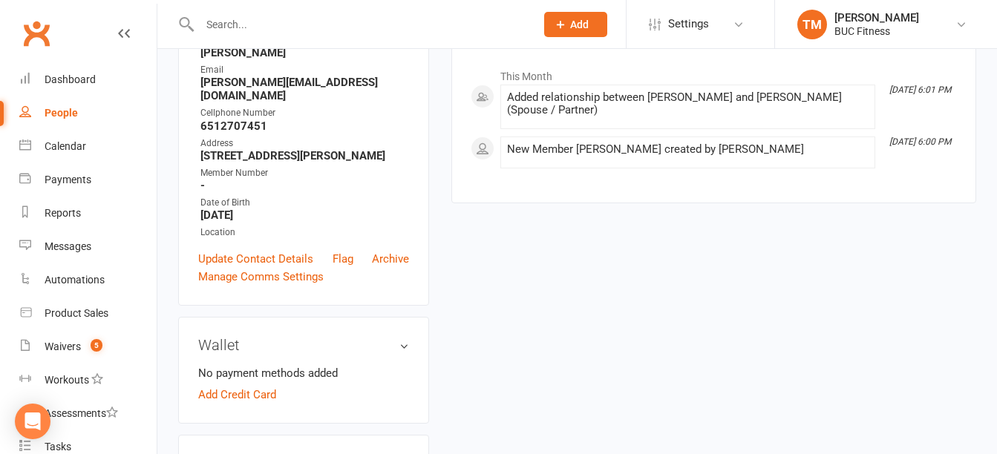
scroll to position [297, 0]
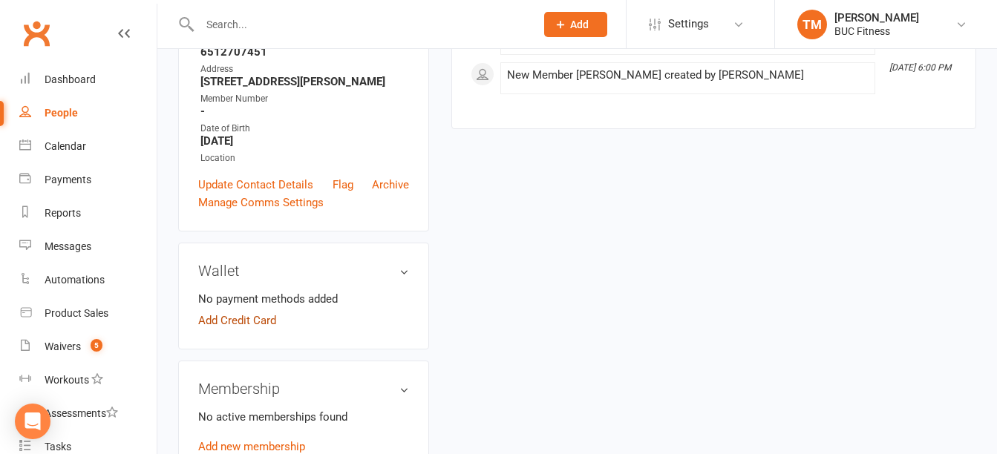
click at [258, 323] on link "Add Credit Card" at bounding box center [237, 321] width 78 height 18
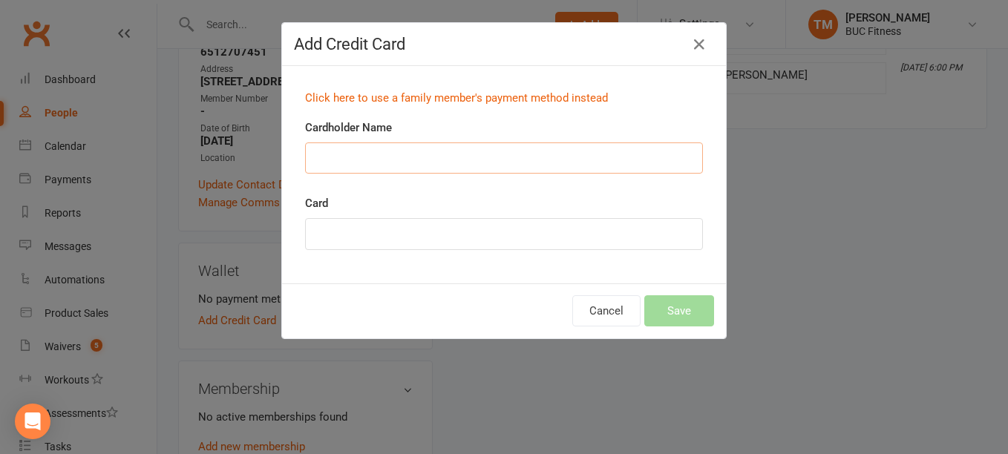
click at [377, 155] on input "Cardholder Name" at bounding box center [504, 158] width 398 height 31
type input "j"
type input "Joseph W Walson"
click at [395, 274] on div "Click here to use a family member's payment method instead Cardholder Name Jose…" at bounding box center [504, 175] width 444 height 218
click at [679, 313] on button "Save" at bounding box center [679, 311] width 70 height 31
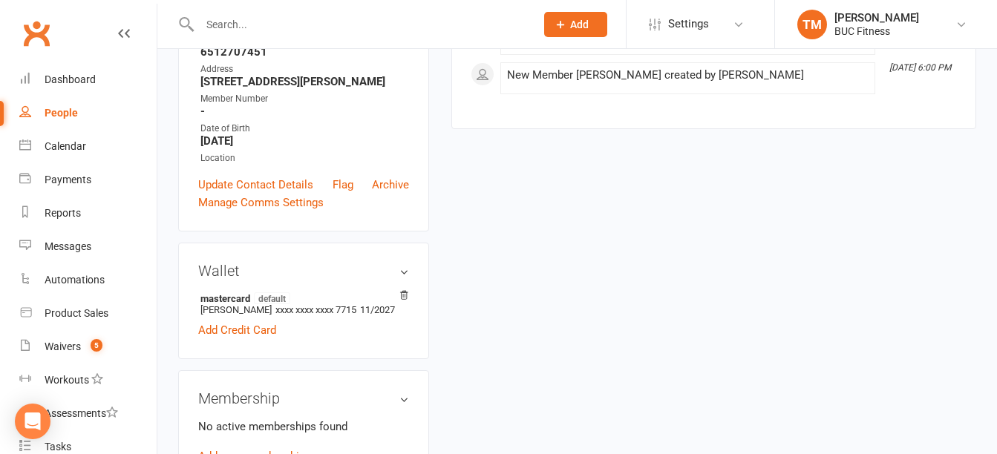
scroll to position [520, 0]
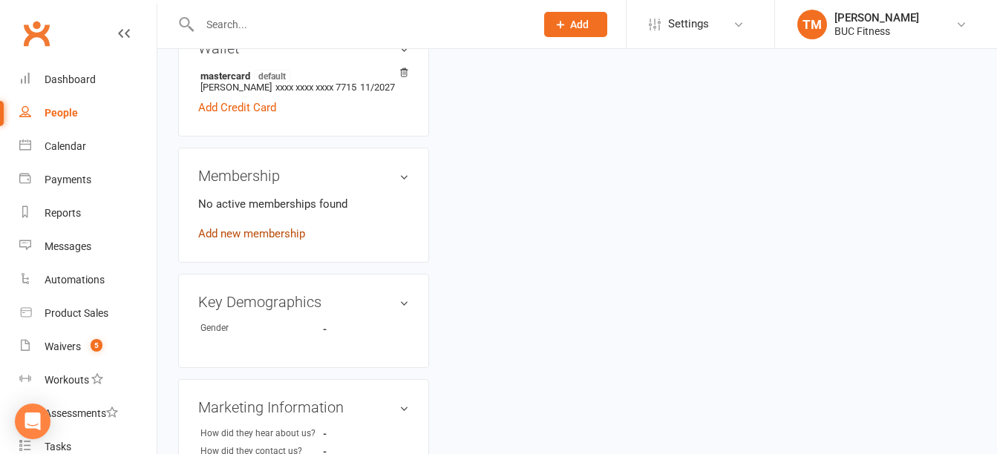
click at [238, 235] on link "Add new membership" at bounding box center [251, 233] width 107 height 13
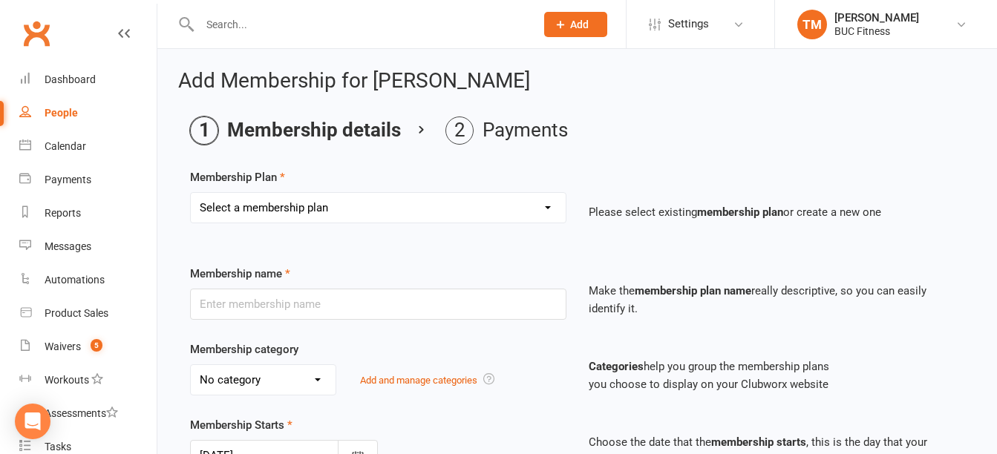
click at [415, 203] on select "Select a membership plan Create new Membership Plan Single Membership # (Plus T…" at bounding box center [378, 208] width 375 height 30
select select "7"
click at [191, 193] on select "Select a membership plan Create new Membership Plan Single Membership # (Plus T…" at bounding box center [378, 208] width 375 height 30
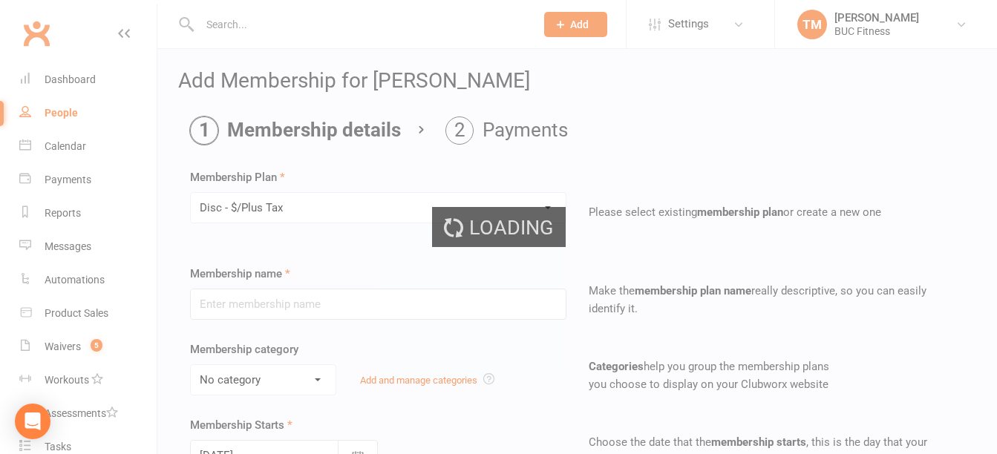
type input "Disc - $/Plus Tax"
select select "2"
type input "0"
select select "2"
type input "0"
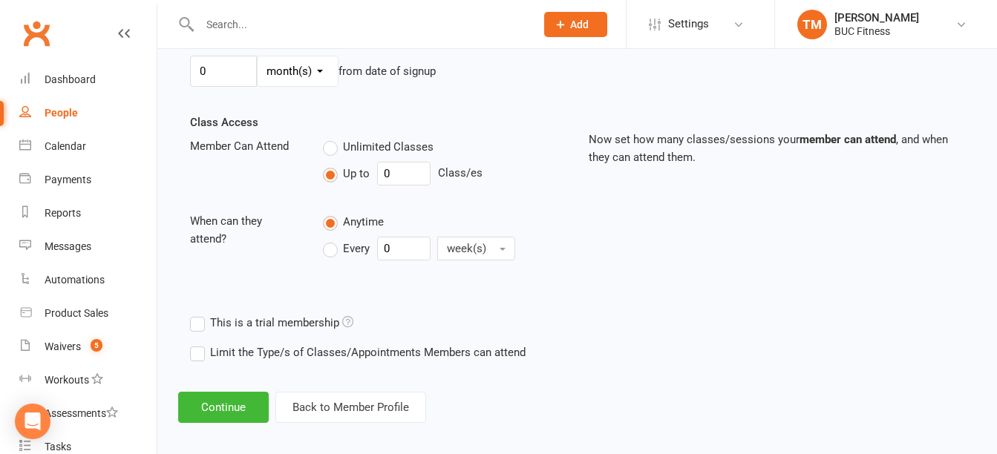
scroll to position [471, 0]
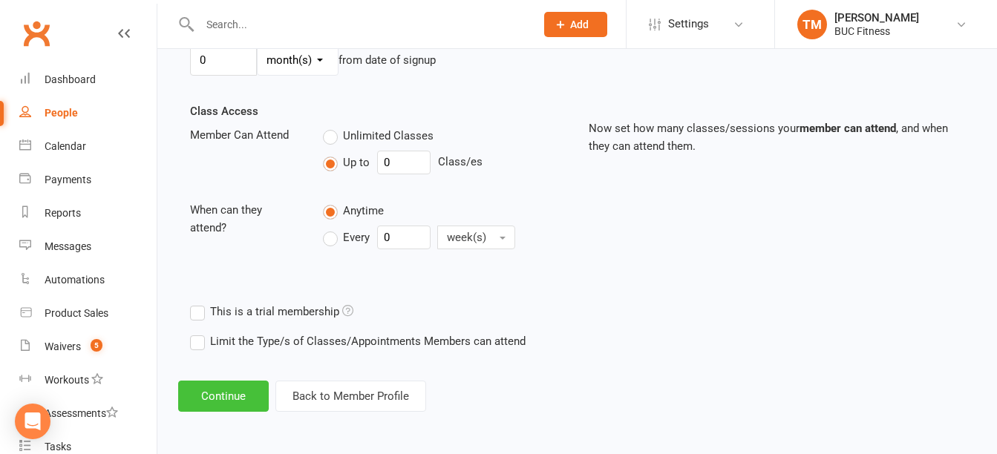
click at [229, 402] on button "Continue" at bounding box center [223, 396] width 91 height 31
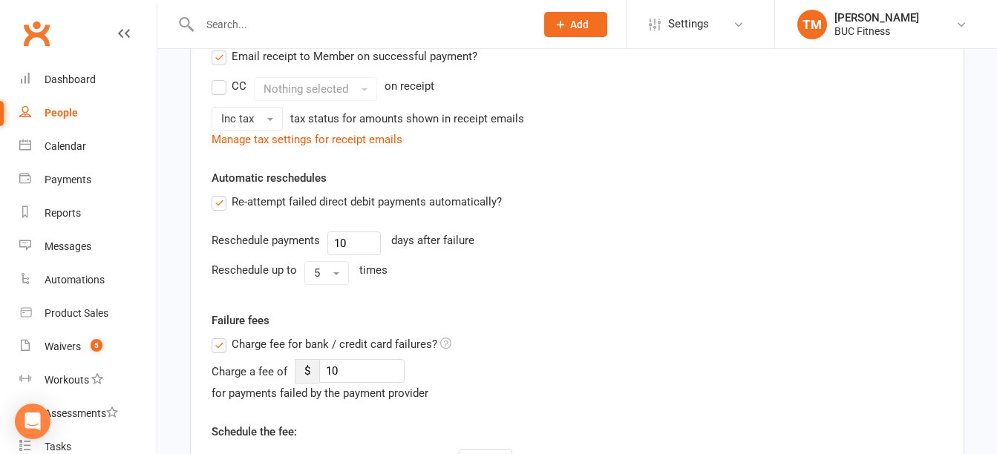
scroll to position [0, 0]
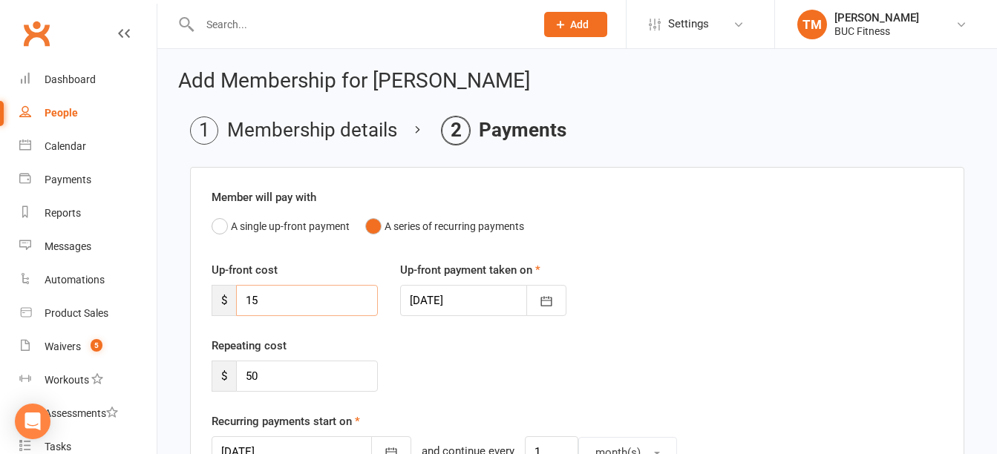
drag, startPoint x: 293, startPoint y: 307, endPoint x: 187, endPoint y: 306, distance: 105.4
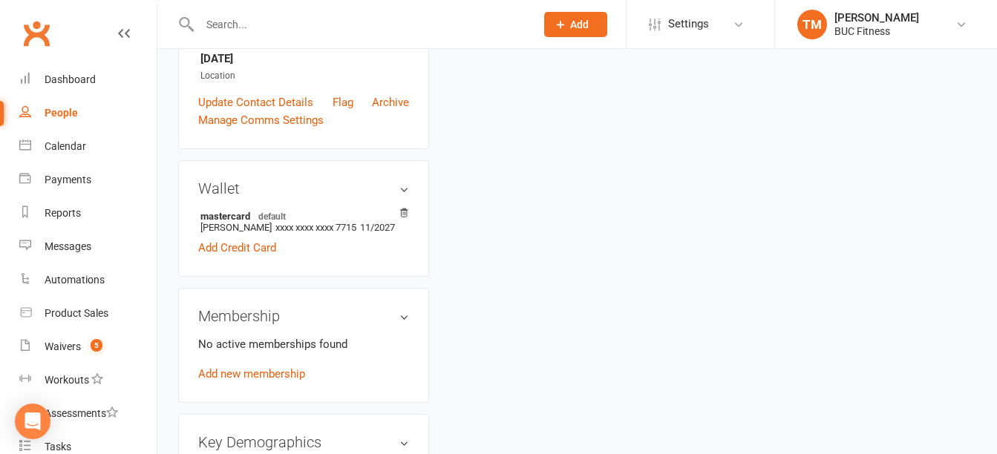
scroll to position [594, 0]
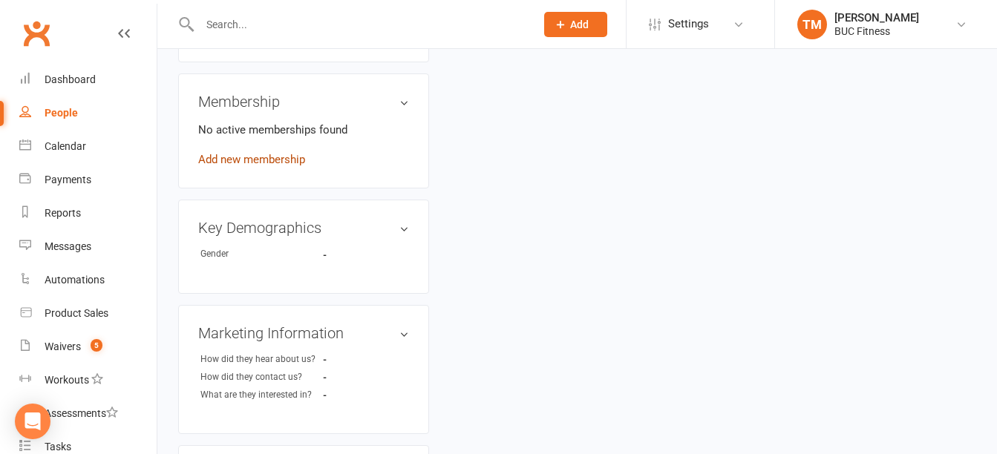
click at [247, 157] on link "Add new membership" at bounding box center [251, 159] width 107 height 13
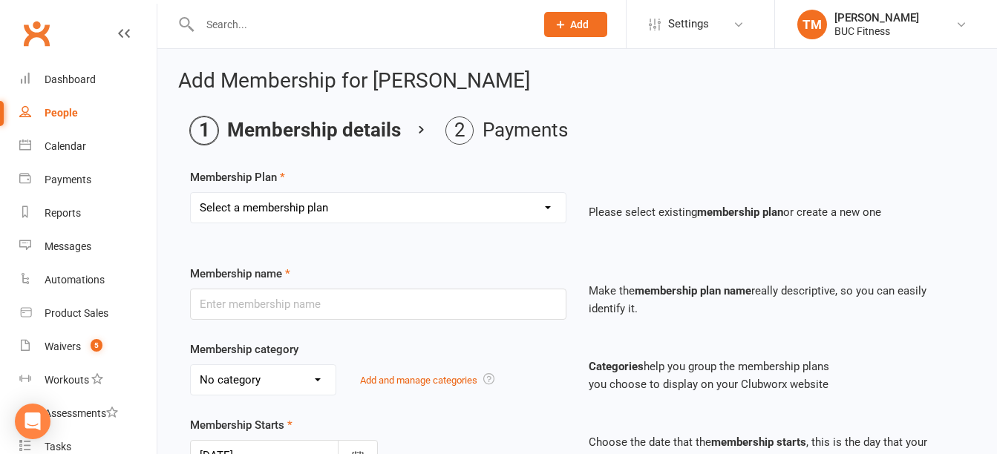
click at [365, 217] on select "Select a membership plan Create new Membership Plan Single Membership # (Plus T…" at bounding box center [378, 208] width 375 height 30
select select "7"
click at [191, 193] on select "Select a membership plan Create new Membership Plan Single Membership # (Plus T…" at bounding box center [378, 208] width 375 height 30
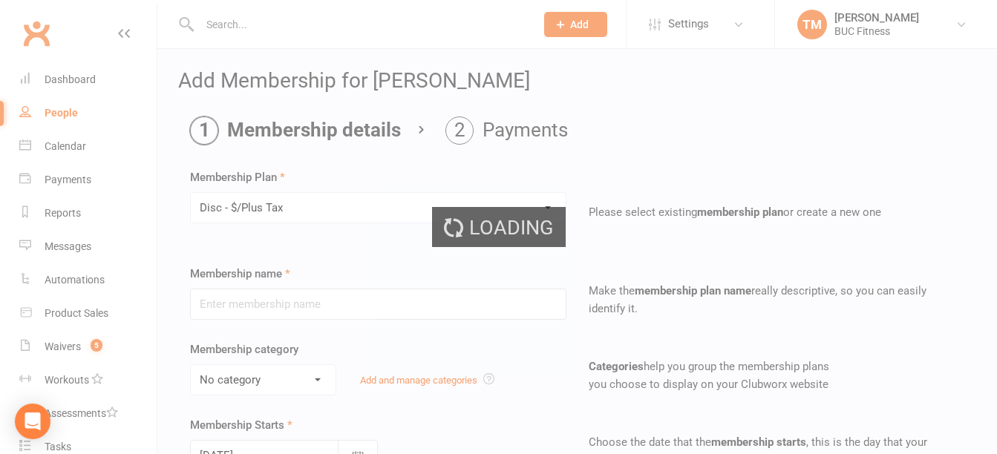
type input "Disc - $/Plus Tax"
select select "2"
type input "0"
select select "2"
type input "0"
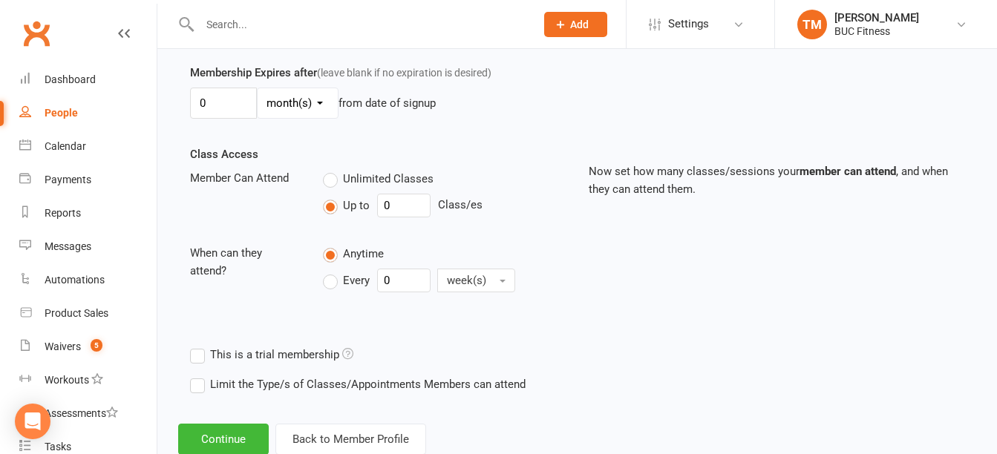
scroll to position [471, 0]
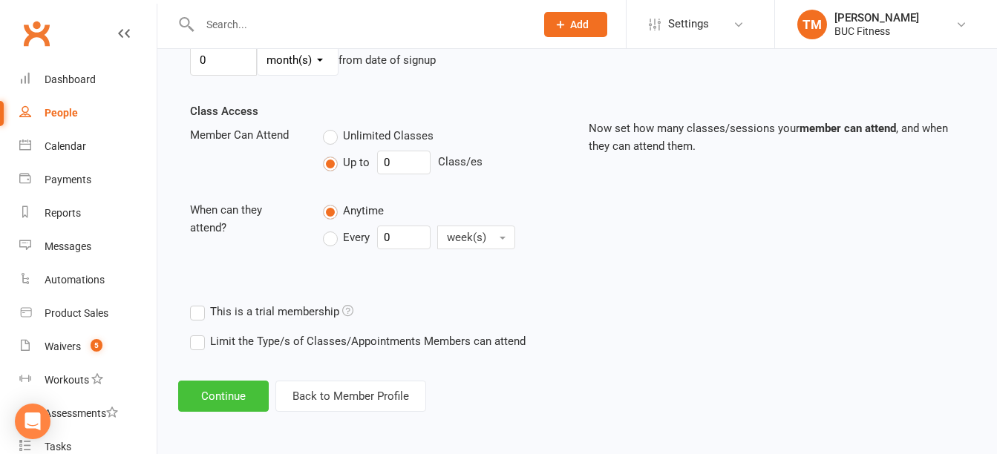
click at [203, 399] on button "Continue" at bounding box center [223, 396] width 91 height 31
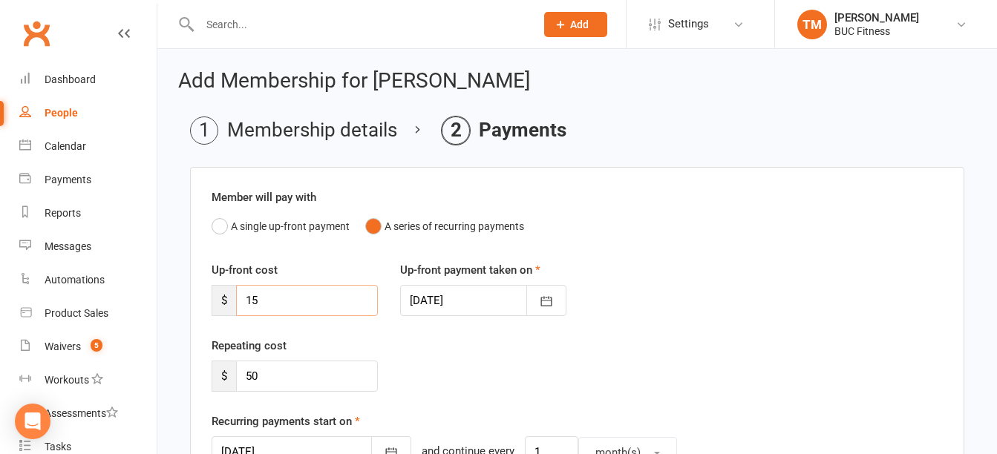
drag, startPoint x: 255, startPoint y: 304, endPoint x: 188, endPoint y: 304, distance: 67.6
type input "20"
click at [320, 378] on input "50" at bounding box center [307, 376] width 142 height 31
type input "5"
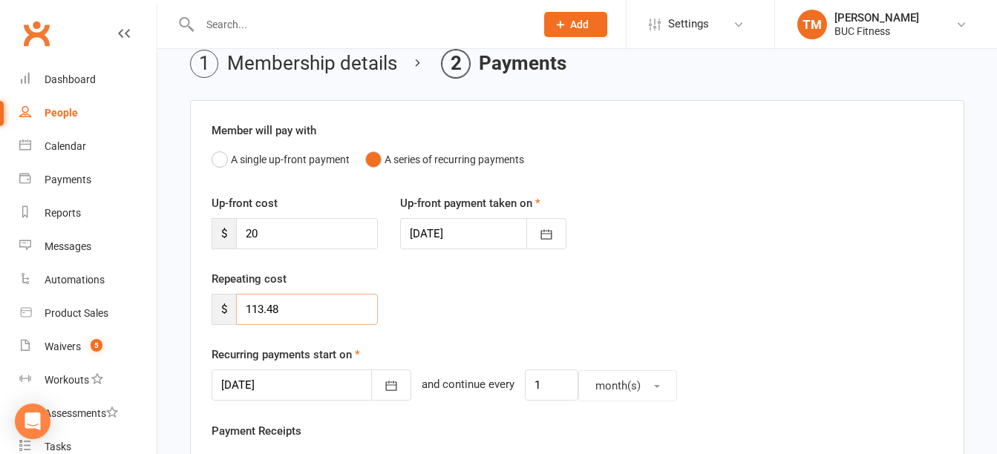
scroll to position [148, 0]
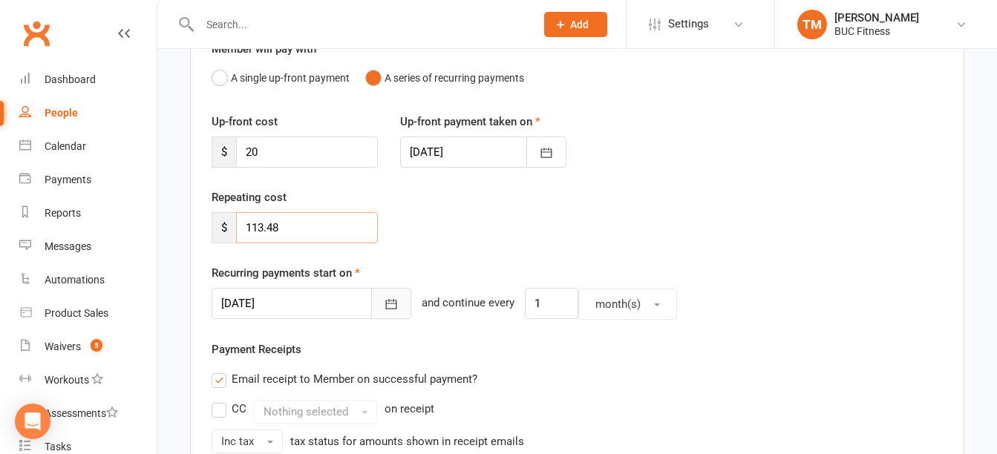
type input "113.48"
click at [384, 307] on icon "button" at bounding box center [391, 304] width 15 height 15
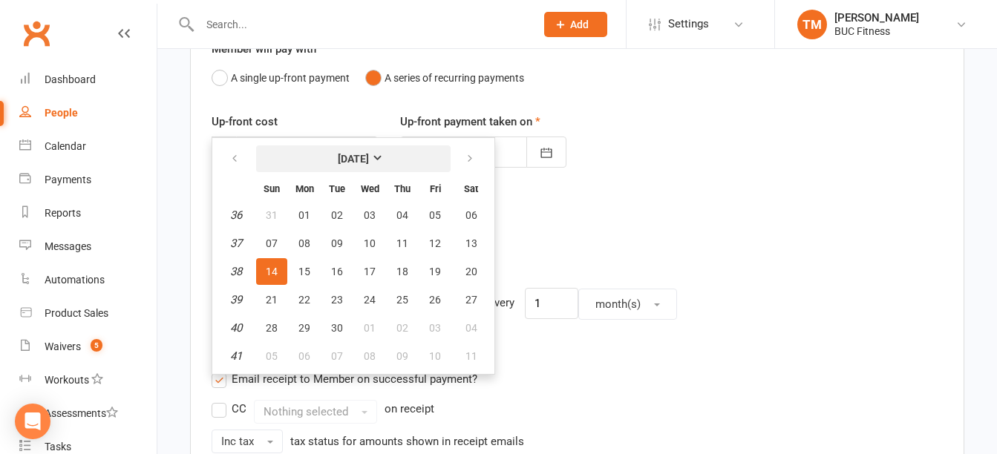
click at [369, 157] on strong "September 2025" at bounding box center [353, 159] width 31 height 12
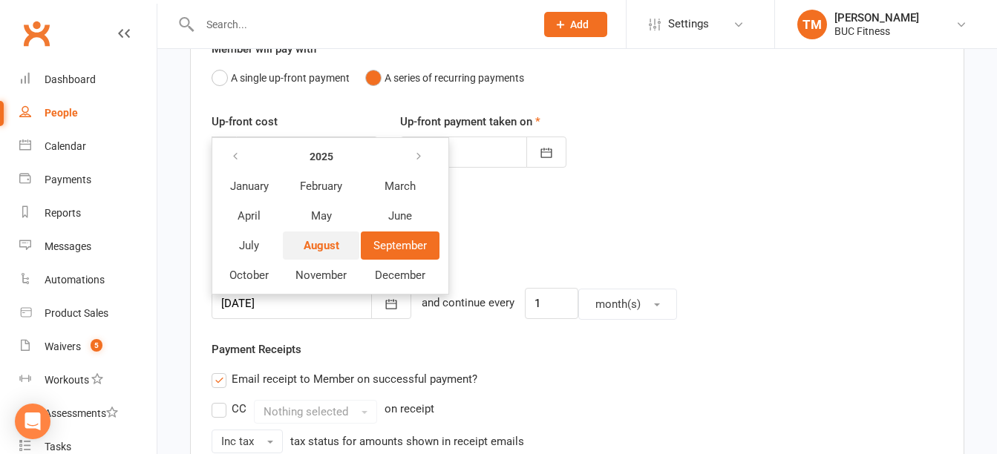
click at [324, 250] on span "August" at bounding box center [322, 245] width 36 height 13
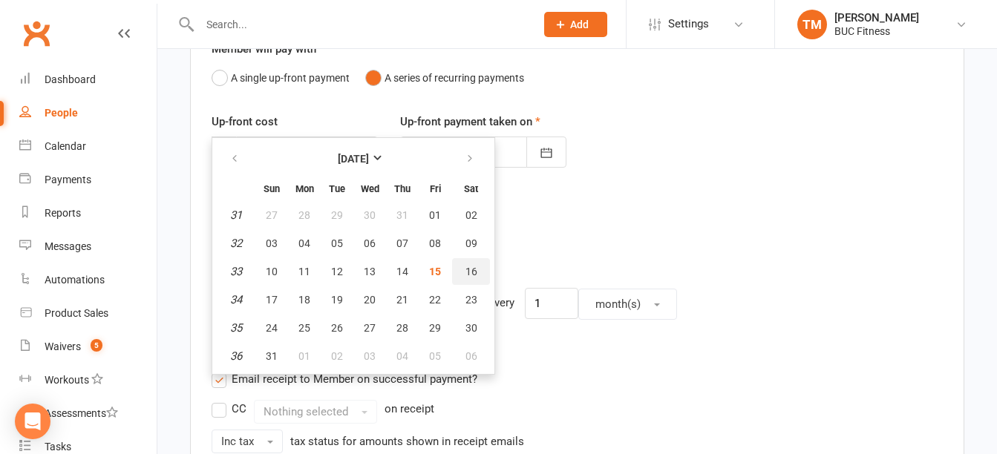
click at [467, 272] on span "16" at bounding box center [472, 272] width 12 height 12
type input "16 Aug 2025"
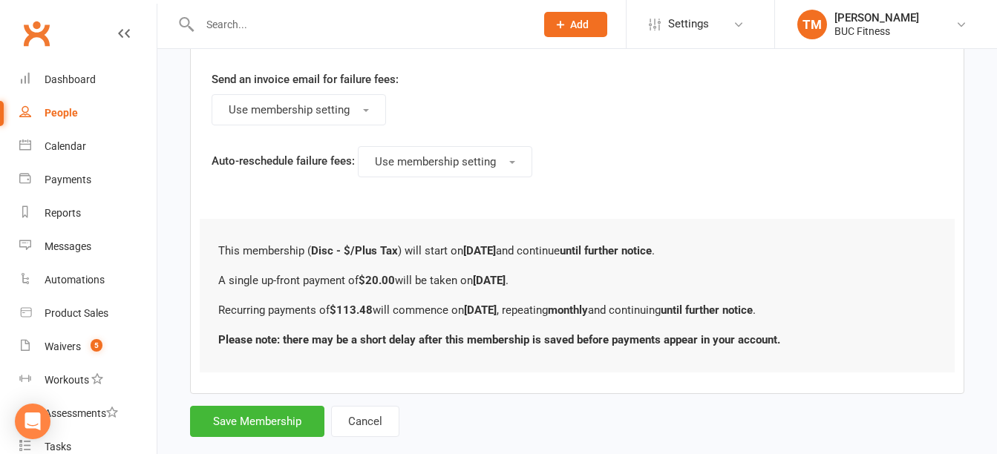
scroll to position [965, 0]
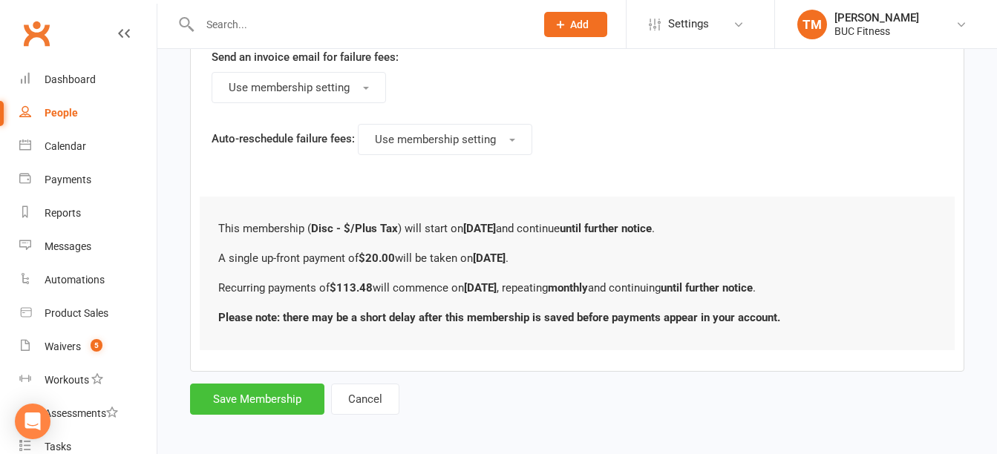
click at [252, 399] on button "Save Membership" at bounding box center [257, 399] width 134 height 31
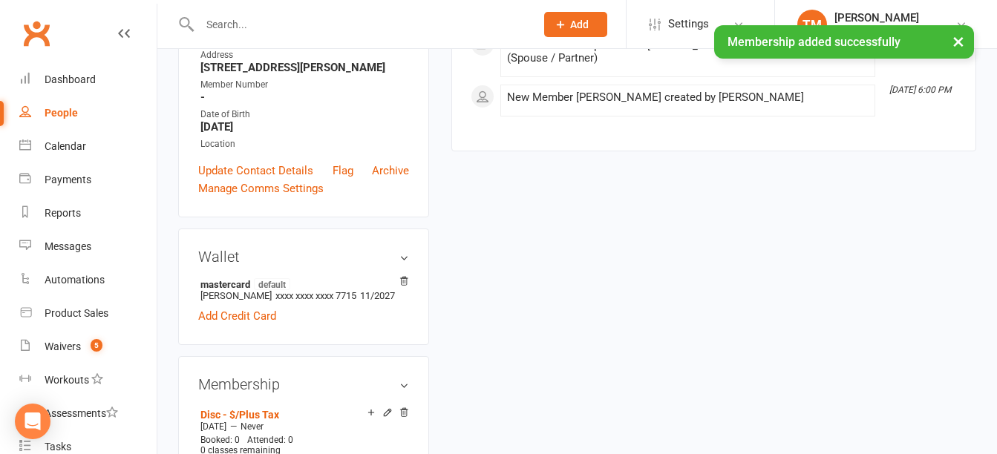
scroll to position [74, 0]
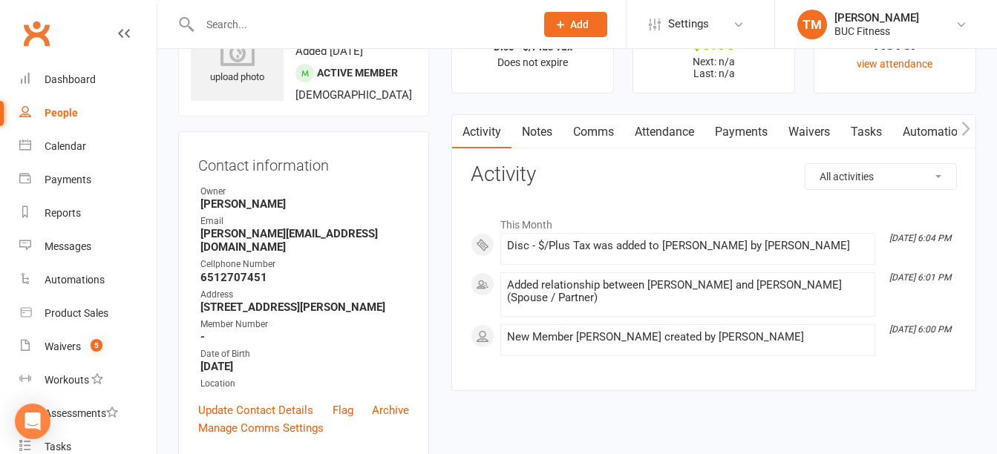
click at [814, 129] on link "Waivers" at bounding box center [809, 132] width 62 height 34
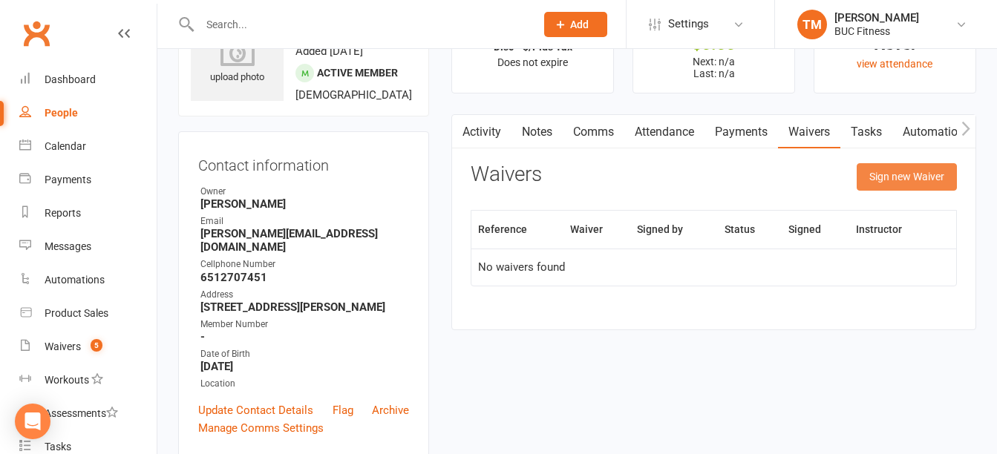
click at [912, 171] on button "Sign new Waiver" at bounding box center [907, 176] width 100 height 27
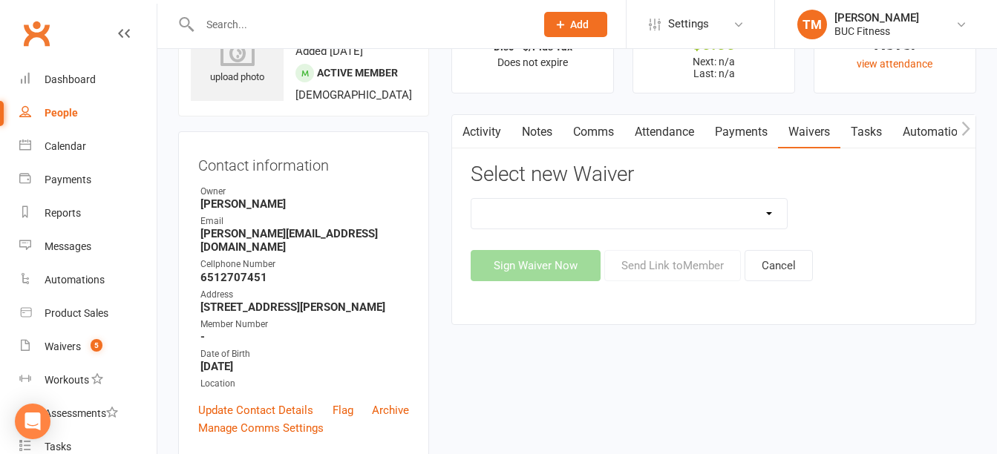
click at [673, 216] on select "New Client--Barnesville New Client--Fergus Falls Photo Release Waiver Rules / I…" at bounding box center [628, 214] width 315 height 30
select select "5045"
click at [471, 199] on select "New Client--Barnesville New Client--Fergus Falls Photo Release Waiver Rules / I…" at bounding box center [628, 214] width 315 height 30
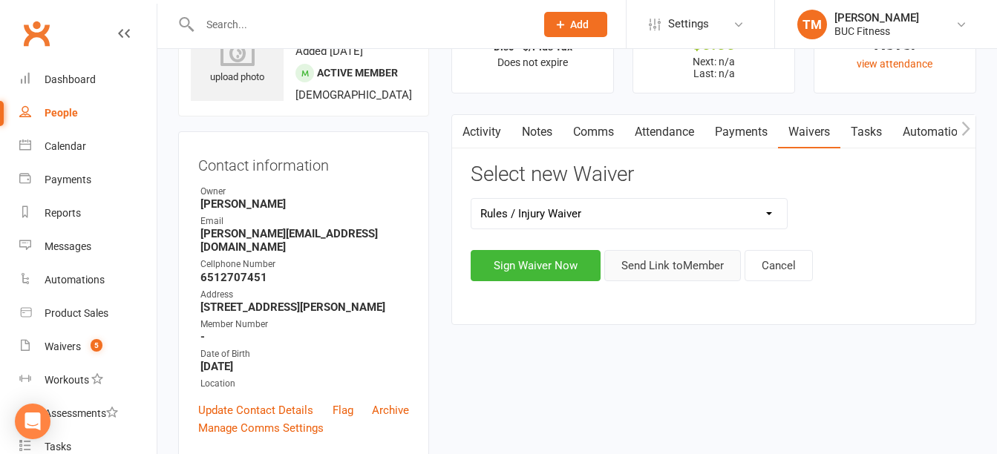
click at [676, 269] on button "Send Link to Member" at bounding box center [672, 265] width 137 height 31
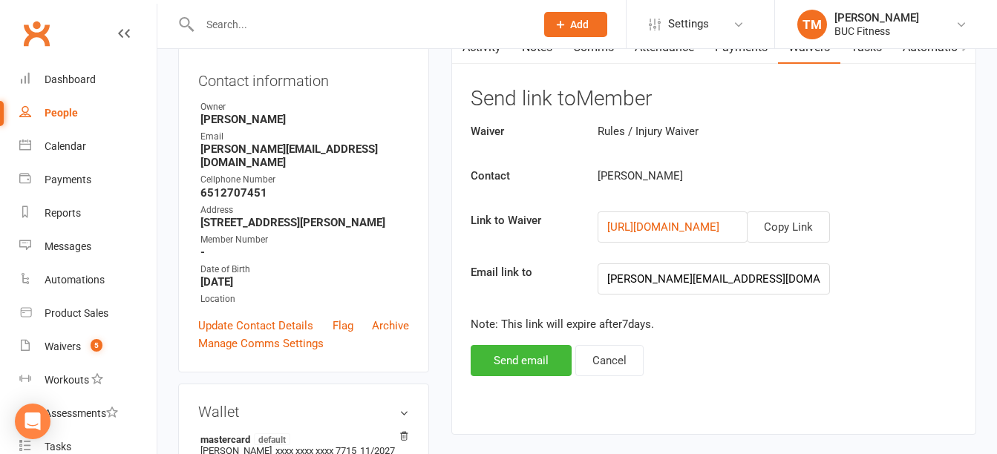
scroll to position [297, 0]
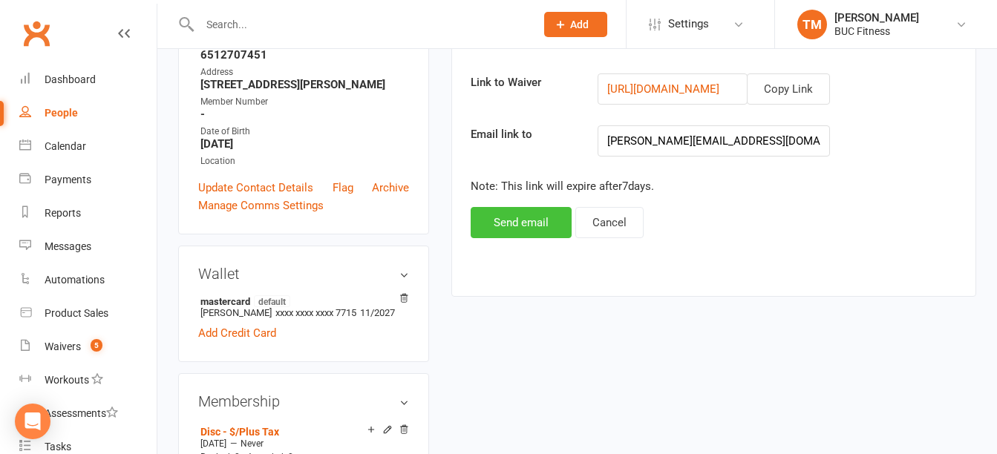
click at [499, 218] on button "Send email" at bounding box center [521, 222] width 101 height 31
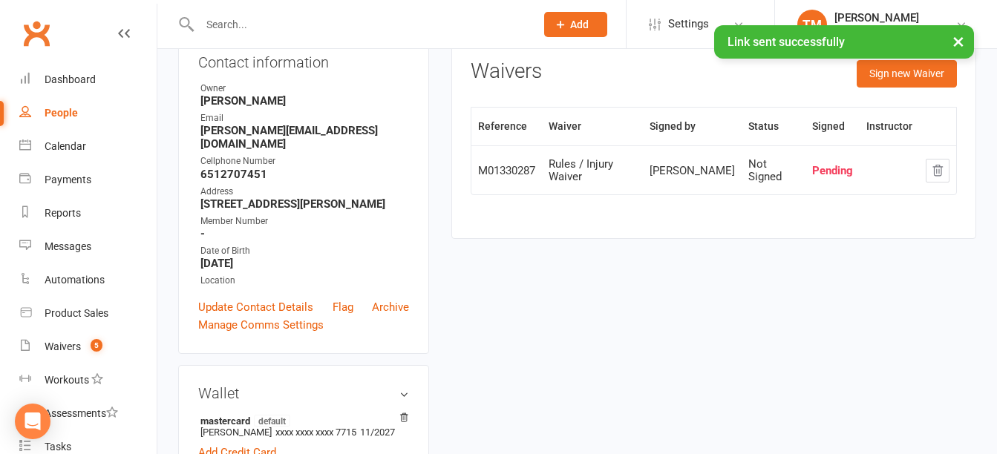
scroll to position [0, 0]
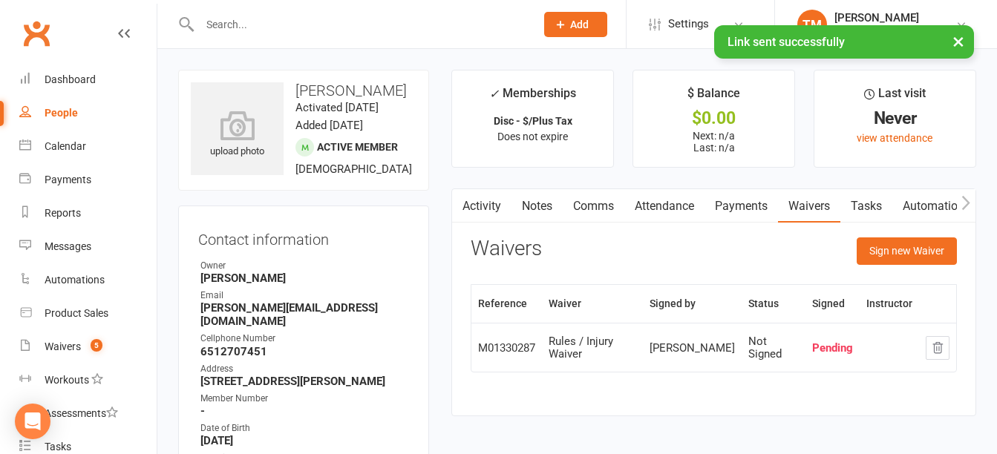
click at [446, 25] on div "× Link sent successfully" at bounding box center [489, 25] width 978 height 0
click at [382, 20] on input "text" at bounding box center [360, 24] width 330 height 21
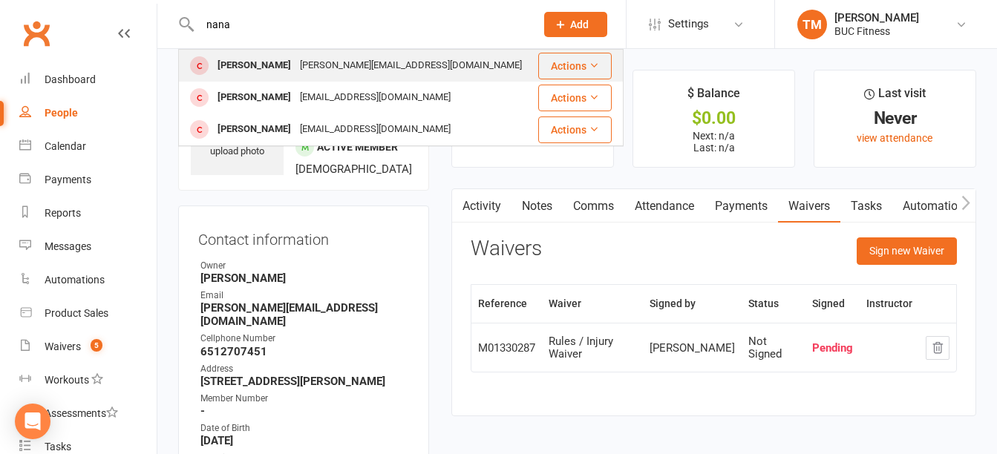
type input "nana"
click at [345, 61] on div "walton.nana@yahoo.com" at bounding box center [411, 66] width 231 height 22
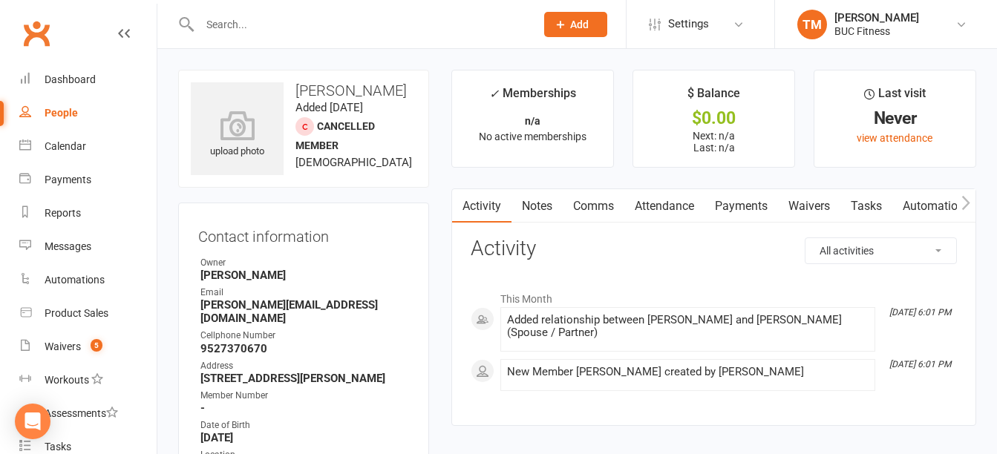
click at [820, 208] on link "Waivers" at bounding box center [809, 206] width 62 height 34
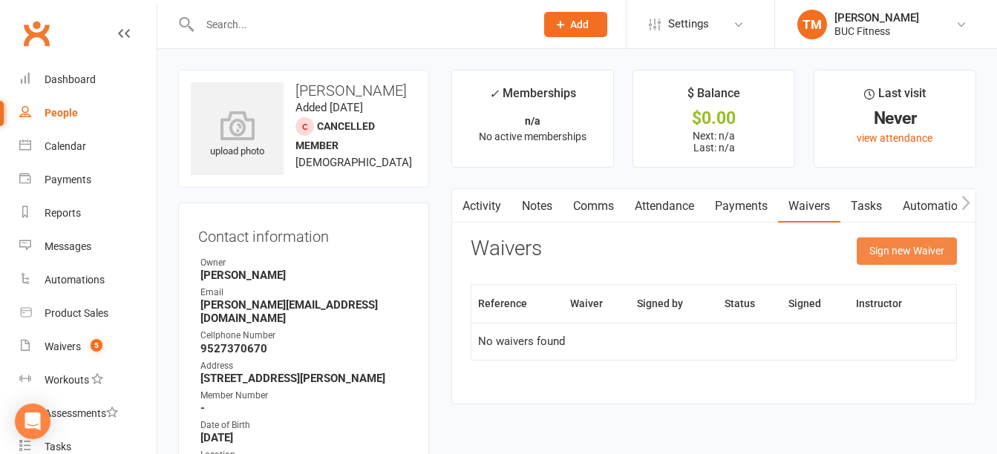
click at [898, 253] on button "Sign new Waiver" at bounding box center [907, 251] width 100 height 27
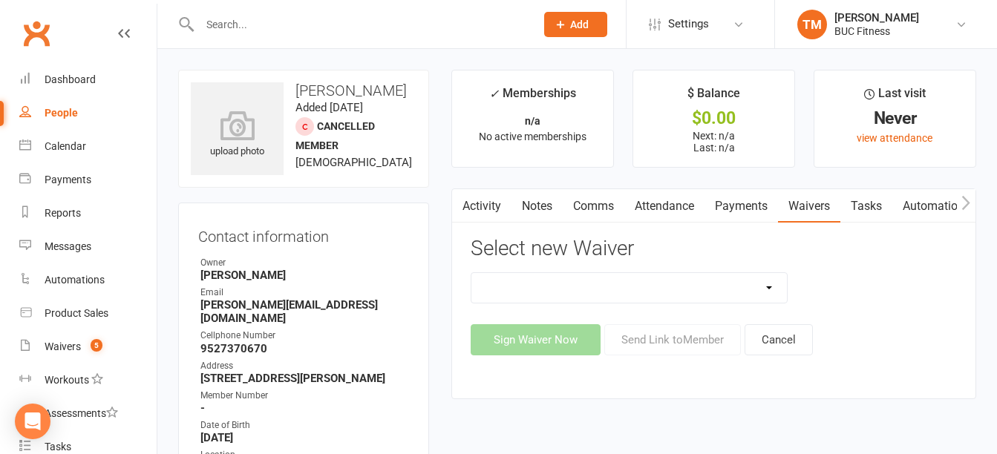
click at [716, 290] on select "New Client--Barnesville New Client--Fergus Falls Photo Release Waiver Rules / I…" at bounding box center [628, 288] width 315 height 30
select select "5045"
click at [471, 273] on select "New Client--Barnesville New Client--Fergus Falls Photo Release Waiver Rules / I…" at bounding box center [628, 288] width 315 height 30
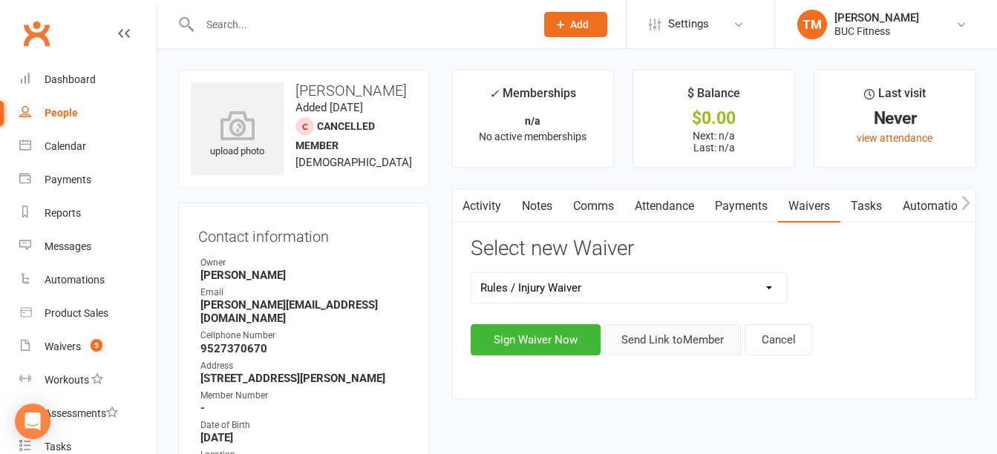
click at [683, 346] on button "Send Link to Member" at bounding box center [672, 339] width 137 height 31
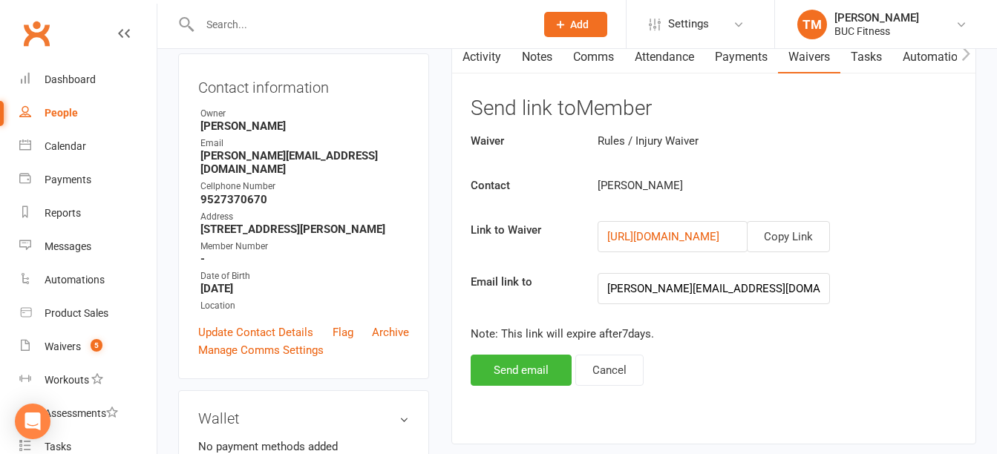
scroll to position [297, 0]
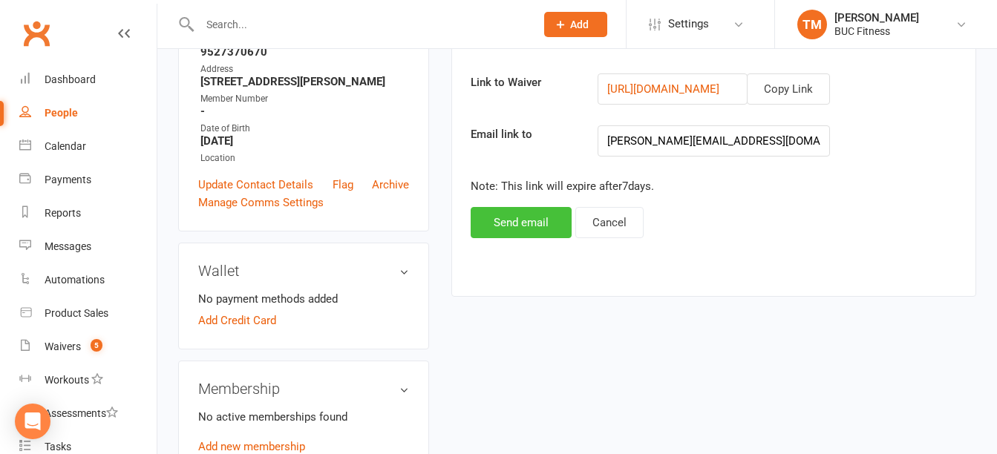
click at [525, 221] on button "Send email" at bounding box center [521, 222] width 101 height 31
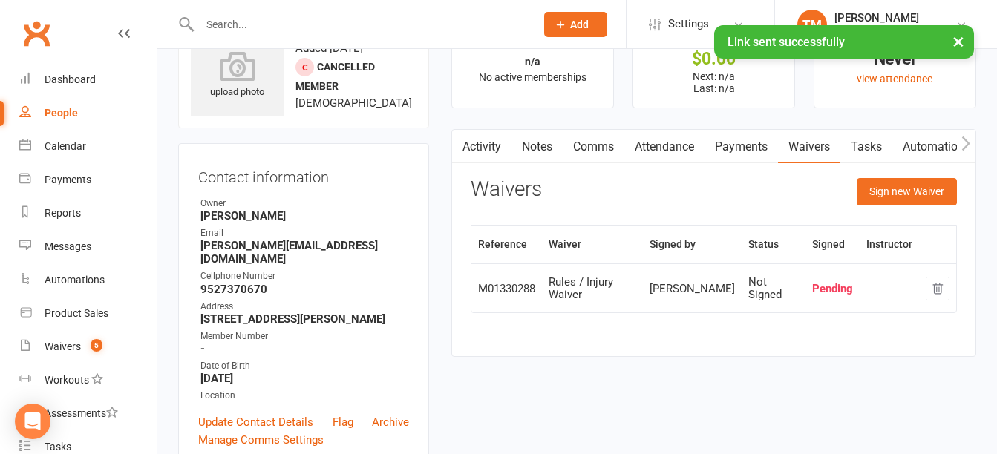
scroll to position [0, 0]
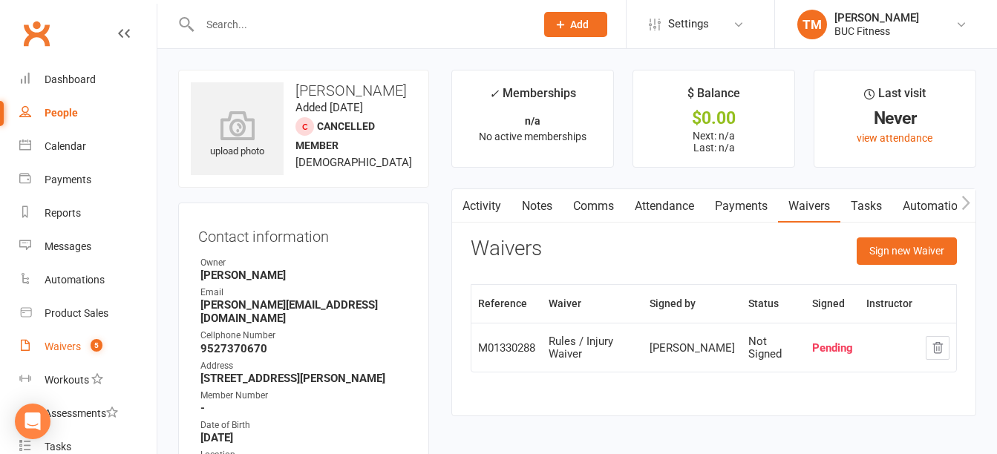
click at [59, 346] on div "Waivers" at bounding box center [63, 347] width 36 height 12
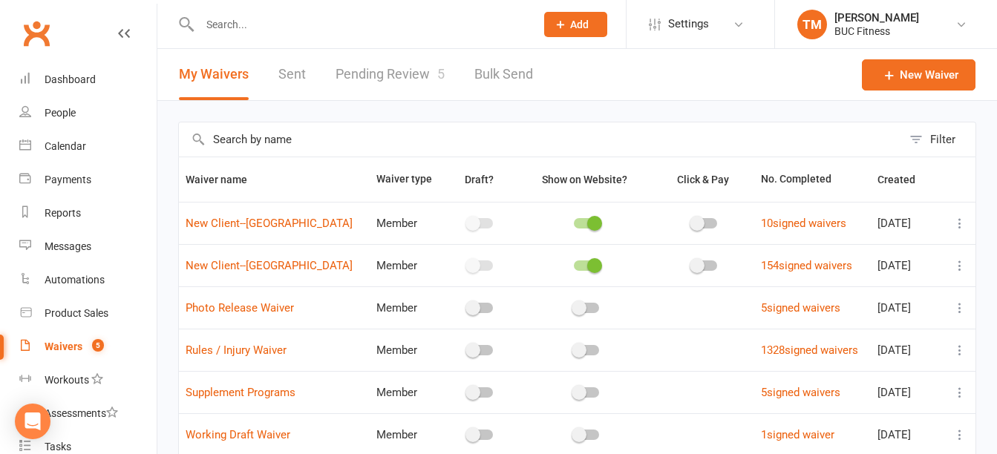
click at [415, 67] on link "Pending Review 5" at bounding box center [390, 74] width 109 height 51
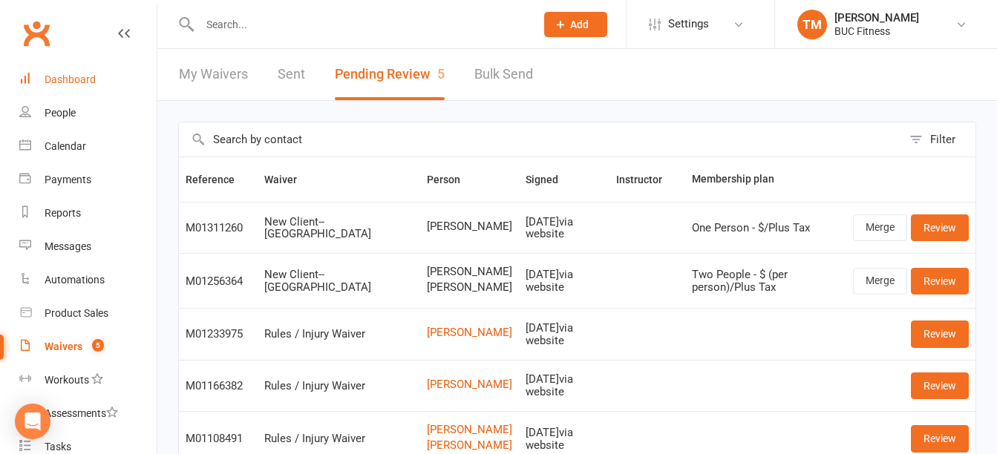
click at [64, 83] on div "Dashboard" at bounding box center [70, 80] width 51 height 12
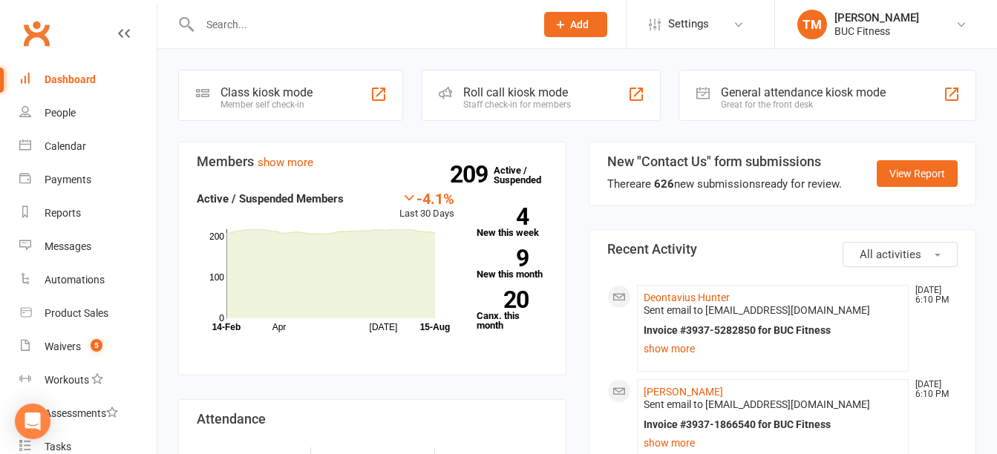
click at [327, 26] on input "text" at bounding box center [360, 24] width 330 height 21
click at [68, 79] on div "Dashboard" at bounding box center [70, 80] width 51 height 12
click at [57, 349] on div "Waivers" at bounding box center [63, 347] width 36 height 12
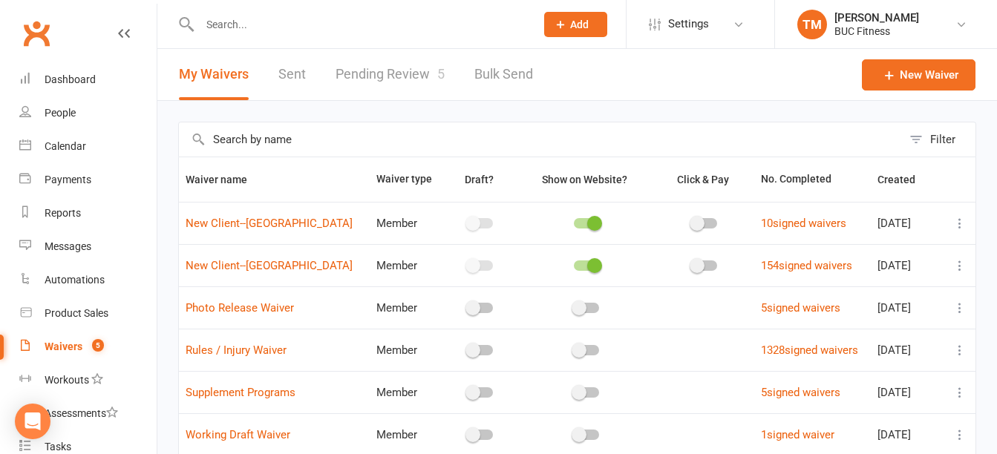
click at [381, 73] on link "Pending Review 5" at bounding box center [390, 74] width 109 height 51
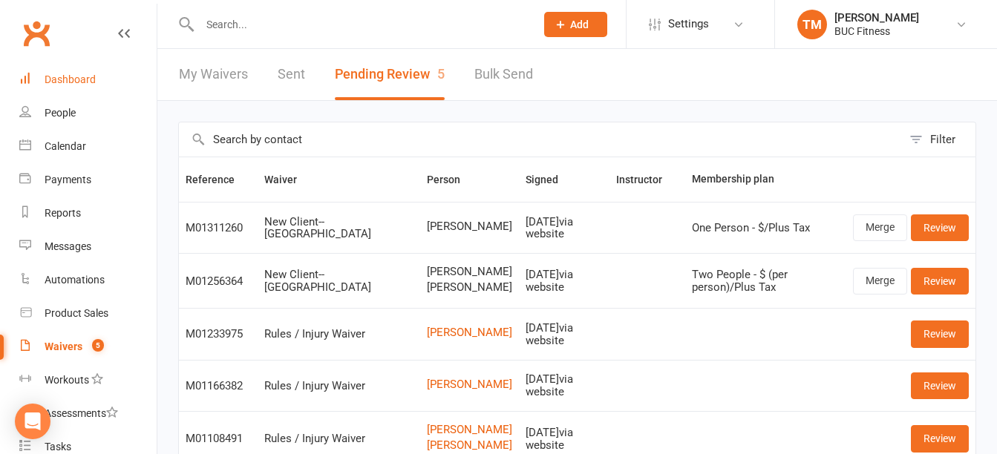
click at [74, 72] on link "Dashboard" at bounding box center [87, 79] width 137 height 33
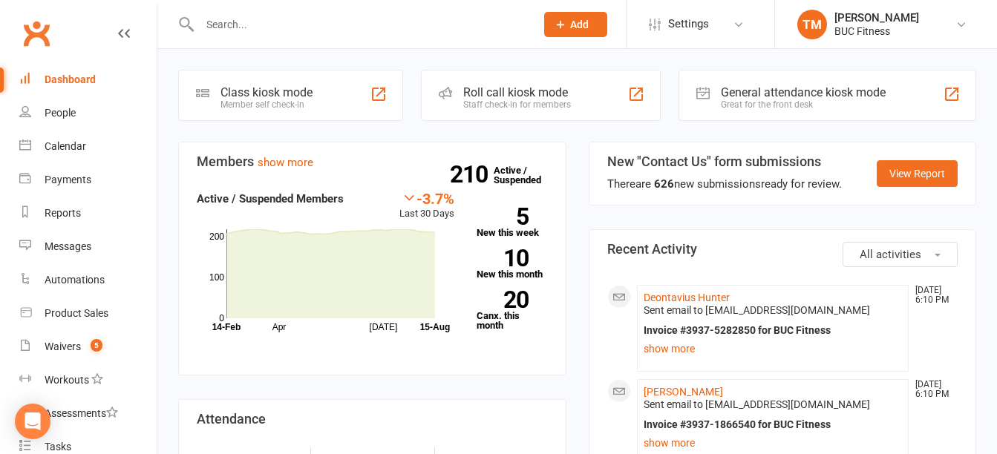
click at [328, 27] on input "text" at bounding box center [360, 24] width 330 height 21
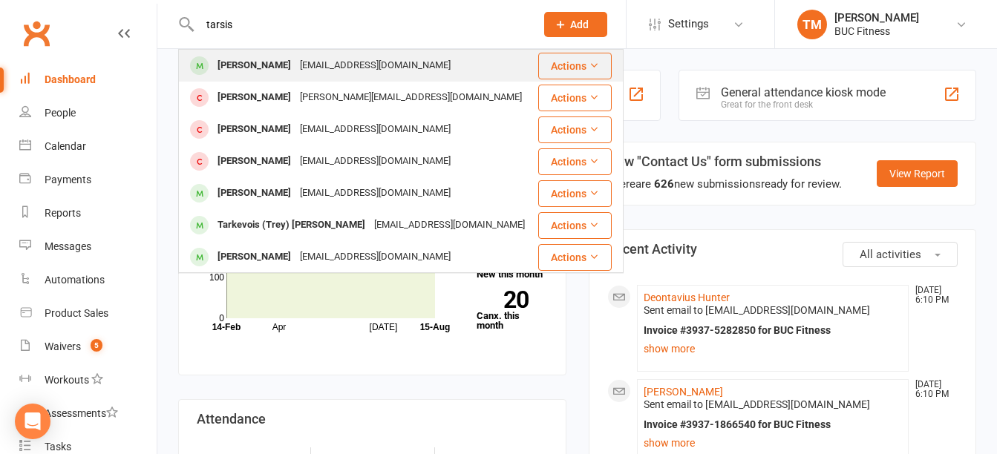
type input "tarsis"
click at [296, 62] on div "[EMAIL_ADDRESS][DOMAIN_NAME]" at bounding box center [376, 66] width 160 height 22
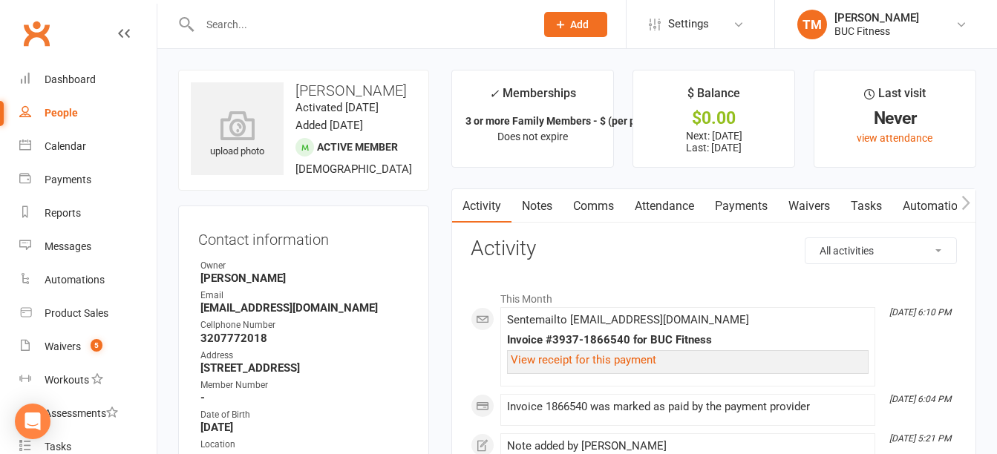
click at [822, 200] on link "Waivers" at bounding box center [809, 206] width 62 height 34
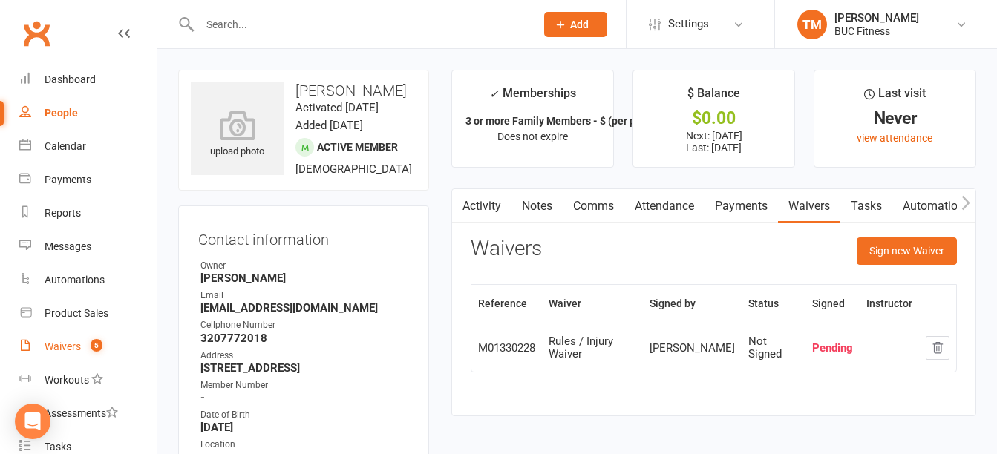
click at [51, 346] on div "Waivers" at bounding box center [63, 347] width 36 height 12
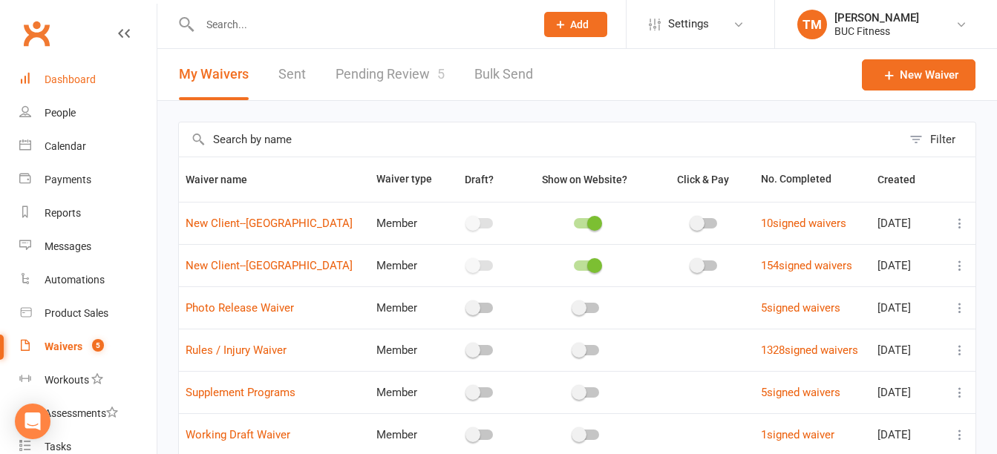
click at [59, 73] on link "Dashboard" at bounding box center [87, 79] width 137 height 33
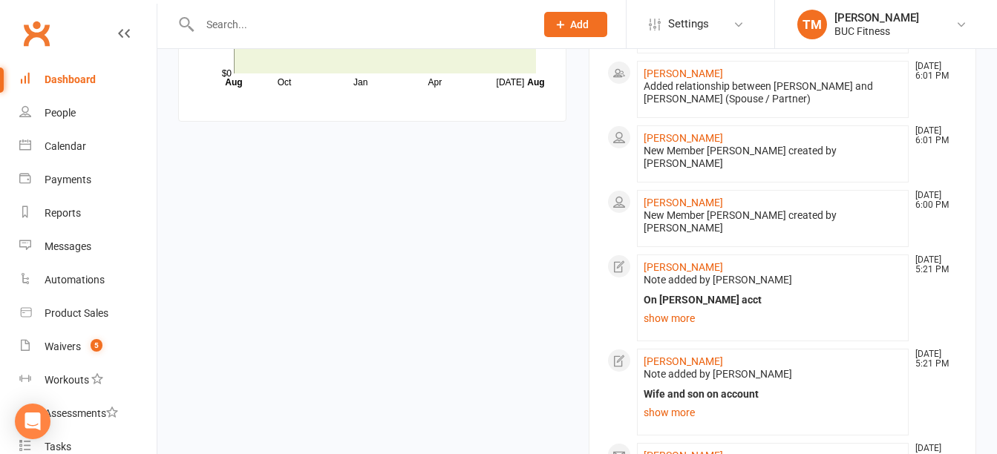
scroll to position [1262, 0]
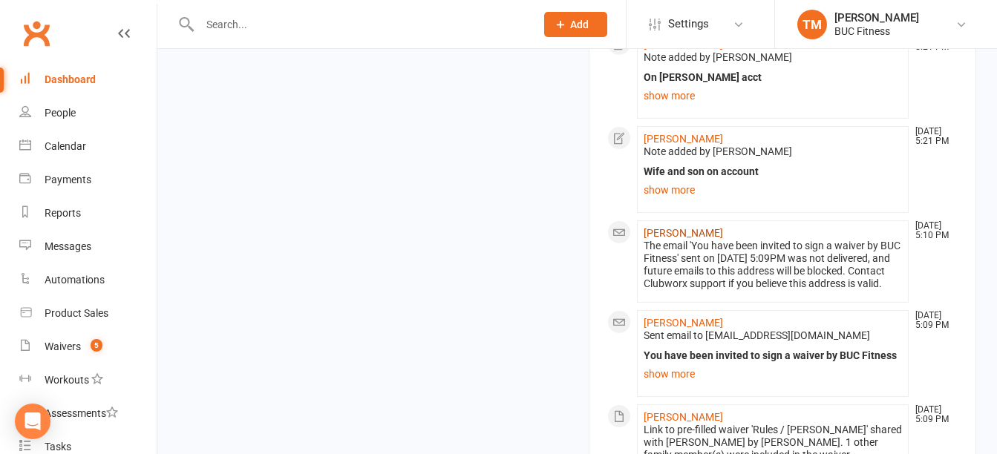
click at [707, 227] on link "[PERSON_NAME]" at bounding box center [683, 233] width 79 height 12
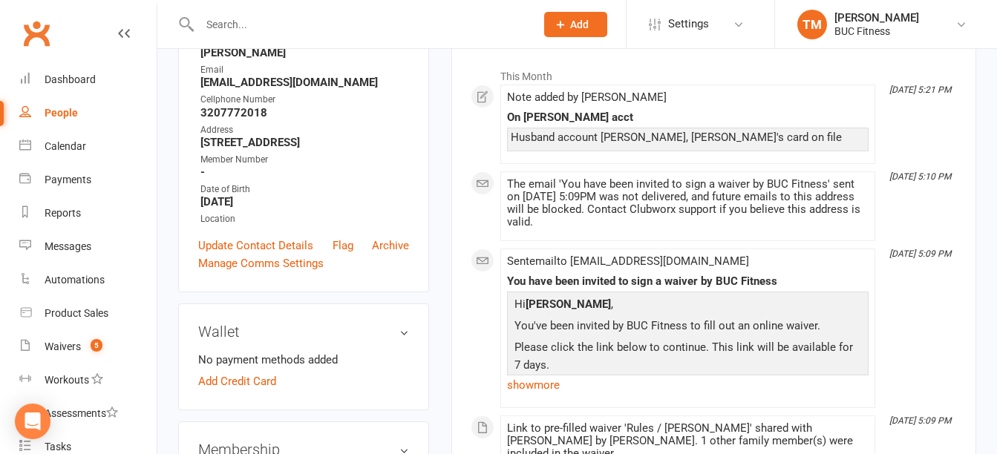
scroll to position [148, 0]
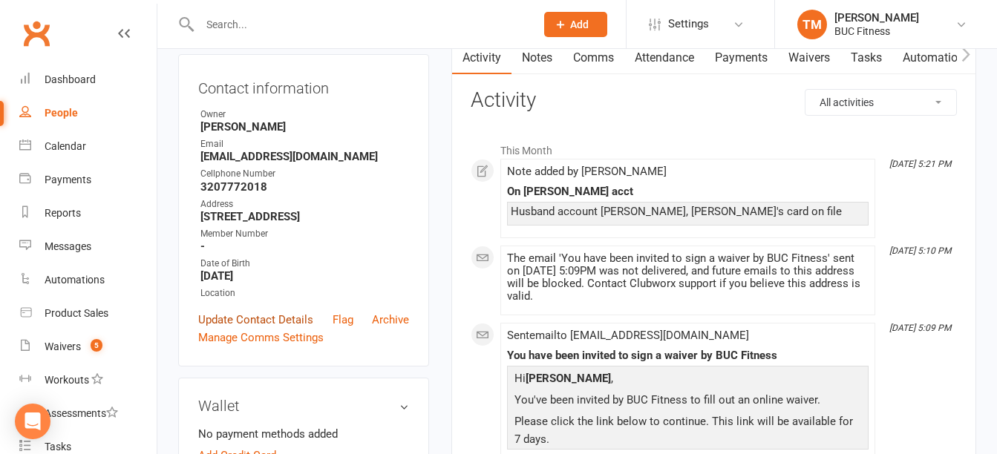
click at [283, 328] on link "Update Contact Details" at bounding box center [255, 320] width 115 height 18
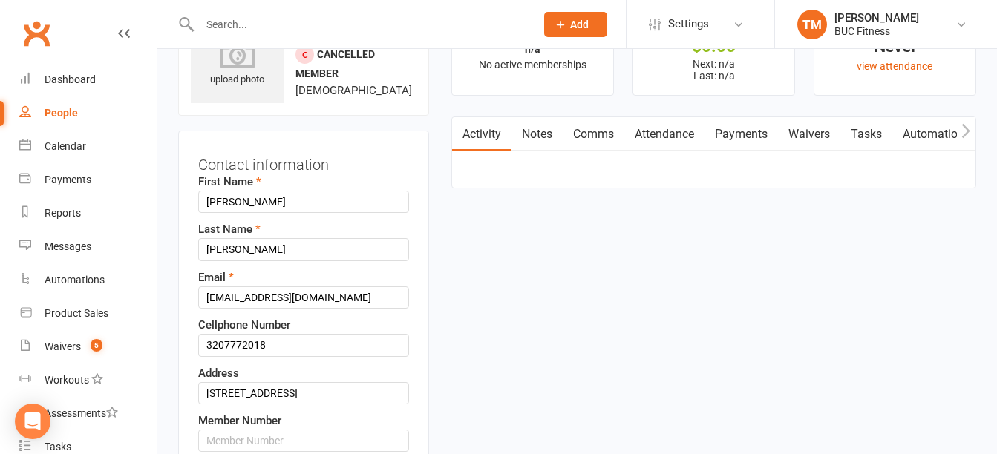
scroll to position [70, 0]
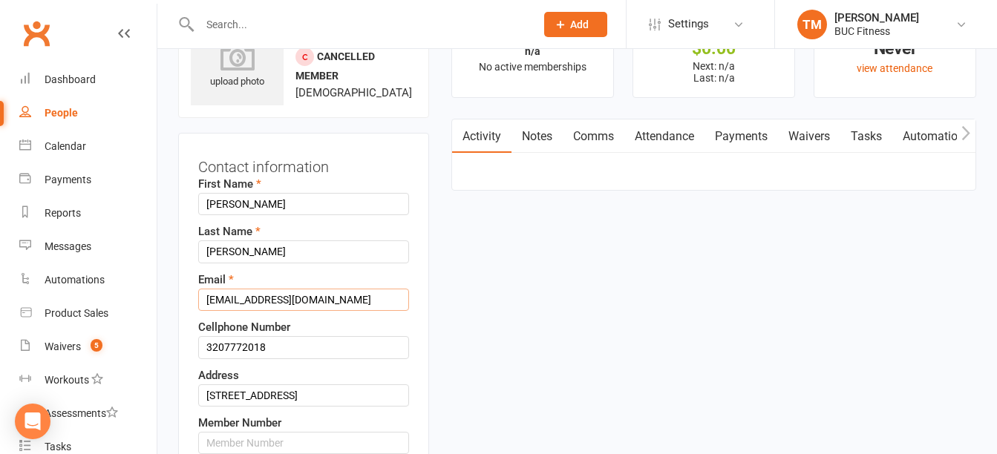
click at [222, 301] on input "[EMAIL_ADDRESS][DOMAIN_NAME]" at bounding box center [303, 300] width 211 height 22
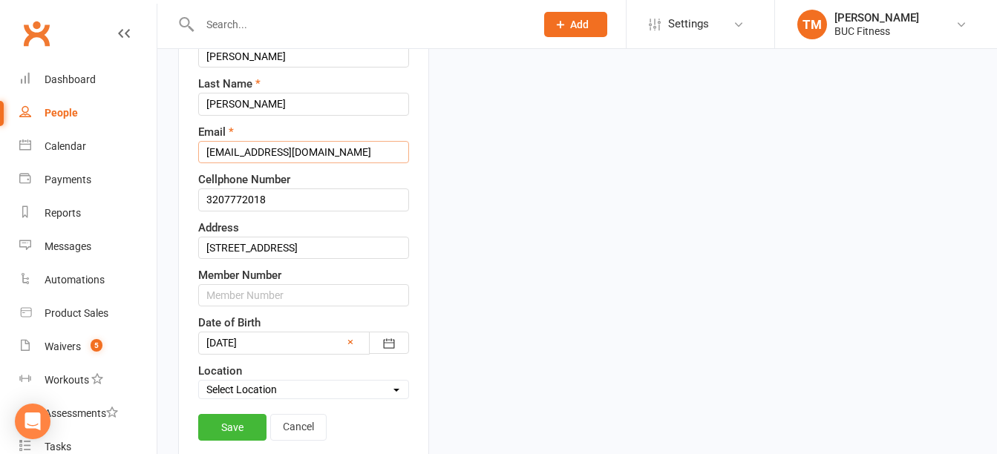
scroll to position [218, 0]
type input "[EMAIL_ADDRESS][DOMAIN_NAME]"
click at [252, 428] on link "Save" at bounding box center [232, 427] width 68 height 27
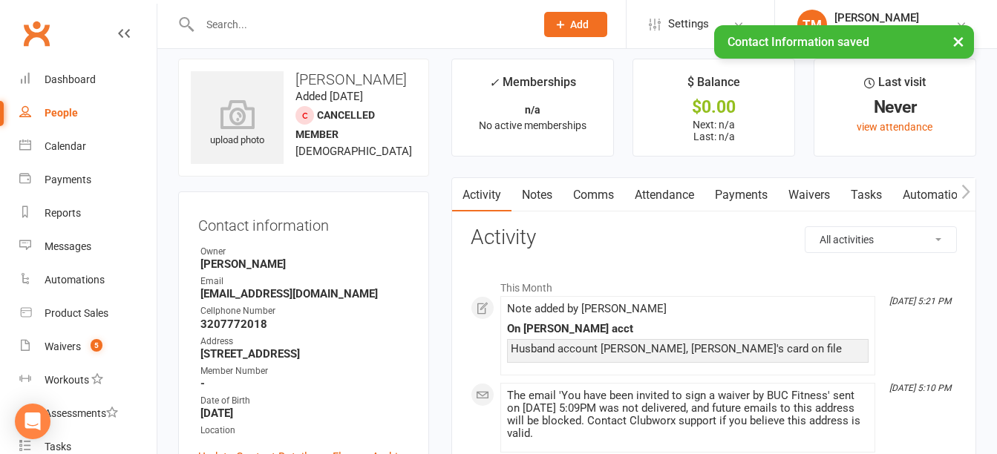
scroll to position [0, 0]
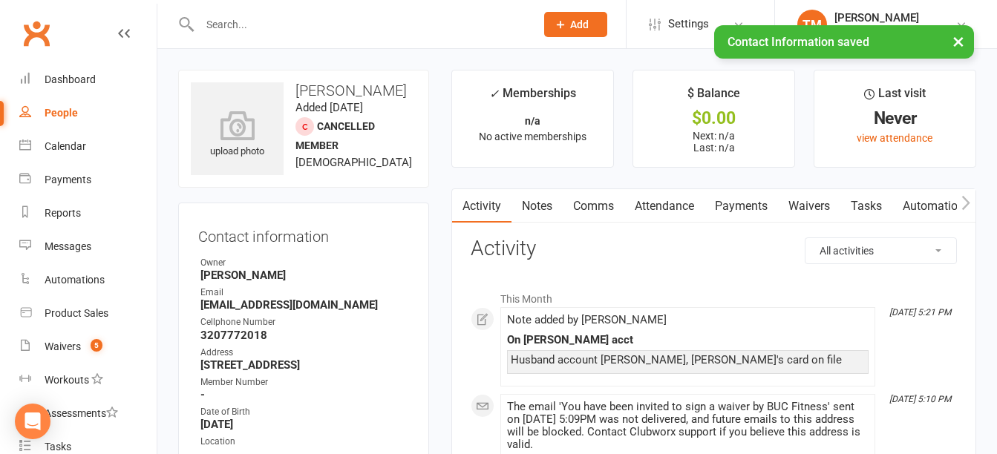
click at [800, 205] on link "Waivers" at bounding box center [809, 206] width 62 height 34
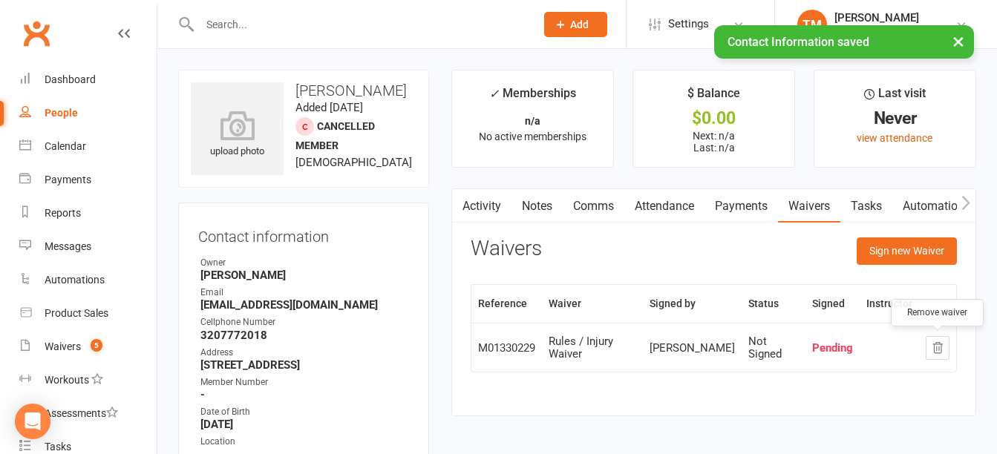
click at [940, 351] on icon "button" at bounding box center [937, 348] width 13 height 13
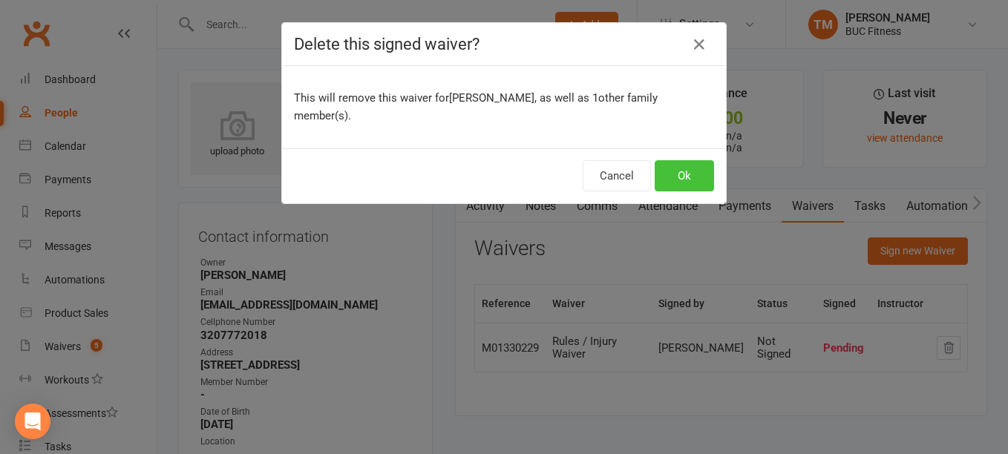
click at [682, 188] on button "Ok" at bounding box center [684, 175] width 59 height 31
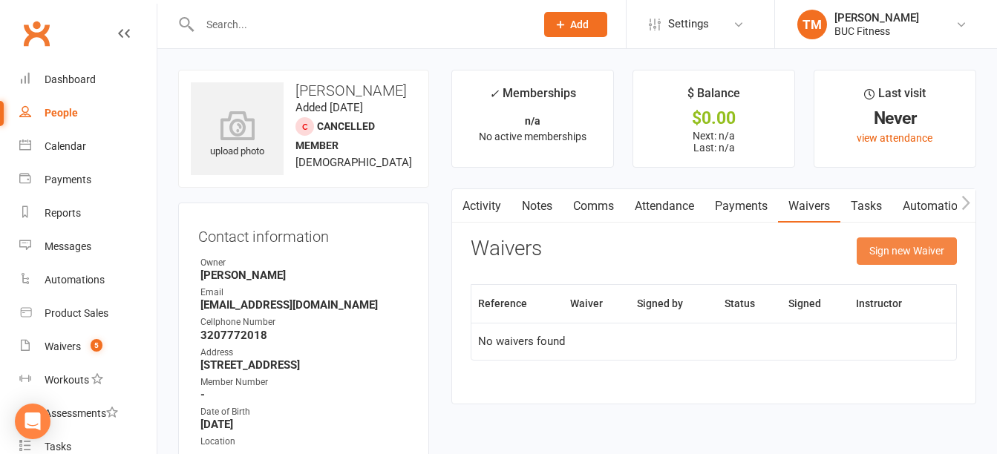
click at [912, 249] on button "Sign new Waiver" at bounding box center [907, 251] width 100 height 27
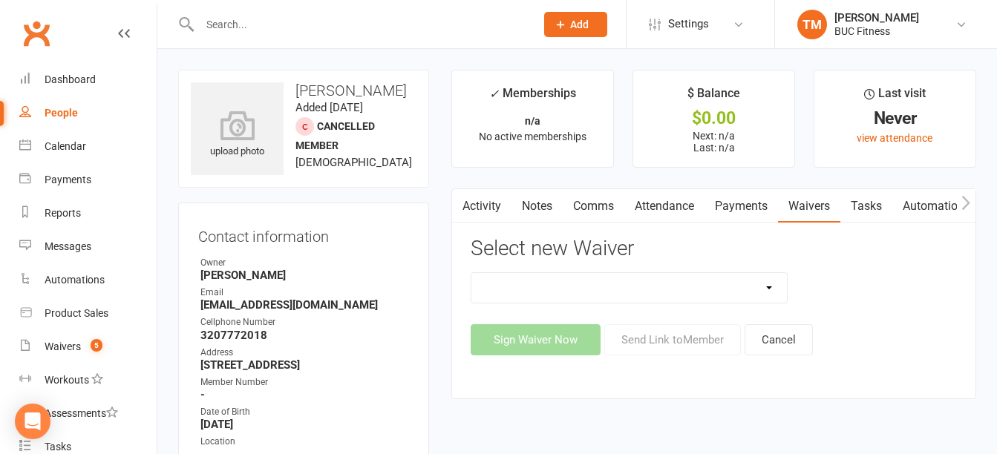
click at [721, 294] on select "New Client--[GEOGRAPHIC_DATA] New Client--[GEOGRAPHIC_DATA] Photo Release Waive…" at bounding box center [628, 288] width 315 height 30
select select "5045"
click at [471, 273] on select "New Client--Barnesville New Client--Fergus Falls Photo Release Waiver Rules / I…" at bounding box center [628, 288] width 315 height 30
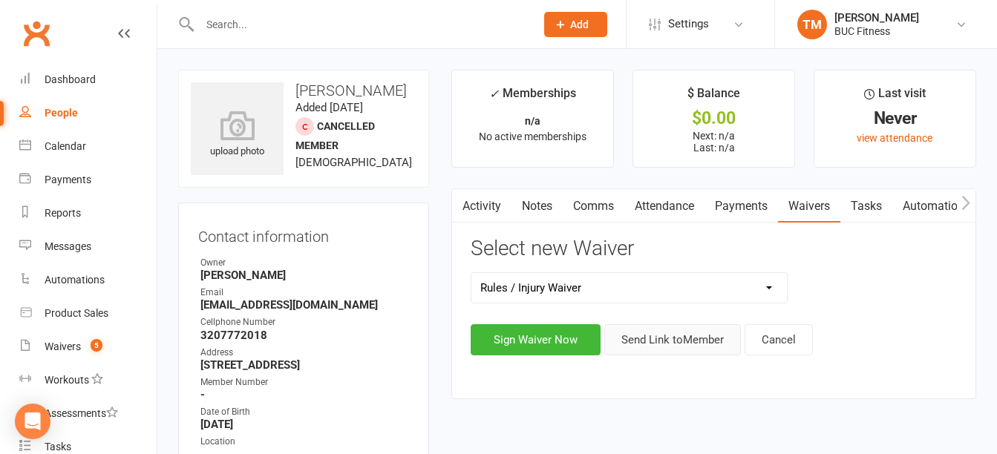
click at [663, 339] on button "Send Link to Member" at bounding box center [672, 339] width 137 height 31
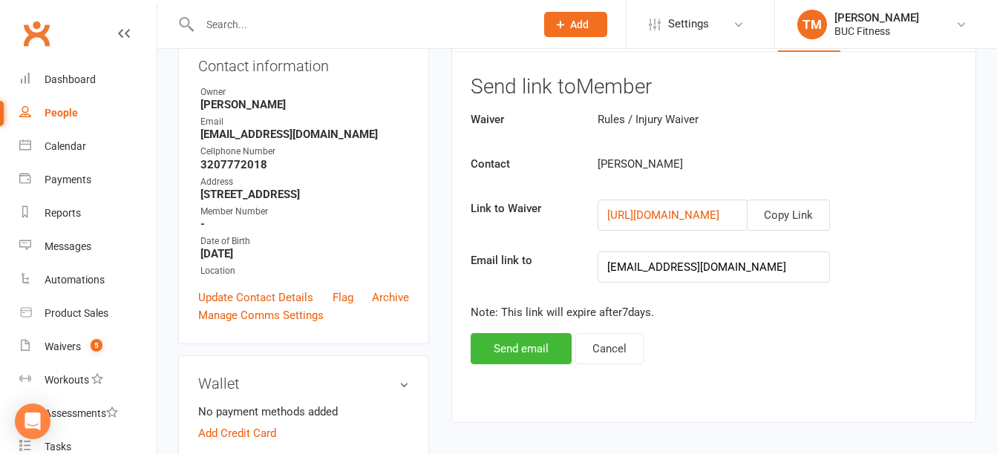
scroll to position [297, 0]
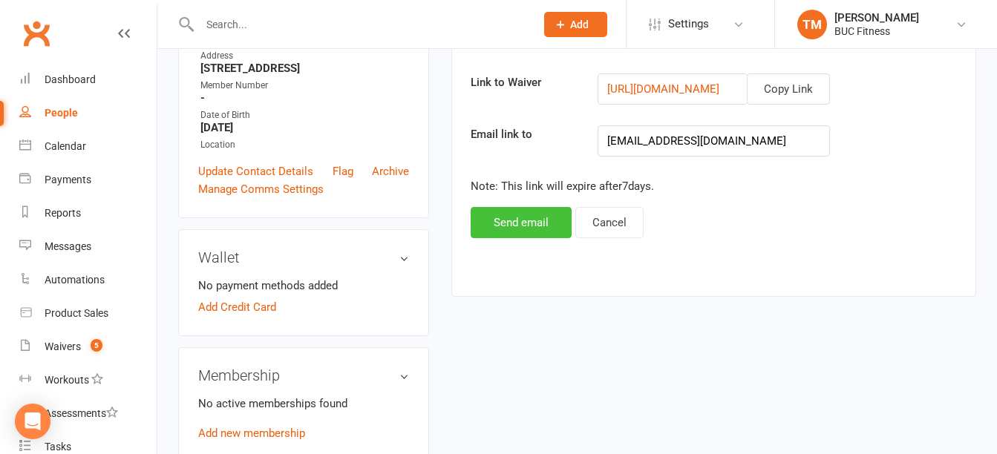
click at [520, 218] on button "Send email" at bounding box center [521, 222] width 101 height 31
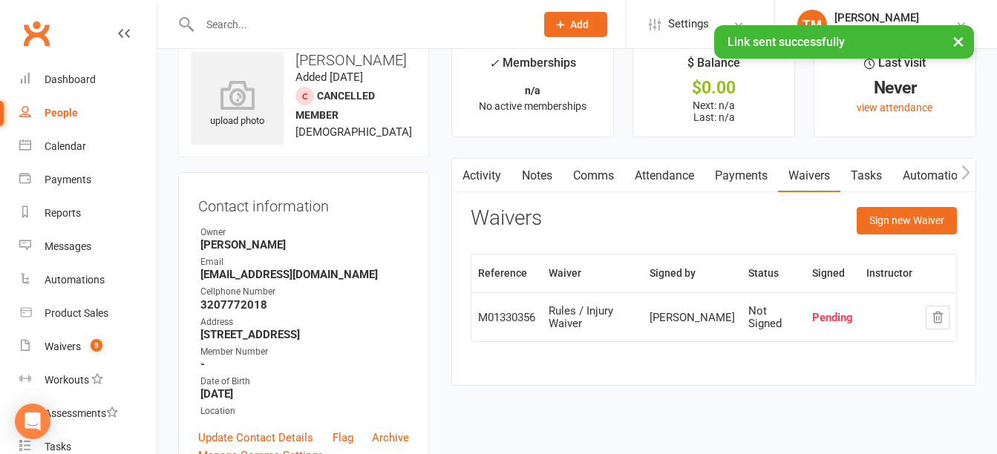
scroll to position [0, 0]
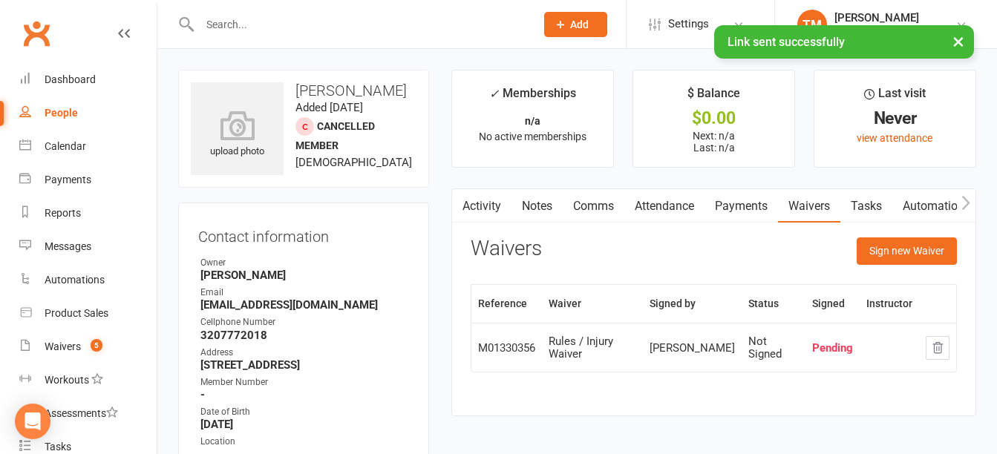
click at [480, 204] on link "Activity" at bounding box center [481, 206] width 59 height 34
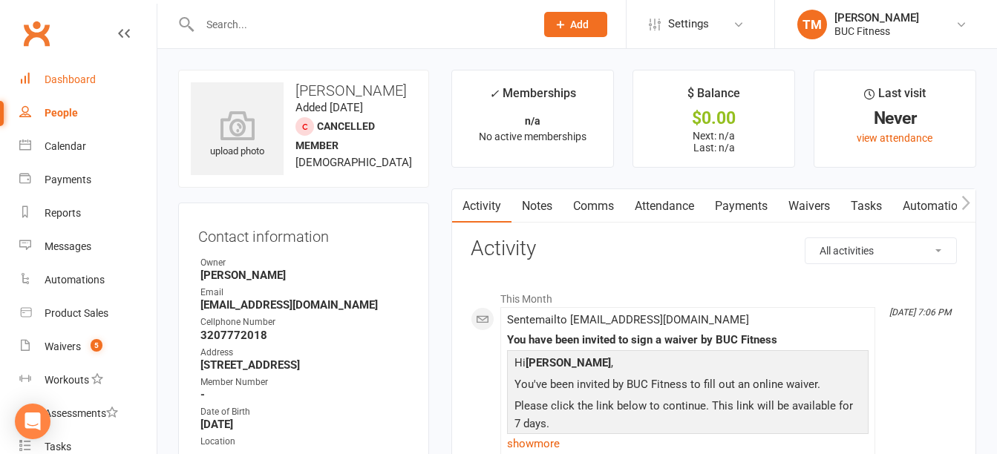
click at [75, 84] on div "Dashboard" at bounding box center [70, 80] width 51 height 12
